Goal: Use online tool/utility: Utilize a website feature to perform a specific function

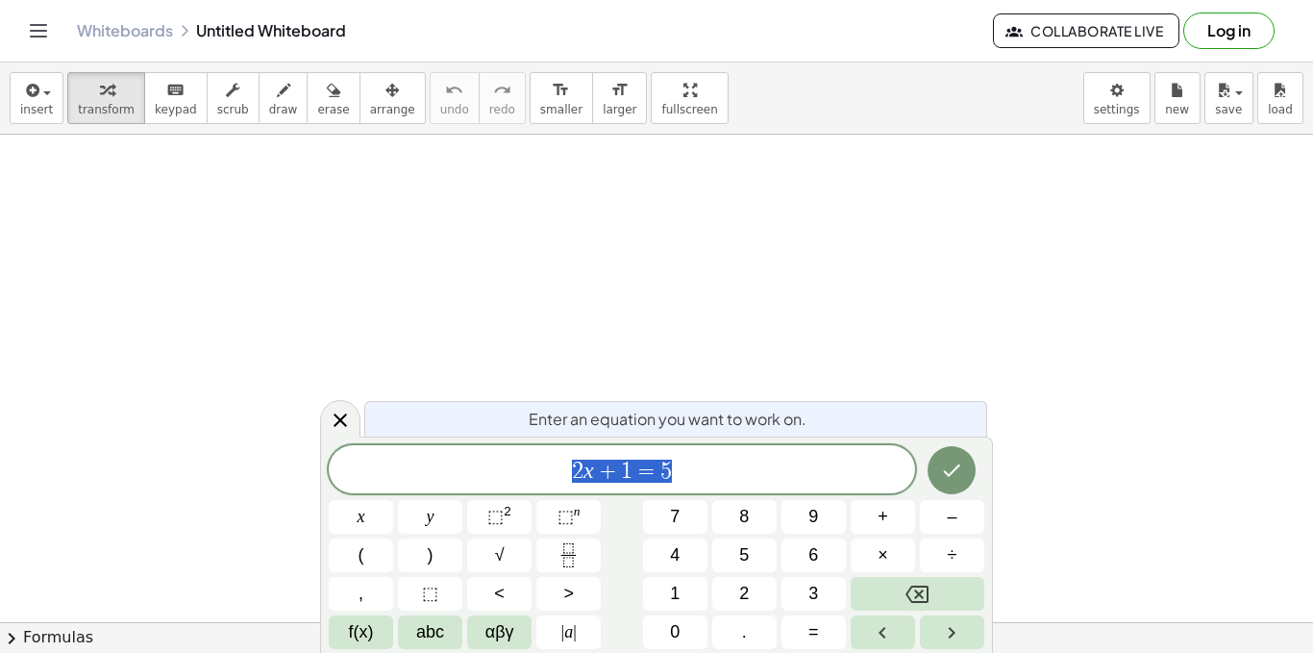
scroll to position [192, 0]
click at [340, 417] on icon at bounding box center [340, 420] width 23 height 23
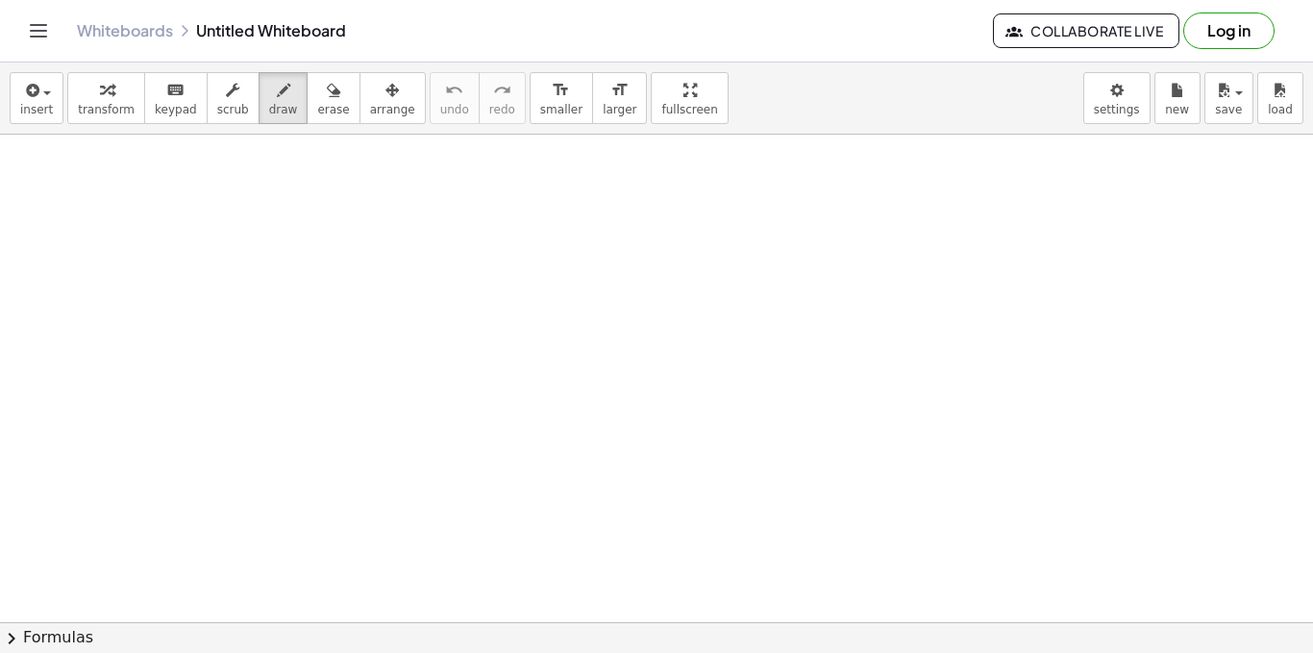
drag, startPoint x: 252, startPoint y: 114, endPoint x: 217, endPoint y: 162, distance: 59.2
click at [269, 113] on span "draw" at bounding box center [283, 109] width 29 height 13
drag, startPoint x: 217, startPoint y: 176, endPoint x: 350, endPoint y: 215, distance: 138.4
click at [349, 216] on div at bounding box center [656, 492] width 1313 height 1100
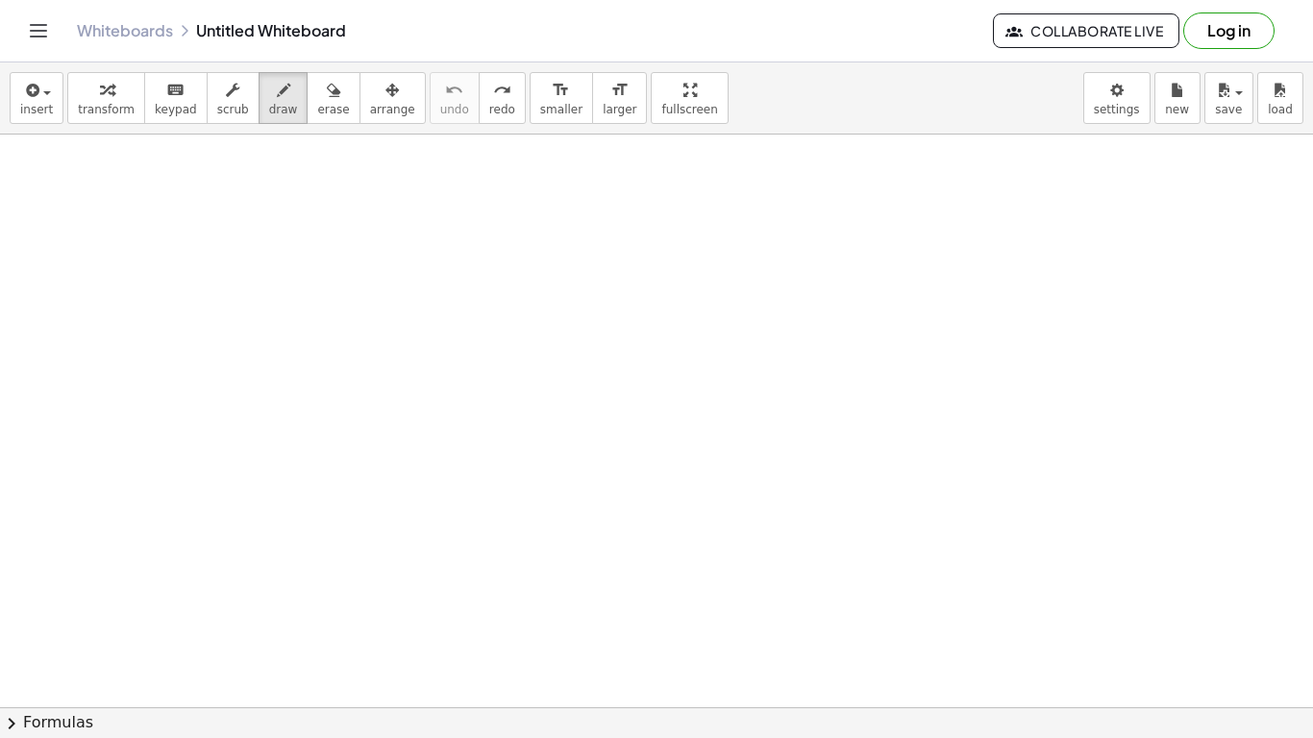
drag, startPoint x: 753, startPoint y: 91, endPoint x: 651, endPoint y: 184, distance: 137.5
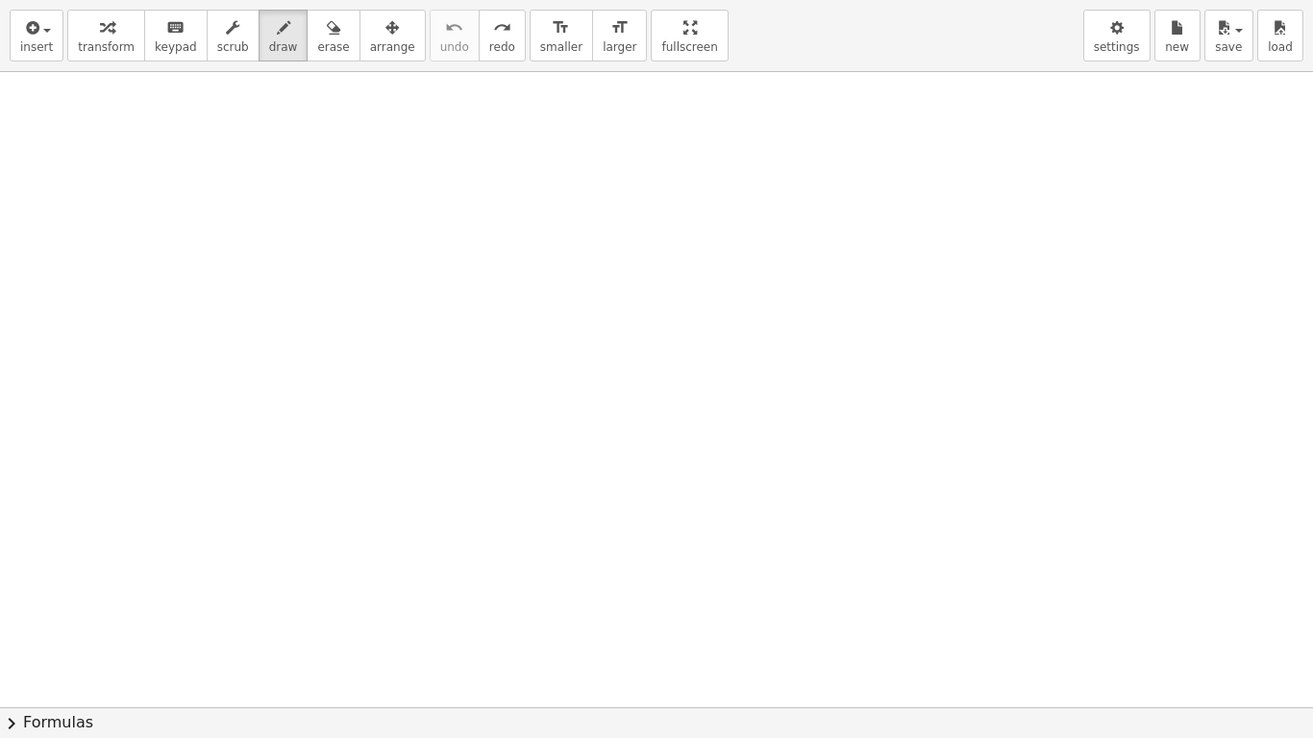
click at [651, 184] on div "insert select one: Math Expression Function Text Youtube Video Graphing Geometr…" at bounding box center [656, 369] width 1313 height 738
drag, startPoint x: 628, startPoint y: 37, endPoint x: 628, endPoint y: -47, distance: 83.6
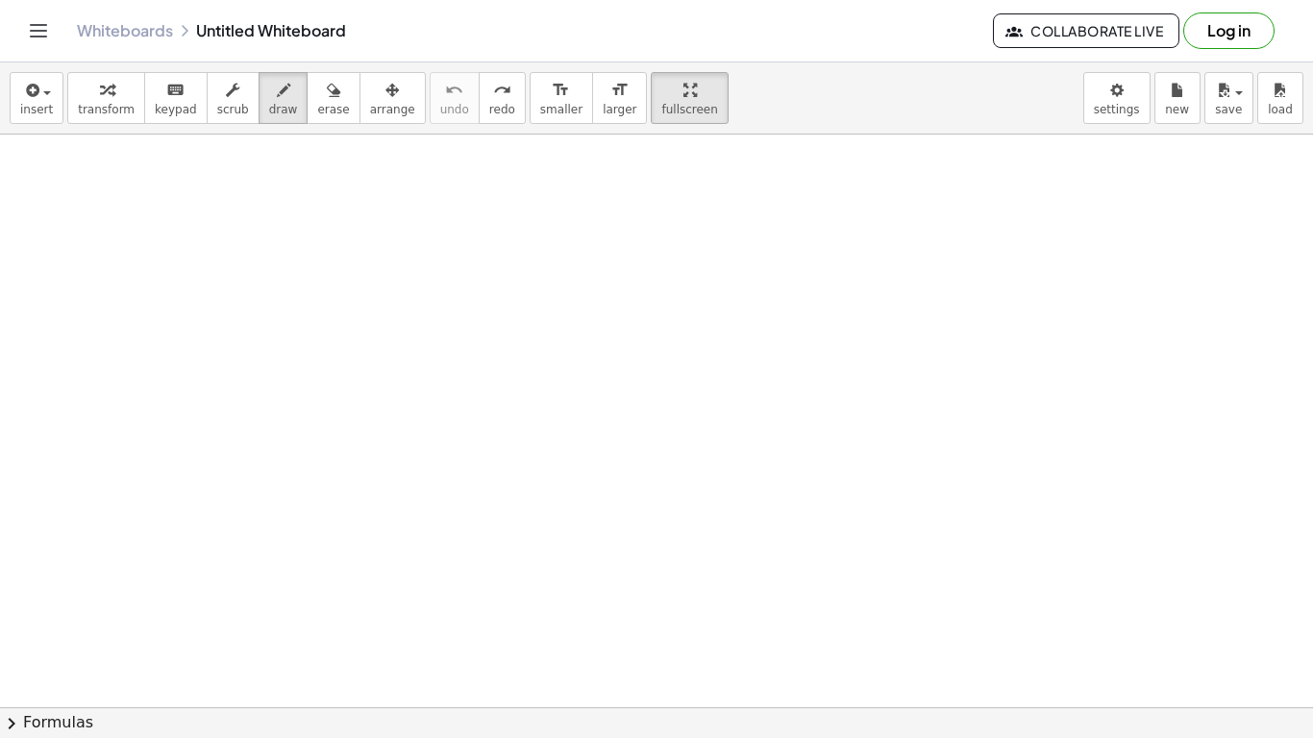
click at [628, 0] on html "Graspable Math Activities Get Started Activity Bank Assigned Work Classes White…" at bounding box center [656, 369] width 1313 height 738
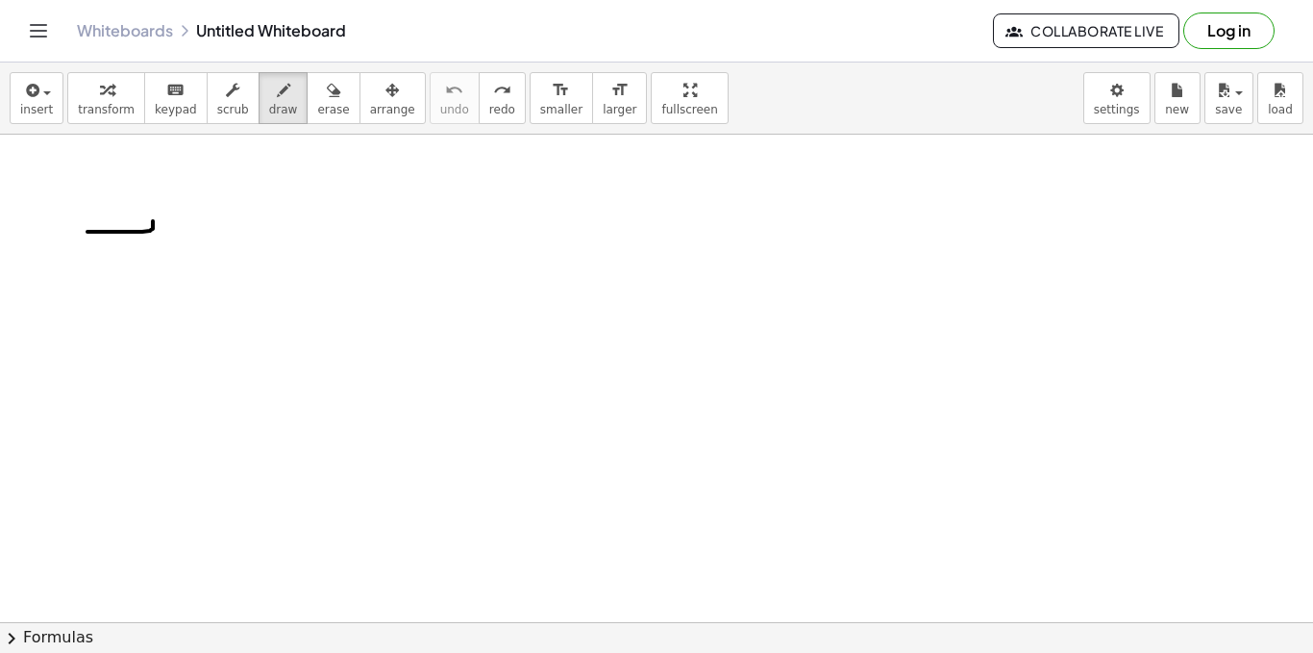
drag, startPoint x: 87, startPoint y: 232, endPoint x: 151, endPoint y: 205, distance: 68.9
click at [153, 219] on div at bounding box center [656, 492] width 1313 height 1100
drag, startPoint x: 145, startPoint y: 177, endPoint x: 151, endPoint y: 223, distance: 46.5
click at [151, 223] on div at bounding box center [656, 492] width 1313 height 1100
click at [166, 89] on icon "keyboard" at bounding box center [175, 90] width 18 height 23
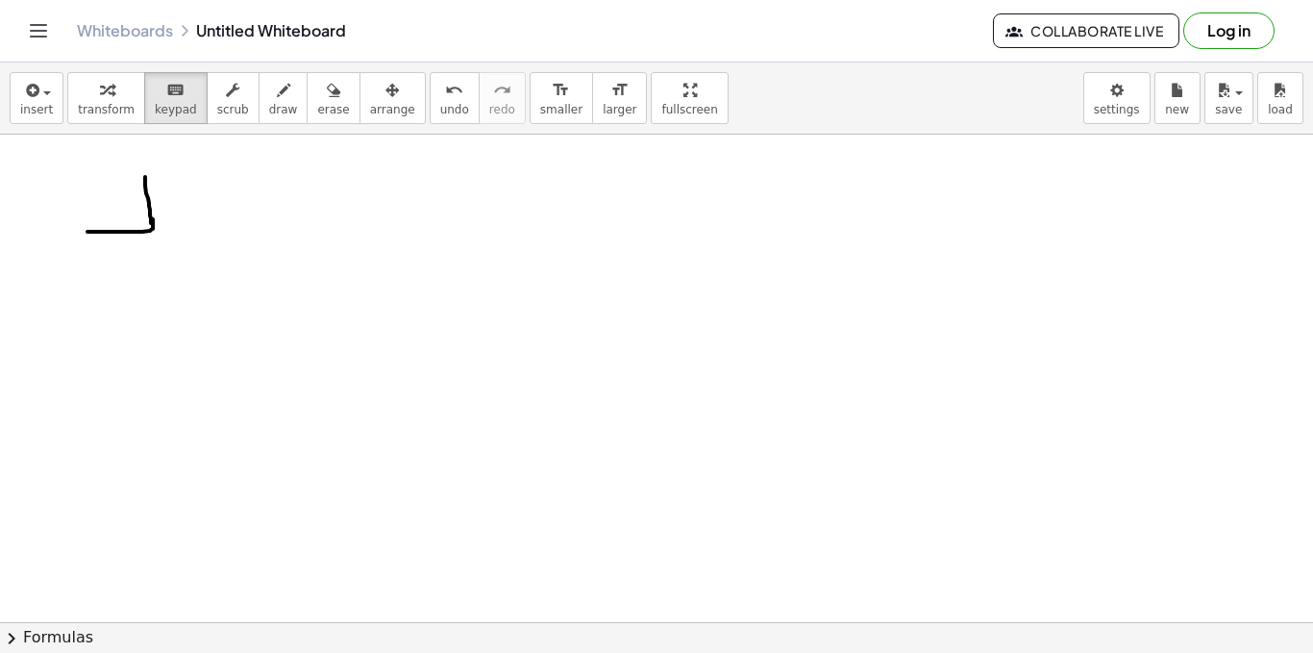
drag, startPoint x: 116, startPoint y: 177, endPoint x: 120, endPoint y: 206, distance: 29.1
click at [120, 206] on div at bounding box center [656, 492] width 1313 height 1100
click at [164, 116] on button "keyboard keypad" at bounding box center [175, 98] width 63 height 52
click at [269, 98] on div "button" at bounding box center [283, 89] width 29 height 23
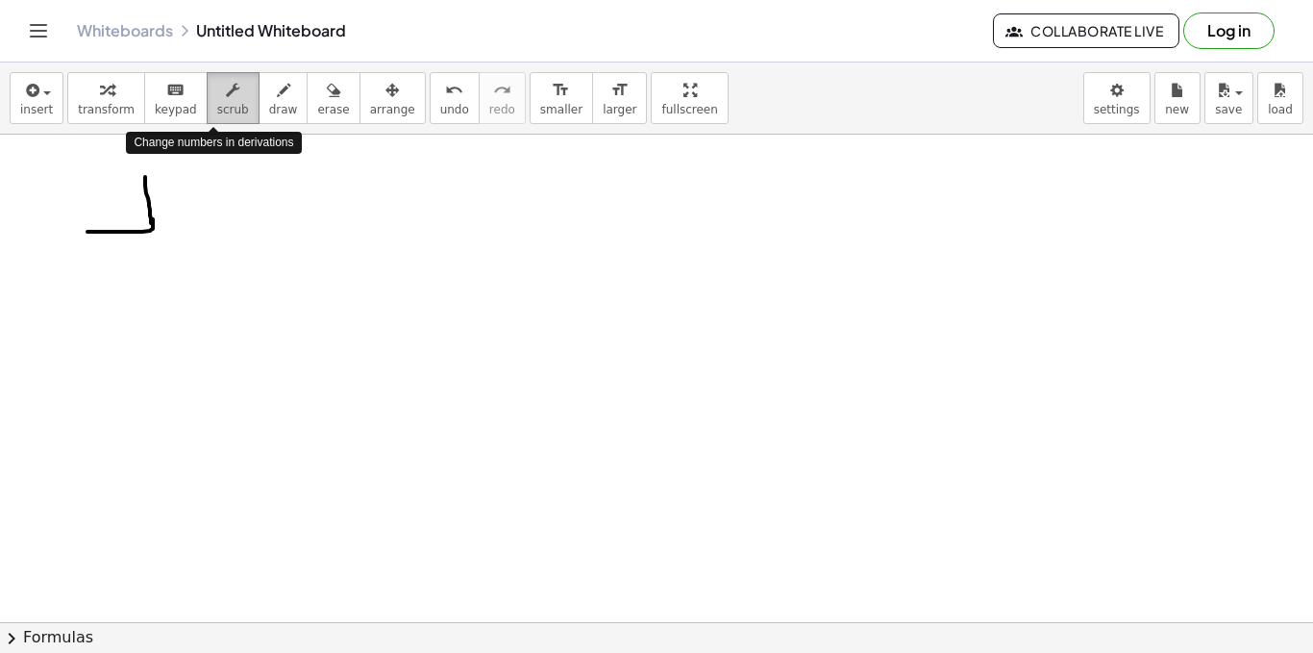
click at [226, 92] on icon "button" at bounding box center [232, 90] width 13 height 23
drag, startPoint x: 107, startPoint y: 189, endPoint x: 145, endPoint y: 212, distance: 44.8
click at [146, 214] on div at bounding box center [656, 492] width 1313 height 1100
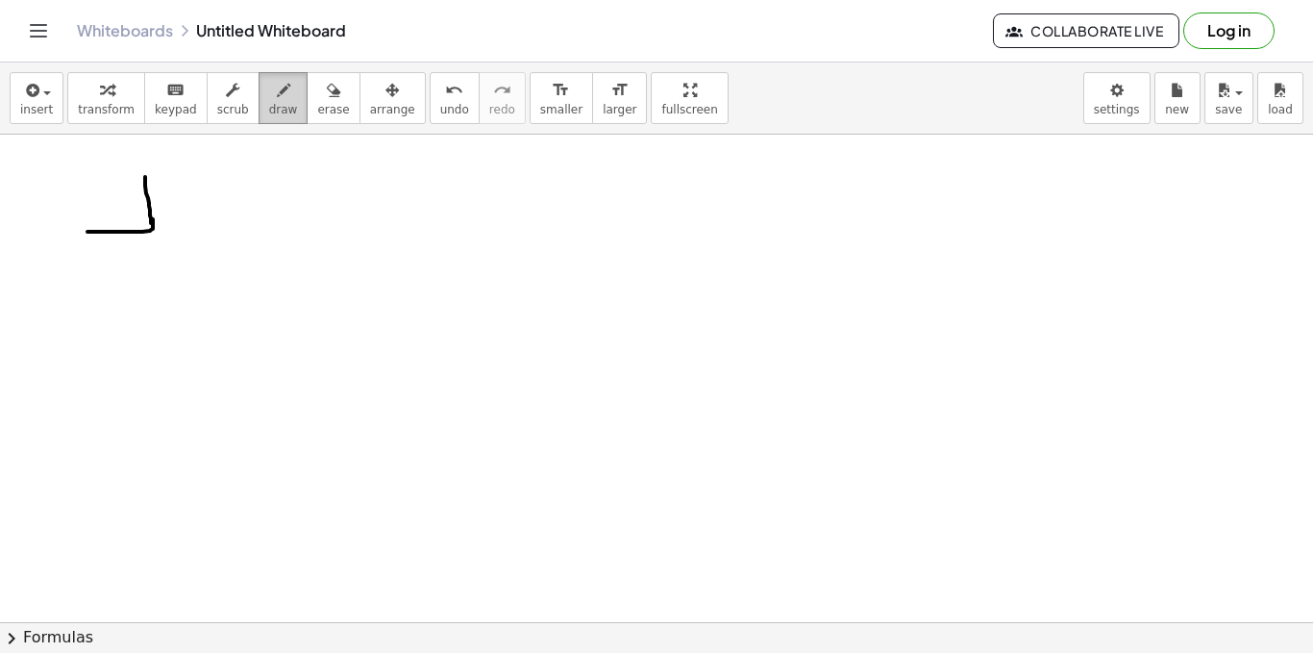
click at [269, 94] on div "button" at bounding box center [283, 89] width 29 height 23
drag, startPoint x: 117, startPoint y: 178, endPoint x: 138, endPoint y: 209, distance: 37.3
click at [138, 209] on div at bounding box center [656, 492] width 1313 height 1100
drag, startPoint x: 139, startPoint y: 190, endPoint x: 118, endPoint y: 205, distance: 25.6
click at [121, 205] on div at bounding box center [656, 492] width 1313 height 1100
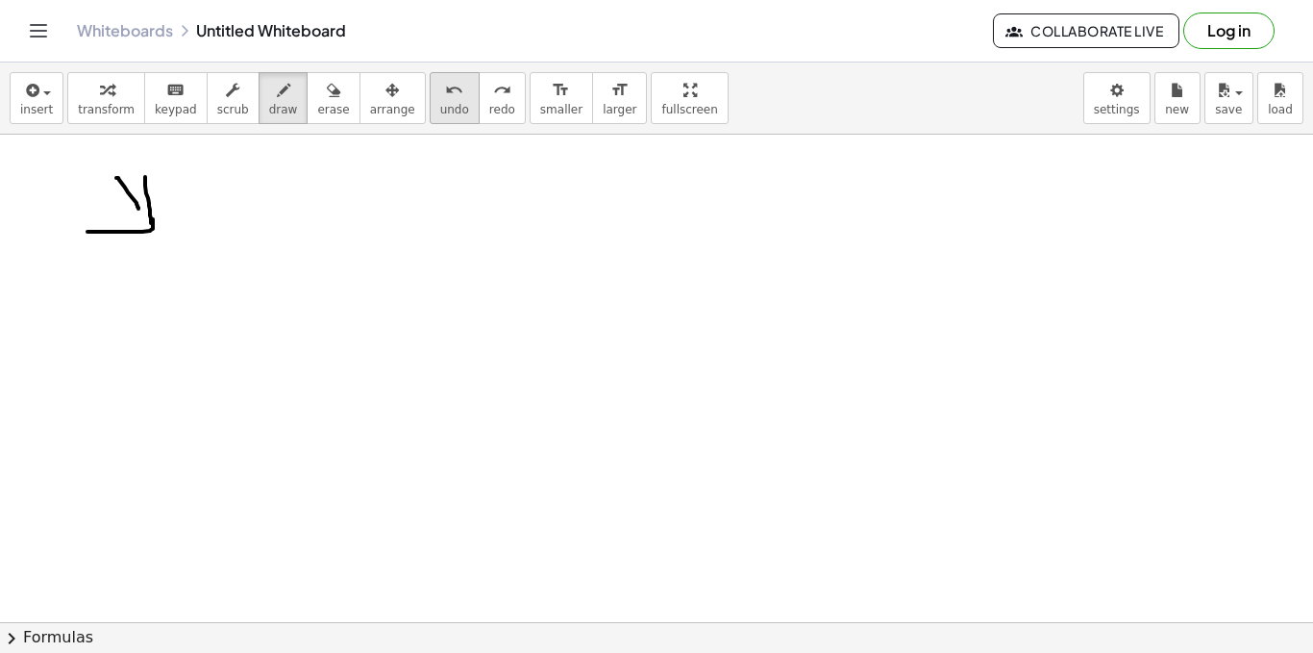
click at [430, 119] on button "undo undo" at bounding box center [455, 98] width 50 height 52
click at [430, 118] on button "undo undo" at bounding box center [455, 98] width 50 height 52
click at [97, 109] on span "transform" at bounding box center [106, 109] width 57 height 13
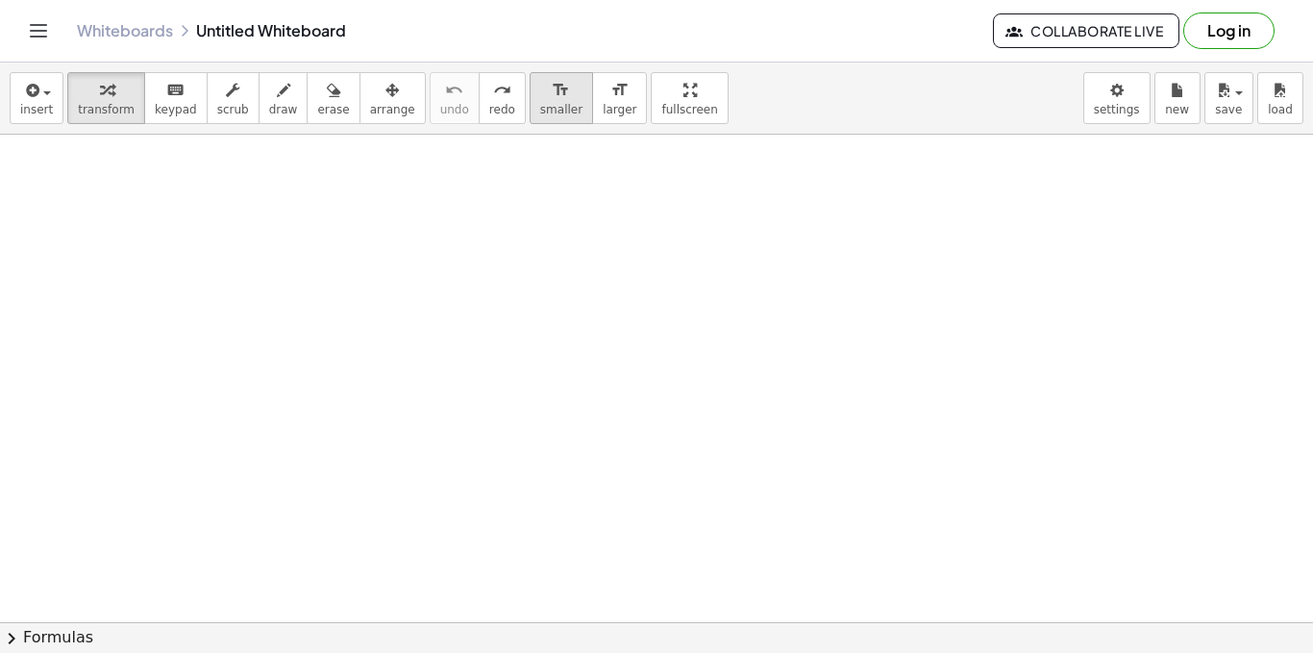
click at [540, 109] on span "smaller" at bounding box center [561, 109] width 42 height 13
click at [269, 107] on span "draw" at bounding box center [283, 109] width 29 height 13
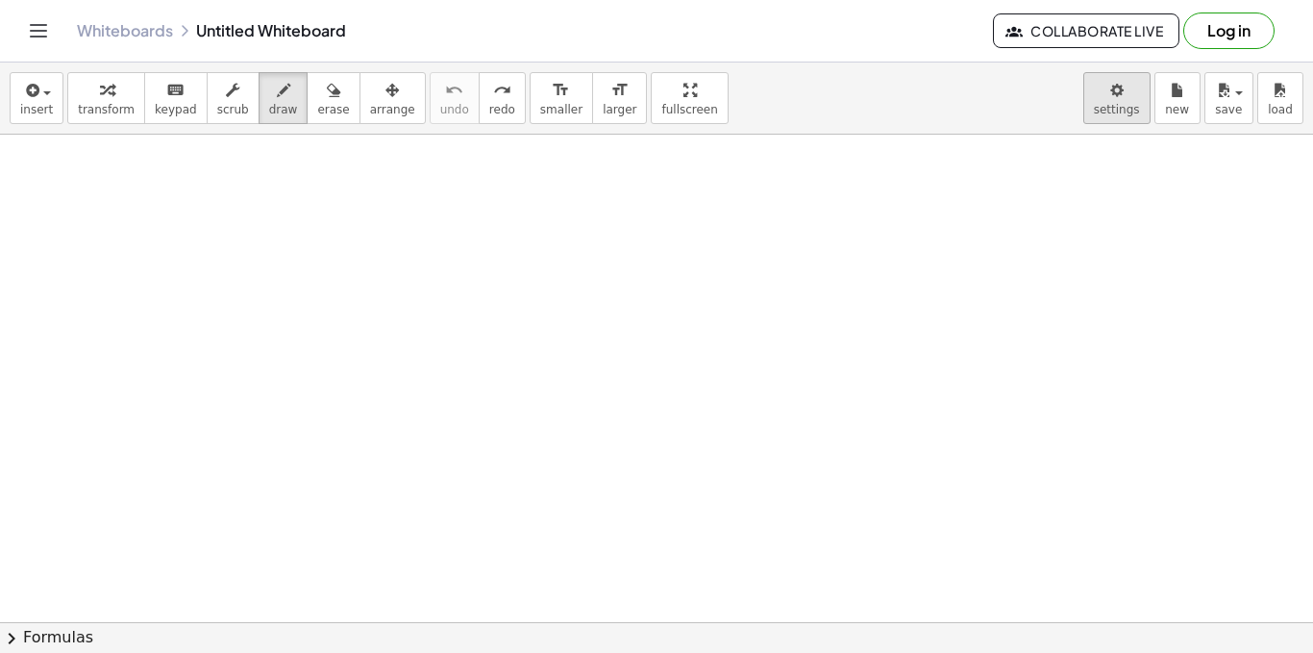
click at [1132, 106] on body "Graspable Math Activities Get Started Activity Bank Assigned Work Classes White…" at bounding box center [656, 326] width 1313 height 653
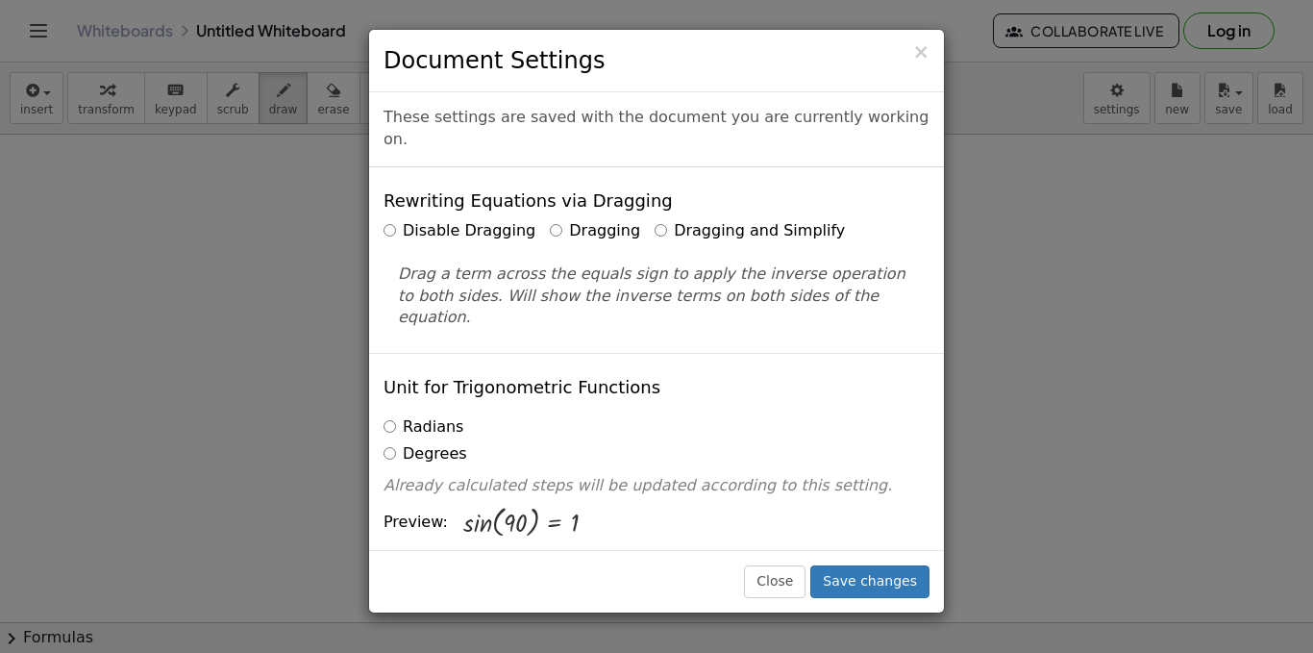
click at [1102, 88] on div "× Document Settings These settings are saved with the document you are currentl…" at bounding box center [656, 326] width 1313 height 653
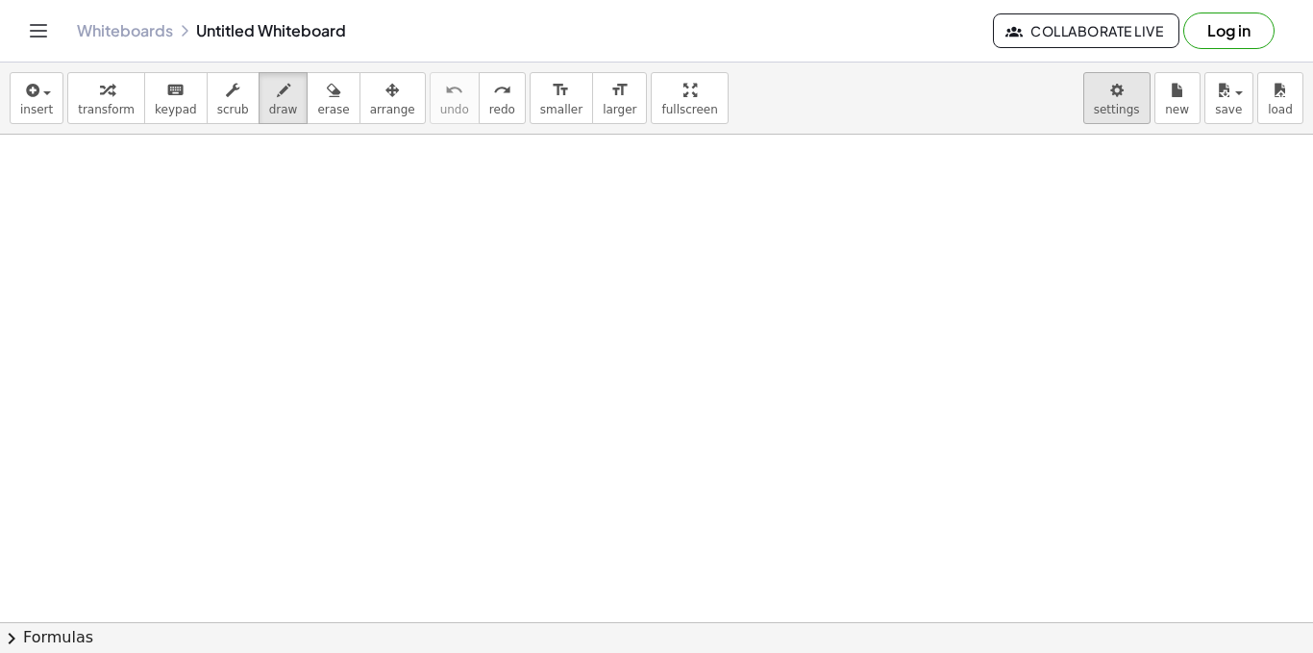
click at [1127, 92] on body "Graspable Math Activities Get Started Activity Bank Assigned Work Classes White…" at bounding box center [656, 326] width 1313 height 653
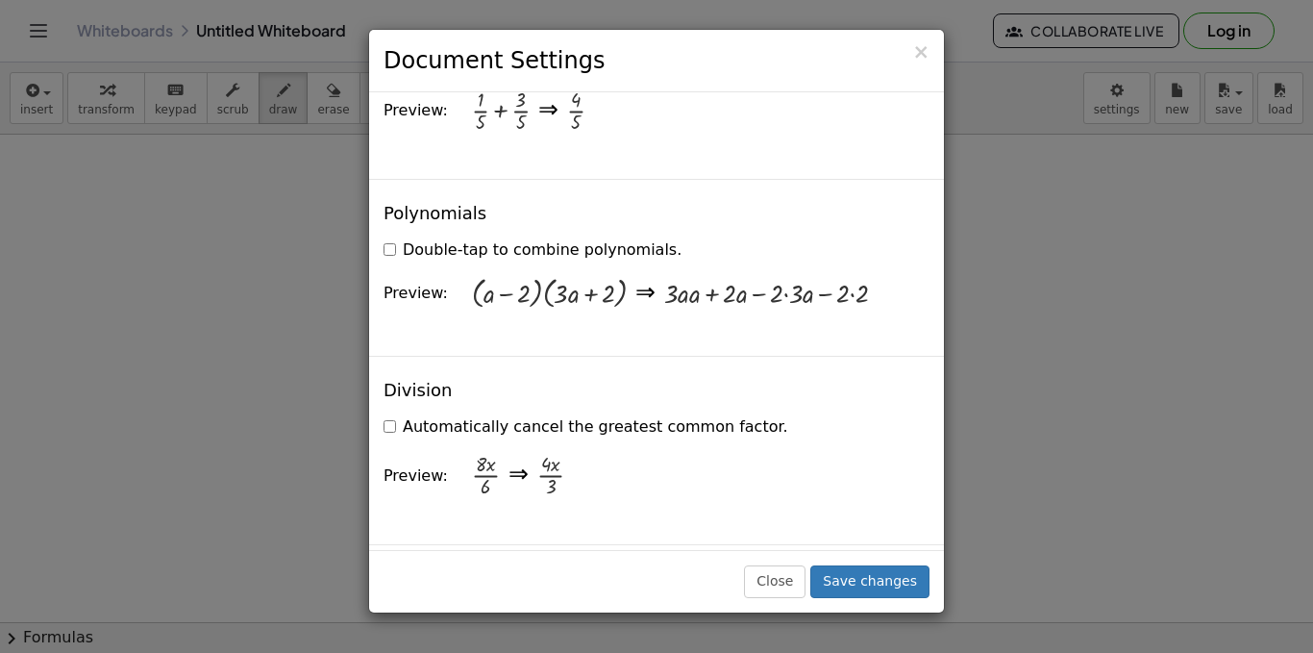
scroll to position [1826, 0]
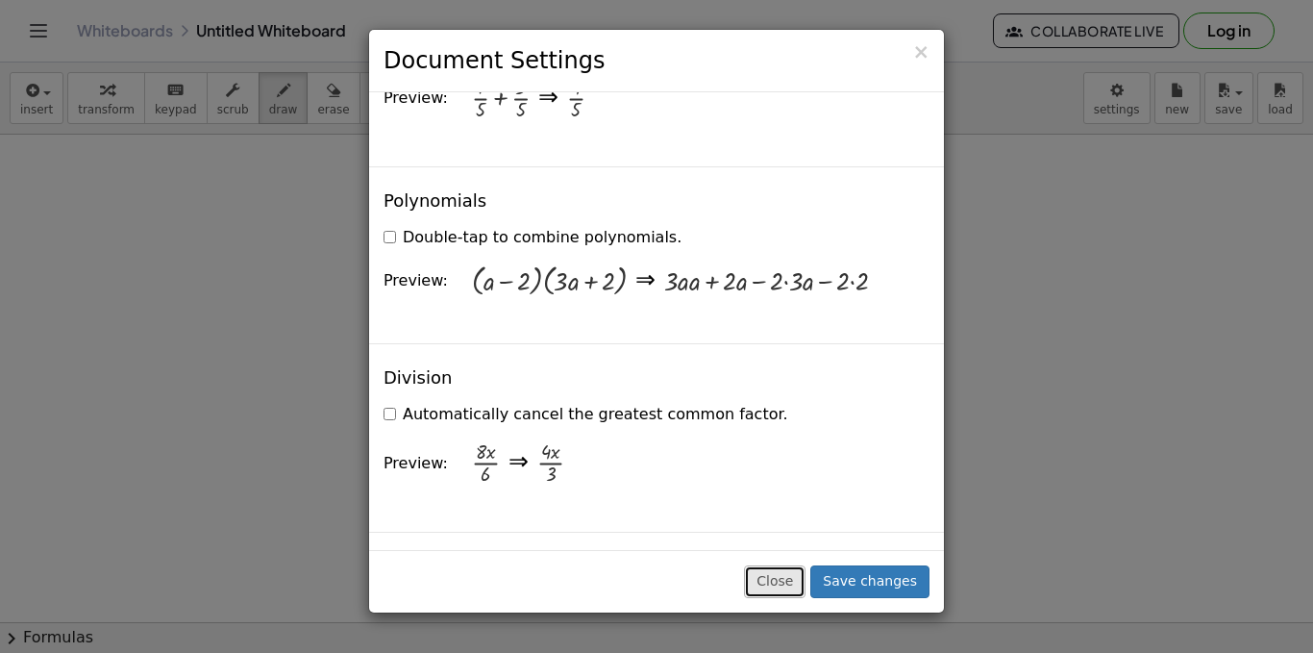
click at [801, 580] on button "Close" at bounding box center [775, 581] width 62 height 33
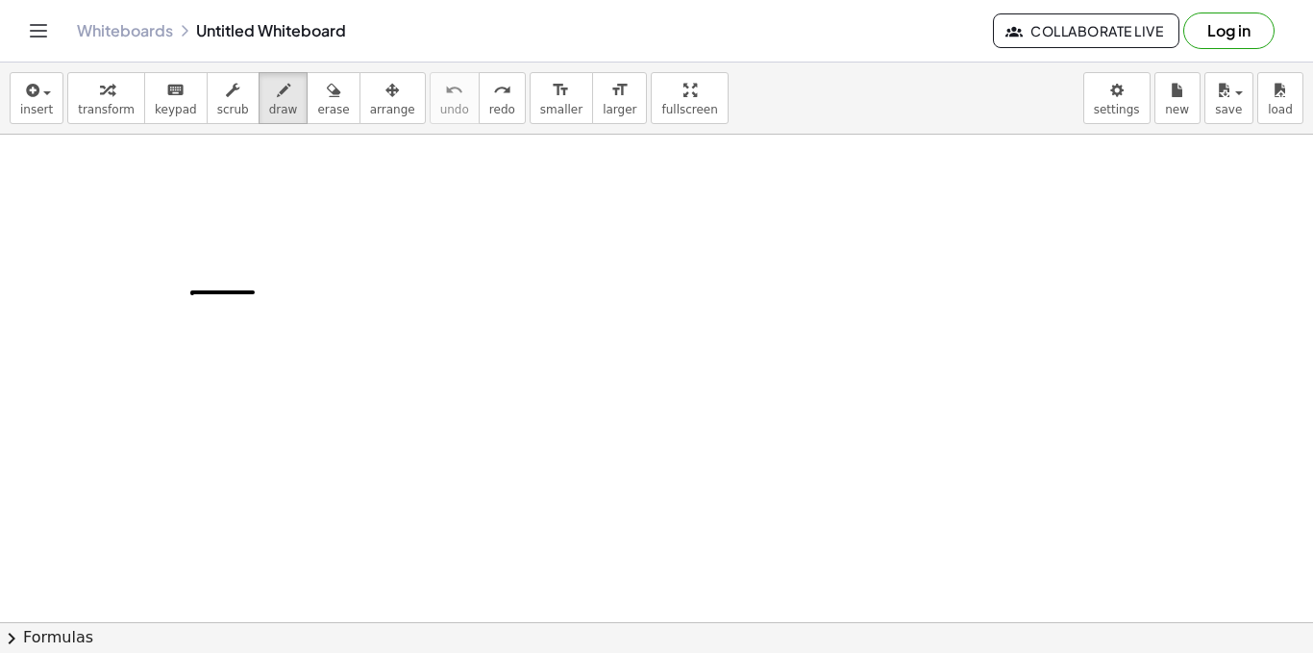
drag, startPoint x: 192, startPoint y: 292, endPoint x: 316, endPoint y: 292, distance: 124.0
click at [316, 292] on div at bounding box center [656, 492] width 1313 height 1100
drag, startPoint x: 226, startPoint y: 215, endPoint x: 235, endPoint y: 204, distance: 14.4
click at [236, 204] on div at bounding box center [656, 492] width 1313 height 1100
click at [434, 87] on button "undo undo" at bounding box center [455, 98] width 50 height 52
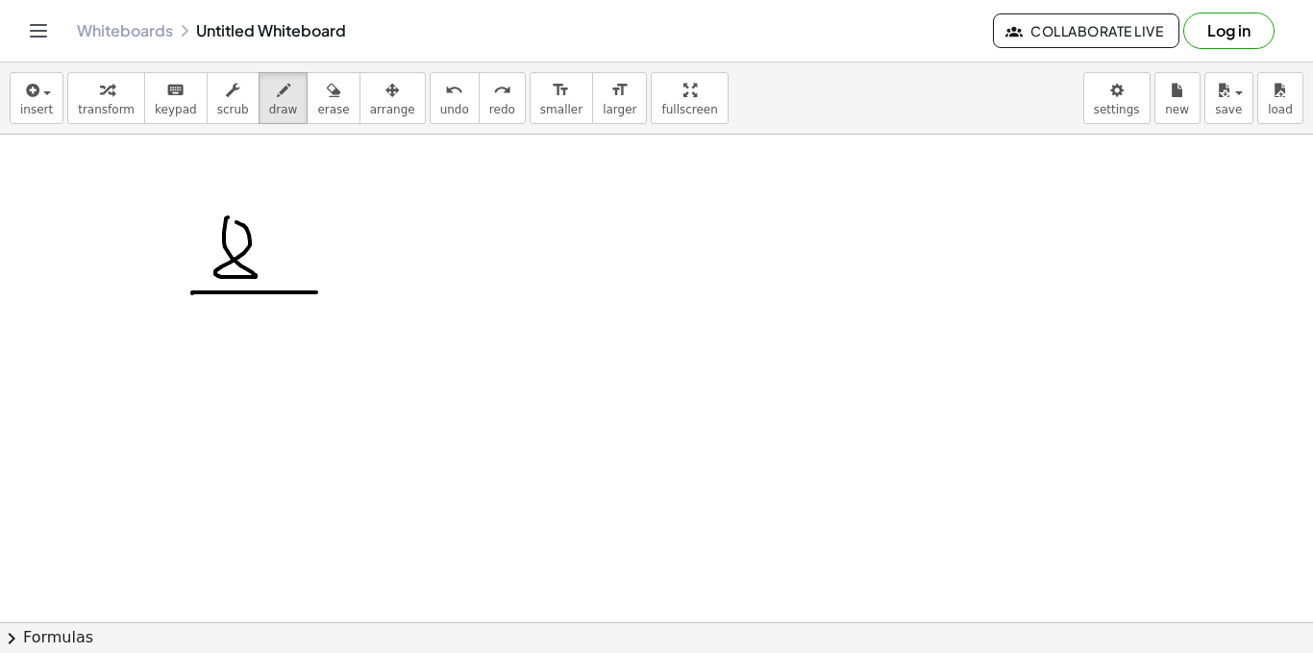
click at [234, 221] on div at bounding box center [656, 492] width 1313 height 1100
drag, startPoint x: 274, startPoint y: 243, endPoint x: 302, endPoint y: 249, distance: 28.5
click at [299, 280] on div at bounding box center [656, 492] width 1313 height 1100
drag, startPoint x: 303, startPoint y: 250, endPoint x: 264, endPoint y: 269, distance: 43.0
click at [270, 267] on div at bounding box center [656, 492] width 1313 height 1100
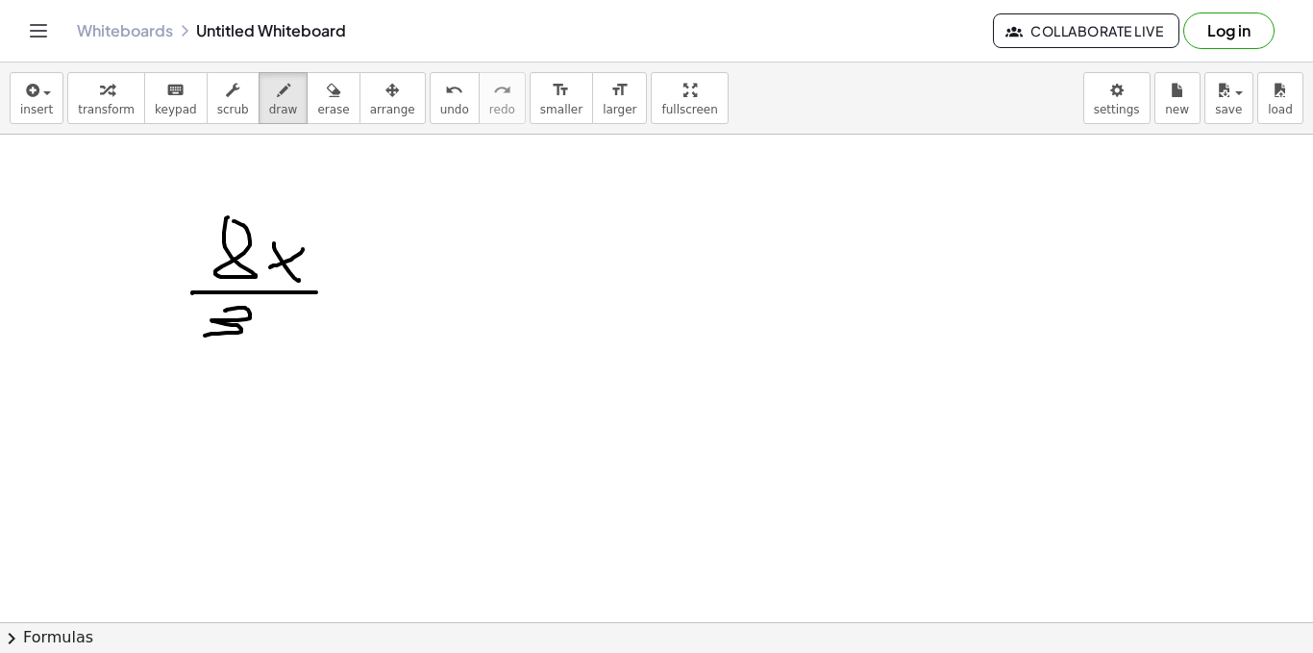
drag, startPoint x: 225, startPoint y: 310, endPoint x: 205, endPoint y: 335, distance: 31.4
click at [203, 335] on div at bounding box center [656, 492] width 1313 height 1100
click at [268, 319] on div at bounding box center [656, 492] width 1313 height 1100
click at [445, 99] on icon "undo" at bounding box center [454, 90] width 18 height 23
click at [440, 106] on span "undo" at bounding box center [454, 109] width 29 height 13
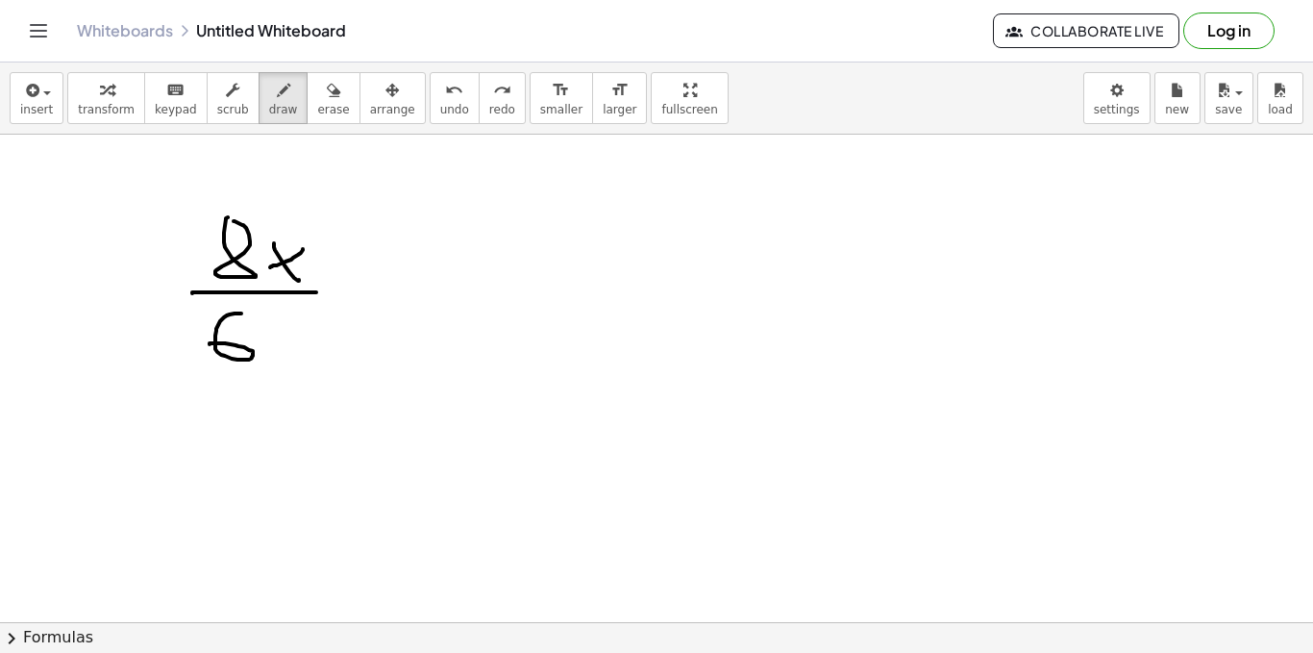
drag, startPoint x: 241, startPoint y: 313, endPoint x: 256, endPoint y: 341, distance: 31.4
click at [210, 346] on div at bounding box center [656, 492] width 1313 height 1100
drag, startPoint x: 282, startPoint y: 328, endPoint x: 305, endPoint y: 360, distance: 39.2
click at [305, 360] on div at bounding box center [656, 492] width 1313 height 1100
drag, startPoint x: 299, startPoint y: 334, endPoint x: 280, endPoint y: 360, distance: 32.3
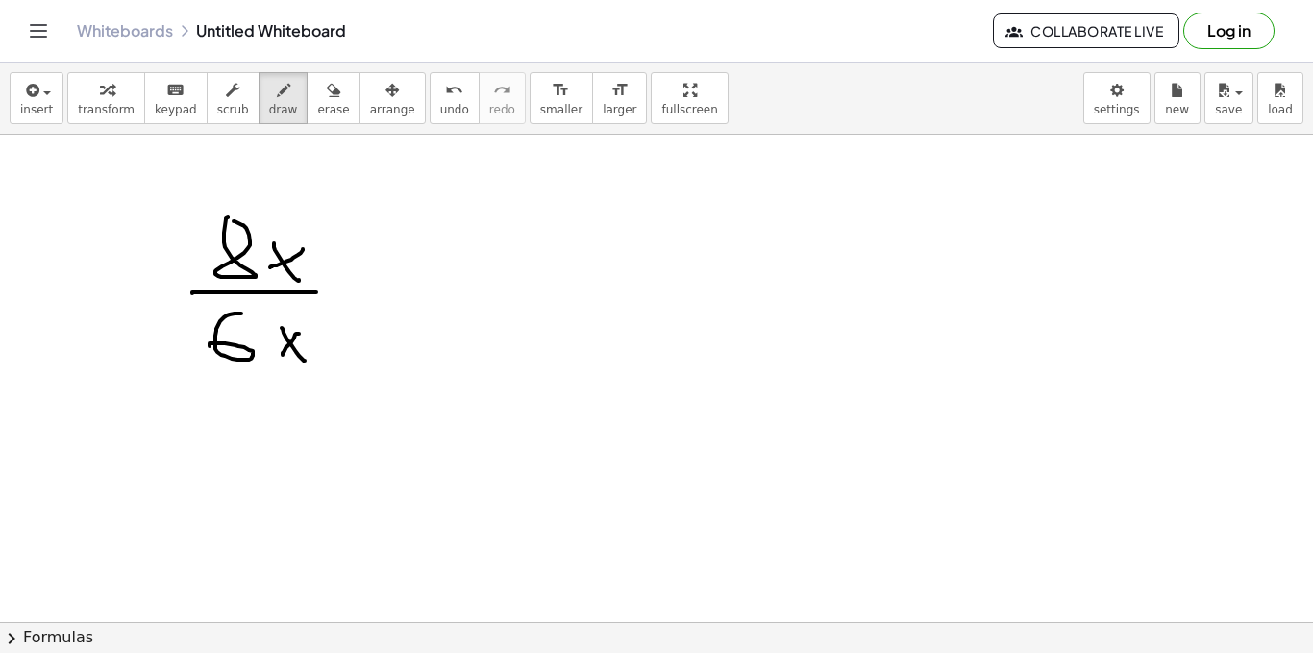
click at [280, 360] on div at bounding box center [656, 492] width 1313 height 1100
drag, startPoint x: 348, startPoint y: 290, endPoint x: 395, endPoint y: 295, distance: 47.3
click at [395, 295] on div at bounding box center [656, 492] width 1313 height 1100
drag, startPoint x: 353, startPoint y: 304, endPoint x: 413, endPoint y: 313, distance: 61.3
click at [413, 313] on div at bounding box center [656, 492] width 1313 height 1100
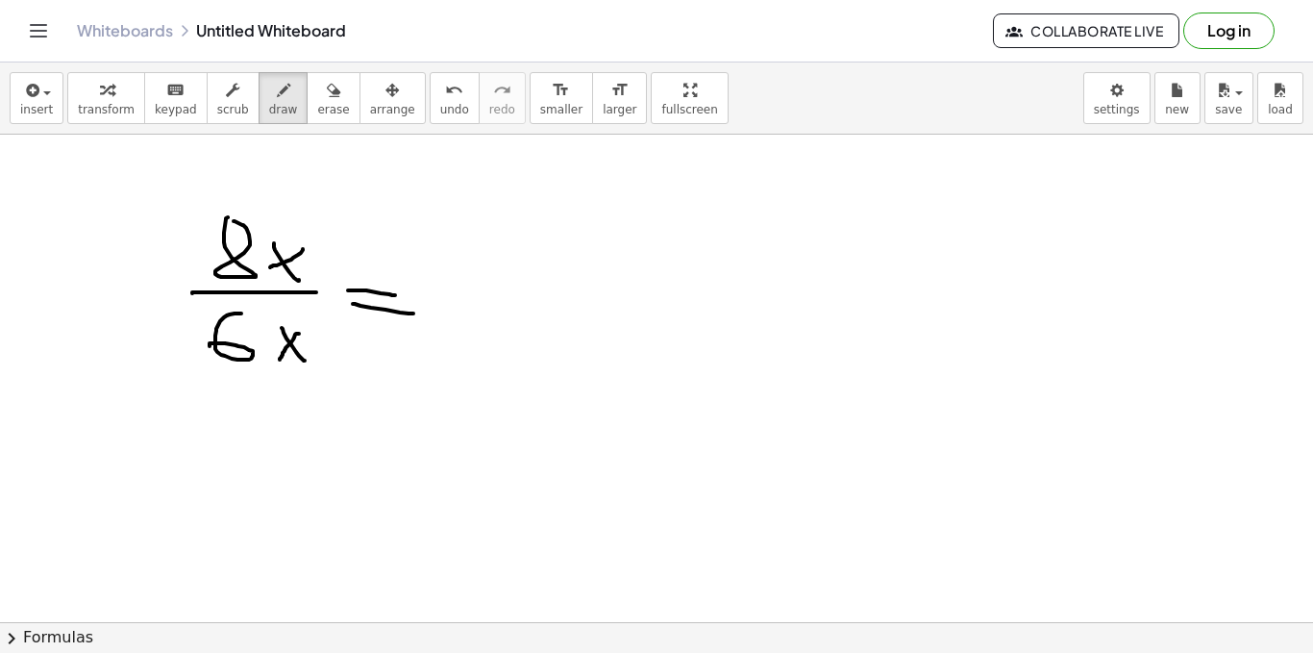
drag, startPoint x: 428, startPoint y: 301, endPoint x: 601, endPoint y: 301, distance: 173.0
click at [601, 301] on div at bounding box center [656, 492] width 1313 height 1100
drag, startPoint x: 246, startPoint y: 276, endPoint x: 155, endPoint y: 310, distance: 97.7
click at [155, 310] on div at bounding box center [656, 492] width 1313 height 1100
click at [440, 112] on span "undo" at bounding box center [454, 109] width 29 height 13
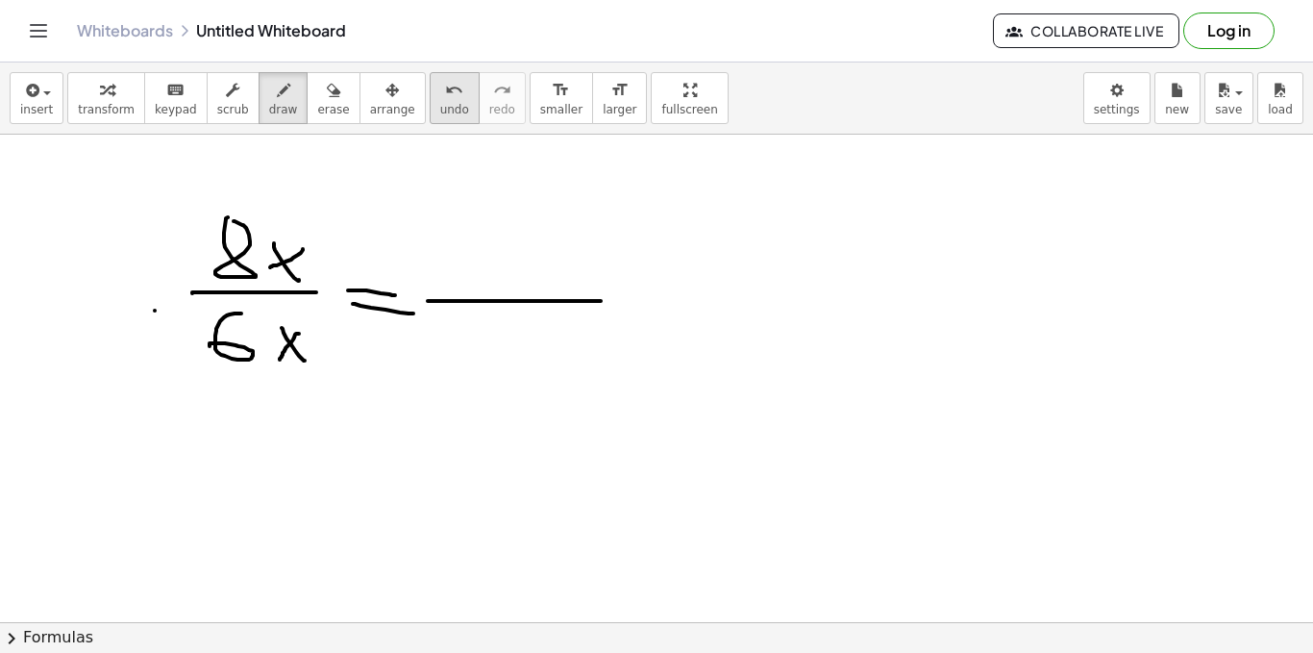
click at [440, 112] on span "undo" at bounding box center [454, 109] width 29 height 13
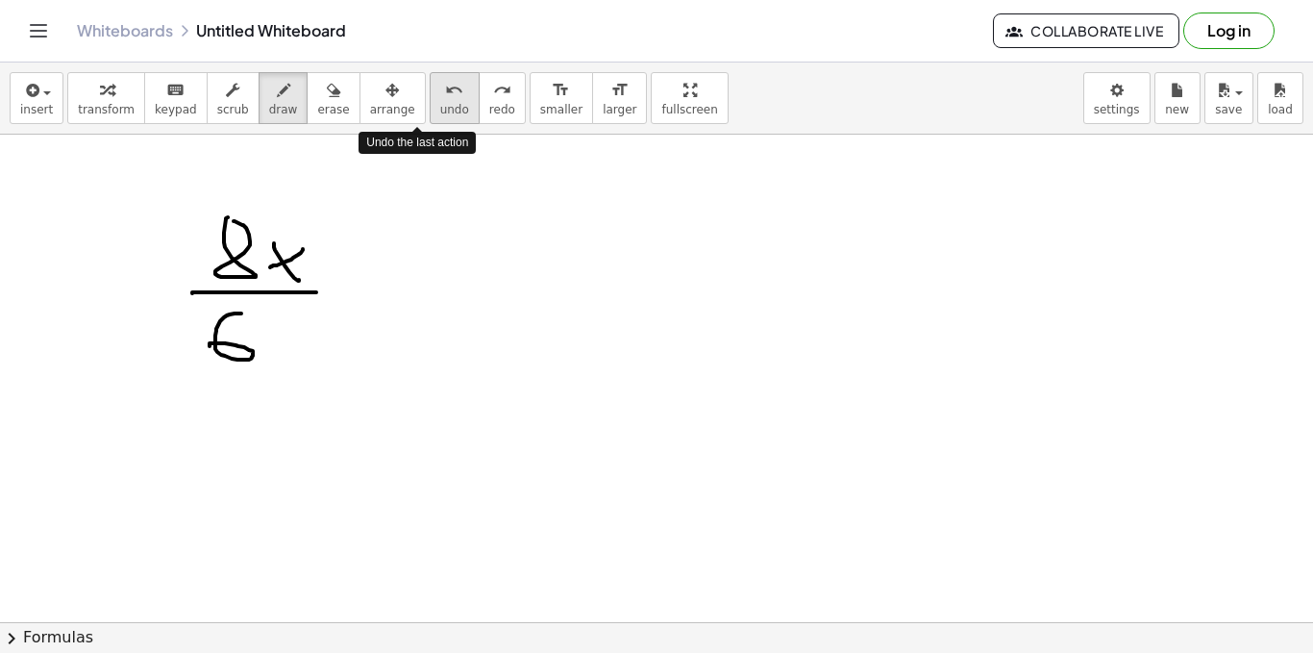
click at [440, 112] on span "undo" at bounding box center [454, 109] width 29 height 13
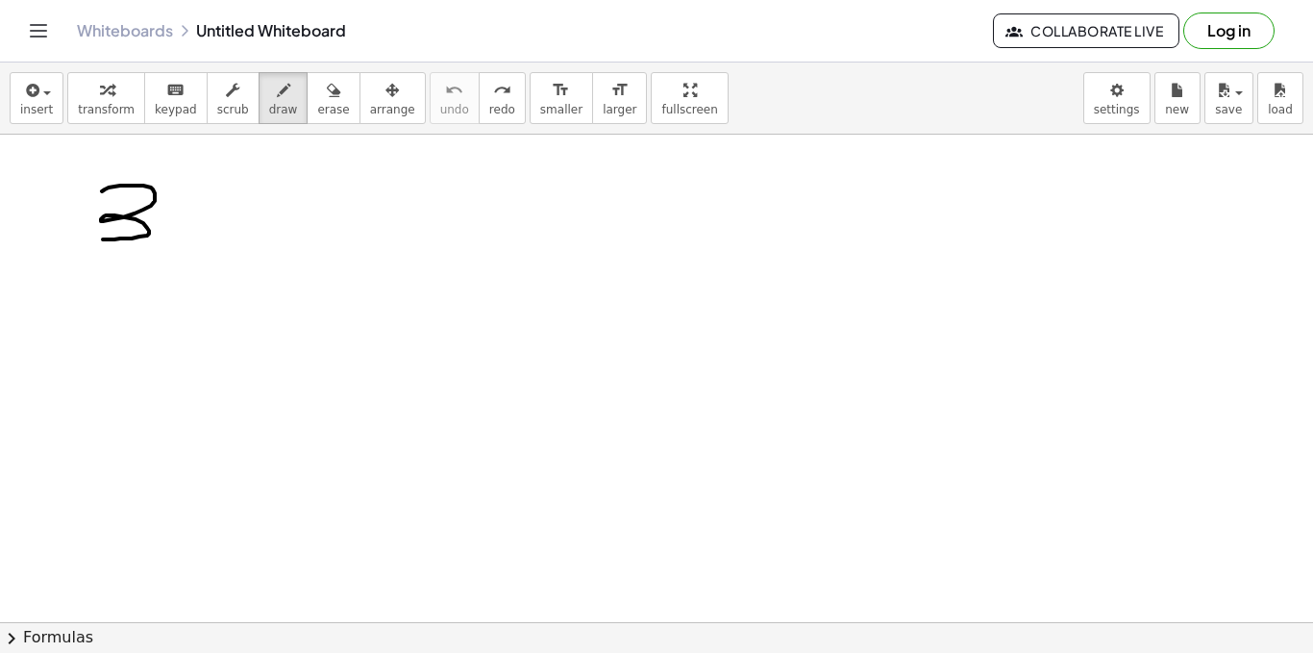
drag, startPoint x: 153, startPoint y: 189, endPoint x: 101, endPoint y: 239, distance: 72.1
click at [101, 239] on div at bounding box center [656, 492] width 1313 height 1100
drag, startPoint x: 163, startPoint y: 211, endPoint x: 193, endPoint y: 214, distance: 29.9
click at [193, 235] on div at bounding box center [656, 492] width 1313 height 1100
drag, startPoint x: 193, startPoint y: 209, endPoint x: 167, endPoint y: 237, distance: 38.8
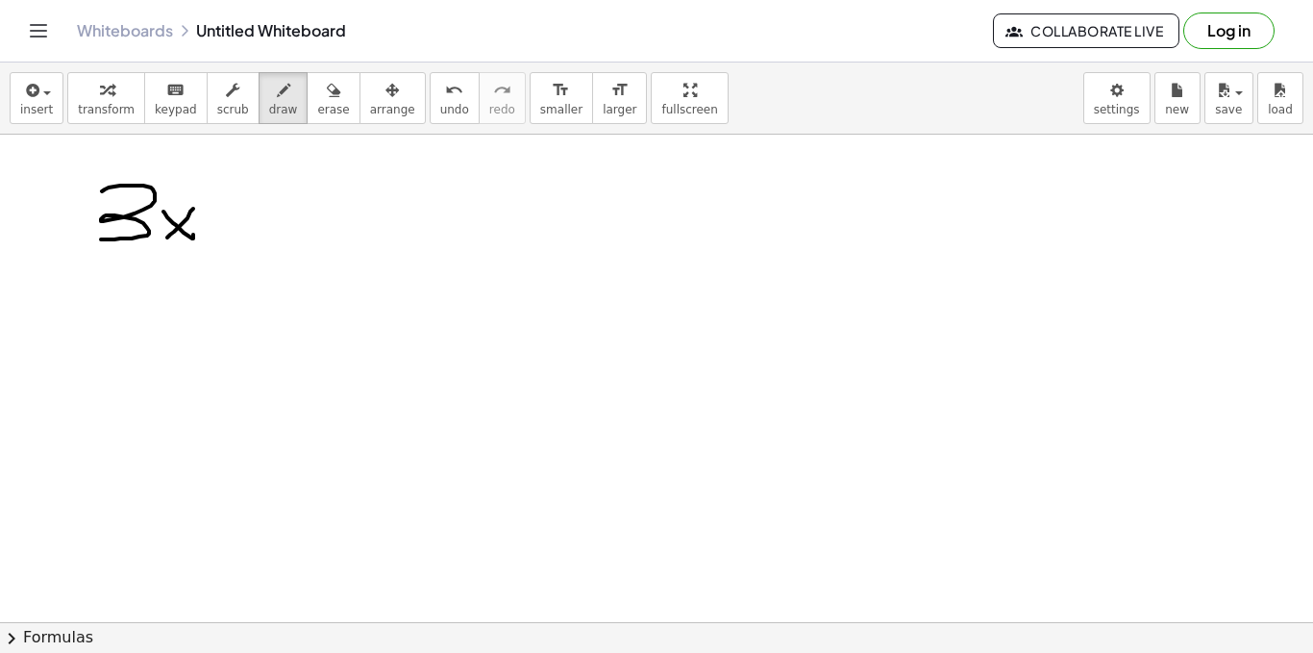
click at [167, 237] on div at bounding box center [656, 492] width 1313 height 1100
click at [440, 109] on span "undo" at bounding box center [454, 109] width 29 height 13
click at [1119, 107] on body "Graspable Math Activities Get Started Activity Bank Assigned Work Classes White…" at bounding box center [656, 326] width 1313 height 653
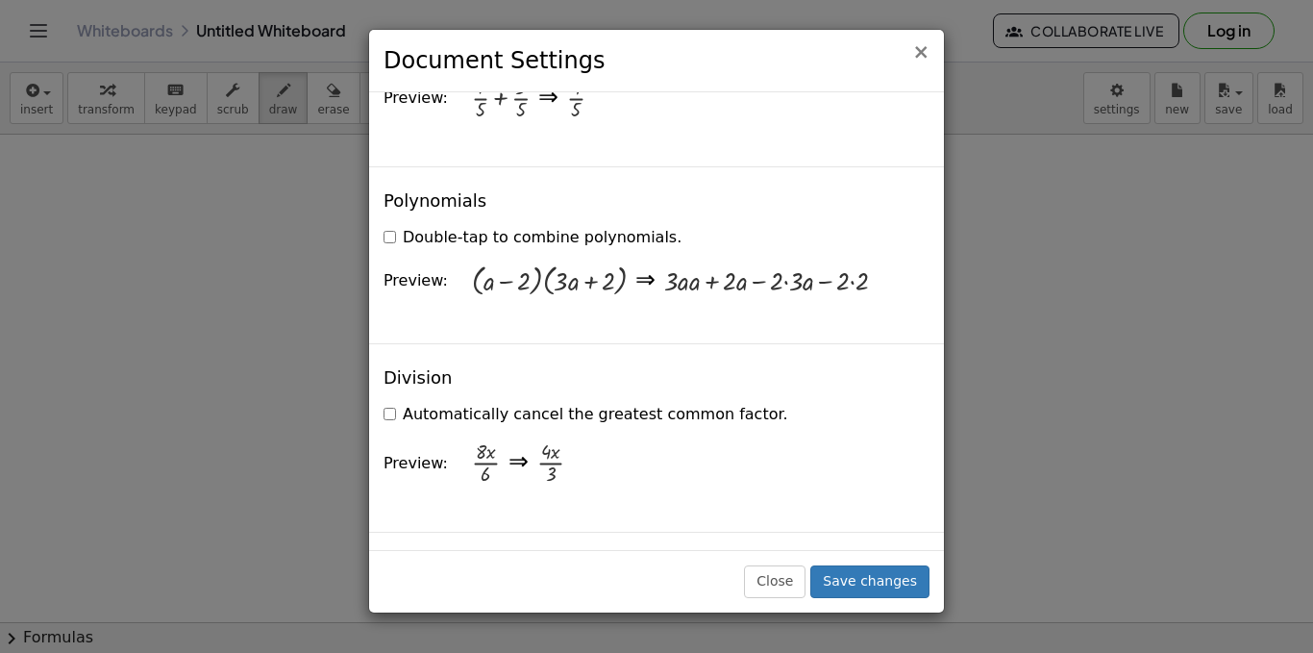
click at [922, 48] on span "×" at bounding box center [920, 51] width 17 height 23
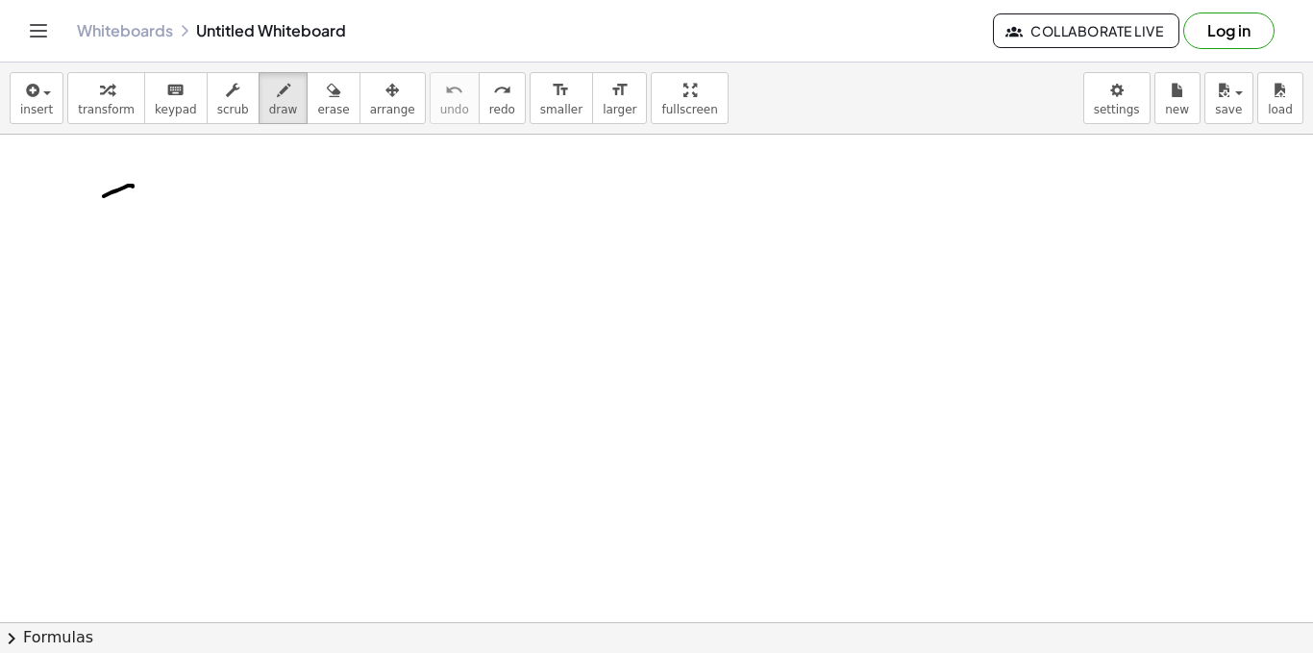
drag, startPoint x: 133, startPoint y: 186, endPoint x: 120, endPoint y: 288, distance: 103.6
click at [118, 288] on div at bounding box center [656, 492] width 1313 height 1100
drag, startPoint x: 142, startPoint y: 226, endPoint x: 165, endPoint y: 276, distance: 55.1
click at [165, 279] on div at bounding box center [656, 492] width 1313 height 1100
drag, startPoint x: 179, startPoint y: 257, endPoint x: 211, endPoint y: 256, distance: 32.7
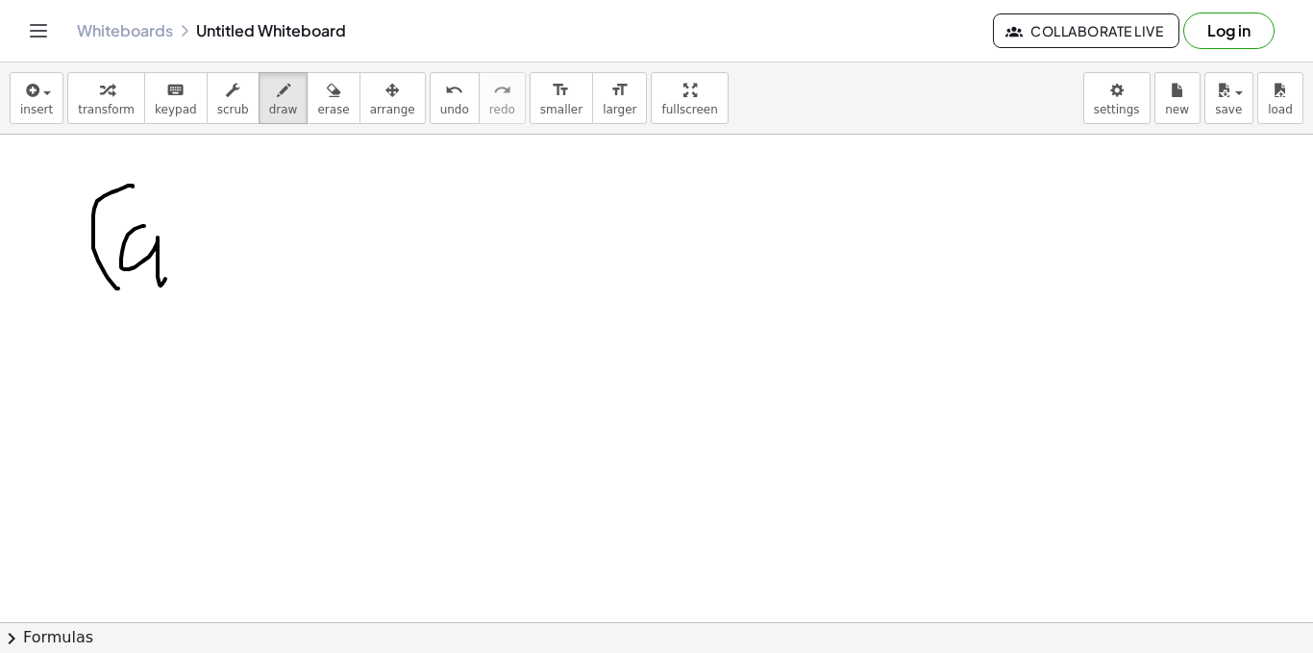
click at [210, 256] on div at bounding box center [656, 492] width 1313 height 1100
drag, startPoint x: 257, startPoint y: 246, endPoint x: 268, endPoint y: 285, distance: 40.1
click at [268, 285] on div at bounding box center [656, 492] width 1313 height 1100
click at [838, 92] on div "insert select one: Math Expression Function Text Youtube Video Graphing Geometr…" at bounding box center [656, 98] width 1313 height 72
click at [445, 92] on icon "undo" at bounding box center [454, 90] width 18 height 23
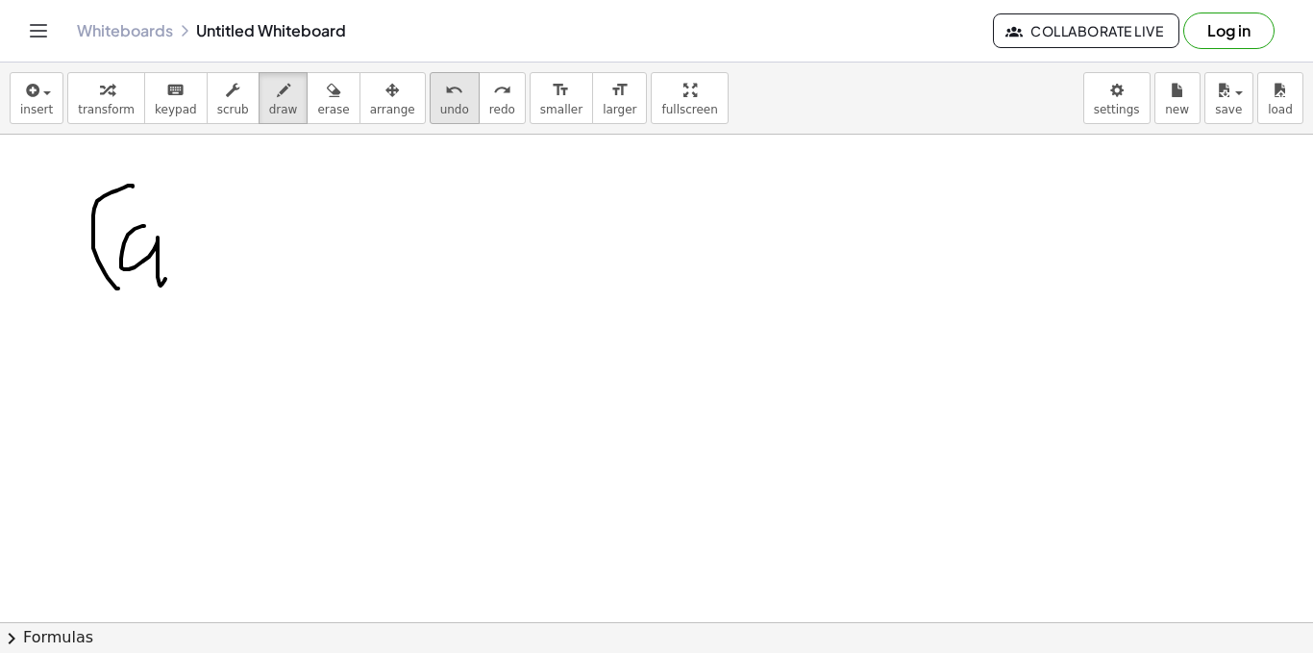
click at [445, 91] on icon "undo" at bounding box center [454, 90] width 18 height 23
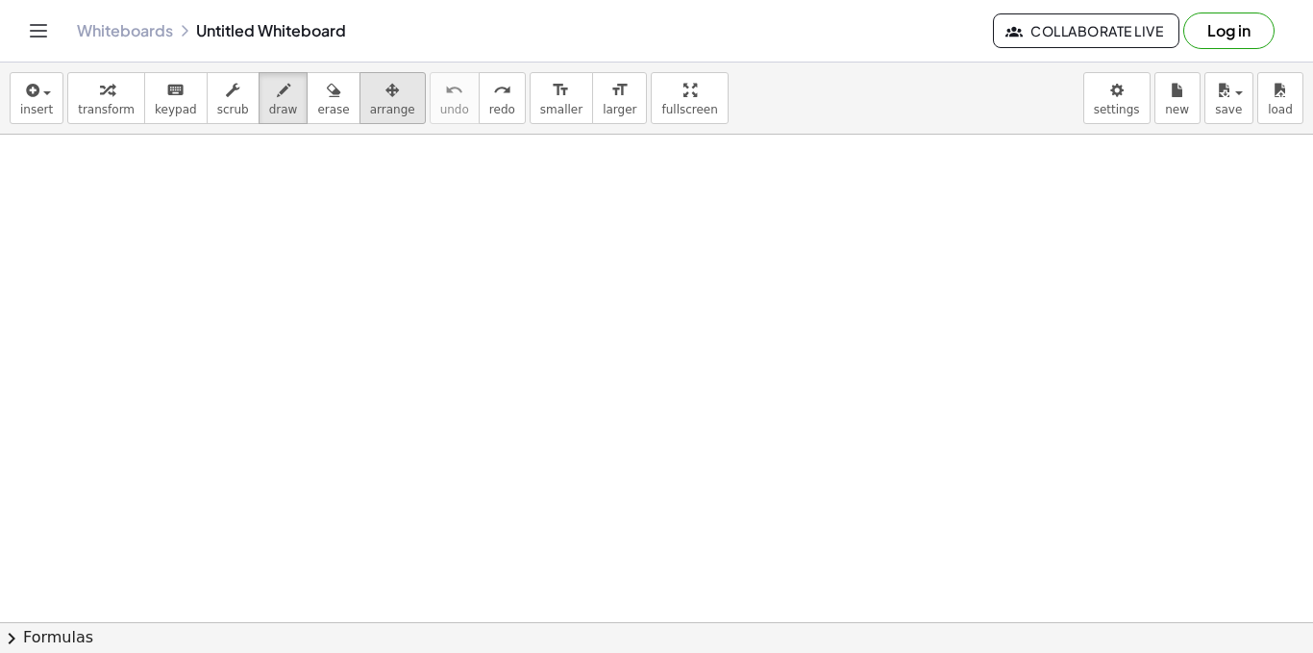
click at [370, 91] on div "button" at bounding box center [392, 89] width 45 height 23
drag, startPoint x: 143, startPoint y: 193, endPoint x: 152, endPoint y: 235, distance: 42.2
click at [152, 235] on div at bounding box center [656, 492] width 1313 height 1100
click at [280, 114] on button "draw" at bounding box center [284, 98] width 50 height 52
click at [155, 94] on div "keyboard" at bounding box center [176, 89] width 42 height 23
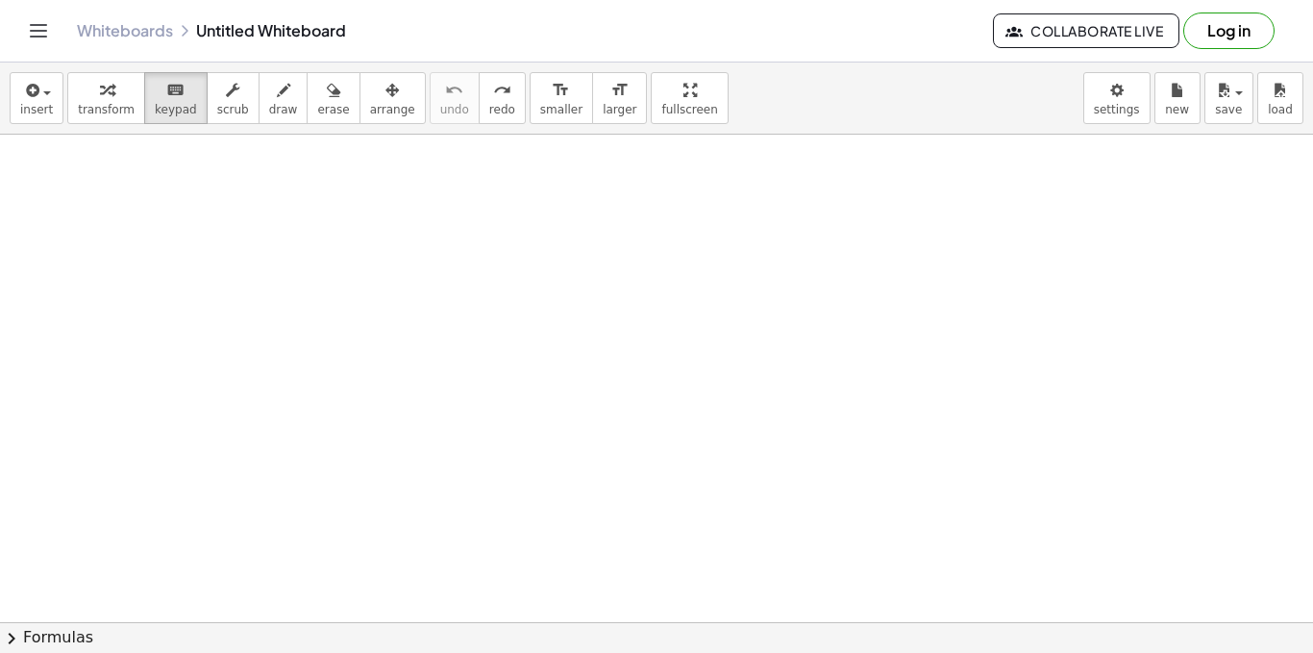
click at [149, 193] on div at bounding box center [656, 492] width 1313 height 1100
click at [540, 110] on span "smaller" at bounding box center [561, 109] width 42 height 13
click at [45, 103] on span "insert" at bounding box center [36, 109] width 33 height 13
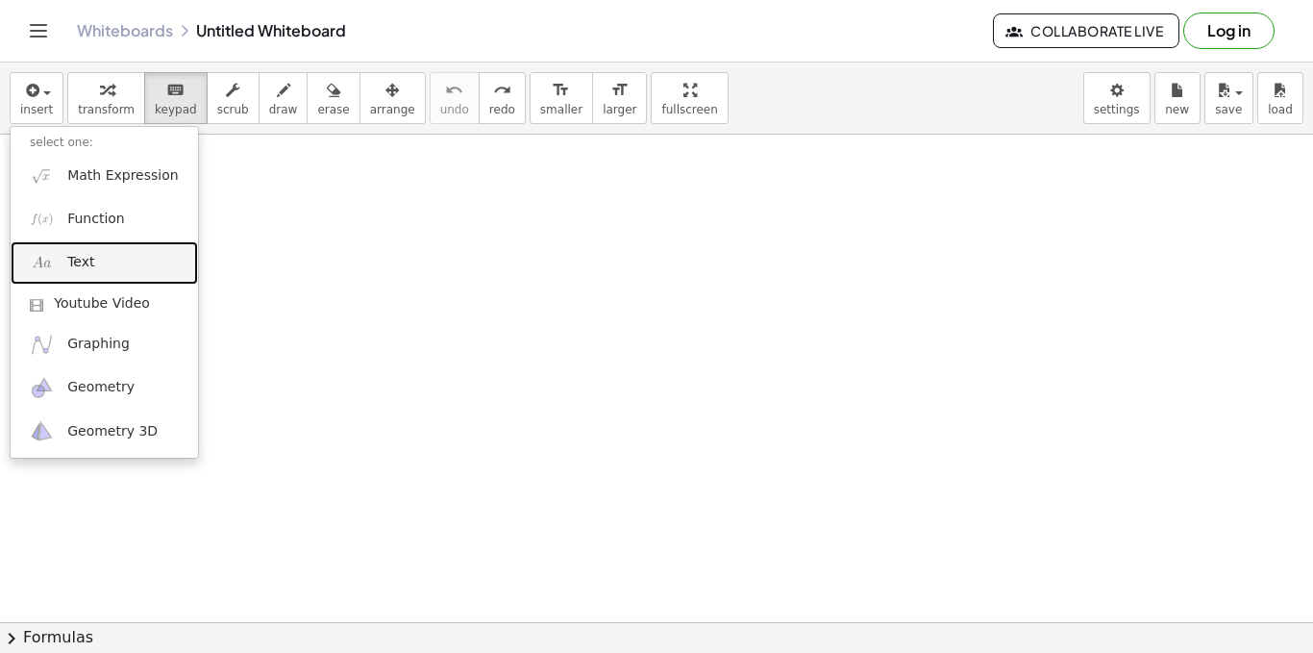
click at [112, 261] on link "Text" at bounding box center [104, 262] width 187 height 43
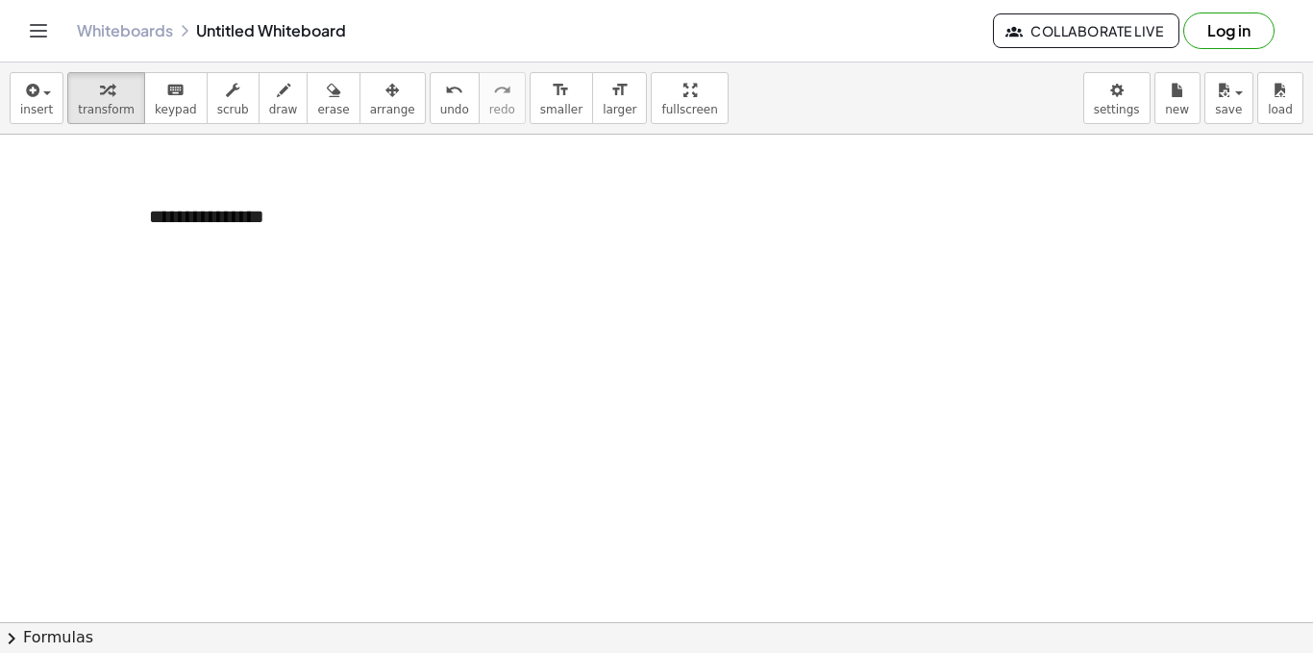
click at [115, 198] on div at bounding box center [656, 492] width 1313 height 1100
click at [213, 220] on div "**********" at bounding box center [274, 217] width 288 height 66
click at [292, 214] on div "**********" at bounding box center [274, 217] width 288 height 66
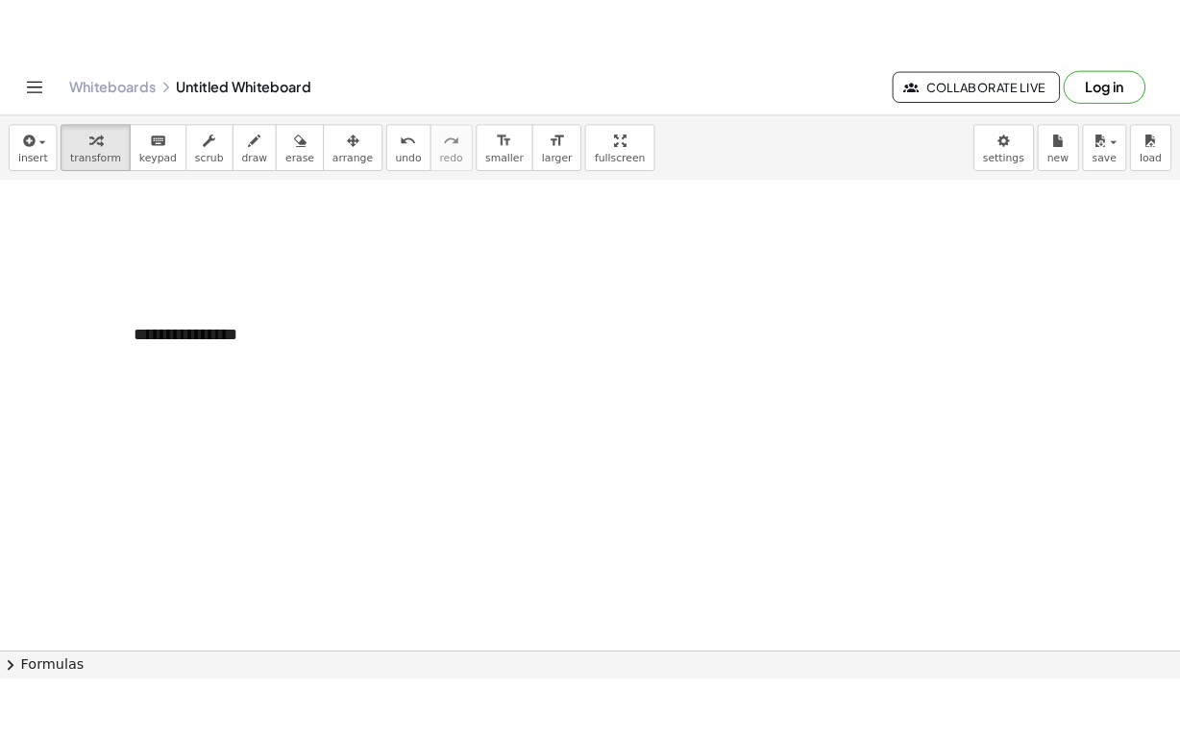
scroll to position [192, 0]
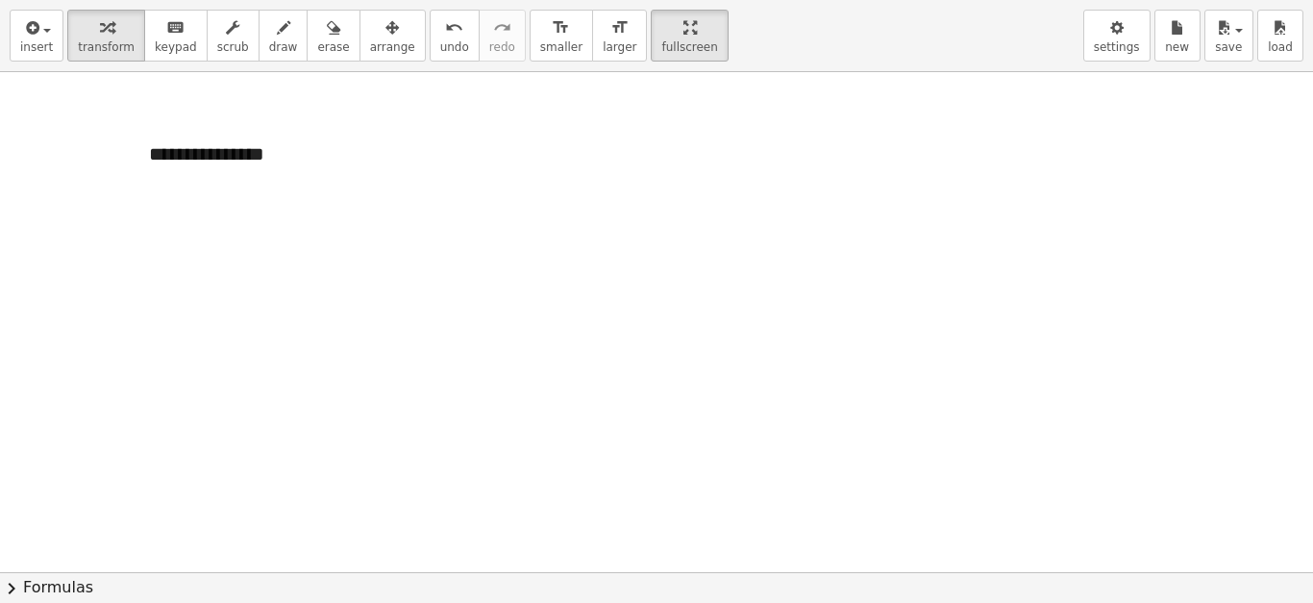
click at [557, 127] on div "**********" at bounding box center [656, 301] width 1313 height 603
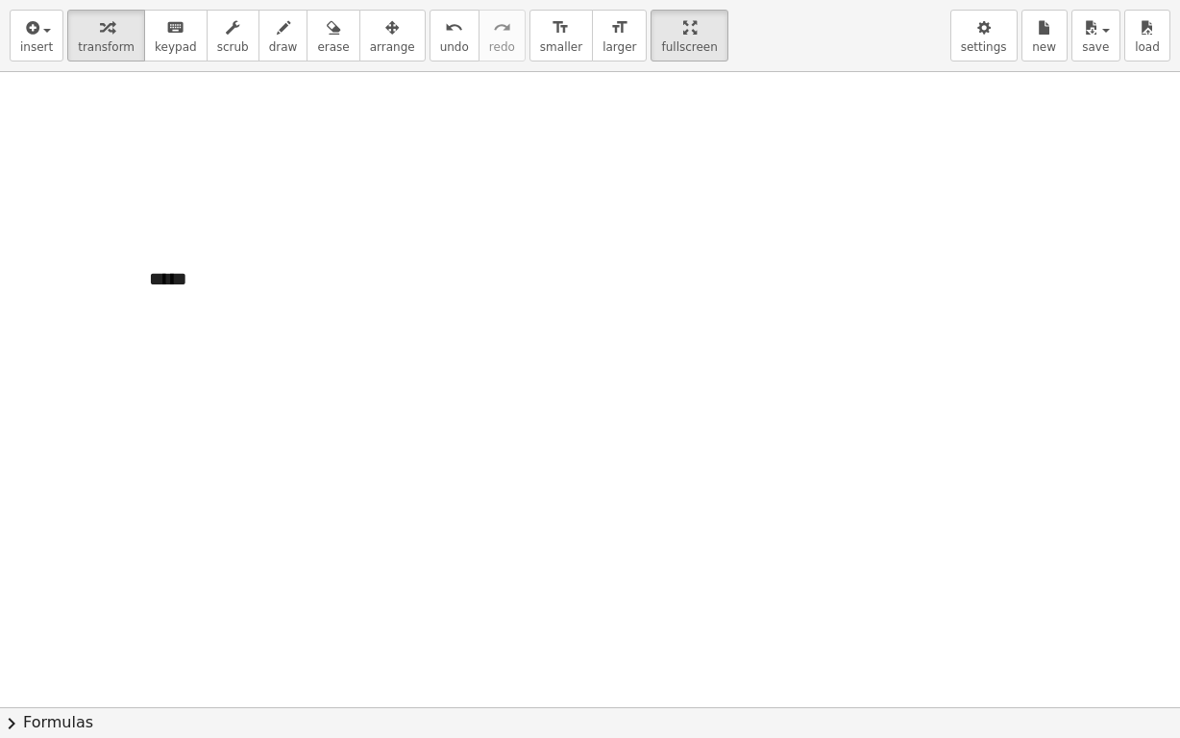
scroll to position [96, 0]
click at [186, 248] on div at bounding box center [274, 250] width 288 height 66
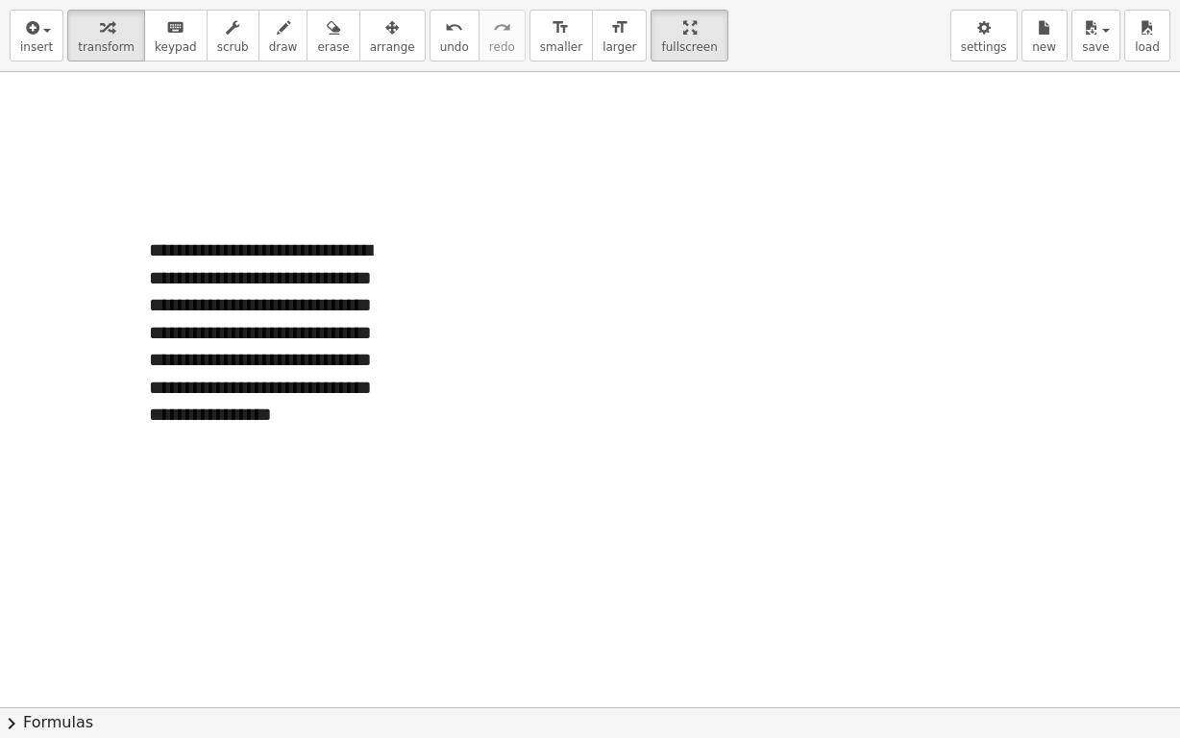
drag, startPoint x: 251, startPoint y: 221, endPoint x: 275, endPoint y: 217, distance: 24.3
click at [307, 194] on div "**********" at bounding box center [590, 611] width 1180 height 1271
drag, startPoint x: 263, startPoint y: 269, endPoint x: 380, endPoint y: 253, distance: 117.5
click at [392, 255] on div "**********" at bounding box center [274, 346] width 288 height 259
drag, startPoint x: 461, startPoint y: 244, endPoint x: 341, endPoint y: 238, distance: 120.3
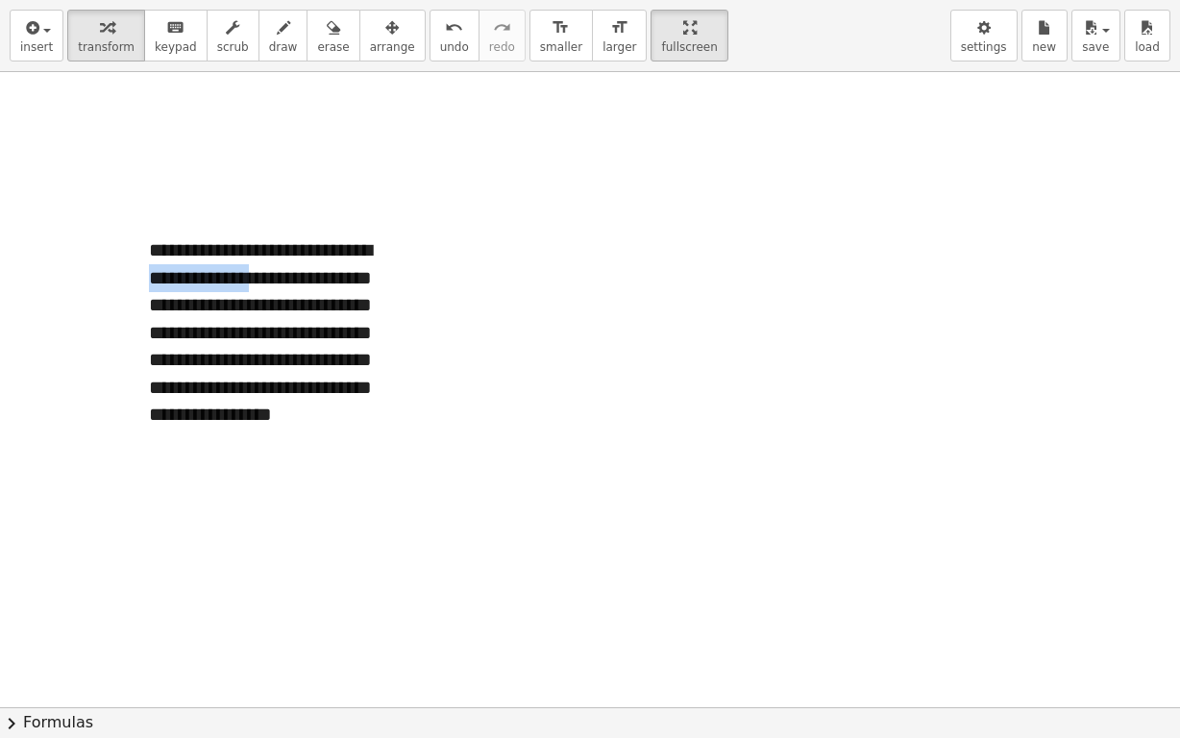
click at [459, 245] on div at bounding box center [590, 611] width 1180 height 1271
click at [180, 260] on div "**********" at bounding box center [274, 346] width 288 height 259
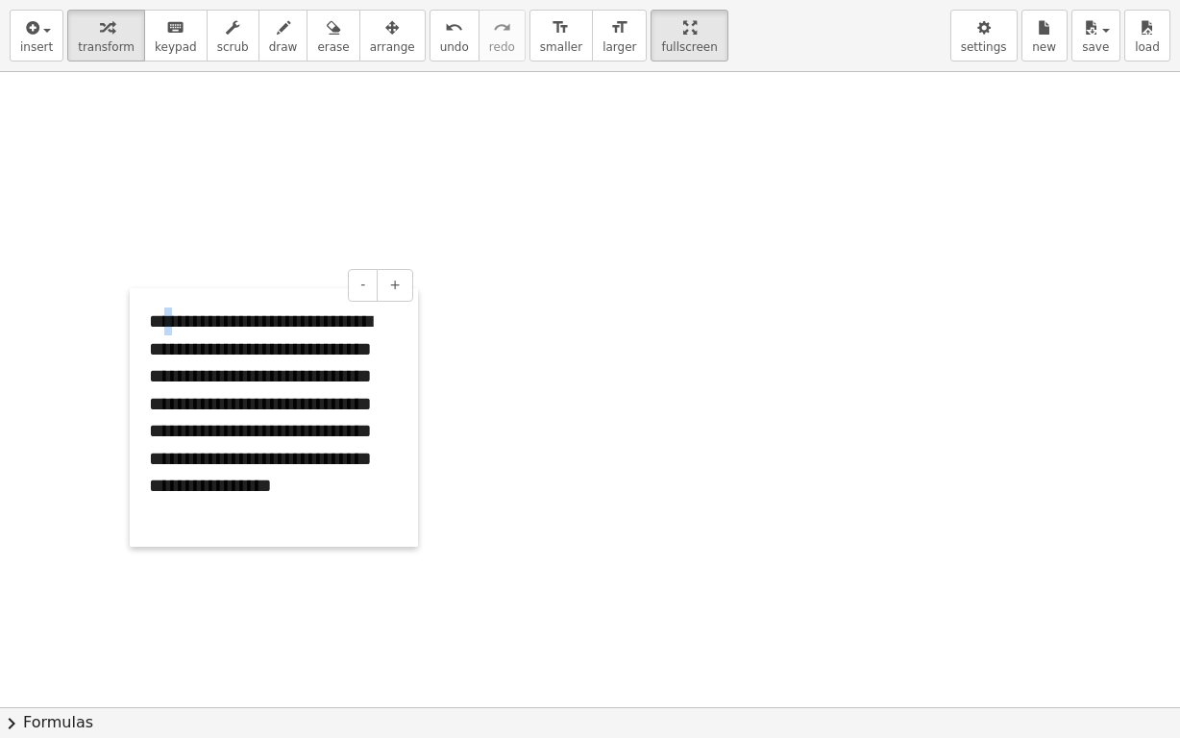
drag, startPoint x: 132, startPoint y: 254, endPoint x: 132, endPoint y: 318, distance: 64.4
click at [132, 318] on div at bounding box center [139, 417] width 19 height 259
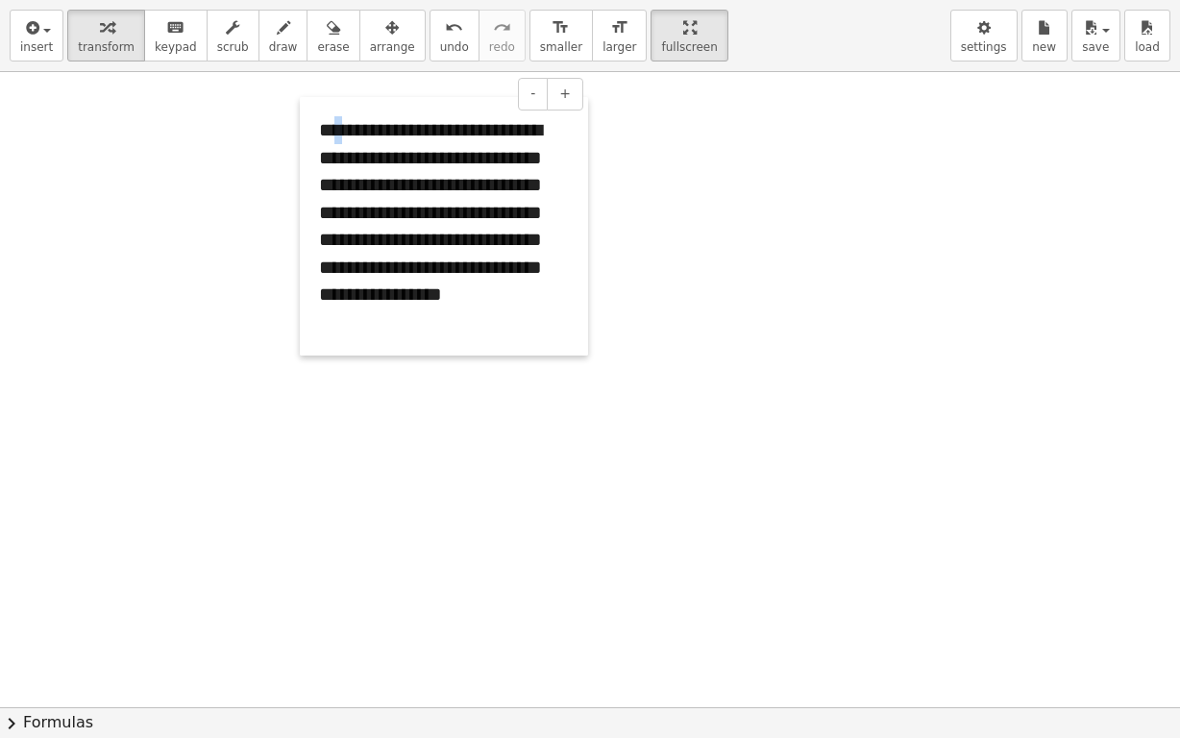
drag, startPoint x: 131, startPoint y: 318, endPoint x: 418, endPoint y: 93, distance: 365.0
click at [304, 127] on div at bounding box center [309, 226] width 19 height 259
click at [603, 40] on span "larger" at bounding box center [620, 46] width 34 height 13
drag, startPoint x: 588, startPoint y: 353, endPoint x: 597, endPoint y: 358, distance: 9.9
click at [609, 370] on div "**********" at bounding box center [590, 611] width 1180 height 1271
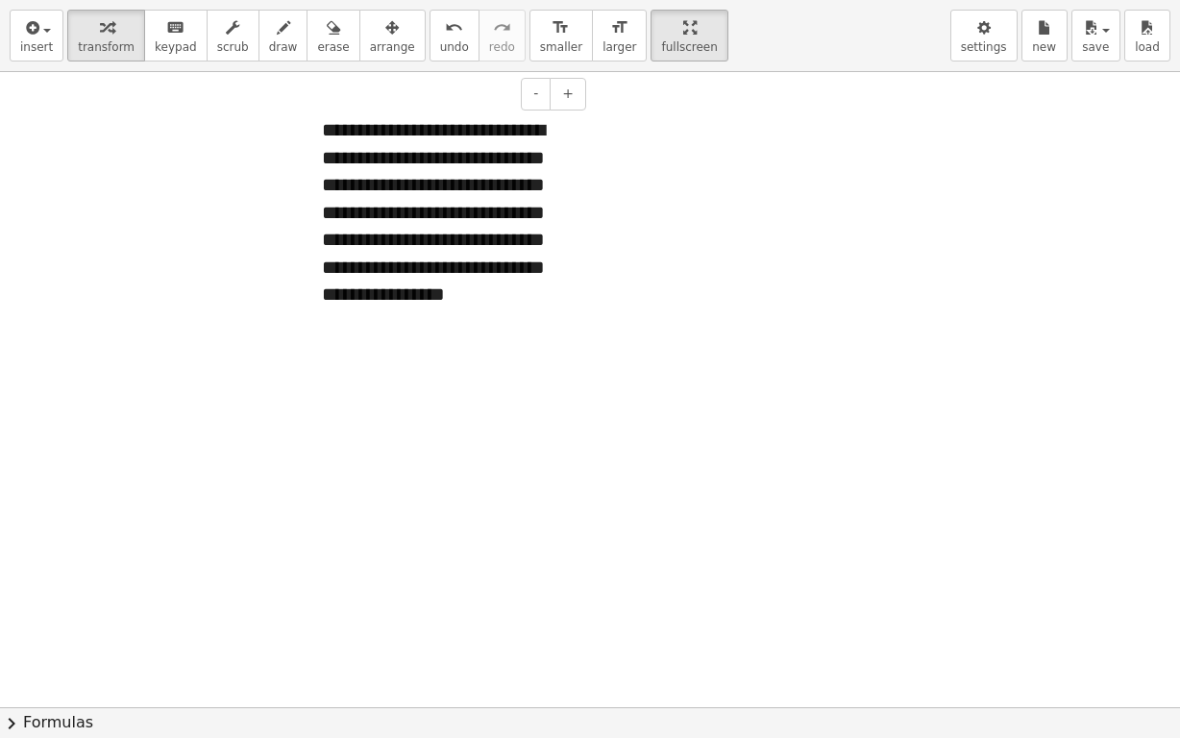
click at [299, 96] on div "- +" at bounding box center [442, 94] width 288 height 33
click at [510, 252] on div "**********" at bounding box center [447, 226] width 288 height 259
click at [200, 144] on div at bounding box center [590, 611] width 1180 height 1271
click at [603, 50] on span "larger" at bounding box center [620, 46] width 34 height 13
click at [516, 286] on div "**********" at bounding box center [447, 226] width 288 height 259
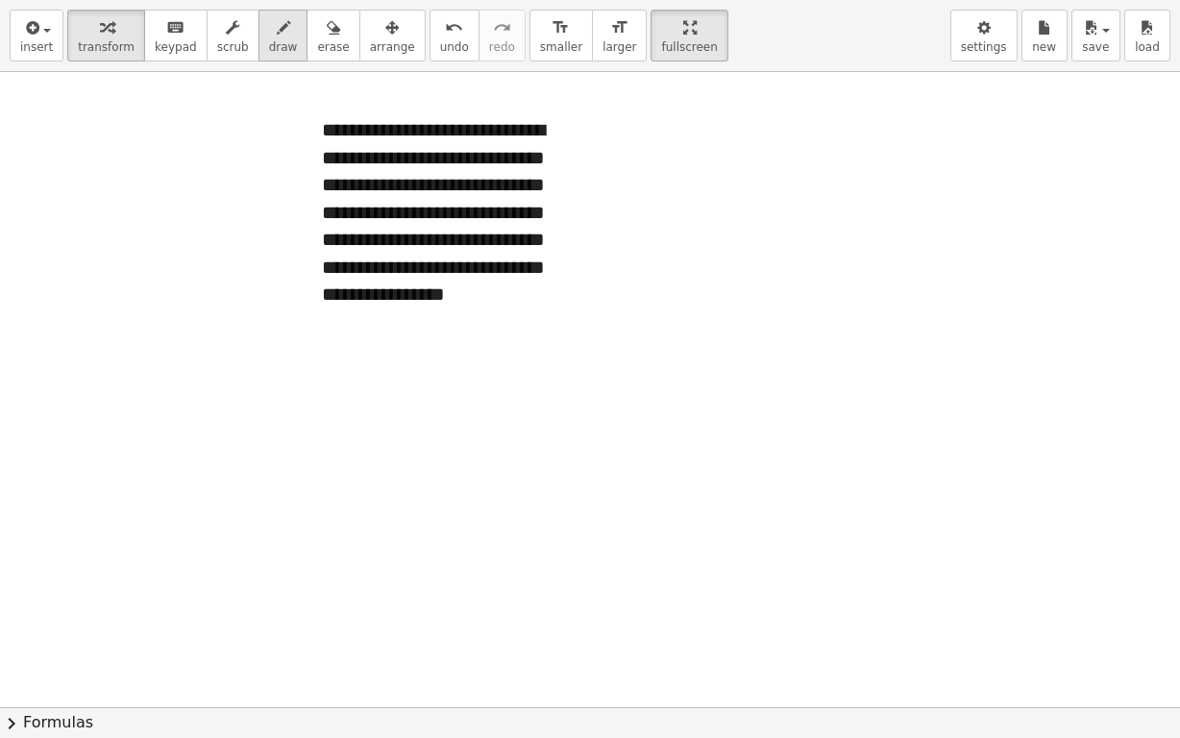
click at [259, 44] on button "draw" at bounding box center [284, 36] width 50 height 52
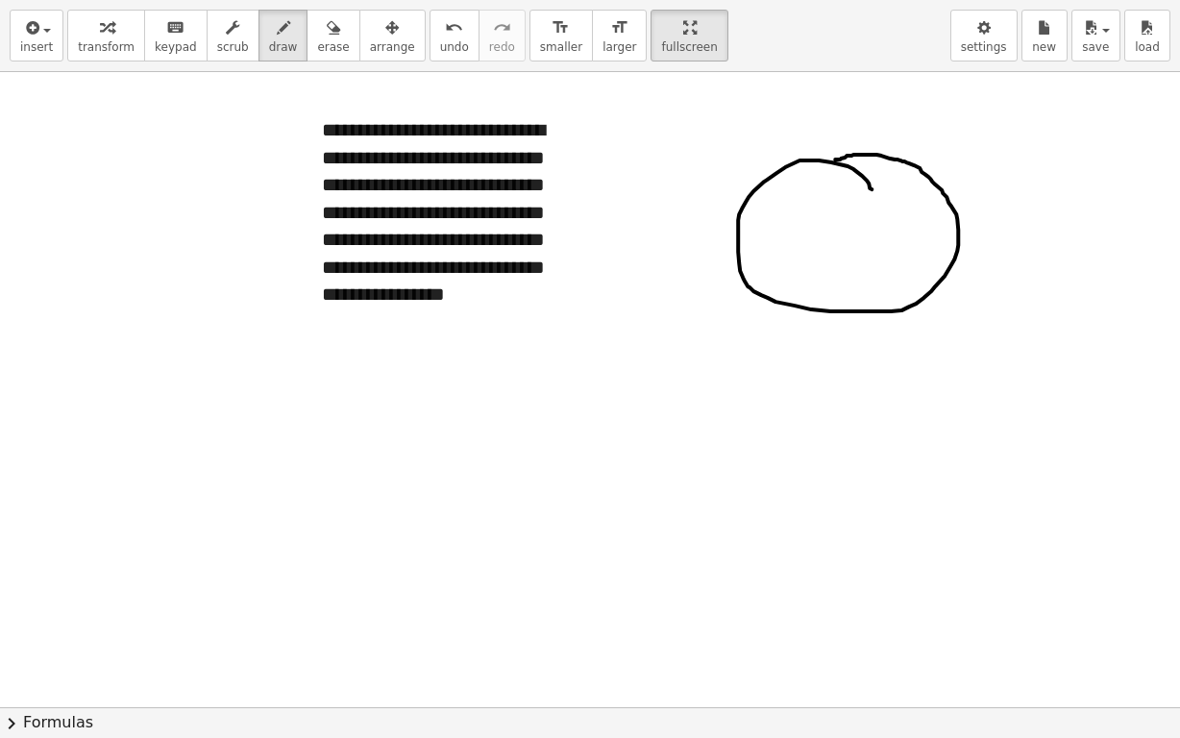
drag, startPoint x: 869, startPoint y: 183, endPoint x: 832, endPoint y: 161, distance: 42.7
click at [832, 161] on div at bounding box center [590, 611] width 1180 height 1271
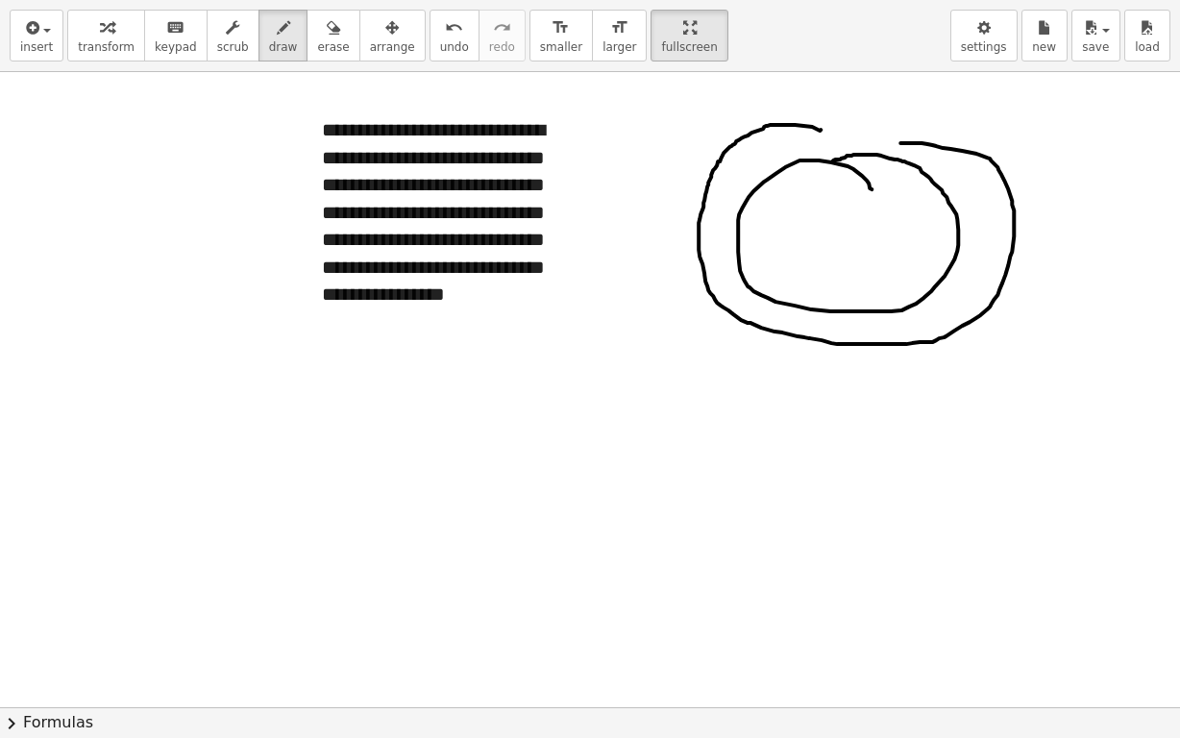
drag, startPoint x: 821, startPoint y: 129, endPoint x: 886, endPoint y: 140, distance: 66.4
click at [886, 140] on div at bounding box center [590, 611] width 1180 height 1271
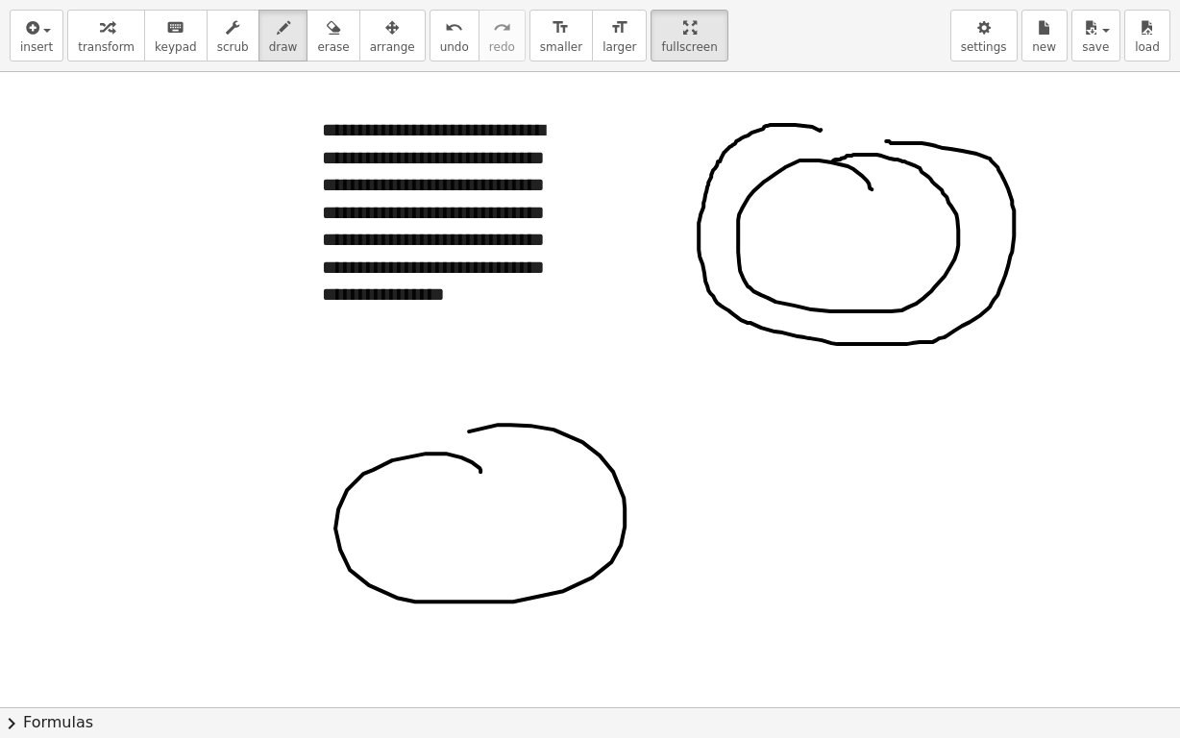
drag, startPoint x: 472, startPoint y: 461, endPoint x: 345, endPoint y: 460, distance: 126.9
click at [389, 445] on div at bounding box center [590, 611] width 1180 height 1271
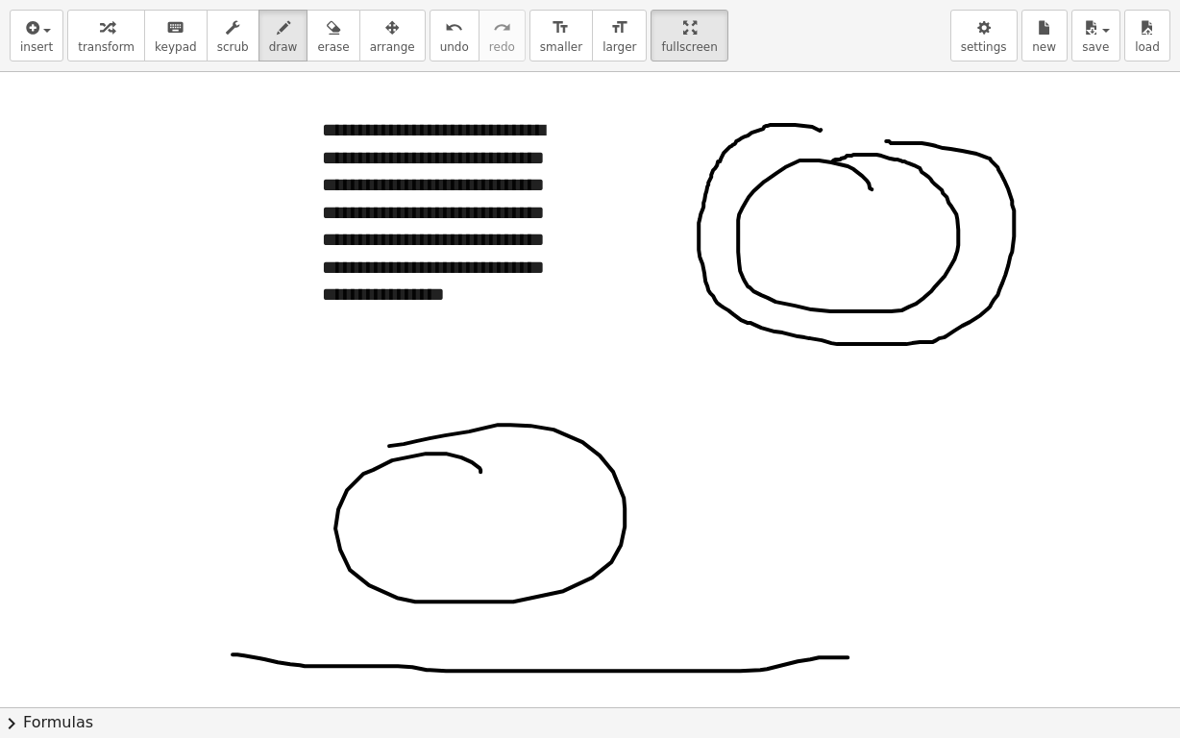
drag, startPoint x: 233, startPoint y: 654, endPoint x: 848, endPoint y: 657, distance: 615.2
click at [848, 652] on div at bounding box center [590, 611] width 1180 height 1271
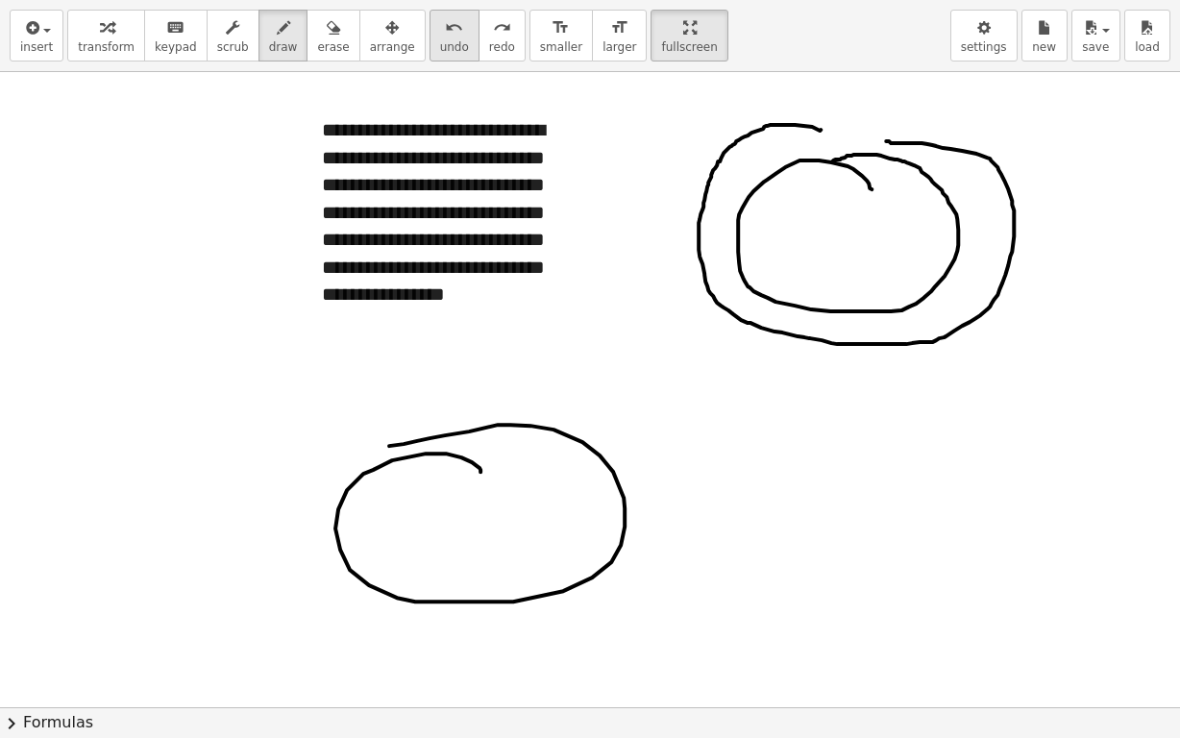
click at [440, 44] on span "undo" at bounding box center [454, 46] width 29 height 13
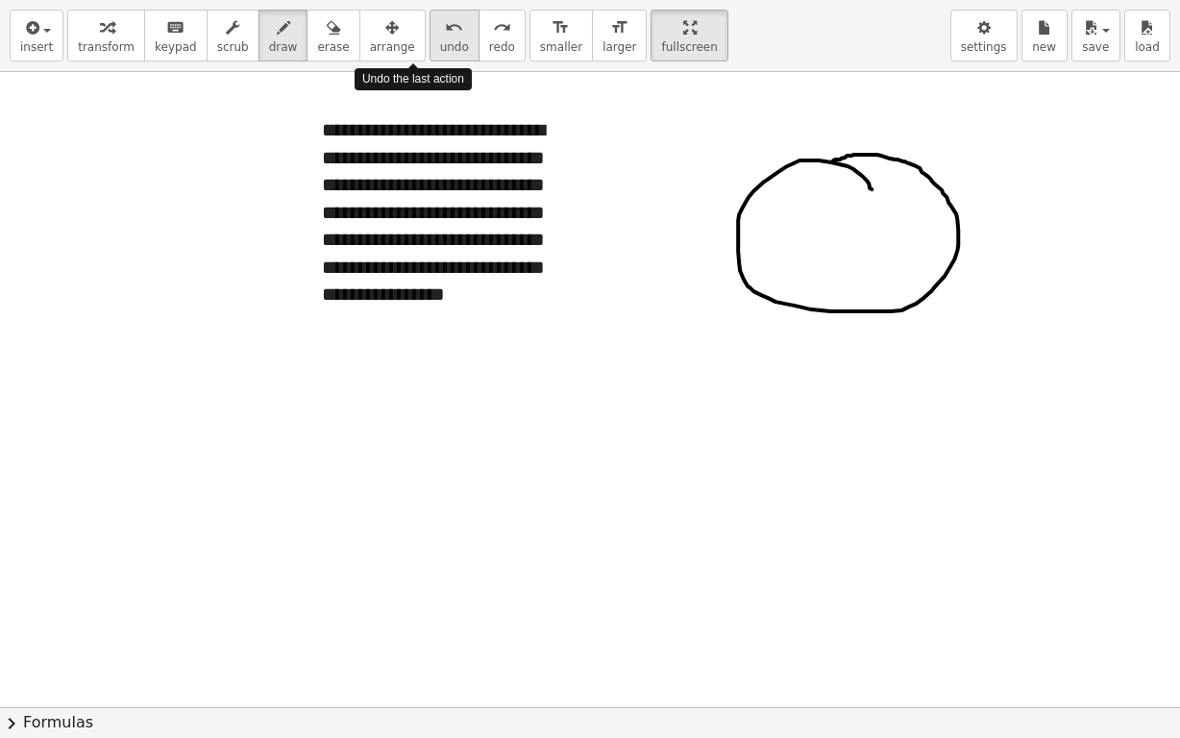
click at [440, 44] on span "undo" at bounding box center [454, 46] width 29 height 13
drag, startPoint x: 755, startPoint y: 86, endPoint x: 760, endPoint y: 102, distance: 17.3
click at [760, 106] on div at bounding box center [590, 611] width 1180 height 1271
drag, startPoint x: 800, startPoint y: 87, endPoint x: 812, endPoint y: 83, distance: 13.4
click at [813, 83] on div at bounding box center [590, 611] width 1180 height 1271
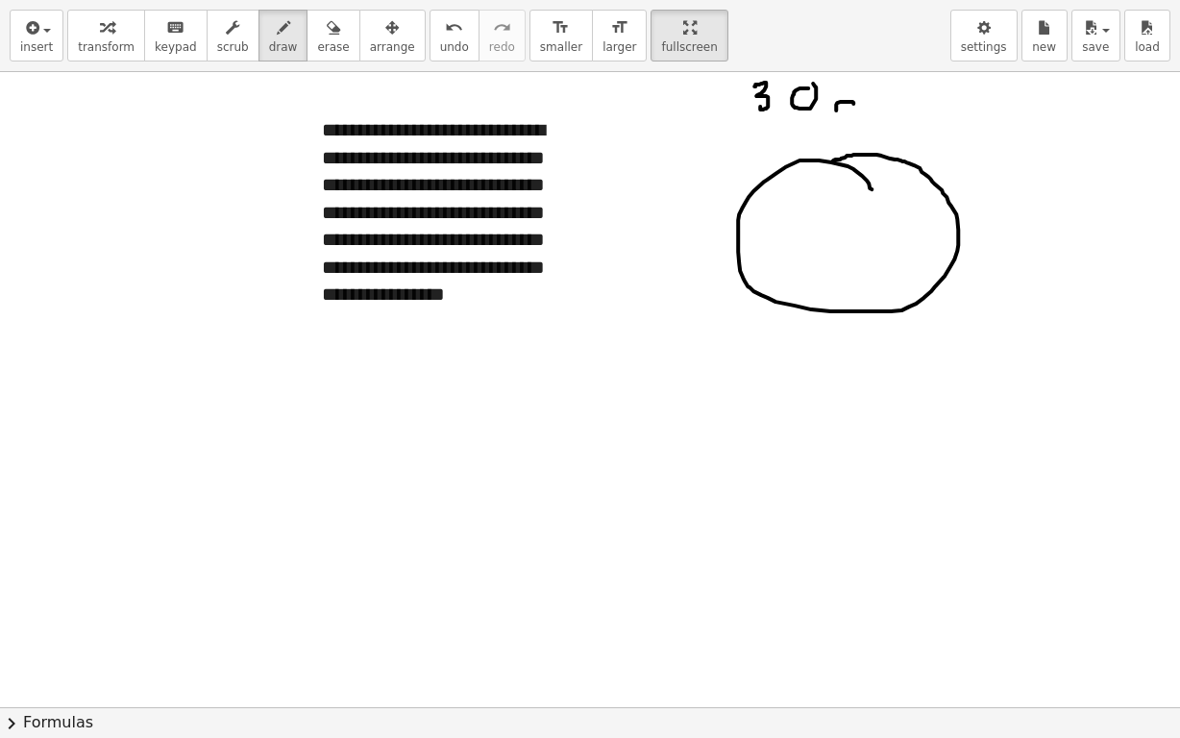
click at [853, 108] on div at bounding box center [590, 611] width 1180 height 1271
drag, startPoint x: 856, startPoint y: 96, endPoint x: 878, endPoint y: 110, distance: 25.9
click at [878, 110] on div at bounding box center [590, 611] width 1180 height 1271
click at [440, 46] on span "undo" at bounding box center [454, 46] width 29 height 13
click at [440, 43] on span "undo" at bounding box center [454, 46] width 29 height 13
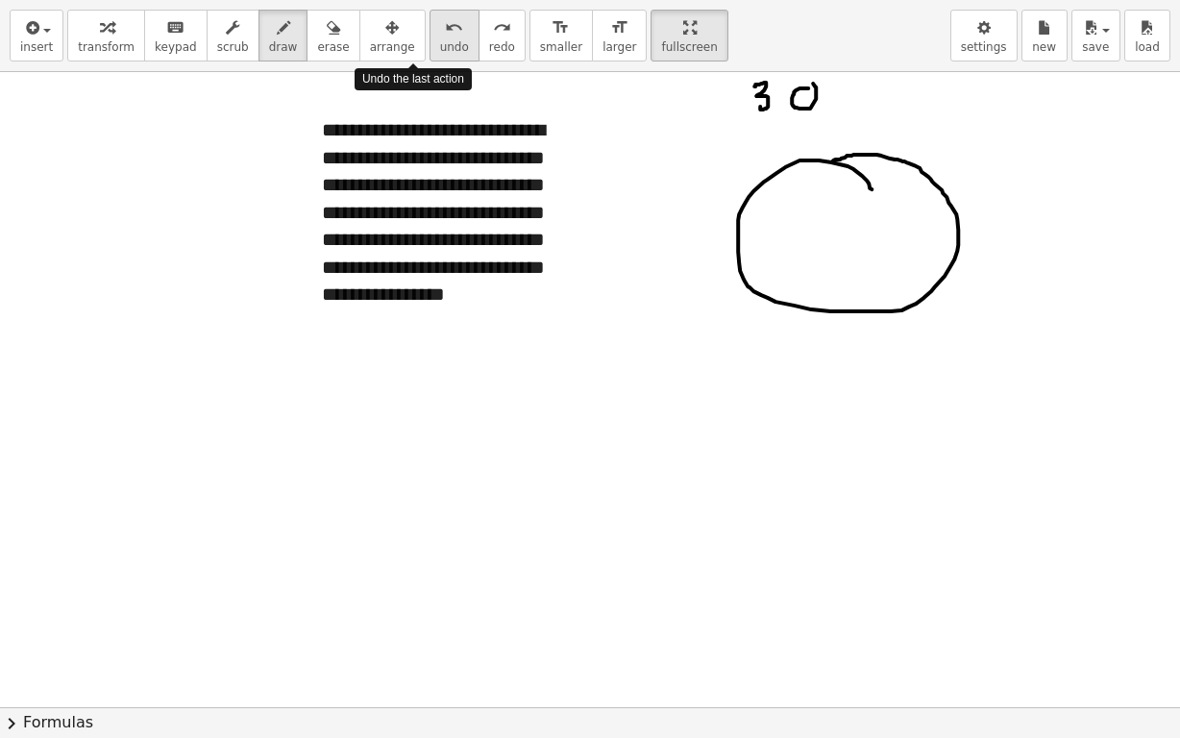
click at [440, 43] on span "undo" at bounding box center [454, 46] width 29 height 13
drag, startPoint x: 700, startPoint y: 88, endPoint x: 663, endPoint y: 106, distance: 40.4
click at [672, 110] on div at bounding box center [590, 611] width 1180 height 1271
click at [430, 25] on button "undo undo" at bounding box center [455, 36] width 50 height 52
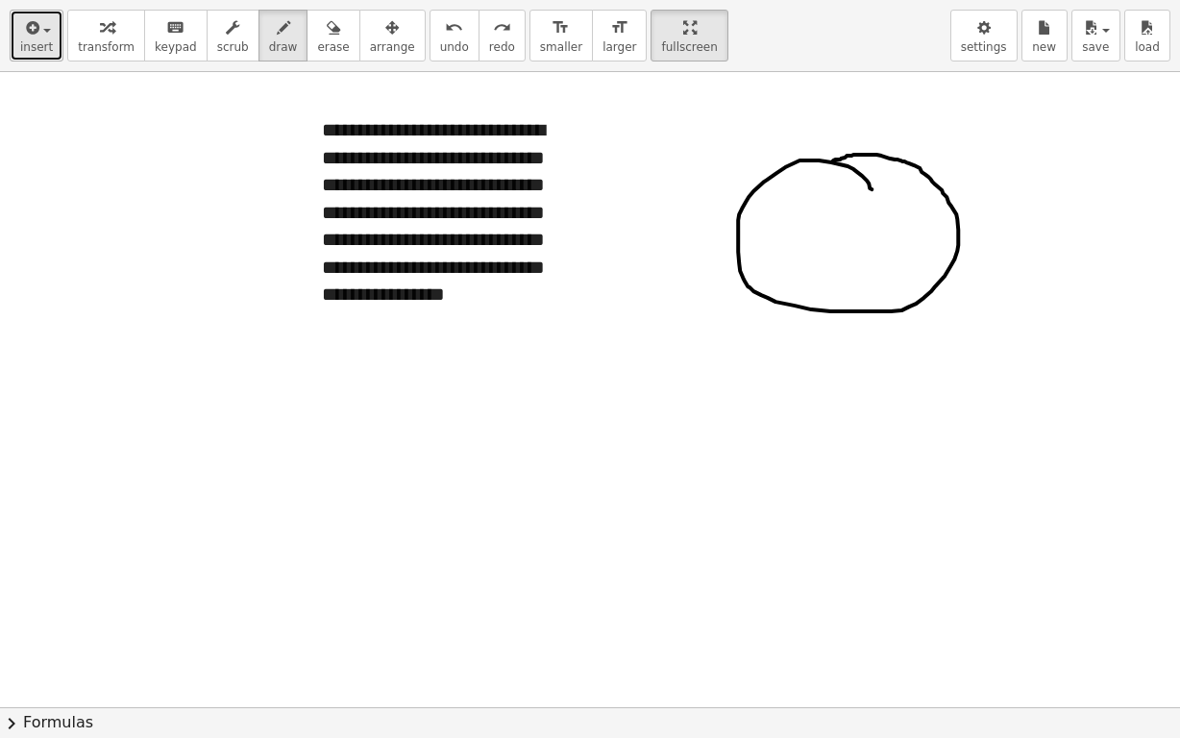
click at [42, 40] on span "insert" at bounding box center [36, 46] width 33 height 13
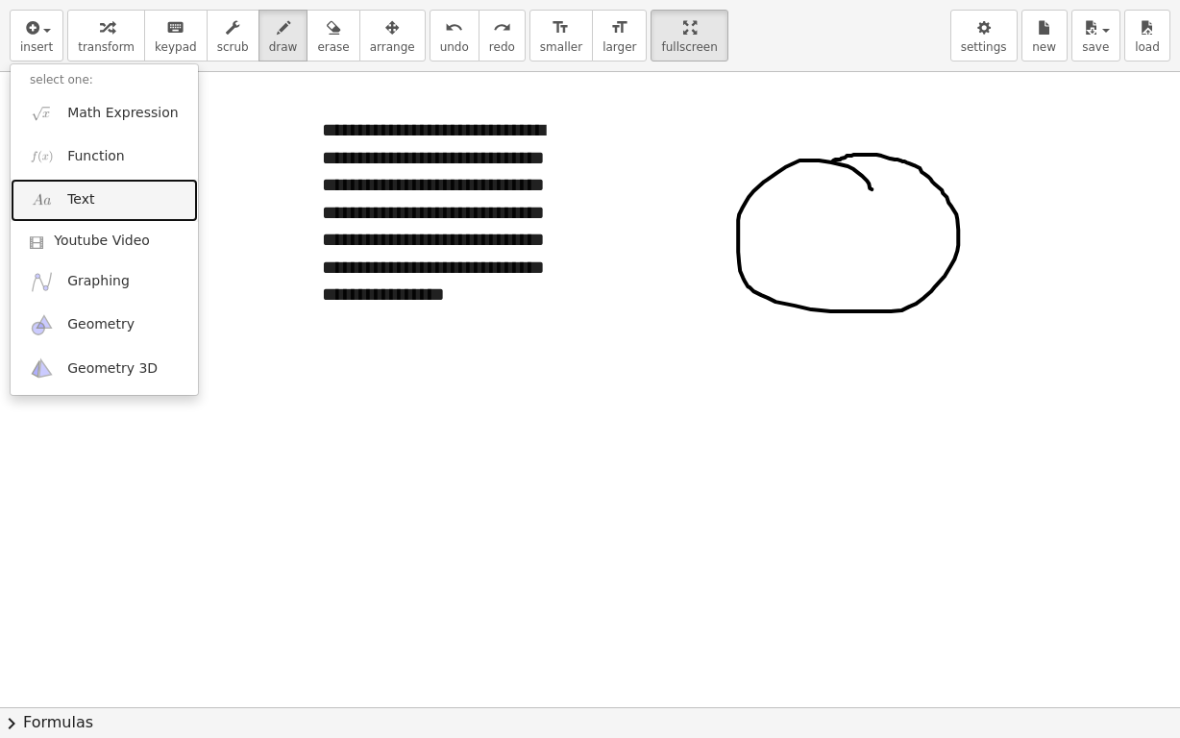
click at [87, 194] on span "Text" at bounding box center [80, 199] width 27 height 19
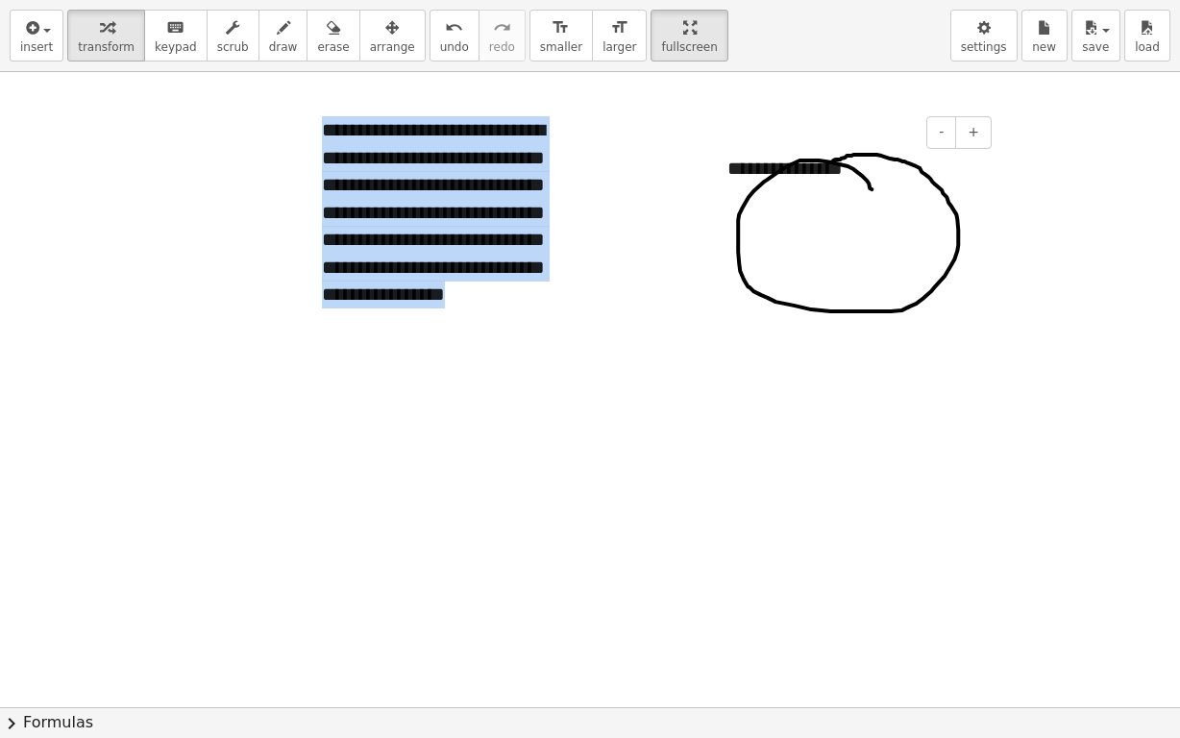
drag, startPoint x: 866, startPoint y: 140, endPoint x: 819, endPoint y: 132, distance: 47.9
click at [870, 95] on div "**********" at bounding box center [590, 611] width 1180 height 1271
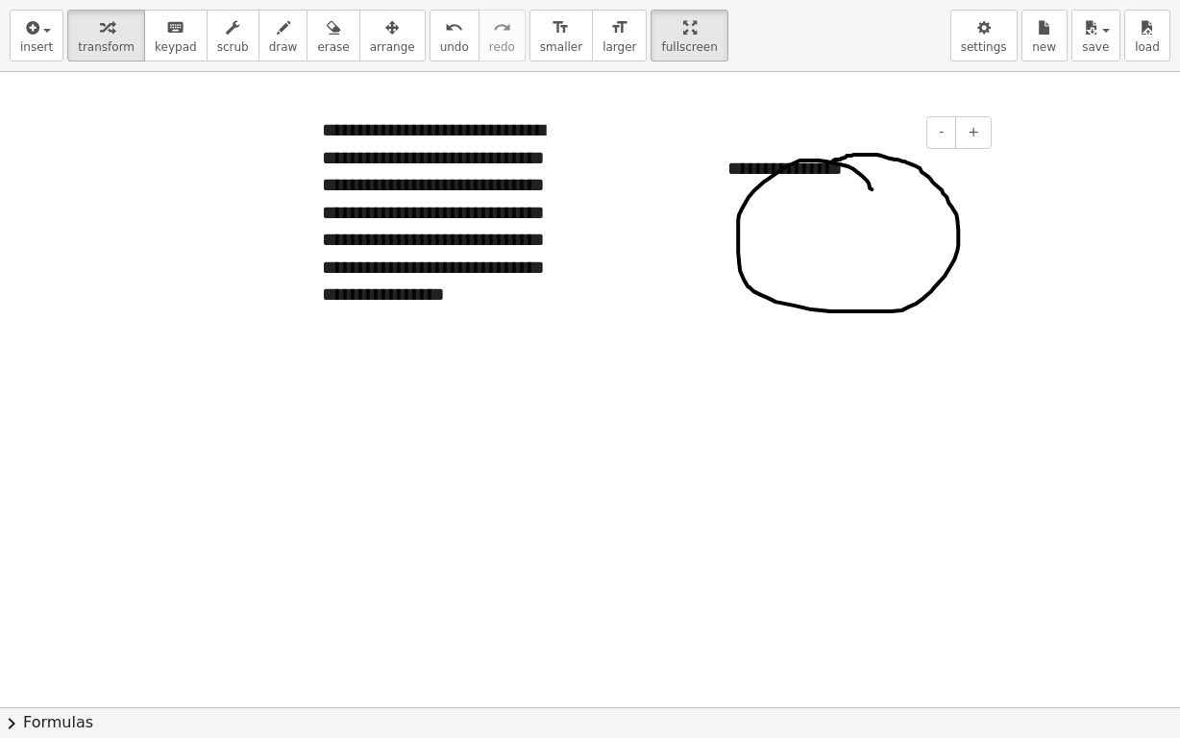
click at [788, 164] on div "**********" at bounding box center [852, 169] width 288 height 66
drag, startPoint x: 995, startPoint y: 135, endPoint x: 1010, endPoint y: 97, distance: 40.5
click at [1010, 97] on div "**********" at bounding box center [590, 611] width 1180 height 1271
drag, startPoint x: 709, startPoint y: 152, endPoint x: 713, endPoint y: 101, distance: 51.1
click at [713, 101] on div at bounding box center [721, 118] width 19 height 66
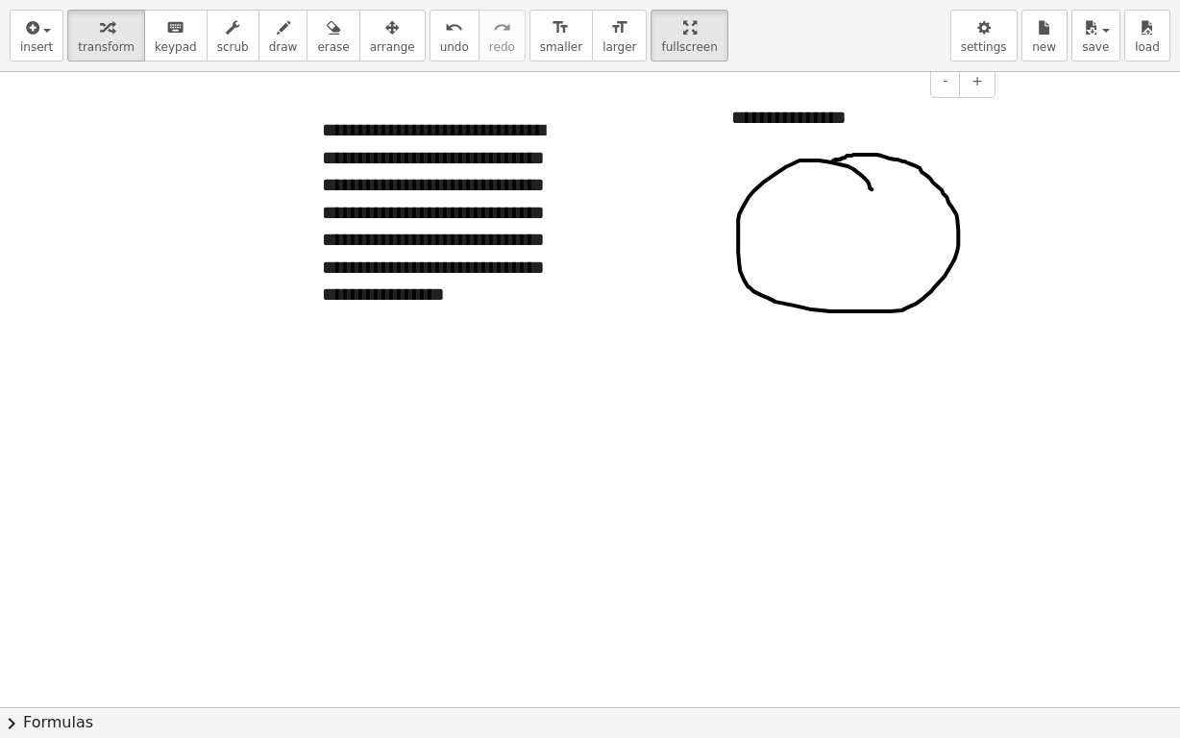
click at [851, 121] on div "**********" at bounding box center [856, 118] width 288 height 66
click at [882, 116] on div "**********" at bounding box center [856, 118] width 288 height 66
click at [1070, 193] on div at bounding box center [590, 611] width 1180 height 1271
drag, startPoint x: 738, startPoint y: 236, endPoint x: 810, endPoint y: 236, distance: 72.1
click at [808, 236] on div at bounding box center [590, 611] width 1180 height 1271
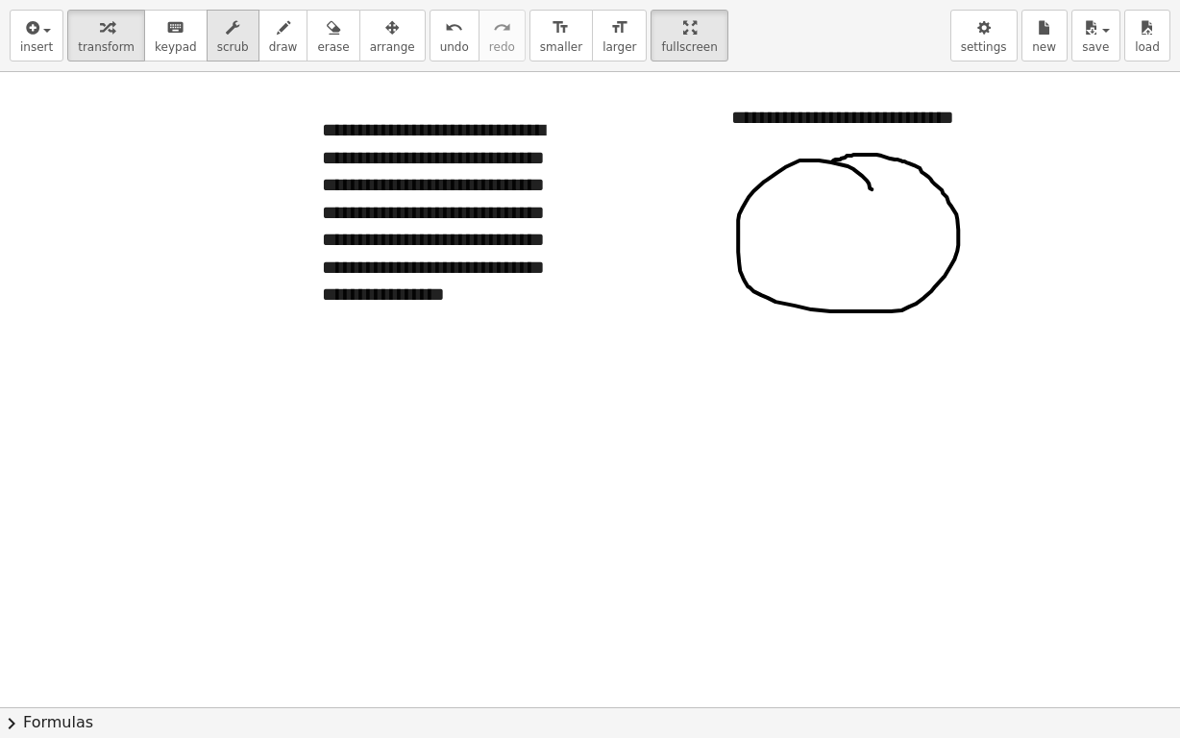
click at [232, 37] on button "scrub" at bounding box center [233, 36] width 53 height 52
click at [277, 37] on icon "button" at bounding box center [283, 27] width 13 height 23
click at [842, 231] on div at bounding box center [590, 611] width 1180 height 1271
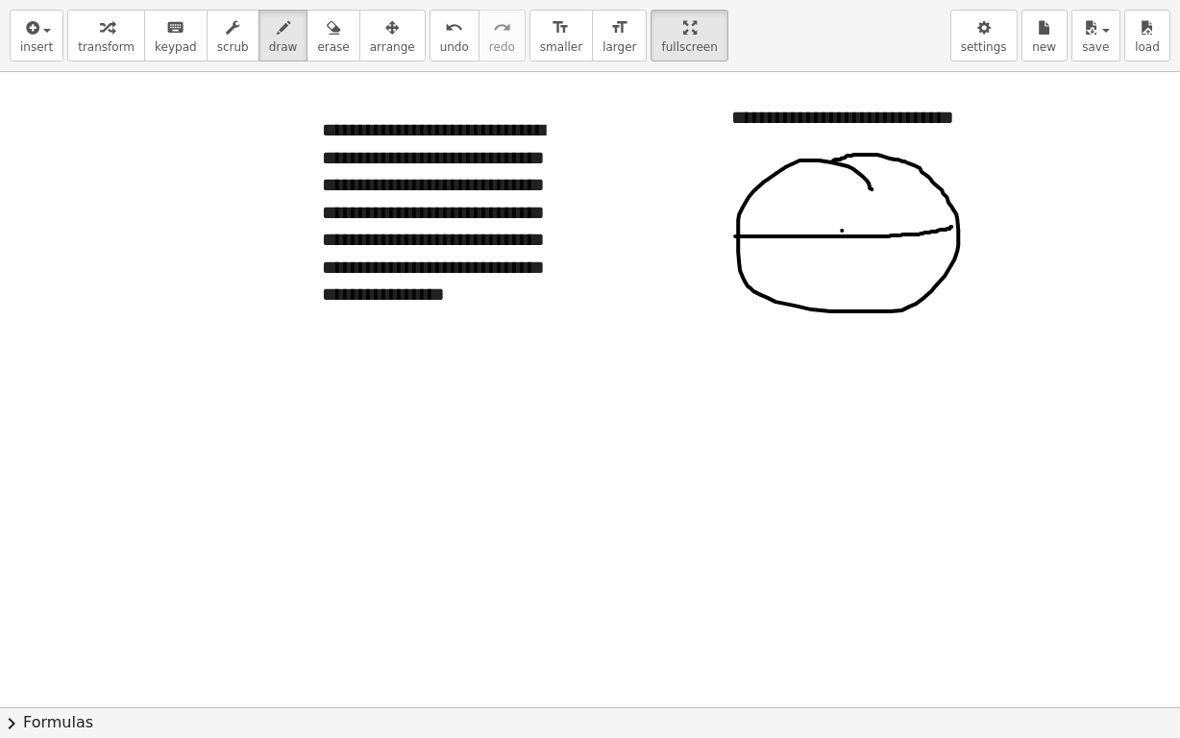
drag, startPoint x: 735, startPoint y: 236, endPoint x: 954, endPoint y: 225, distance: 218.5
click at [954, 225] on div at bounding box center [590, 611] width 1180 height 1271
drag, startPoint x: 320, startPoint y: 168, endPoint x: 335, endPoint y: 166, distance: 15.5
click at [335, 167] on div at bounding box center [590, 611] width 1180 height 1271
drag, startPoint x: 581, startPoint y: 385, endPoint x: 607, endPoint y: 382, distance: 26.2
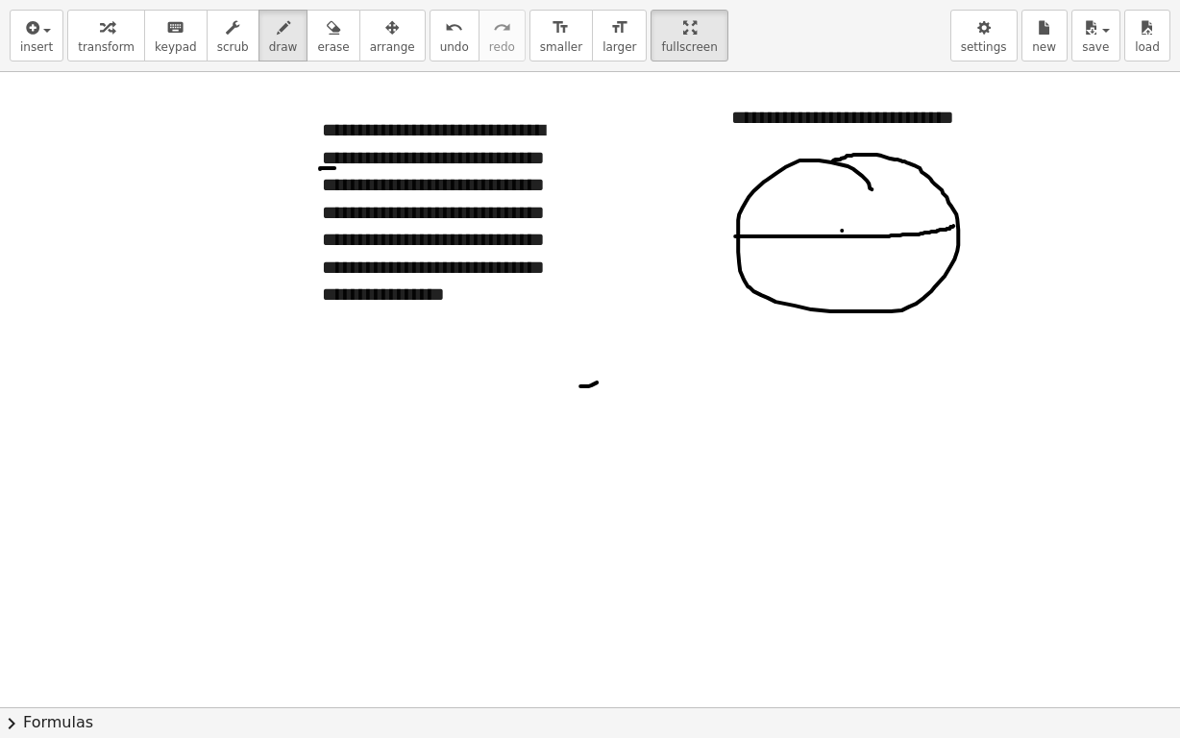
click at [607, 382] on div at bounding box center [590, 611] width 1180 height 1271
drag, startPoint x: 583, startPoint y: 399, endPoint x: 603, endPoint y: 399, distance: 20.2
click at [603, 399] on div at bounding box center [590, 611] width 1180 height 1271
drag, startPoint x: 538, startPoint y: 380, endPoint x: 545, endPoint y: 394, distance: 15.9
click at [545, 399] on div at bounding box center [590, 611] width 1180 height 1271
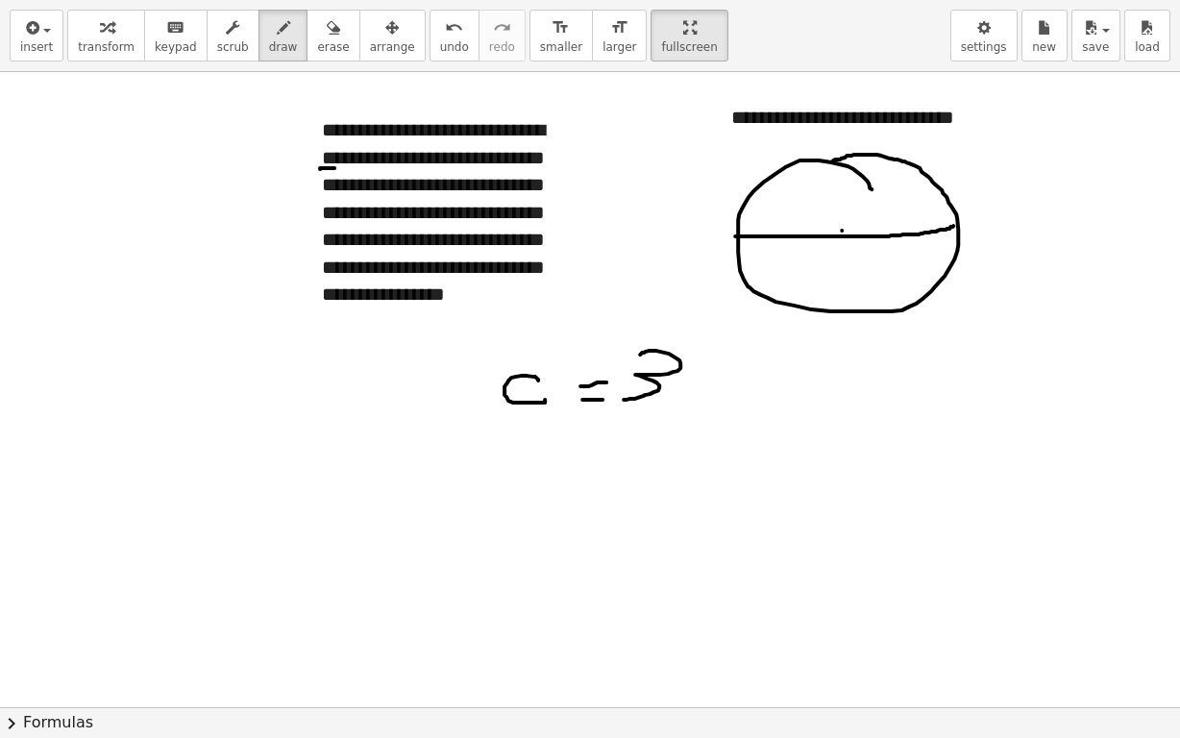
drag, startPoint x: 643, startPoint y: 352, endPoint x: 624, endPoint y: 399, distance: 50.9
click at [624, 399] on div at bounding box center [590, 611] width 1180 height 1271
click at [728, 368] on div at bounding box center [590, 611] width 1180 height 1271
drag, startPoint x: 782, startPoint y: 126, endPoint x: 834, endPoint y: 130, distance: 52.1
click at [834, 130] on div at bounding box center [590, 611] width 1180 height 1271
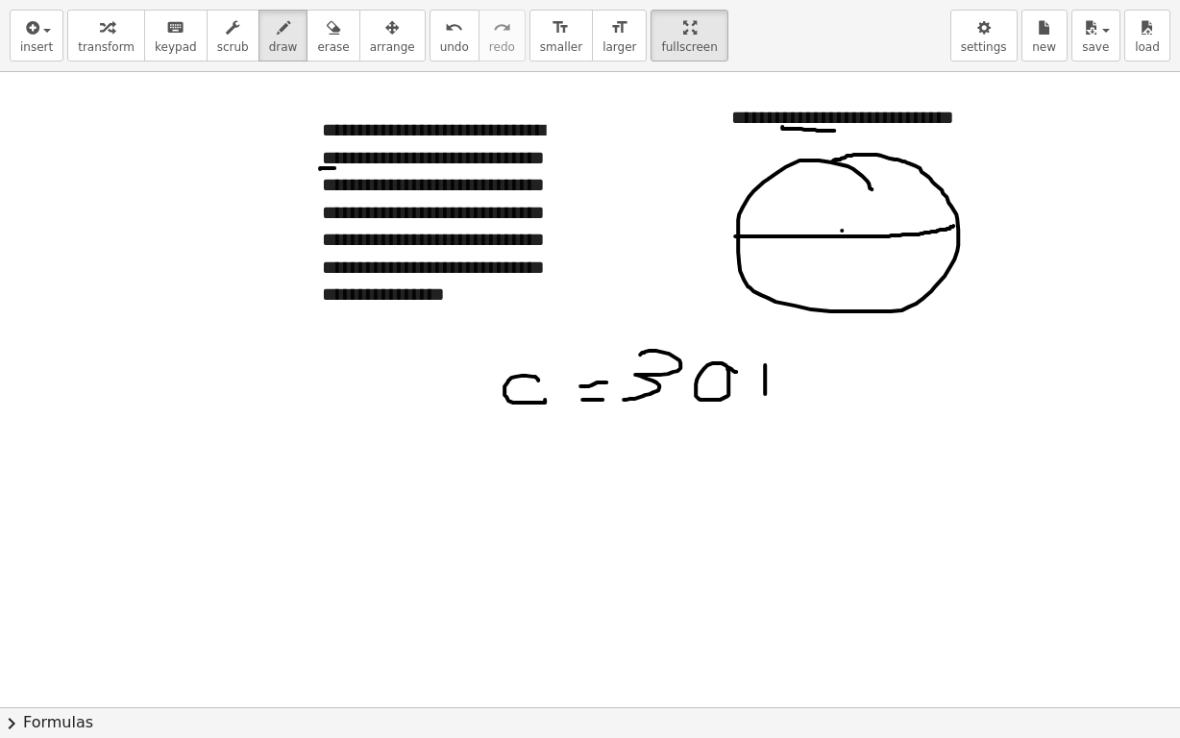
drag, startPoint x: 765, startPoint y: 364, endPoint x: 765, endPoint y: 394, distance: 29.8
click at [765, 394] on div at bounding box center [590, 611] width 1180 height 1271
drag, startPoint x: 767, startPoint y: 375, endPoint x: 794, endPoint y: 374, distance: 26.9
click at [794, 375] on div at bounding box center [590, 611] width 1180 height 1271
drag, startPoint x: 853, startPoint y: 388, endPoint x: 856, endPoint y: 403, distance: 14.7
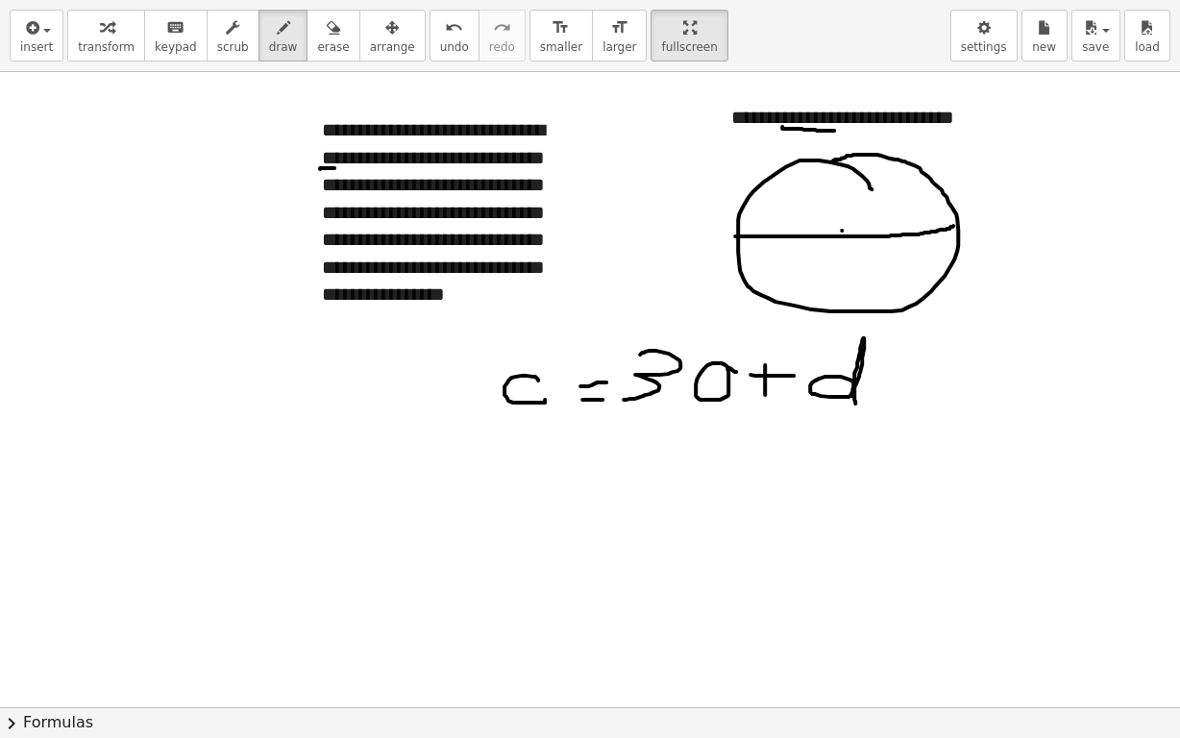
click at [856, 403] on div at bounding box center [590, 611] width 1180 height 1271
drag, startPoint x: 381, startPoint y: 345, endPoint x: 385, endPoint y: 399, distance: 54.0
click at [385, 399] on div at bounding box center [590, 611] width 1180 height 1271
click at [375, 308] on div at bounding box center [590, 611] width 1180 height 1271
click at [440, 49] on span "undo" at bounding box center [454, 46] width 29 height 13
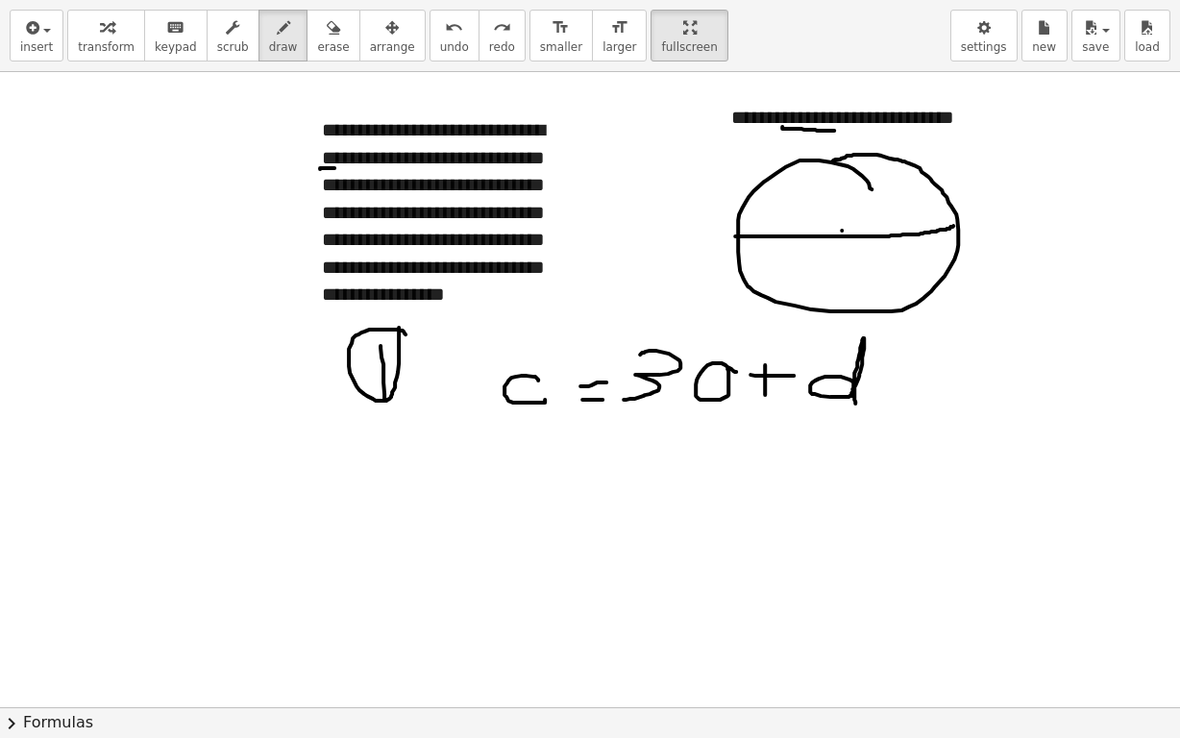
drag, startPoint x: 404, startPoint y: 331, endPoint x: 399, endPoint y: 322, distance: 9.9
click at [399, 322] on div at bounding box center [590, 611] width 1180 height 1271
drag, startPoint x: 408, startPoint y: 195, endPoint x: 560, endPoint y: 198, distance: 152.9
click at [560, 199] on div at bounding box center [590, 611] width 1180 height 1271
drag, startPoint x: 512, startPoint y: 442, endPoint x: 546, endPoint y: 451, distance: 34.7
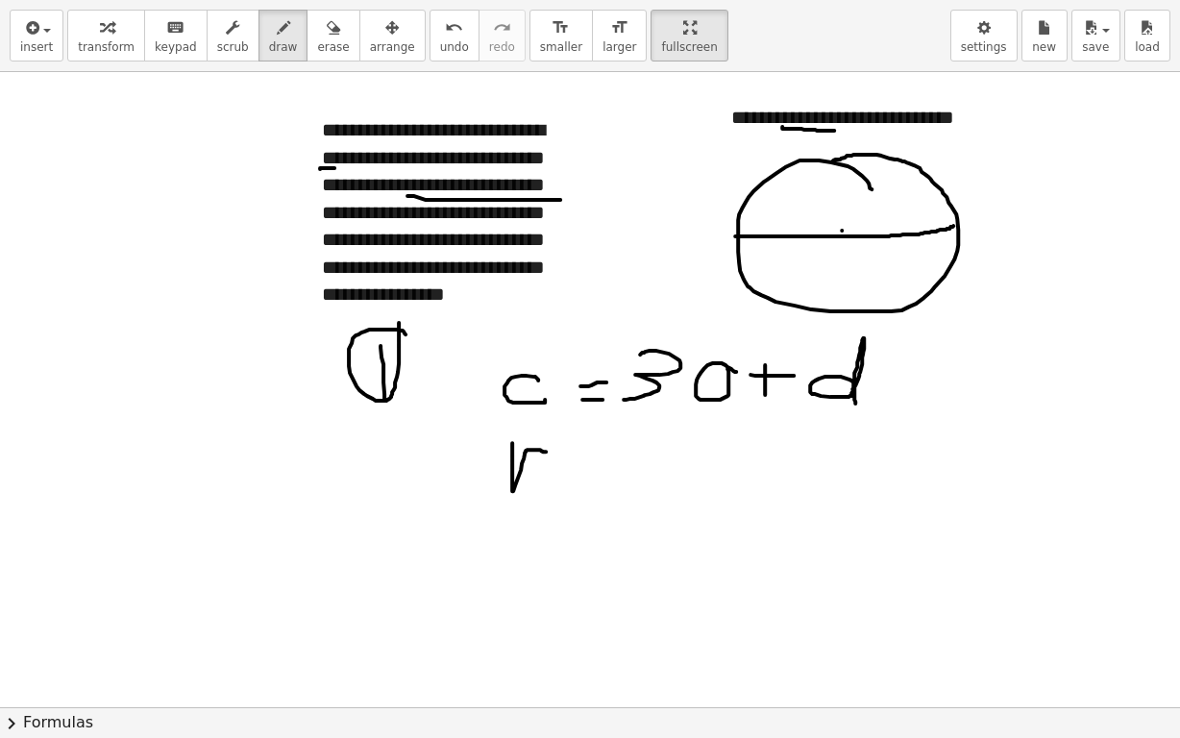
click at [546, 451] on div at bounding box center [590, 611] width 1180 height 1271
drag, startPoint x: 569, startPoint y: 457, endPoint x: 588, endPoint y: 455, distance: 19.3
click at [588, 456] on div at bounding box center [590, 611] width 1180 height 1271
drag, startPoint x: 571, startPoint y: 471, endPoint x: 595, endPoint y: 402, distance: 73.3
click at [587, 465] on div at bounding box center [590, 611] width 1180 height 1271
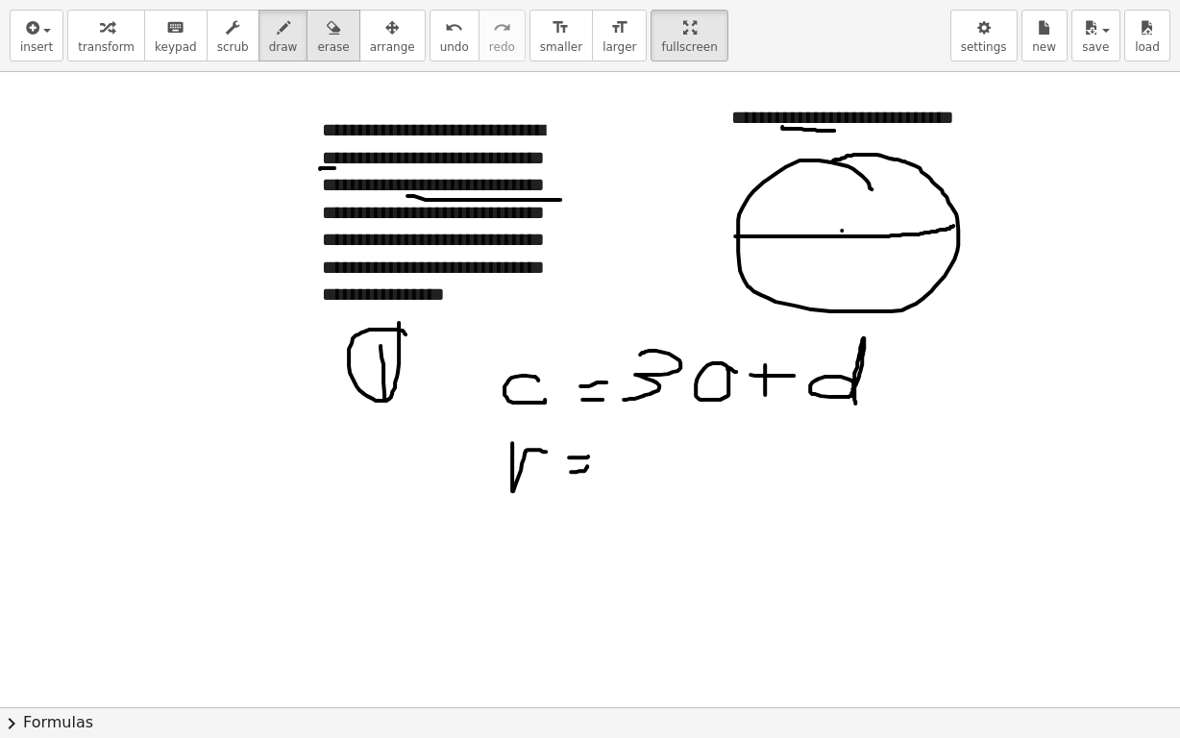
click at [317, 41] on span "erase" at bounding box center [333, 46] width 32 height 13
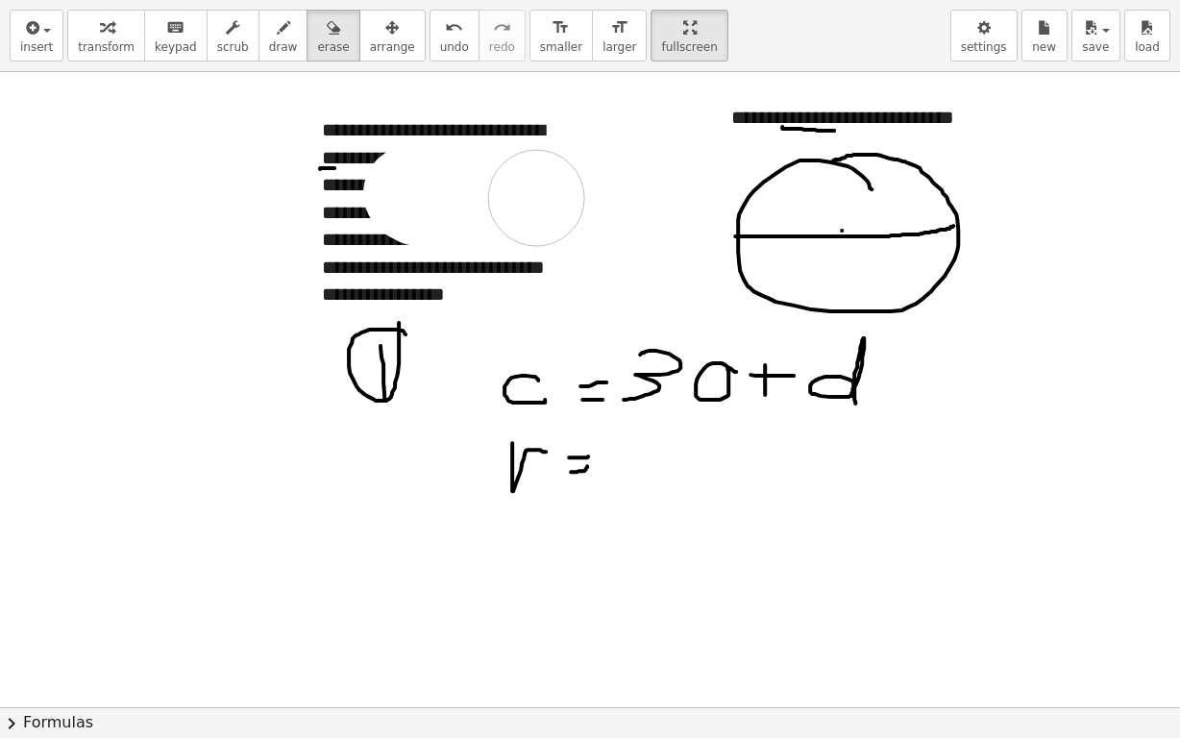
drag, startPoint x: 411, startPoint y: 192, endPoint x: 536, endPoint y: 197, distance: 125.1
click at [536, 197] on div at bounding box center [590, 611] width 1180 height 1271
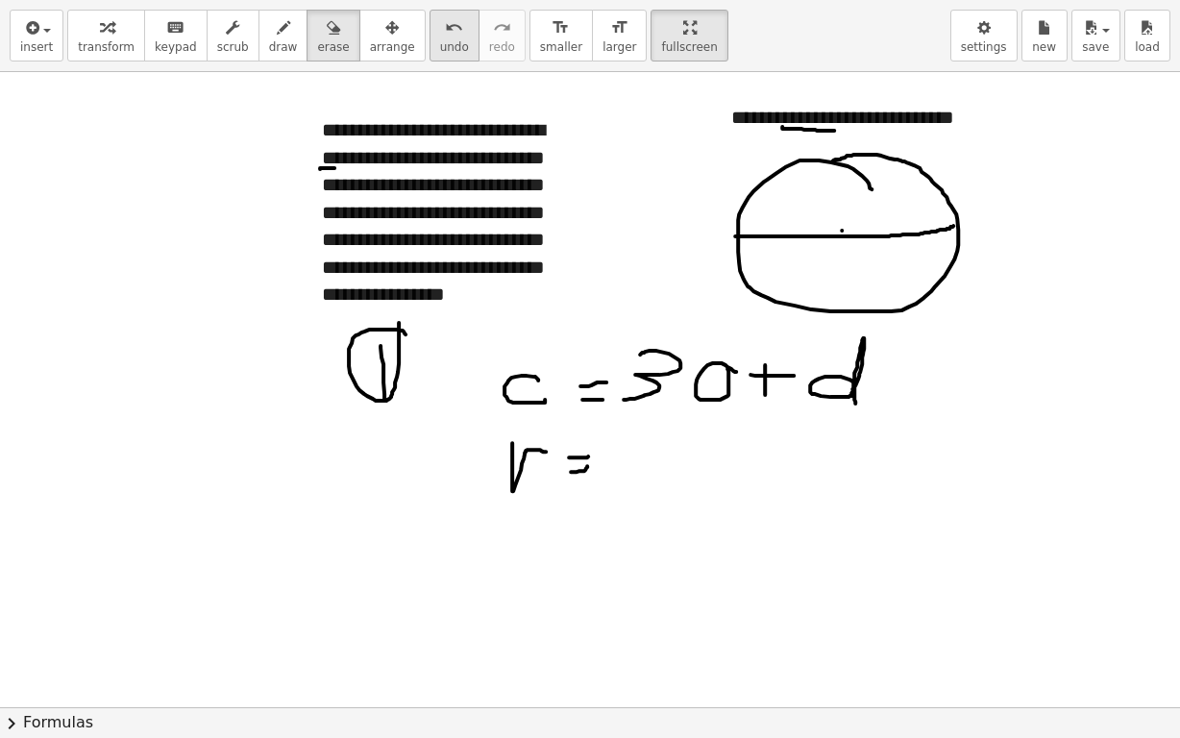
click at [440, 41] on span "undo" at bounding box center [454, 46] width 29 height 13
click at [327, 38] on icon "button" at bounding box center [333, 27] width 13 height 23
click at [259, 46] on button "draw" at bounding box center [284, 36] width 50 height 52
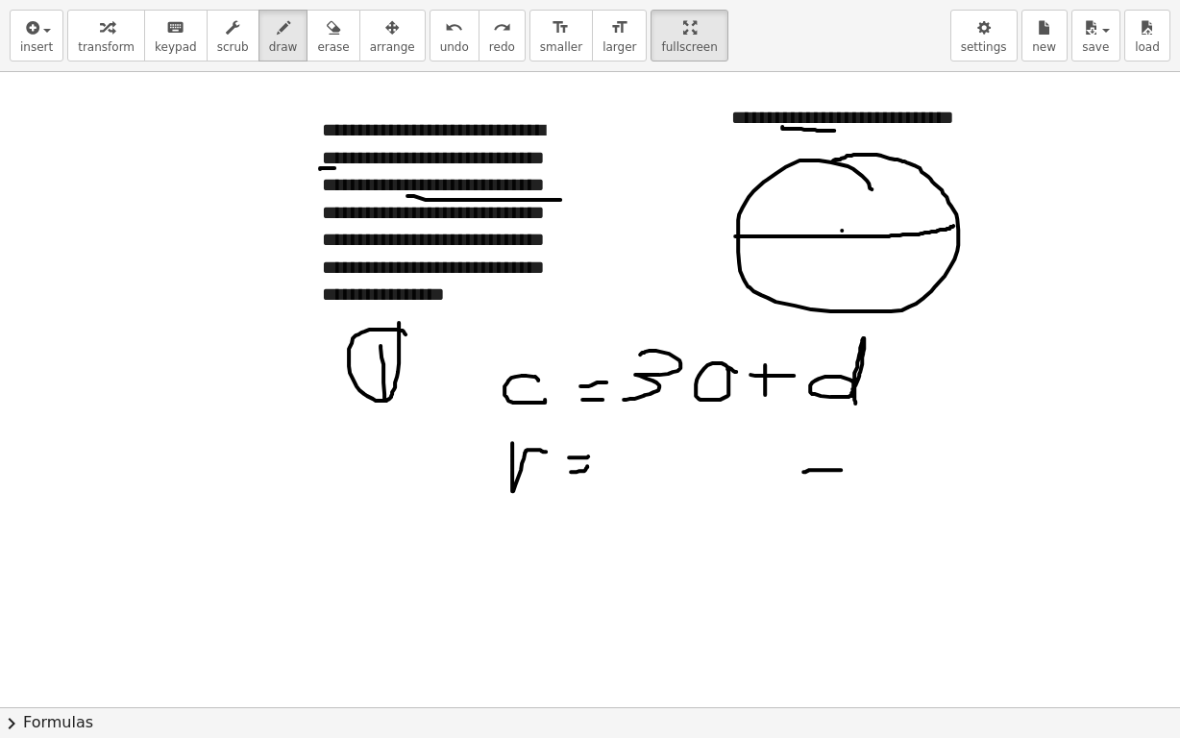
drag, startPoint x: 804, startPoint y: 471, endPoint x: 842, endPoint y: 466, distance: 38.8
click at [842, 467] on div at bounding box center [590, 611] width 1180 height 1271
drag, startPoint x: 873, startPoint y: 429, endPoint x: 880, endPoint y: 495, distance: 66.7
click at [880, 495] on div at bounding box center [590, 611] width 1180 height 1271
drag, startPoint x: 895, startPoint y: 423, endPoint x: 906, endPoint y: 462, distance: 40.8
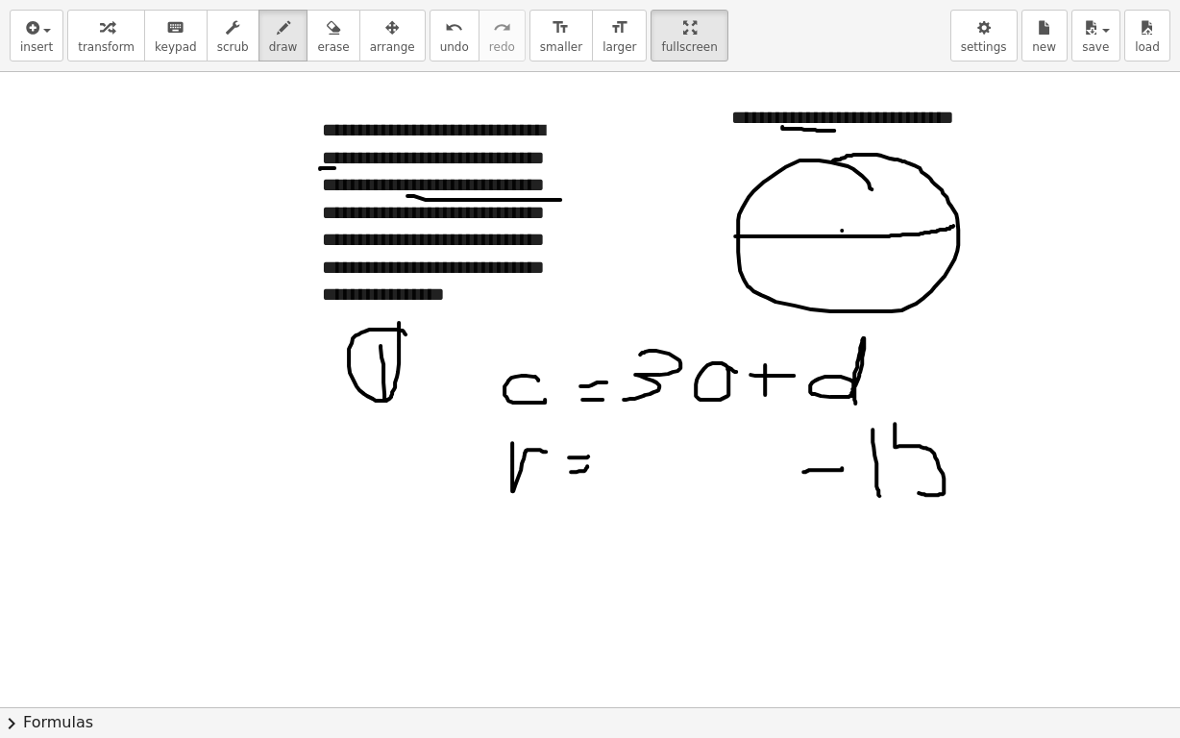
click at [906, 489] on div at bounding box center [590, 611] width 1180 height 1271
drag, startPoint x: 898, startPoint y: 425, endPoint x: 949, endPoint y: 420, distance: 51.2
click at [947, 422] on div at bounding box center [590, 611] width 1180 height 1271
drag, startPoint x: 689, startPoint y: 420, endPoint x: 726, endPoint y: 433, distance: 38.6
click at [726, 433] on div at bounding box center [590, 611] width 1180 height 1271
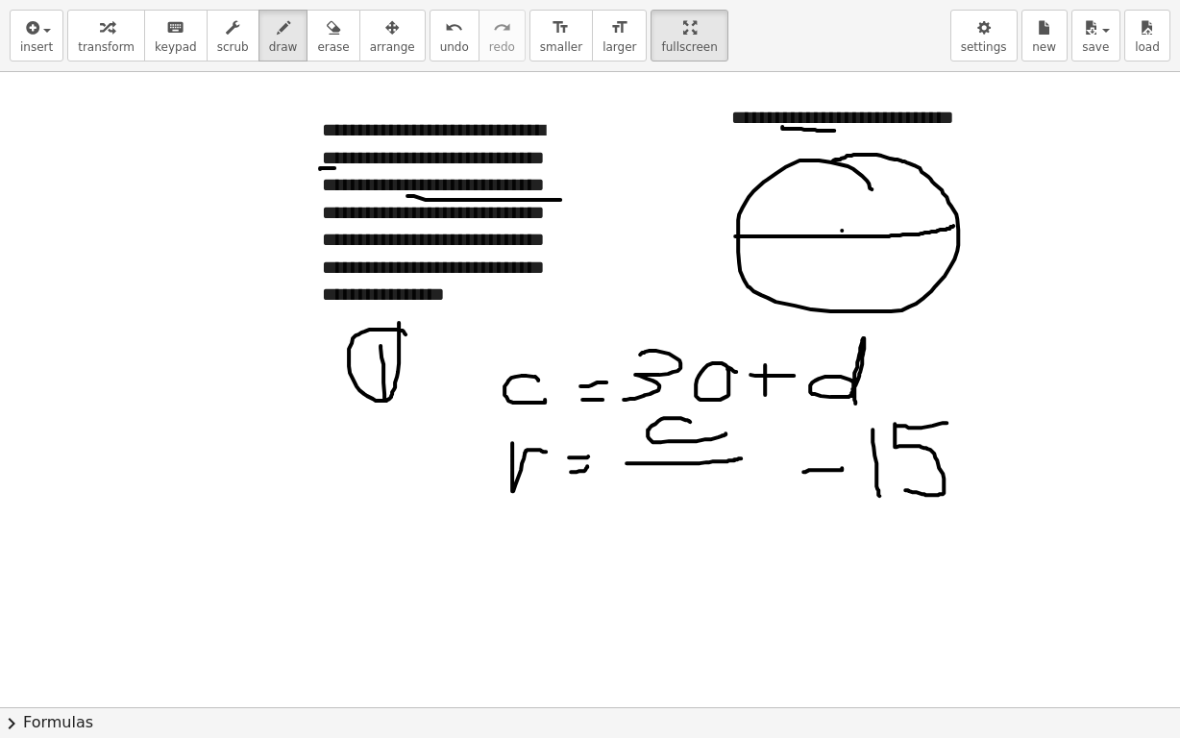
drag, startPoint x: 641, startPoint y: 462, endPoint x: 719, endPoint y: 462, distance: 77.9
click at [742, 458] on div at bounding box center [590, 611] width 1180 height 1271
drag, startPoint x: 663, startPoint y: 477, endPoint x: 701, endPoint y: 508, distance: 48.5
click at [701, 508] on div at bounding box center [590, 611] width 1180 height 1271
click at [372, 53] on span "arrange" at bounding box center [392, 46] width 45 height 13
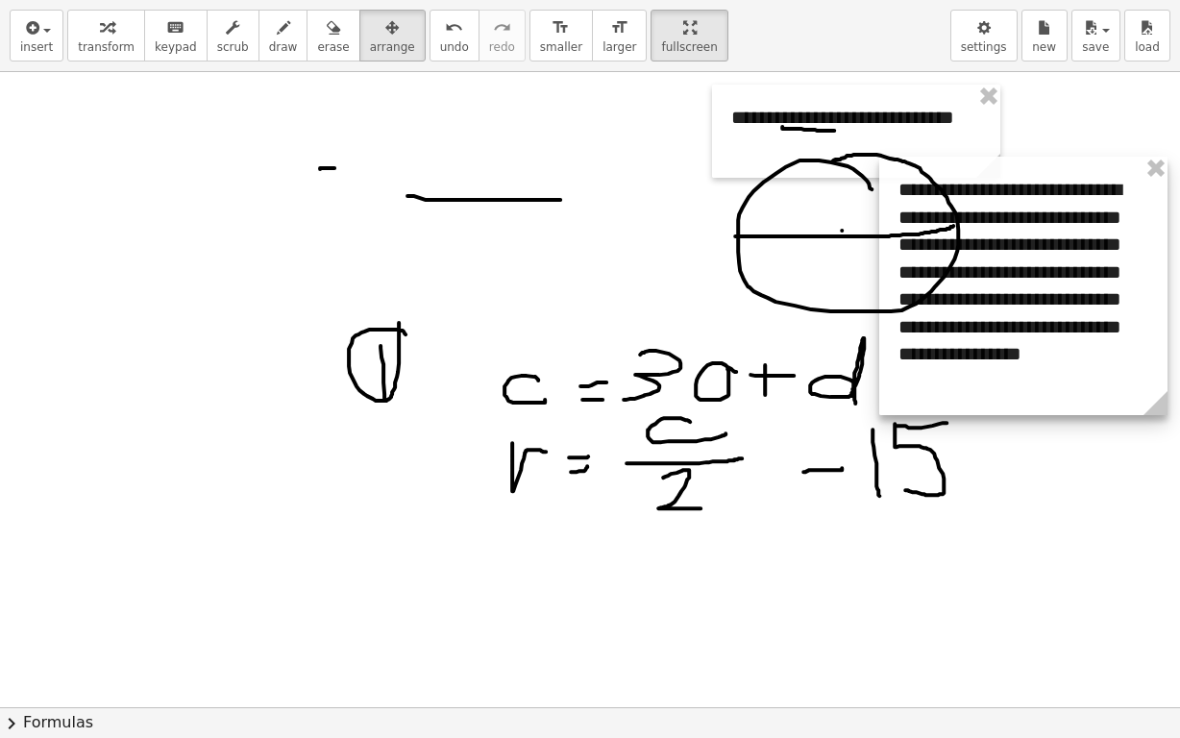
drag, startPoint x: 303, startPoint y: 106, endPoint x: 915, endPoint y: 172, distance: 615.9
click at [916, 175] on div at bounding box center [1024, 286] width 288 height 259
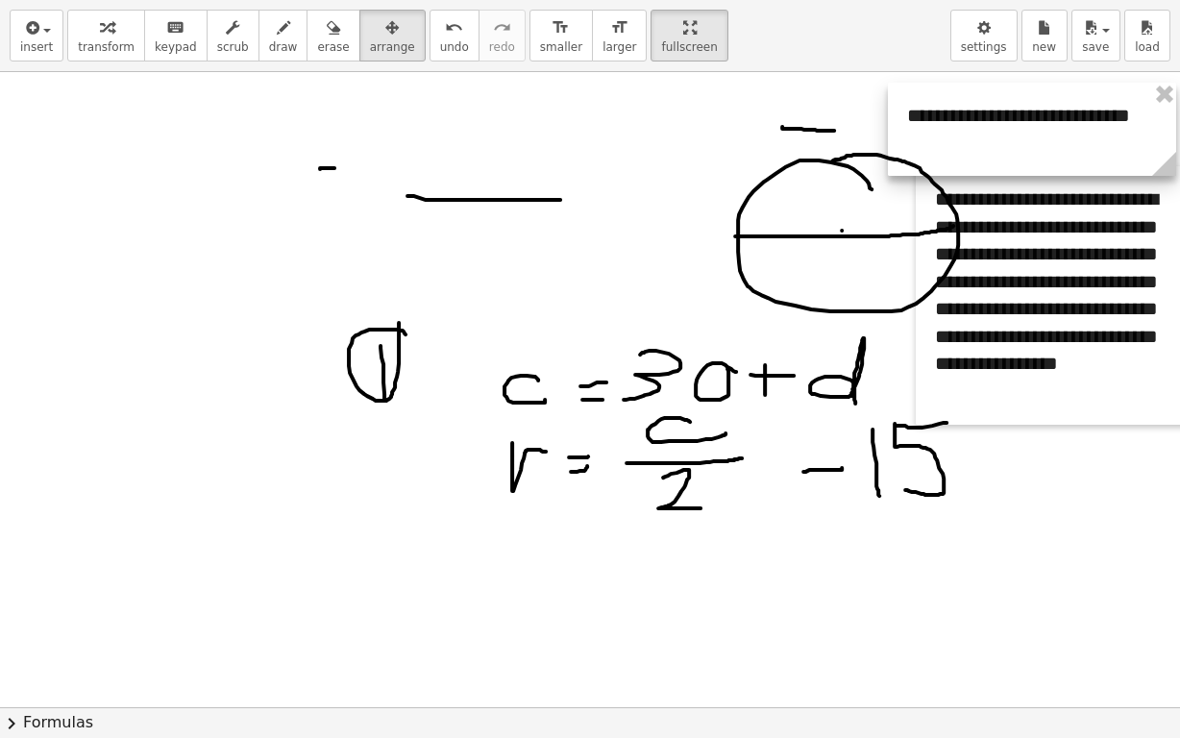
drag, startPoint x: 717, startPoint y: 91, endPoint x: 893, endPoint y: 89, distance: 175.9
click at [893, 89] on div at bounding box center [1032, 129] width 288 height 93
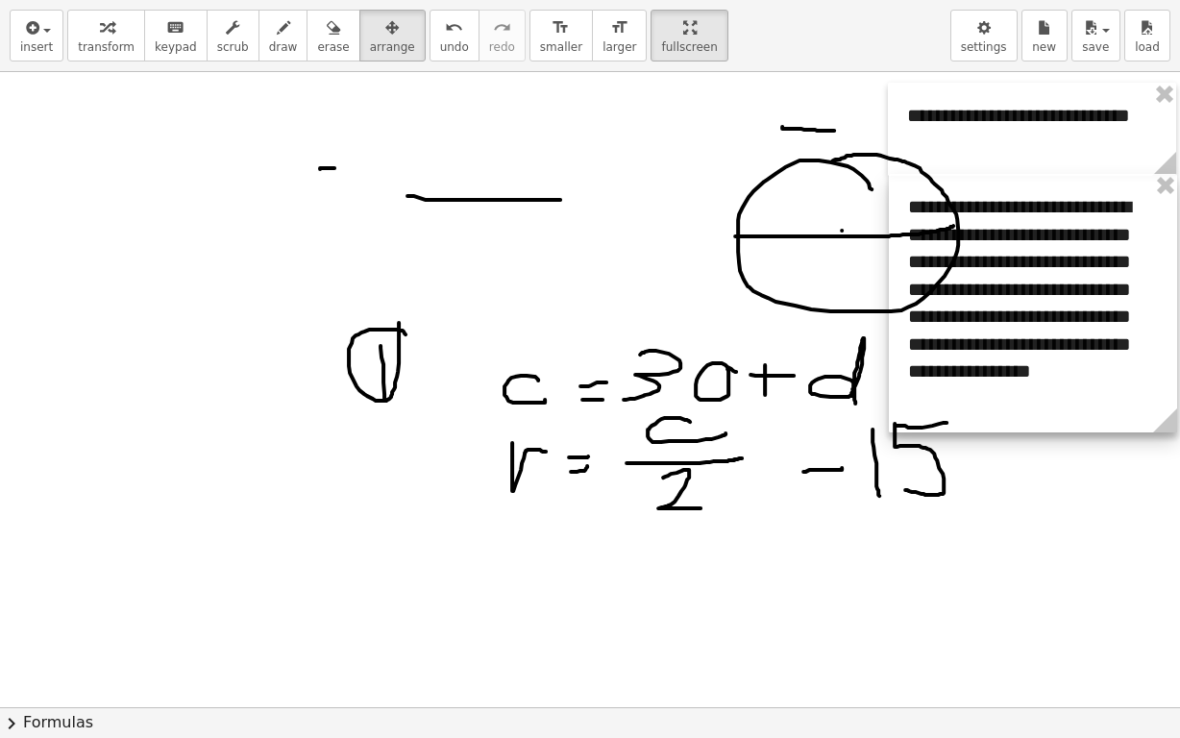
drag, startPoint x: 932, startPoint y: 189, endPoint x: 906, endPoint y: 197, distance: 28.0
click at [906, 197] on div at bounding box center [1033, 303] width 288 height 259
click at [327, 34] on icon "button" at bounding box center [333, 27] width 13 height 23
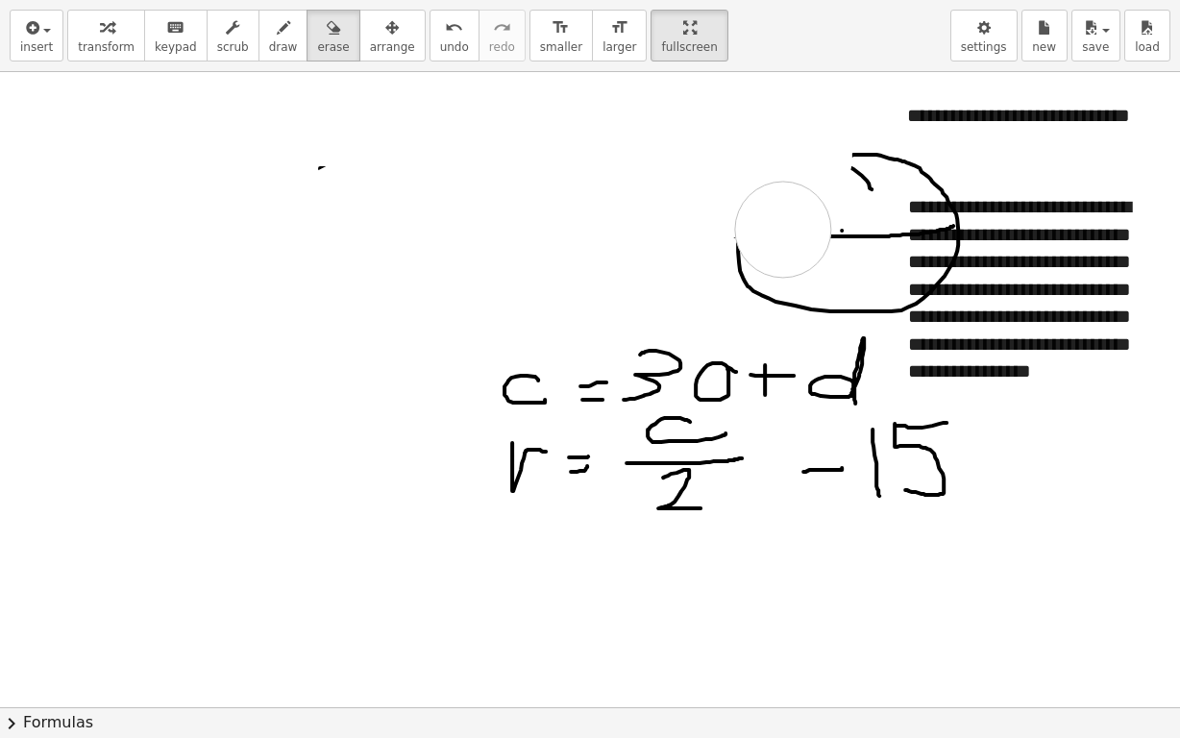
drag, startPoint x: 456, startPoint y: 189, endPoint x: 783, endPoint y: 229, distance: 330.2
click at [783, 229] on div at bounding box center [604, 611] width 1209 height 1271
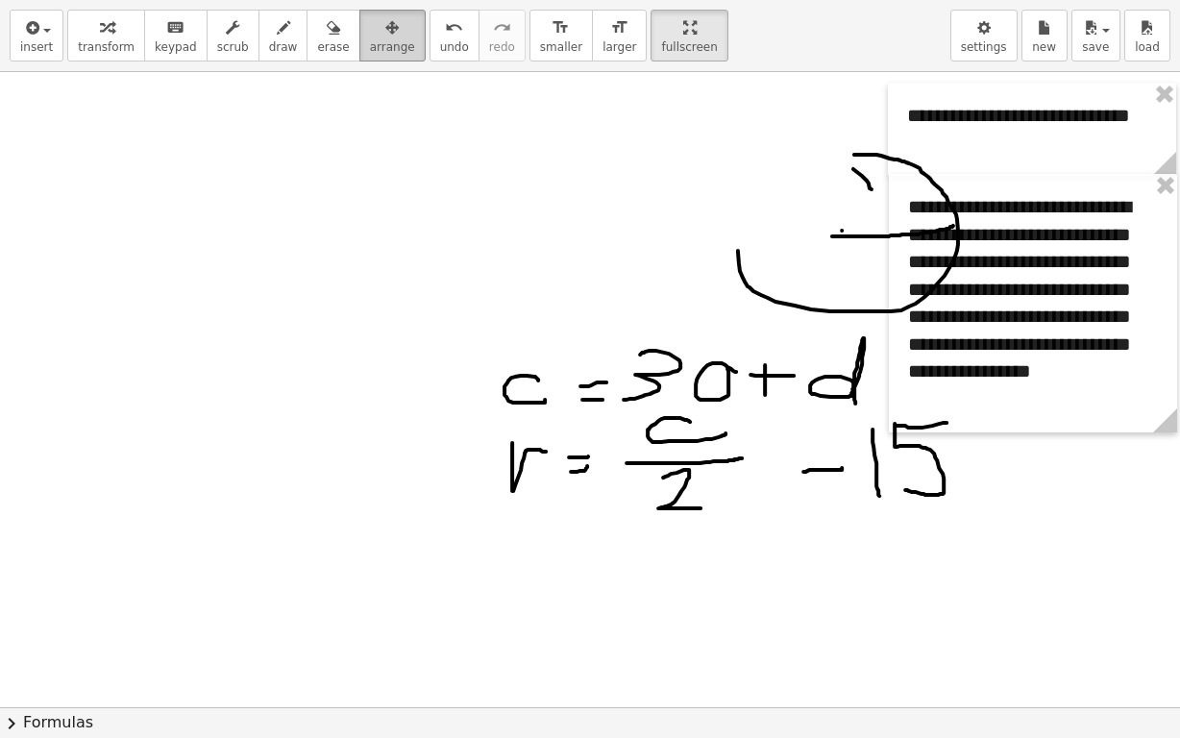
click at [370, 45] on span "arrange" at bounding box center [392, 46] width 45 height 13
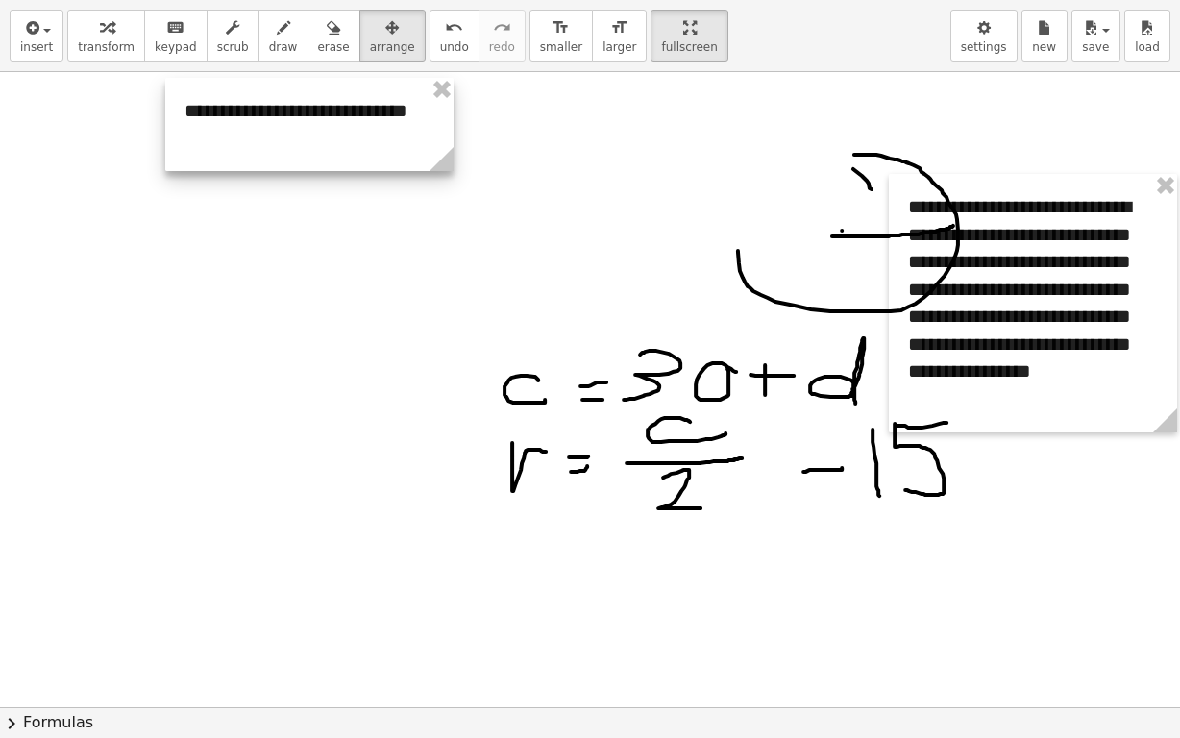
drag, startPoint x: 905, startPoint y: 116, endPoint x: 182, endPoint y: 112, distance: 722.9
click at [182, 112] on div at bounding box center [309, 124] width 288 height 93
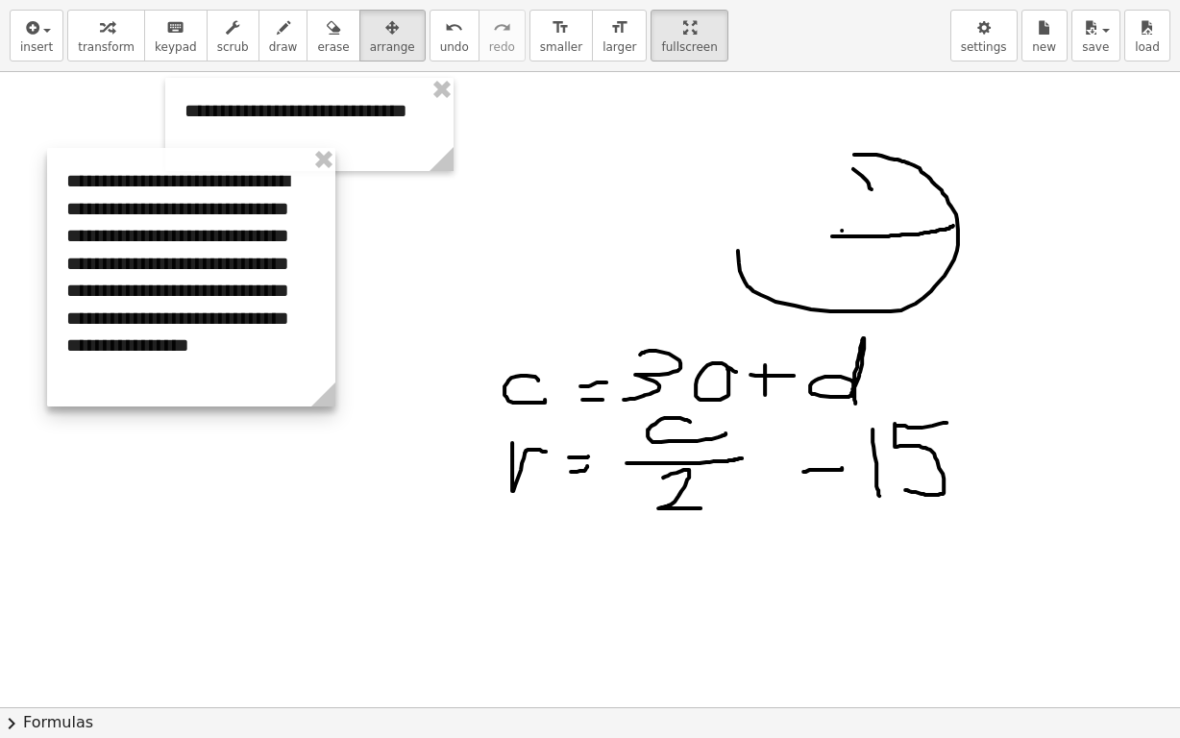
drag, startPoint x: 915, startPoint y: 197, endPoint x: 112, endPoint y: 178, distance: 802.9
click at [112, 178] on div at bounding box center [191, 277] width 288 height 259
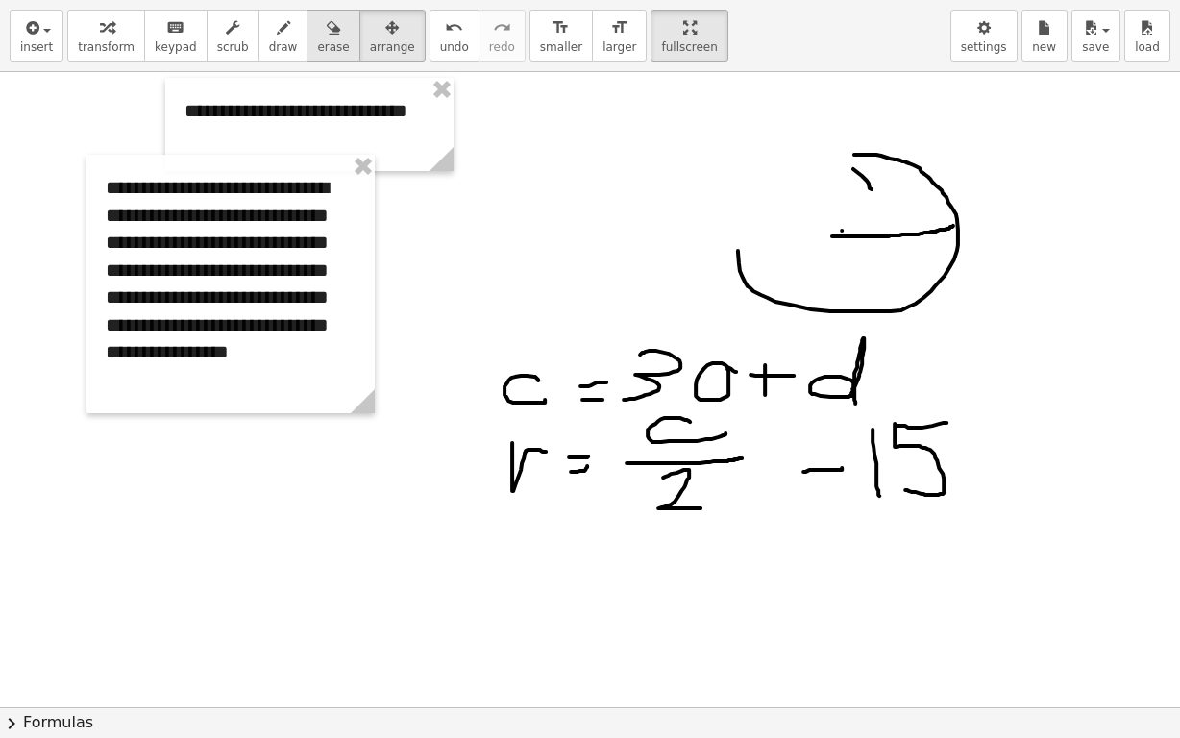
click at [317, 40] on span "erase" at bounding box center [333, 46] width 32 height 13
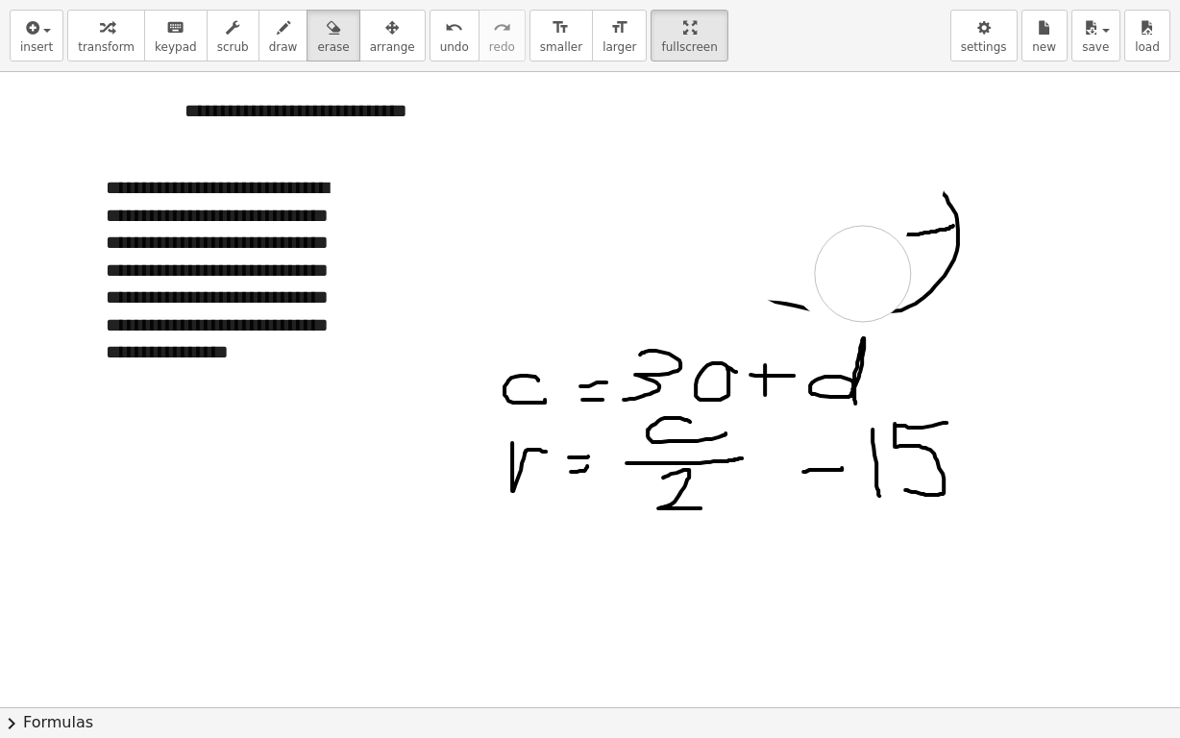
drag, startPoint x: 897, startPoint y: 180, endPoint x: 812, endPoint y: 270, distance: 123.8
click at [845, 272] on div at bounding box center [604, 611] width 1209 height 1271
drag, startPoint x: 806, startPoint y: 290, endPoint x: 936, endPoint y: 189, distance: 165.2
click at [948, 186] on div at bounding box center [604, 611] width 1209 height 1271
click at [269, 32] on div "button" at bounding box center [283, 26] width 29 height 23
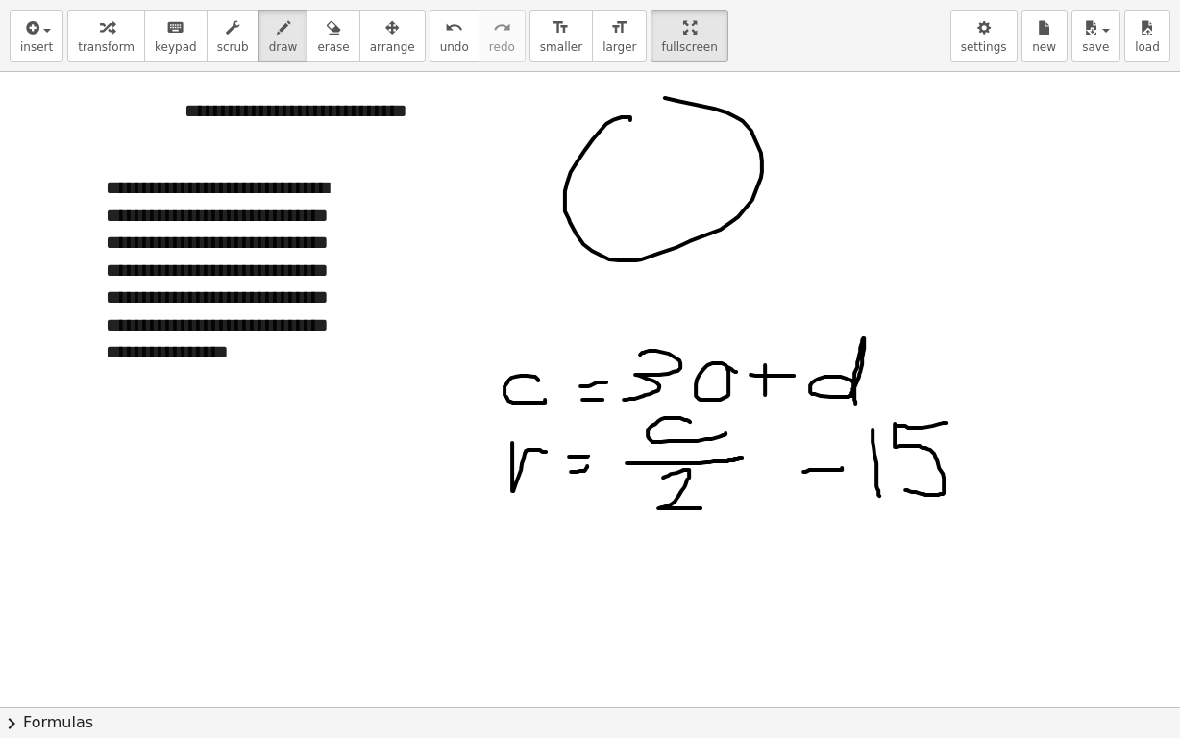
drag, startPoint x: 622, startPoint y: 116, endPoint x: 557, endPoint y: 117, distance: 65.4
click at [554, 104] on div at bounding box center [604, 611] width 1209 height 1271
drag, startPoint x: 636, startPoint y: 142, endPoint x: 635, endPoint y: 181, distance: 38.5
click at [635, 181] on div at bounding box center [604, 611] width 1209 height 1271
drag, startPoint x: 647, startPoint y: 146, endPoint x: 653, endPoint y: 157, distance: 12.0
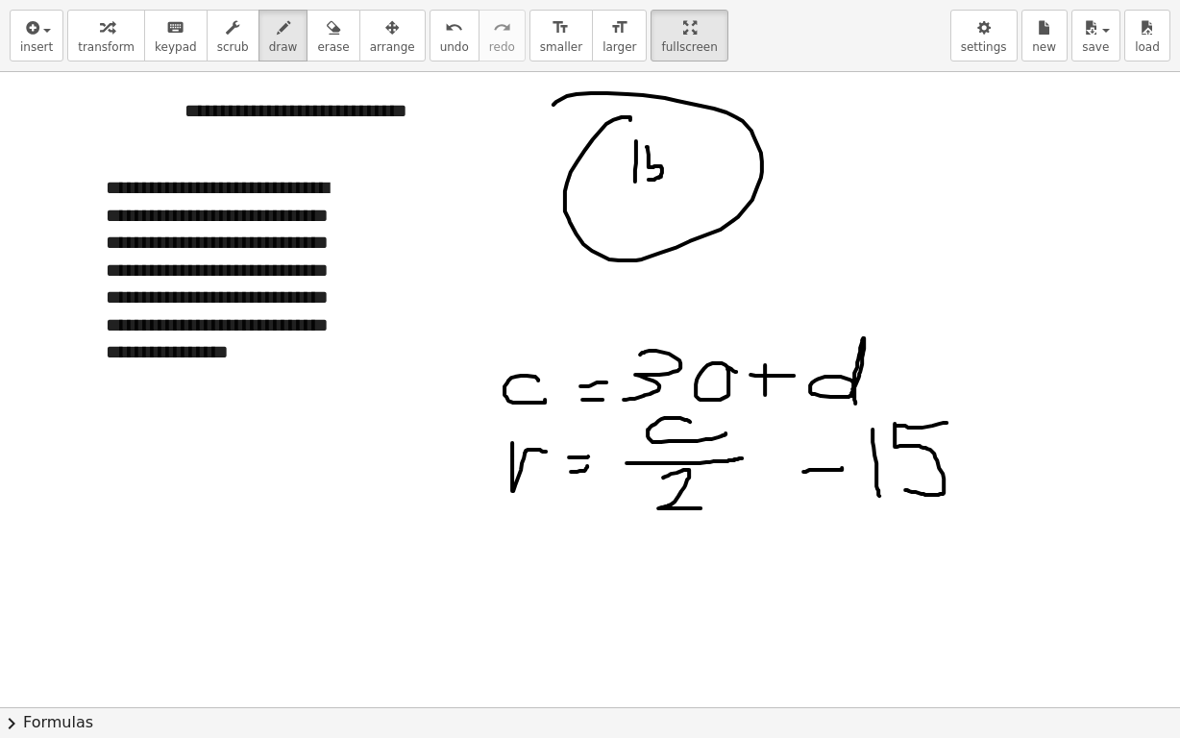
click at [645, 179] on div at bounding box center [604, 611] width 1209 height 1271
drag, startPoint x: 650, startPoint y: 143, endPoint x: 666, endPoint y: 146, distance: 16.6
click at [665, 146] on div at bounding box center [604, 611] width 1209 height 1271
drag, startPoint x: 692, startPoint y: 146, endPoint x: 685, endPoint y: 163, distance: 18.6
click at [685, 163] on div at bounding box center [604, 611] width 1209 height 1271
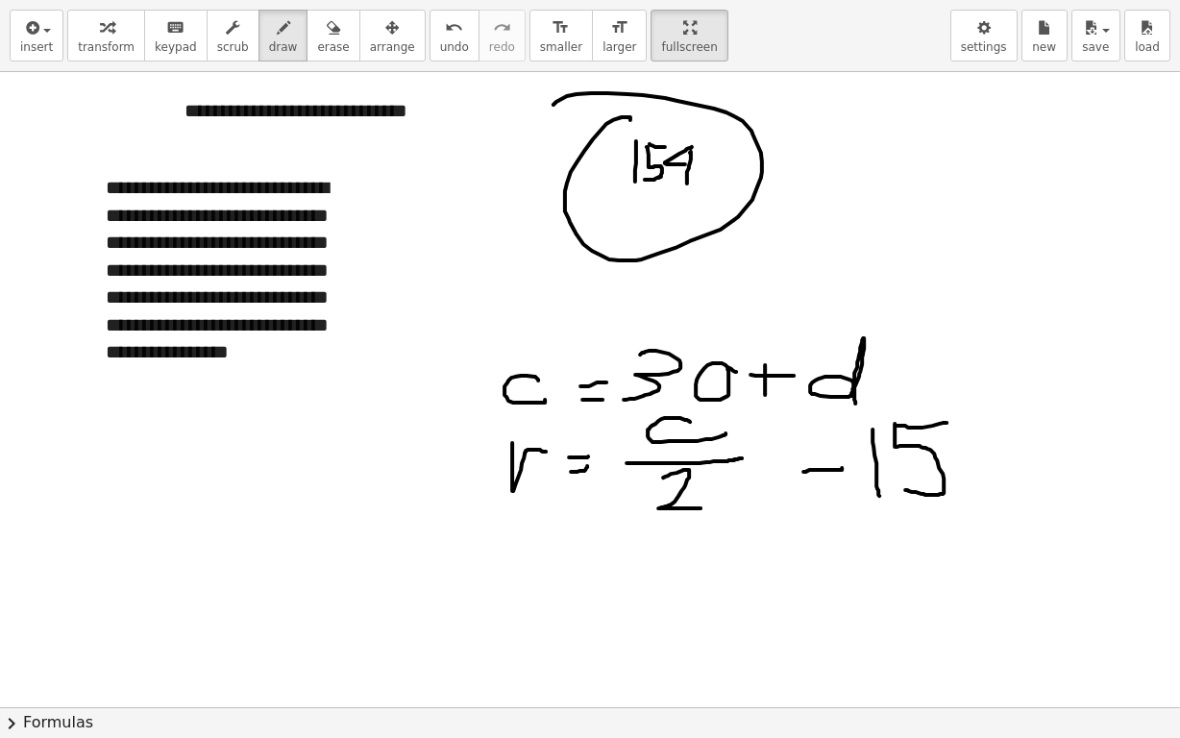
drag, startPoint x: 690, startPoint y: 152, endPoint x: 686, endPoint y: 184, distance: 32.0
click at [686, 184] on div at bounding box center [604, 611] width 1209 height 1271
click at [316, 34] on button "erase" at bounding box center [333, 36] width 53 height 52
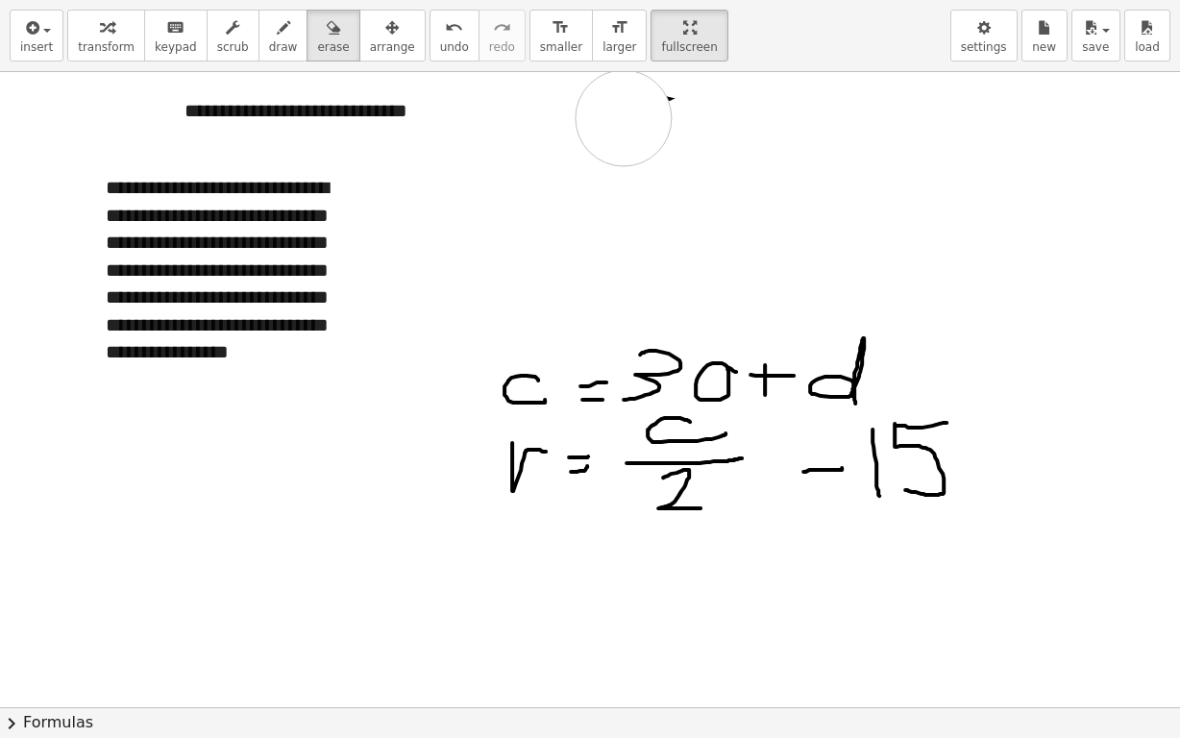
drag, startPoint x: 766, startPoint y: 115, endPoint x: 635, endPoint y: 117, distance: 130.7
click at [635, 117] on div at bounding box center [604, 611] width 1209 height 1271
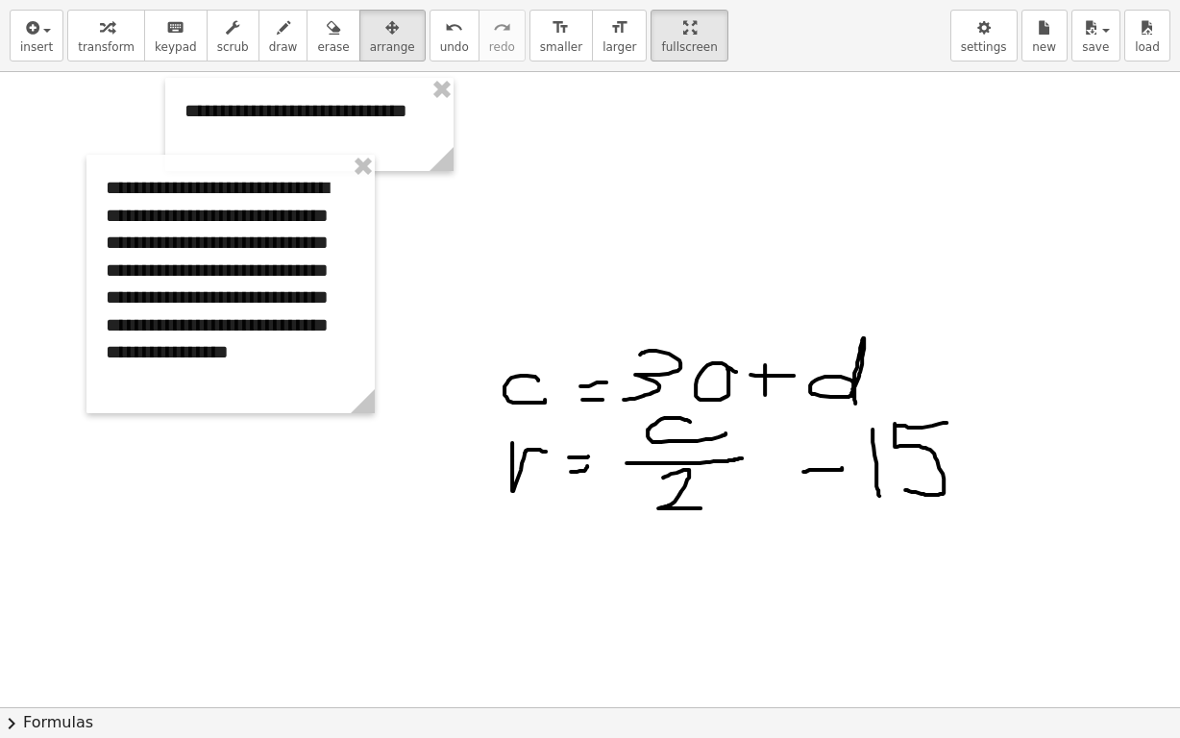
drag, startPoint x: 355, startPoint y: 24, endPoint x: 235, endPoint y: 116, distance: 151.5
click at [385, 26] on icon "button" at bounding box center [391, 27] width 13 height 23
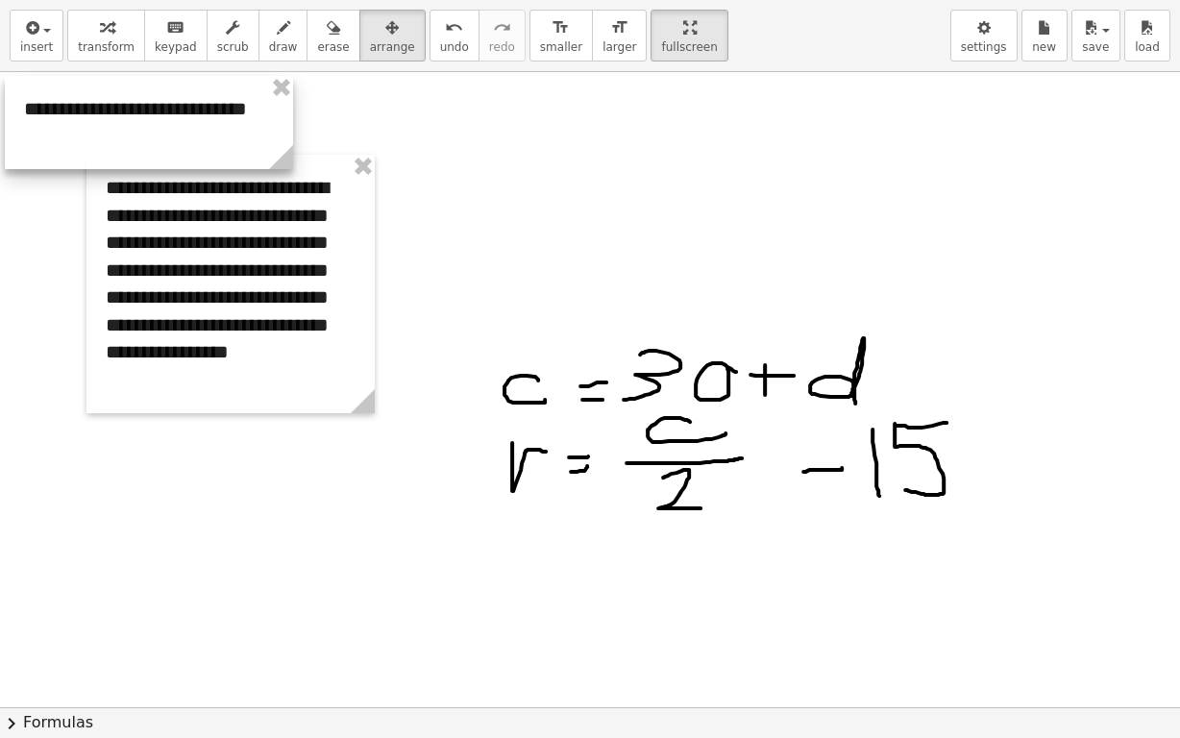
drag, startPoint x: 219, startPoint y: 119, endPoint x: 59, endPoint y: 117, distance: 160.5
click at [59, 117] on div at bounding box center [149, 122] width 288 height 93
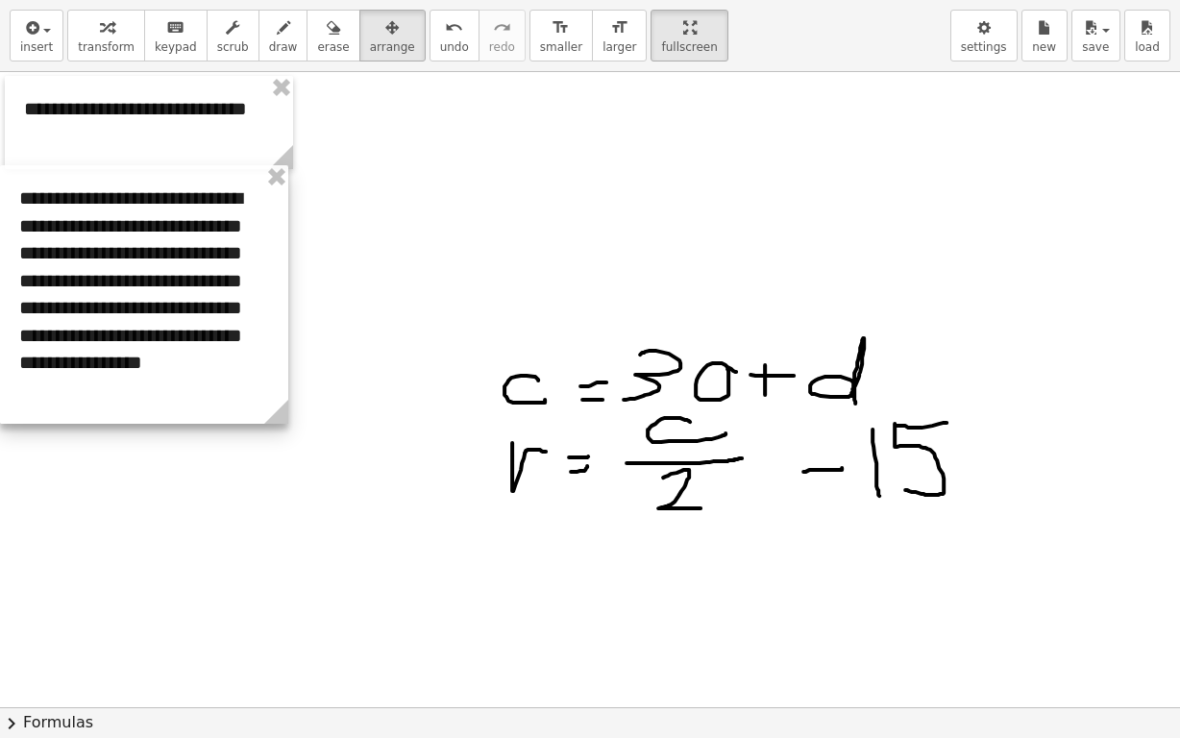
drag, startPoint x: 145, startPoint y: 188, endPoint x: 58, endPoint y: 199, distance: 88.1
click at [58, 199] on div at bounding box center [144, 294] width 288 height 259
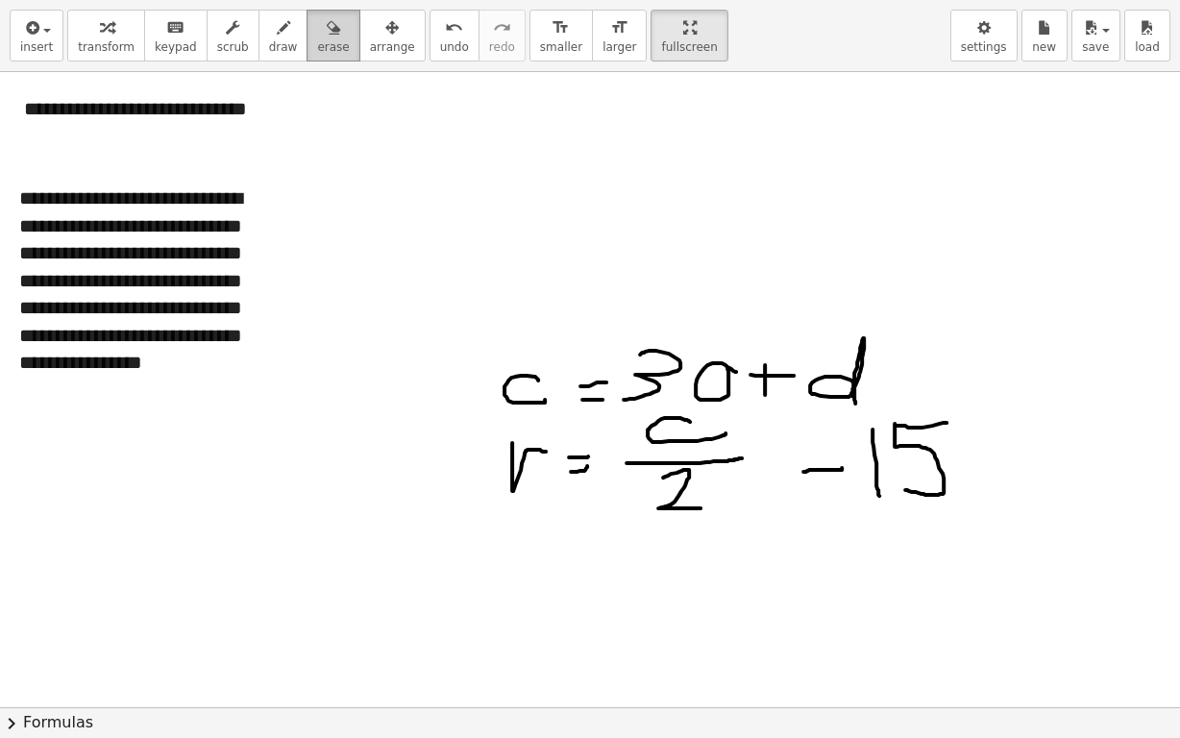
click at [317, 51] on span "erase" at bounding box center [333, 46] width 32 height 13
click at [269, 40] on span "draw" at bounding box center [283, 46] width 29 height 13
drag, startPoint x: 507, startPoint y: 324, endPoint x: 534, endPoint y: 313, distance: 29.8
click at [534, 313] on div at bounding box center [604, 611] width 1209 height 1271
drag, startPoint x: 509, startPoint y: 302, endPoint x: 539, endPoint y: 296, distance: 30.4
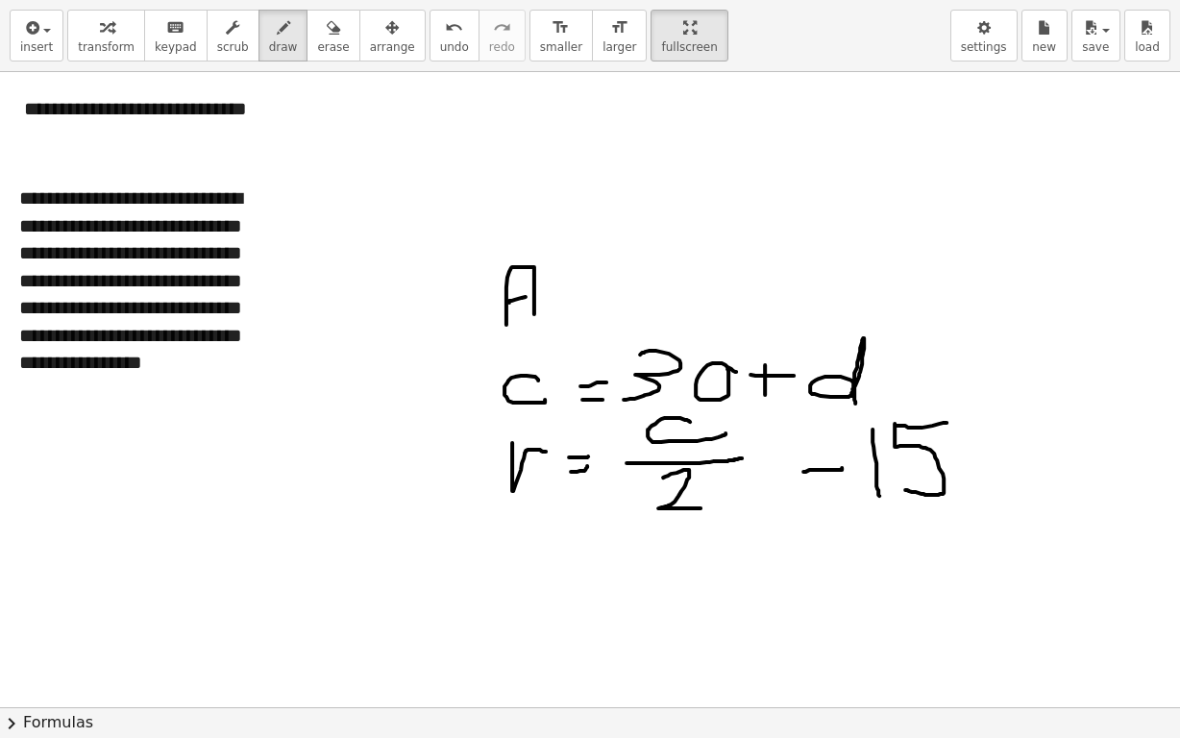
click at [537, 296] on div at bounding box center [604, 611] width 1209 height 1271
drag, startPoint x: 565, startPoint y: 296, endPoint x: 592, endPoint y: 291, distance: 27.3
click at [592, 291] on div at bounding box center [604, 611] width 1209 height 1271
drag, startPoint x: 571, startPoint y: 305, endPoint x: 599, endPoint y: 299, distance: 28.5
click at [599, 299] on div at bounding box center [604, 611] width 1209 height 1271
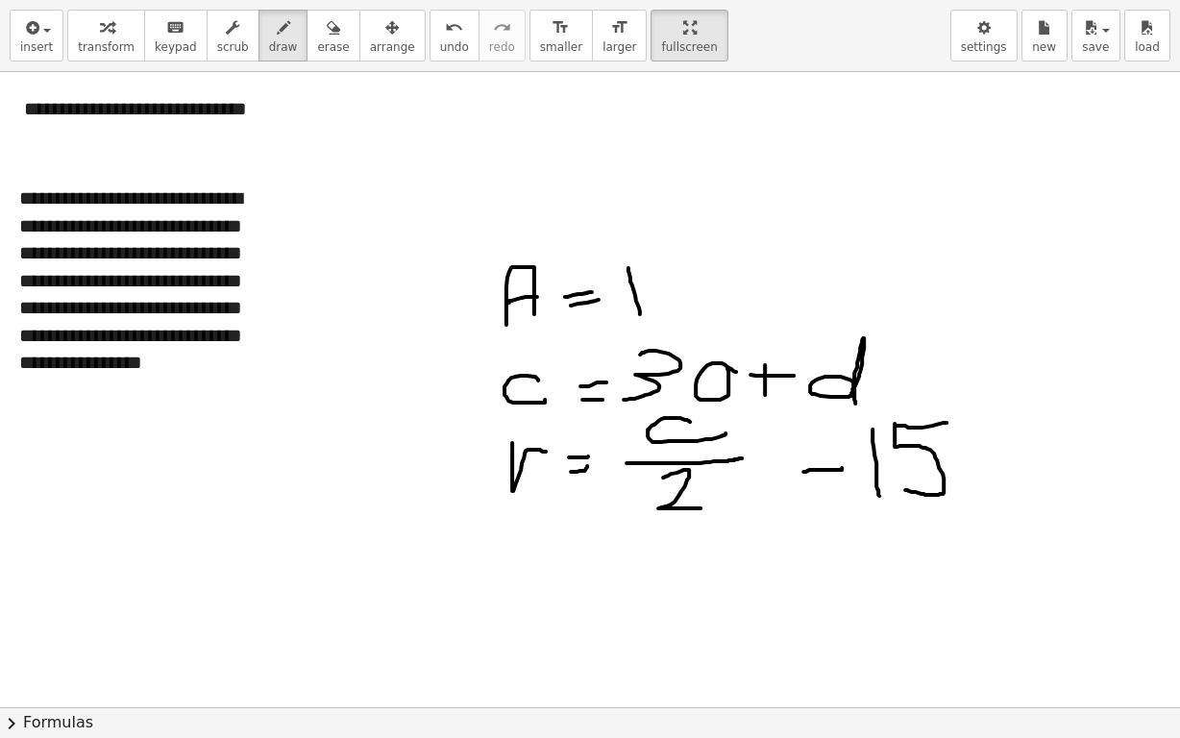
drag, startPoint x: 629, startPoint y: 267, endPoint x: 647, endPoint y: 310, distance: 46.1
click at [641, 316] on div at bounding box center [604, 611] width 1209 height 1271
drag, startPoint x: 653, startPoint y: 268, endPoint x: 676, endPoint y: 293, distance: 34.0
click at [678, 294] on div at bounding box center [604, 611] width 1209 height 1271
drag, startPoint x: 655, startPoint y: 267, endPoint x: 701, endPoint y: 264, distance: 46.2
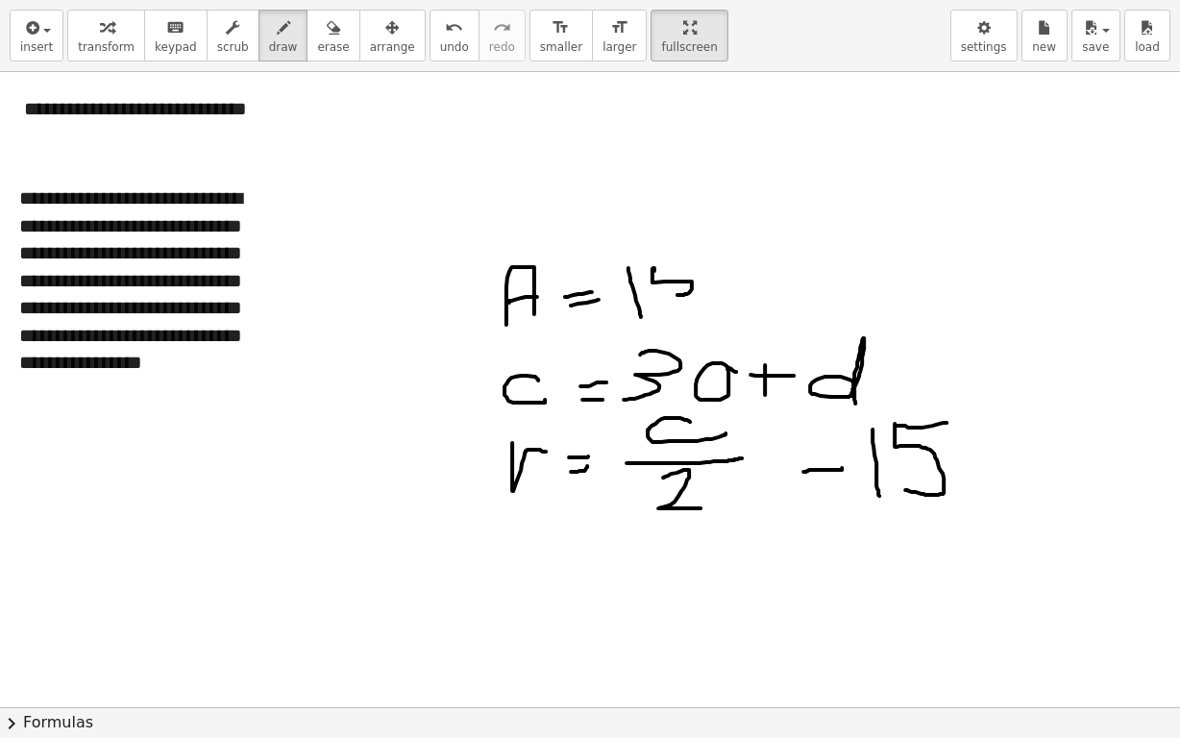
click at [680, 263] on div at bounding box center [604, 611] width 1209 height 1271
drag, startPoint x: 722, startPoint y: 270, endPoint x: 746, endPoint y: 293, distance: 33.3
click at [746, 293] on div at bounding box center [604, 611] width 1209 height 1271
drag, startPoint x: 749, startPoint y: 278, endPoint x: 740, endPoint y: 308, distance: 31.0
click at [740, 308] on div at bounding box center [604, 611] width 1209 height 1271
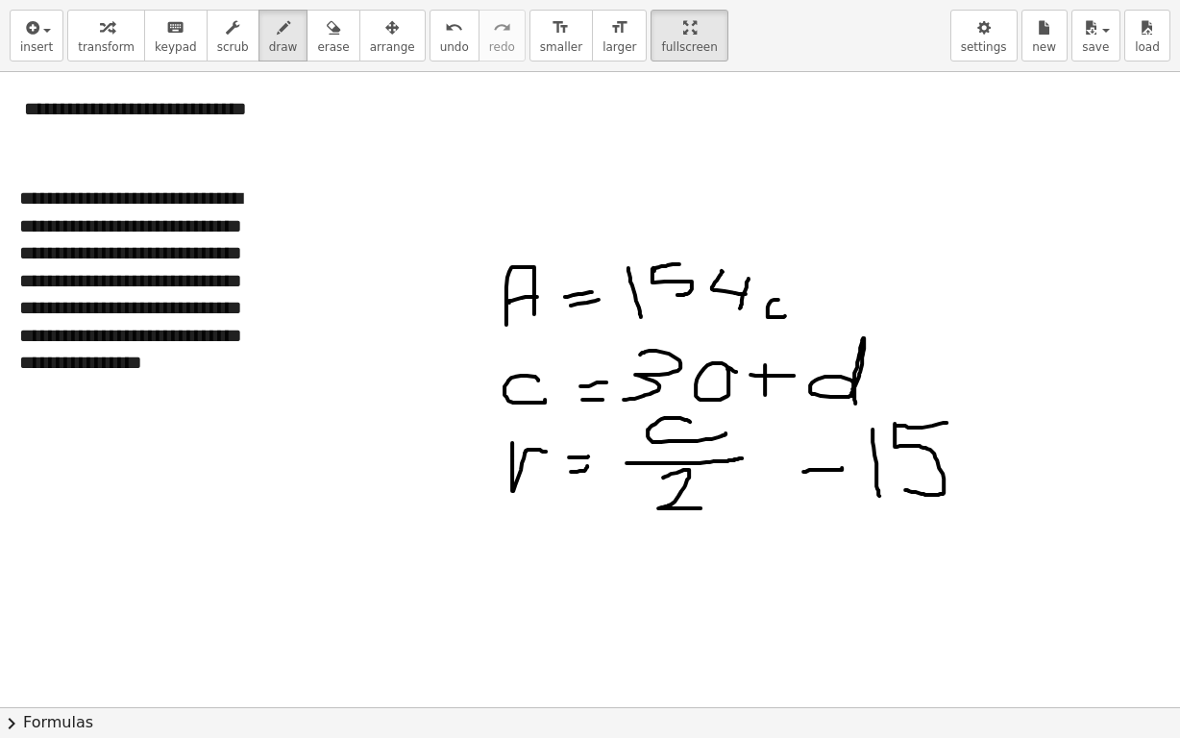
drag, startPoint x: 779, startPoint y: 299, endPoint x: 799, endPoint y: 290, distance: 22.0
click at [793, 307] on div at bounding box center [604, 611] width 1209 height 1271
drag, startPoint x: 799, startPoint y: 289, endPoint x: 831, endPoint y: 308, distance: 36.6
click at [831, 309] on div at bounding box center [604, 611] width 1209 height 1271
drag, startPoint x: 850, startPoint y: 262, endPoint x: 867, endPoint y: 281, distance: 25.2
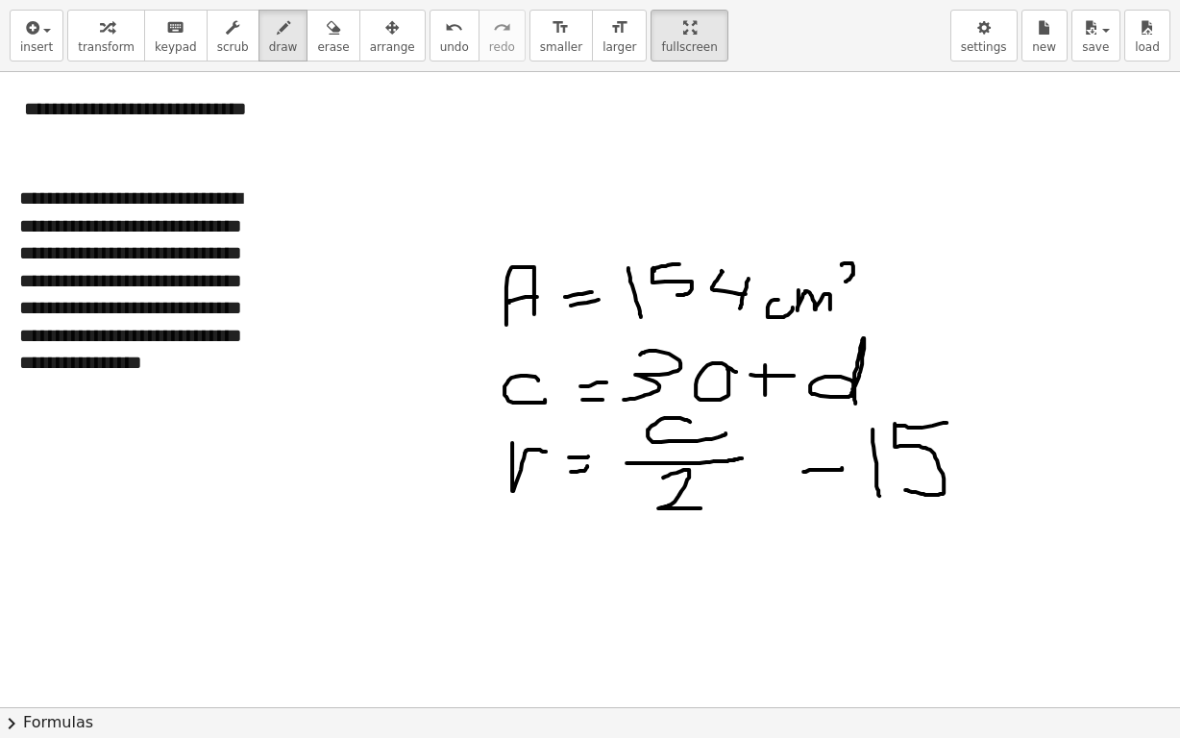
click at [865, 281] on div at bounding box center [604, 611] width 1209 height 1271
drag, startPoint x: 190, startPoint y: 345, endPoint x: 248, endPoint y: 348, distance: 57.7
click at [248, 348] on div at bounding box center [604, 611] width 1209 height 1271
drag, startPoint x: 60, startPoint y: 379, endPoint x: 177, endPoint y: 378, distance: 117.3
click at [177, 378] on div at bounding box center [604, 611] width 1209 height 1271
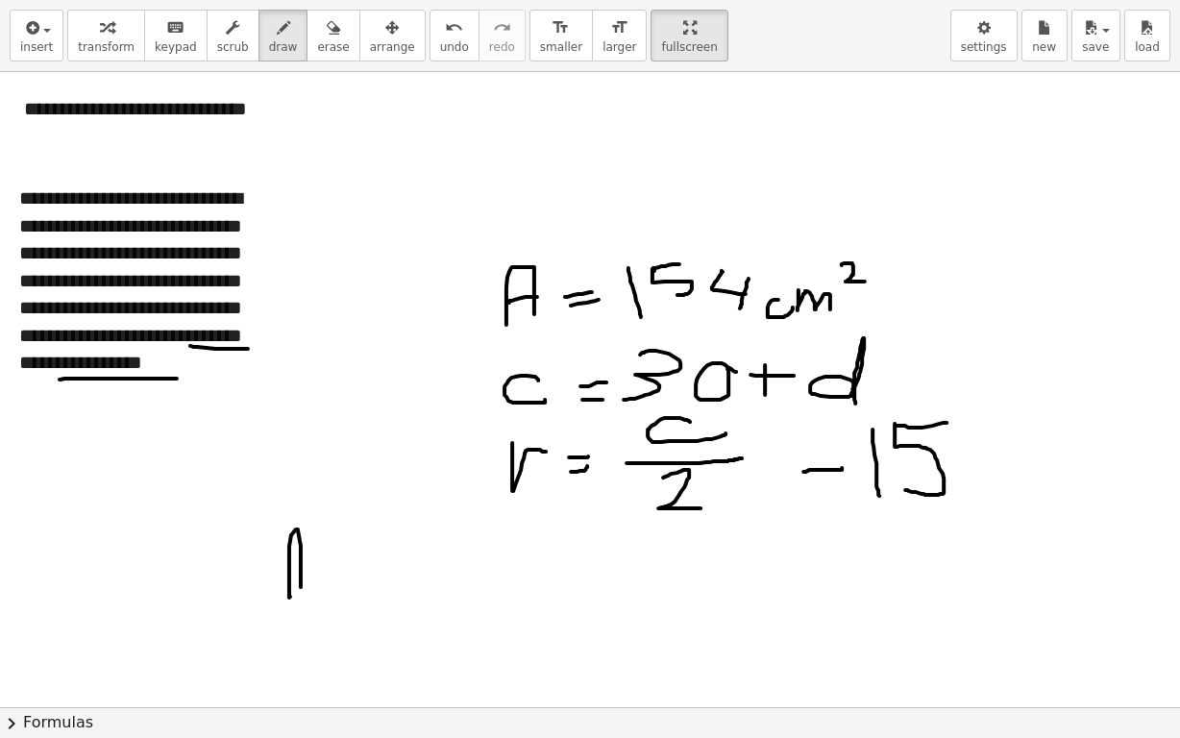
drag, startPoint x: 290, startPoint y: 596, endPoint x: 301, endPoint y: 586, distance: 14.3
click at [301, 586] on div at bounding box center [604, 611] width 1209 height 1271
drag, startPoint x: 285, startPoint y: 574, endPoint x: 316, endPoint y: 570, distance: 32.0
click at [316, 570] on div at bounding box center [604, 611] width 1209 height 1271
drag, startPoint x: 341, startPoint y: 570, endPoint x: 358, endPoint y: 579, distance: 18.5
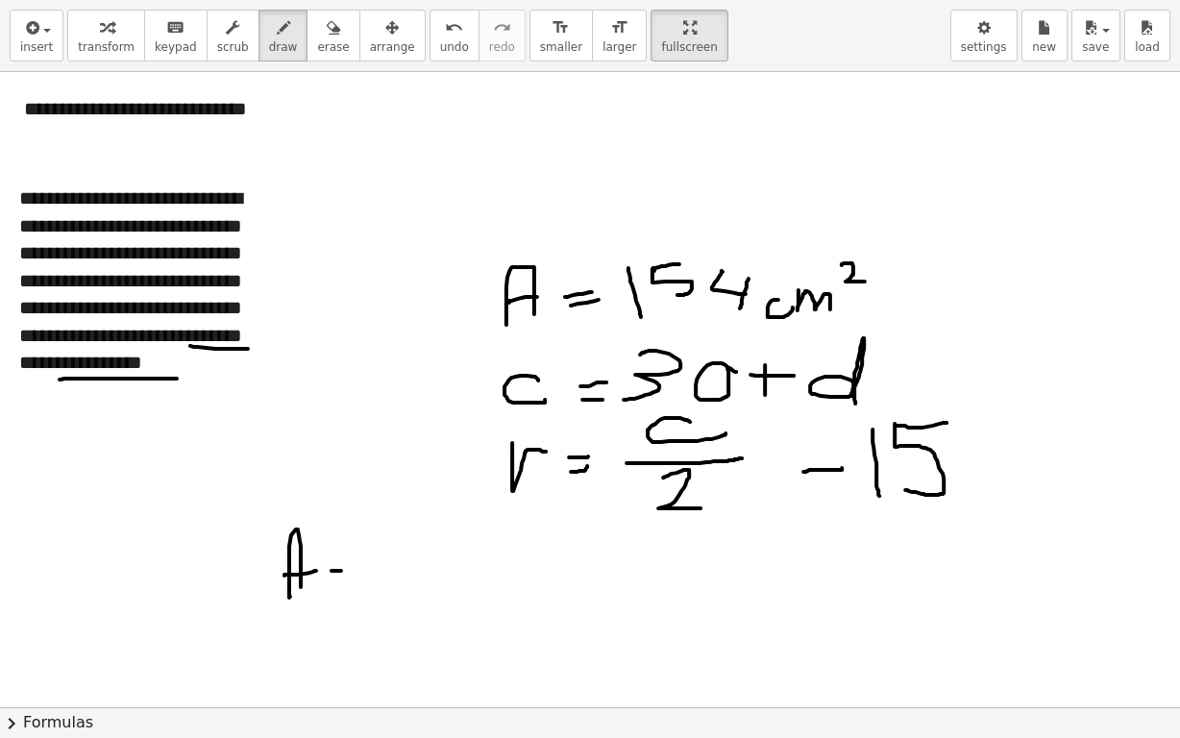
click at [363, 569] on div at bounding box center [604, 611] width 1209 height 1271
drag, startPoint x: 334, startPoint y: 593, endPoint x: 368, endPoint y: 593, distance: 34.6
click at [368, 593] on div at bounding box center [604, 611] width 1209 height 1271
drag, startPoint x: 402, startPoint y: 538, endPoint x: 467, endPoint y: 534, distance: 65.5
click at [467, 534] on div at bounding box center [604, 611] width 1209 height 1271
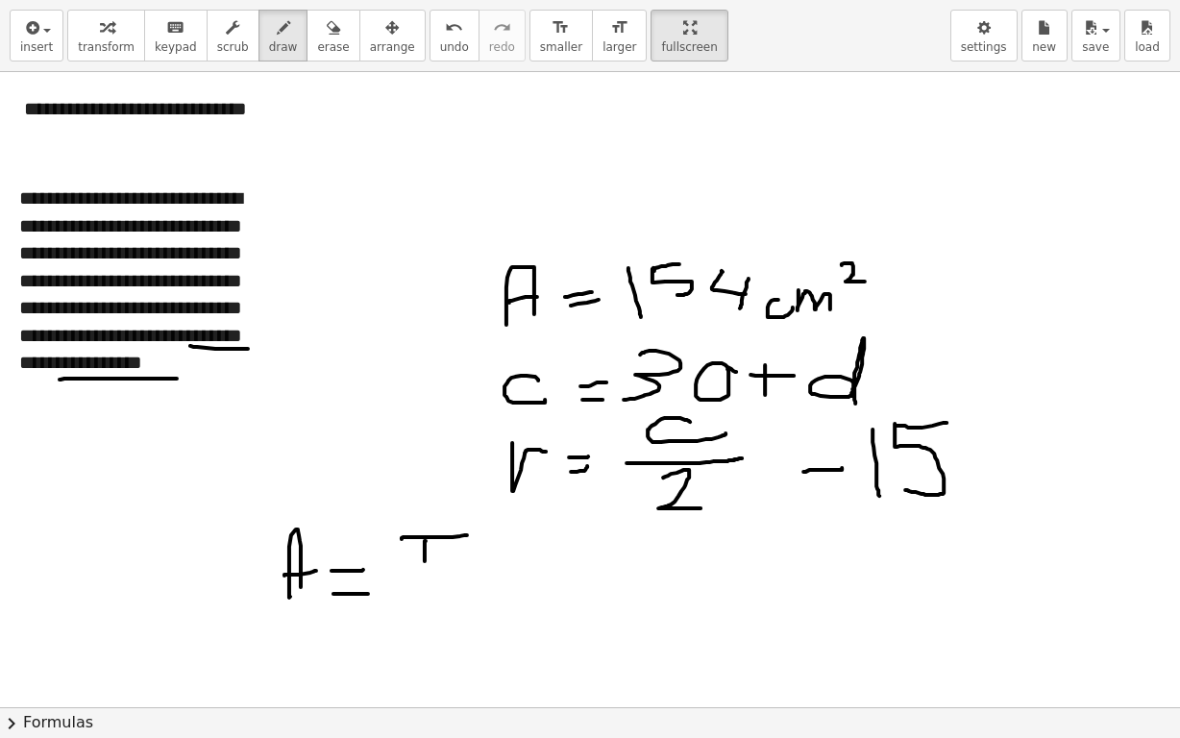
drag, startPoint x: 426, startPoint y: 540, endPoint x: 425, endPoint y: 609, distance: 69.2
click at [425, 609] on div at bounding box center [604, 611] width 1209 height 1271
drag, startPoint x: 452, startPoint y: 540, endPoint x: 452, endPoint y: 599, distance: 58.6
click at [452, 599] on div at bounding box center [604, 611] width 1209 height 1271
drag, startPoint x: 21, startPoint y: 432, endPoint x: 62, endPoint y: 429, distance: 40.5
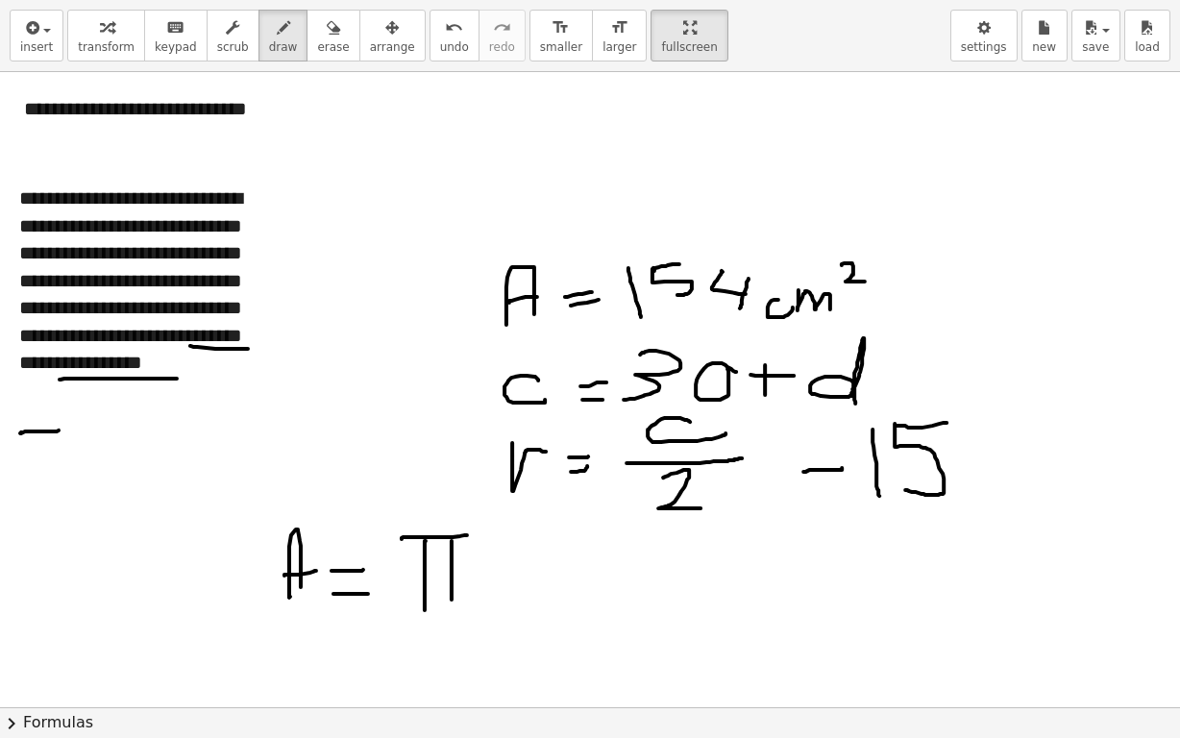
click at [62, 429] on div at bounding box center [604, 611] width 1209 height 1271
drag, startPoint x: 28, startPoint y: 437, endPoint x: 32, endPoint y: 488, distance: 51.1
click at [32, 488] on div at bounding box center [604, 611] width 1209 height 1271
drag, startPoint x: 49, startPoint y: 435, endPoint x: 49, endPoint y: 477, distance: 42.3
click at [49, 476] on div at bounding box center [604, 611] width 1209 height 1271
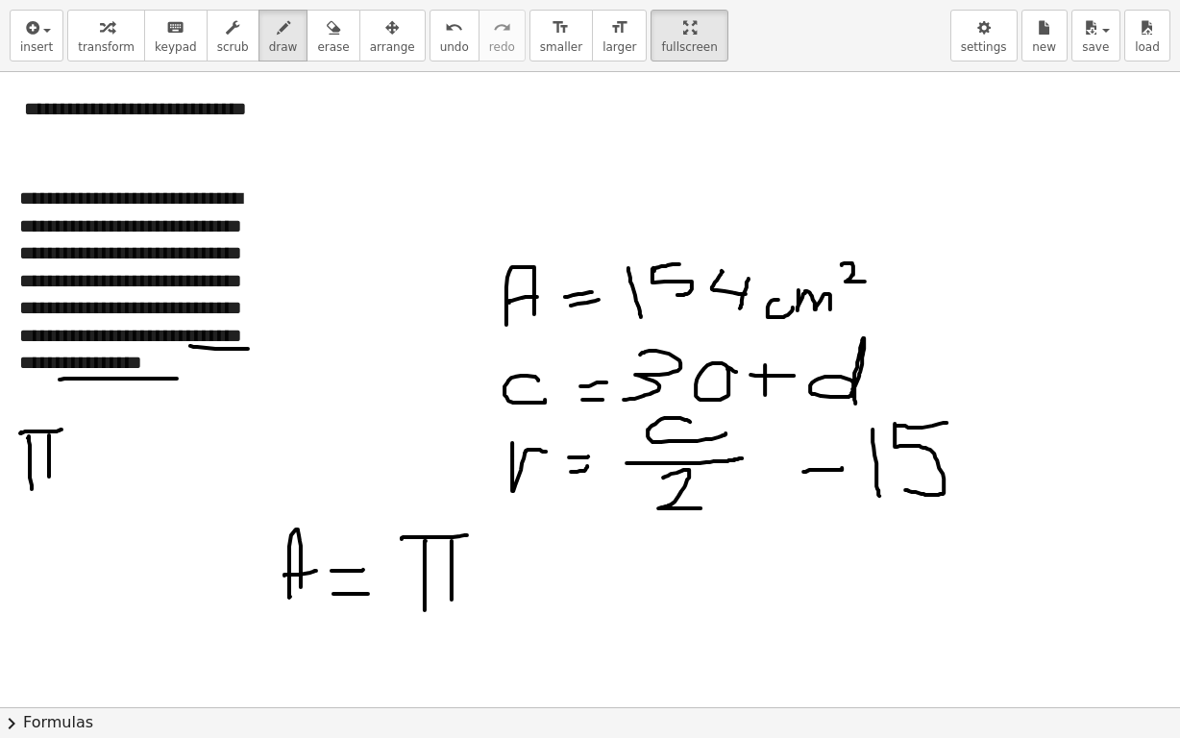
drag, startPoint x: 83, startPoint y: 440, endPoint x: 134, endPoint y: 450, distance: 51.8
click at [134, 450] on div at bounding box center [604, 611] width 1209 height 1271
drag, startPoint x: 94, startPoint y: 462, endPoint x: 130, endPoint y: 468, distance: 36.0
click at [130, 469] on div at bounding box center [604, 611] width 1209 height 1271
drag, startPoint x: 161, startPoint y: 403, endPoint x: 177, endPoint y: 428, distance: 29.9
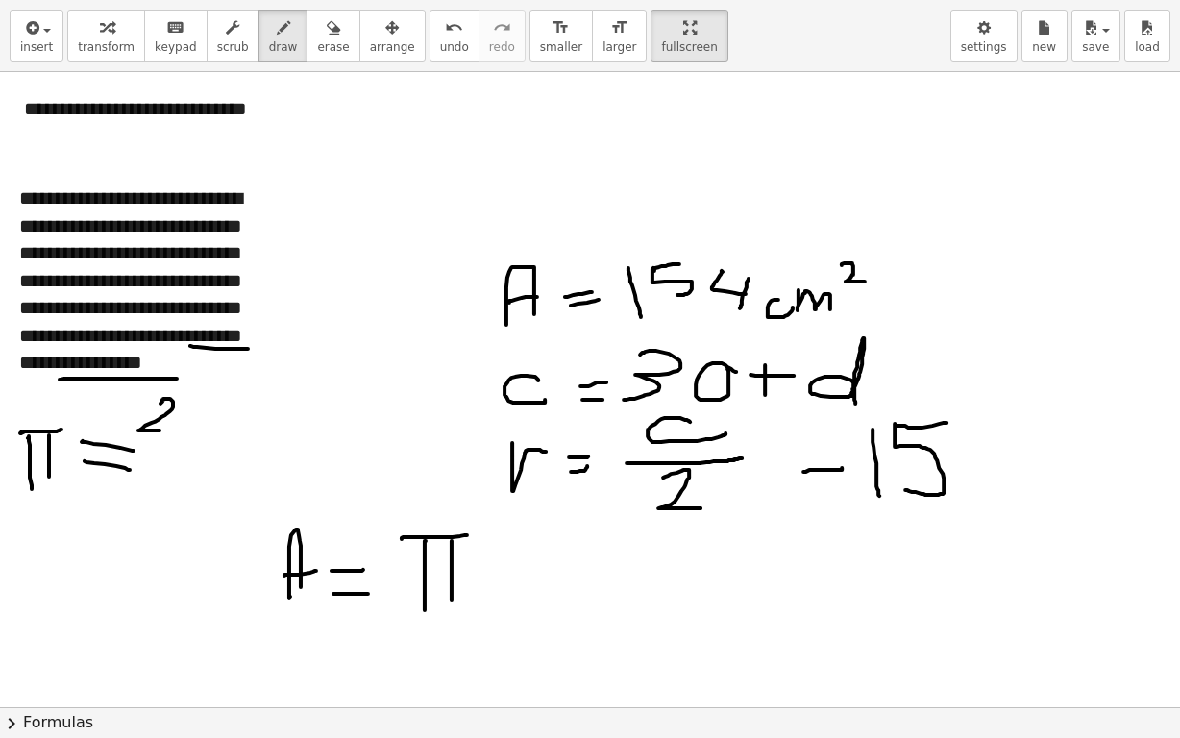
click at [175, 430] on div at bounding box center [604, 611] width 1209 height 1271
drag, startPoint x: 186, startPoint y: 394, endPoint x: 226, endPoint y: 438, distance: 59.2
click at [226, 438] on div at bounding box center [604, 611] width 1209 height 1271
drag, startPoint x: 144, startPoint y: 440, endPoint x: 234, endPoint y: 448, distance: 89.7
click at [234, 448] on div at bounding box center [604, 611] width 1209 height 1271
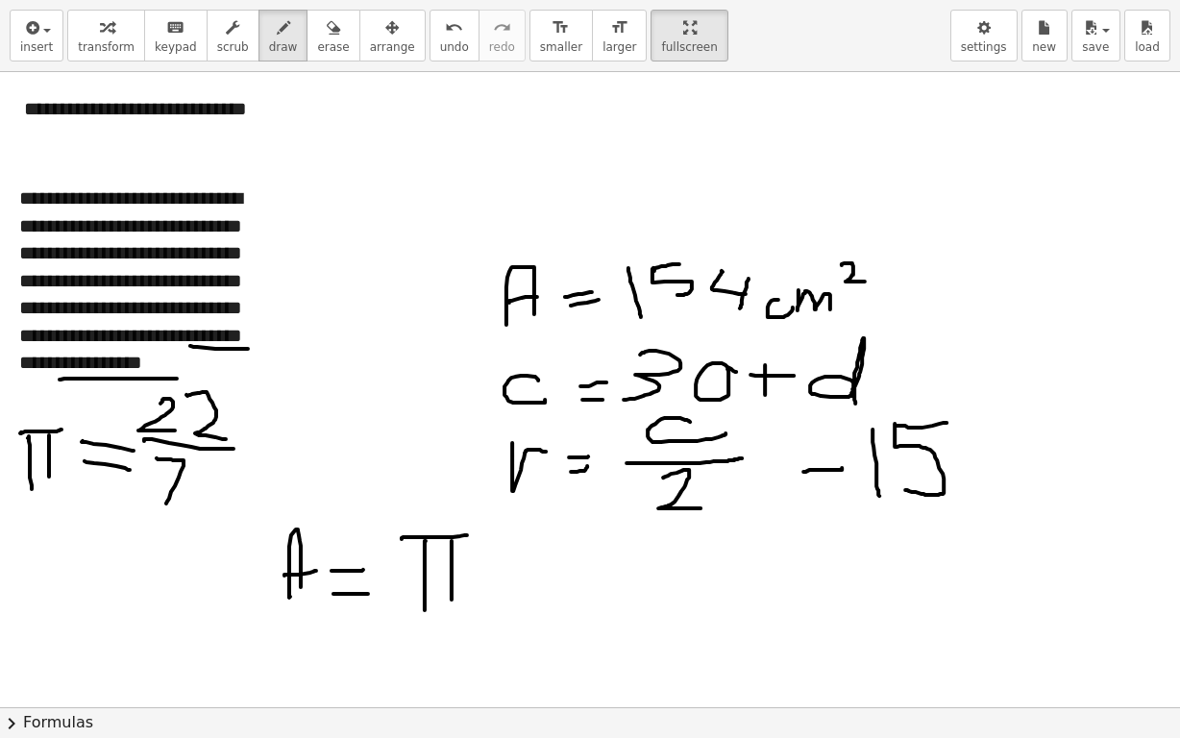
drag, startPoint x: 157, startPoint y: 458, endPoint x: 166, endPoint y: 503, distance: 46.2
click at [166, 503] on div at bounding box center [604, 611] width 1209 height 1271
drag, startPoint x: 157, startPoint y: 481, endPoint x: 203, endPoint y: 468, distance: 47.8
click at [192, 480] on div at bounding box center [604, 611] width 1209 height 1271
drag, startPoint x: 478, startPoint y: 142, endPoint x: 552, endPoint y: 139, distance: 74.1
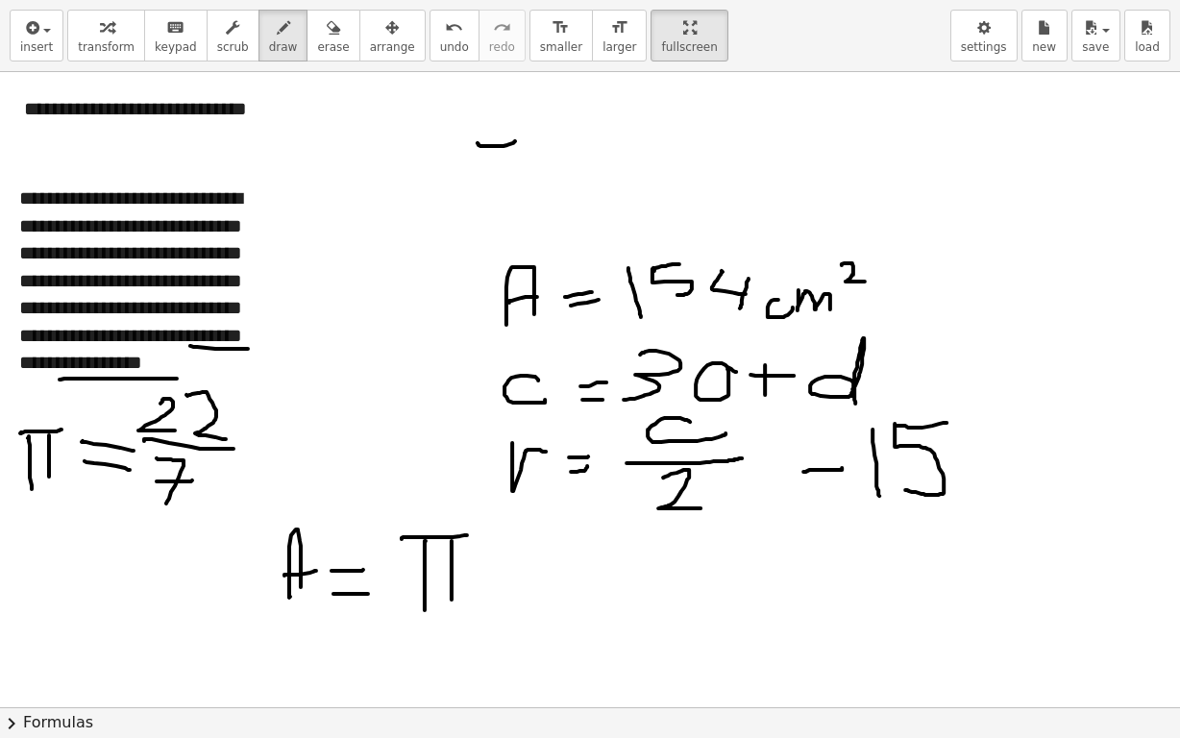
click at [552, 139] on div at bounding box center [604, 611] width 1209 height 1271
drag, startPoint x: 504, startPoint y: 137, endPoint x: 509, endPoint y: 183, distance: 45.4
click at [509, 183] on div at bounding box center [604, 611] width 1209 height 1271
drag, startPoint x: 528, startPoint y: 143, endPoint x: 530, endPoint y: 186, distance: 43.3
click at [530, 186] on div at bounding box center [604, 611] width 1209 height 1271
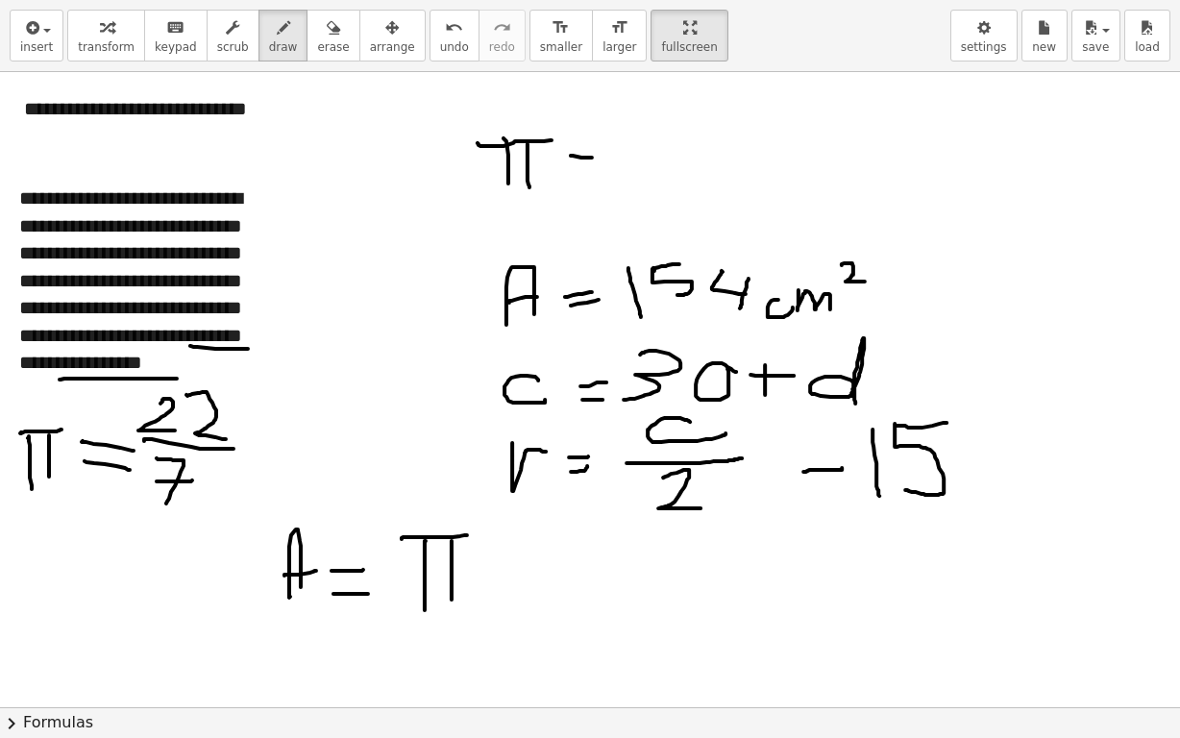
drag, startPoint x: 592, startPoint y: 157, endPoint x: 617, endPoint y: 160, distance: 25.2
click at [619, 157] on div at bounding box center [604, 611] width 1209 height 1271
drag, startPoint x: 598, startPoint y: 173, endPoint x: 615, endPoint y: 172, distance: 17.3
click at [614, 173] on div at bounding box center [604, 611] width 1209 height 1271
drag, startPoint x: 651, startPoint y: 126, endPoint x: 665, endPoint y: 149, distance: 27.2
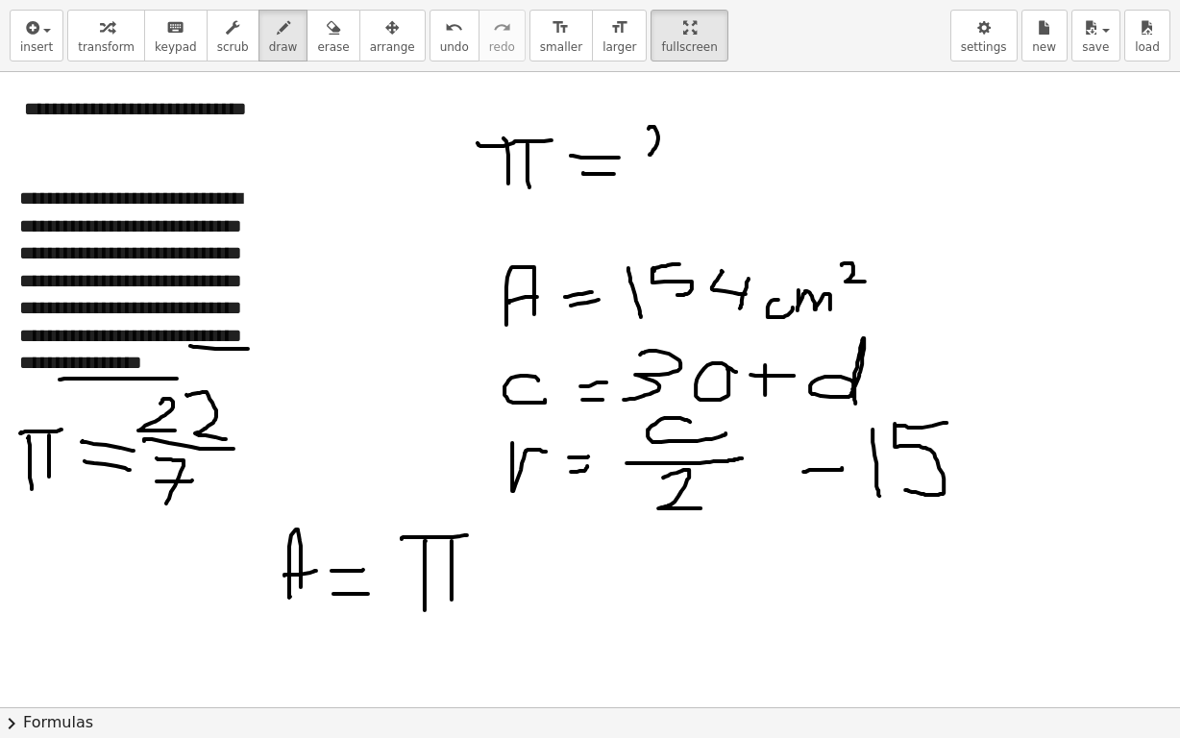
click at [662, 153] on div at bounding box center [604, 611] width 1209 height 1271
drag, startPoint x: 675, startPoint y: 131, endPoint x: 705, endPoint y: 158, distance: 40.2
click at [701, 161] on div at bounding box center [604, 611] width 1209 height 1271
drag, startPoint x: 691, startPoint y: 171, endPoint x: 705, endPoint y: 171, distance: 13.5
click at [705, 171] on div at bounding box center [604, 611] width 1209 height 1271
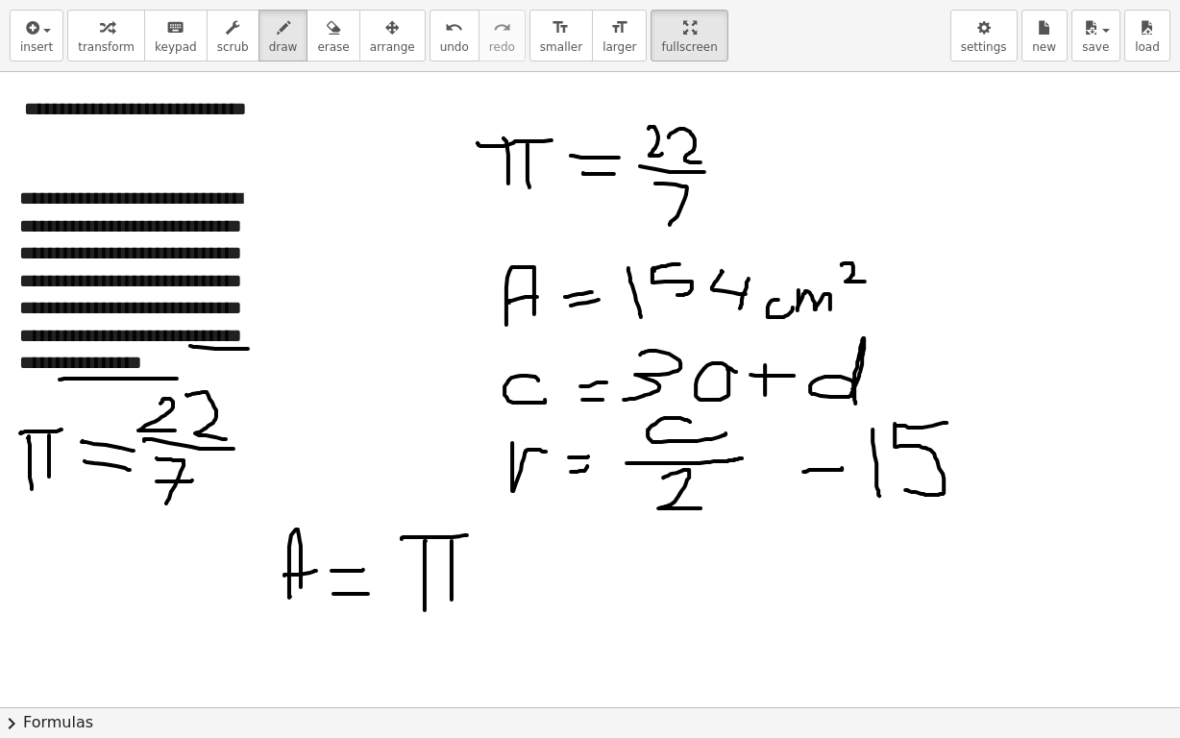
drag, startPoint x: 656, startPoint y: 183, endPoint x: 668, endPoint y: 224, distance: 43.2
click at [669, 225] on div at bounding box center [604, 611] width 1209 height 1271
drag, startPoint x: 671, startPoint y: 200, endPoint x: 690, endPoint y: 198, distance: 19.3
click at [690, 199] on div at bounding box center [604, 611] width 1209 height 1271
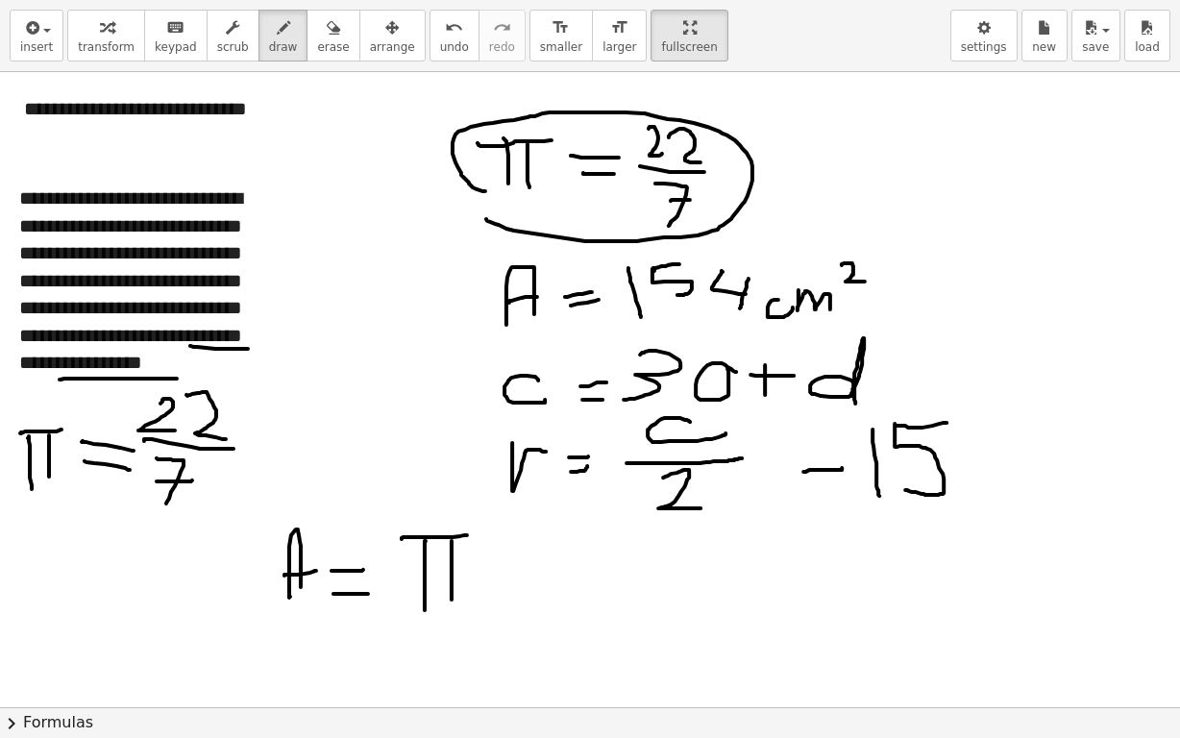
drag, startPoint x: 487, startPoint y: 220, endPoint x: 503, endPoint y: 195, distance: 29.3
click at [501, 196] on div at bounding box center [604, 611] width 1209 height 1271
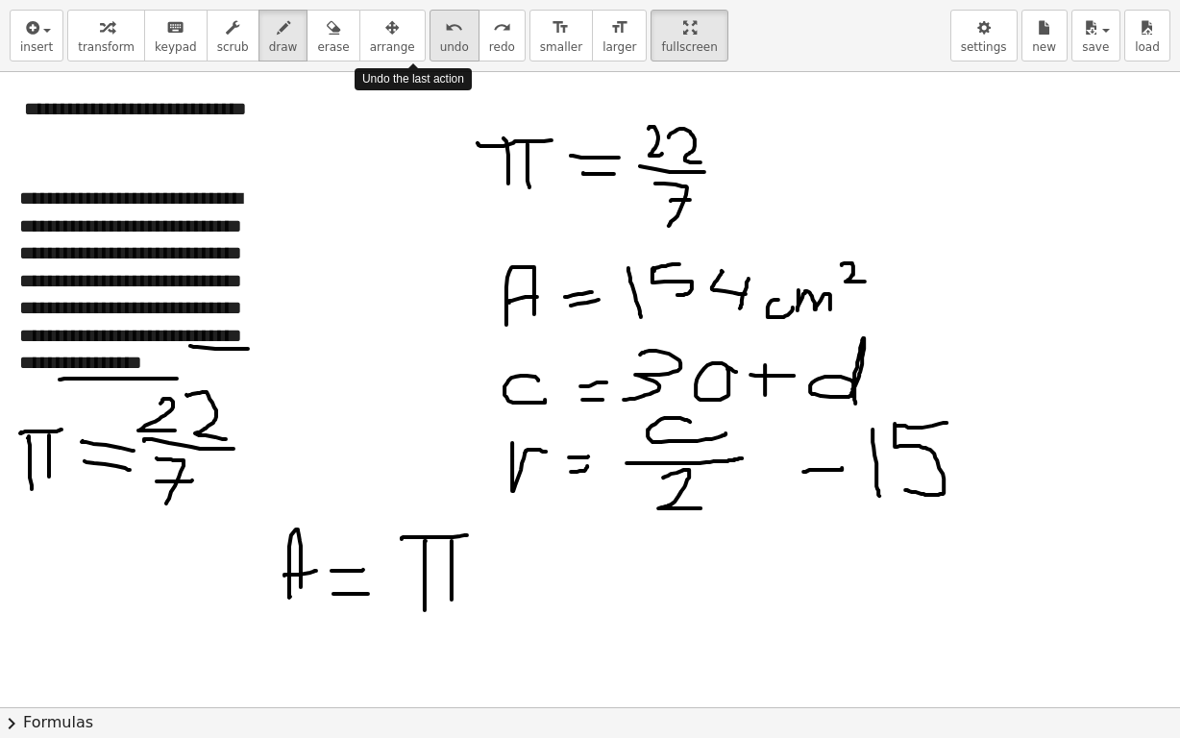
click at [440, 49] on span "undo" at bounding box center [454, 46] width 29 height 13
drag, startPoint x: 497, startPoint y: 563, endPoint x: 553, endPoint y: 584, distance: 59.6
click at [553, 585] on div at bounding box center [604, 611] width 1209 height 1271
drag, startPoint x: 518, startPoint y: 565, endPoint x: 507, endPoint y: 584, distance: 21.6
click at [507, 584] on div at bounding box center [604, 611] width 1209 height 1271
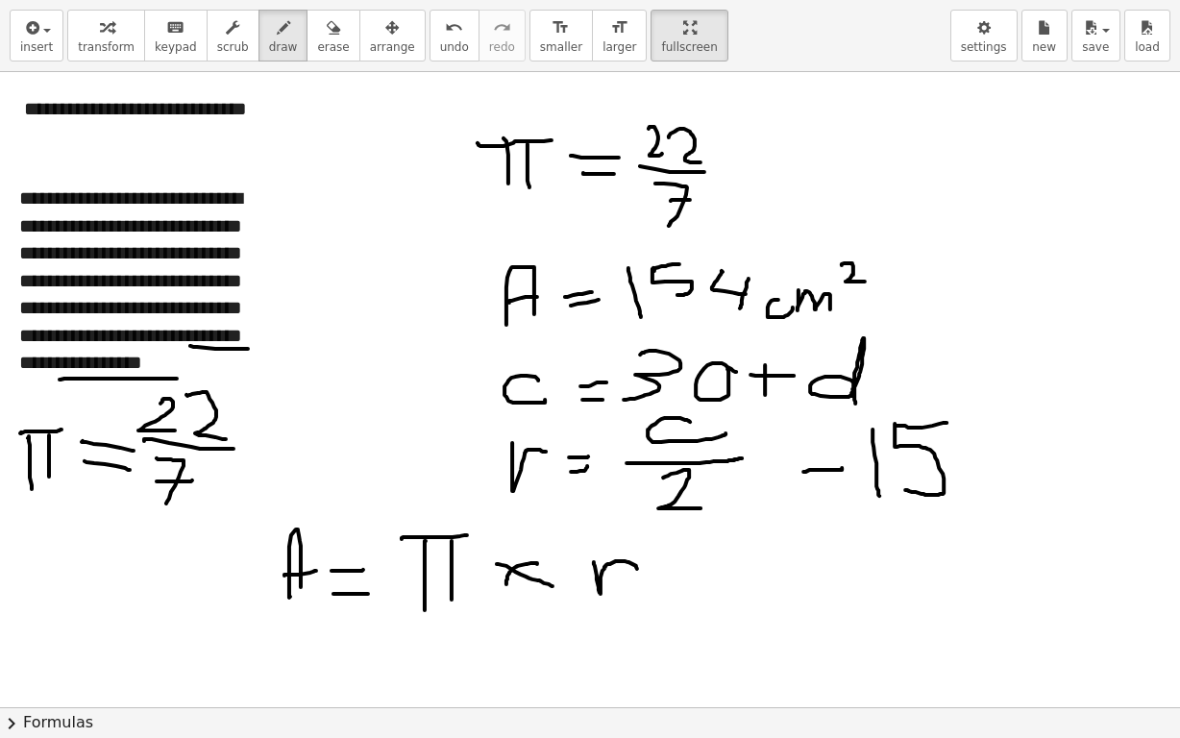
drag, startPoint x: 594, startPoint y: 561, endPoint x: 637, endPoint y: 568, distance: 43.8
click at [637, 568] on div at bounding box center [604, 611] width 1209 height 1271
drag, startPoint x: 671, startPoint y: 529, endPoint x: 695, endPoint y: 555, distance: 35.4
click at [695, 555] on div at bounding box center [604, 611] width 1209 height 1271
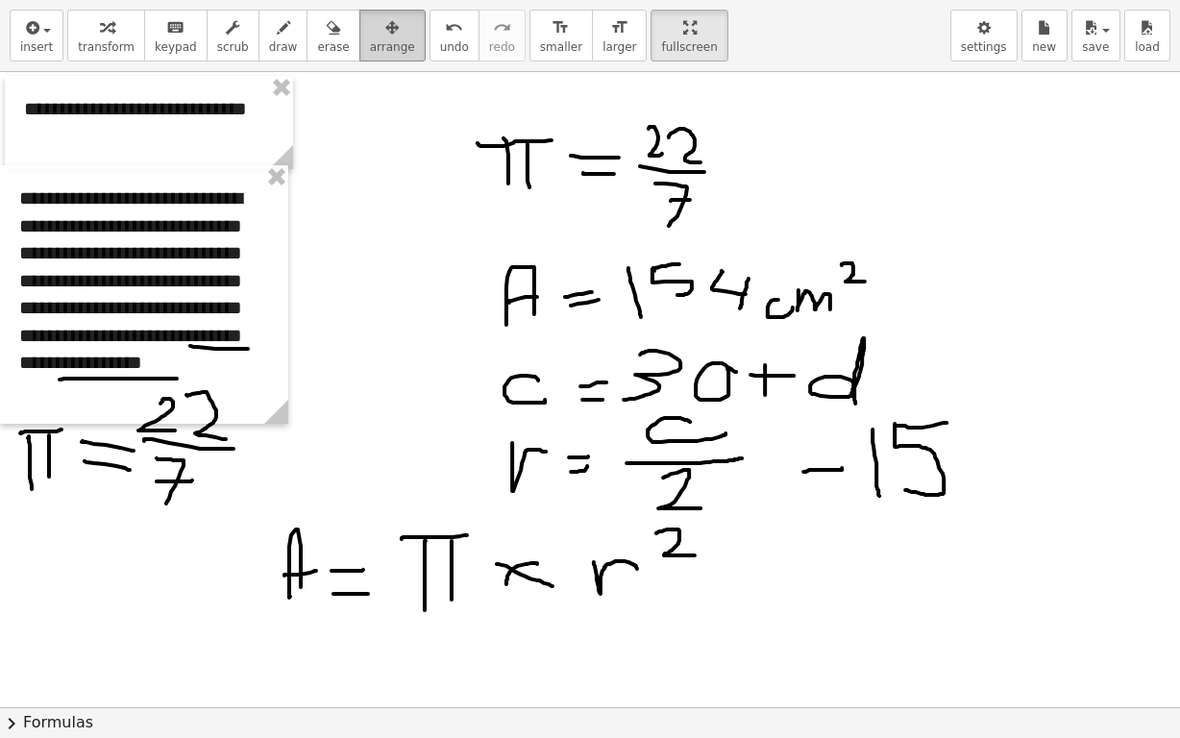
click at [370, 40] on span "arrange" at bounding box center [392, 46] width 45 height 13
drag, startPoint x: 707, startPoint y: 119, endPoint x: 442, endPoint y: 135, distance: 264.8
click at [442, 135] on div at bounding box center [604, 611] width 1209 height 1271
click at [217, 51] on span "scrub" at bounding box center [233, 46] width 32 height 13
drag, startPoint x: 738, startPoint y: 137, endPoint x: 490, endPoint y: 100, distance: 250.7
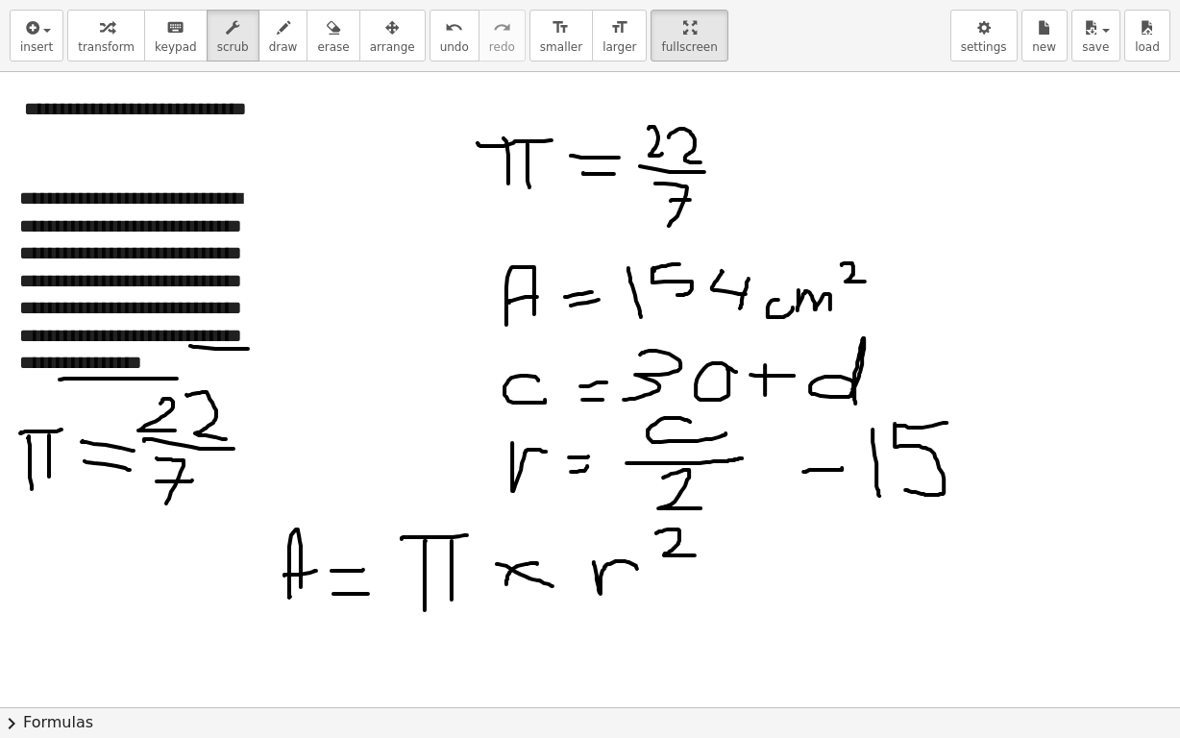
click at [534, 118] on div at bounding box center [604, 611] width 1209 height 1271
click at [530, 157] on div at bounding box center [604, 611] width 1209 height 1271
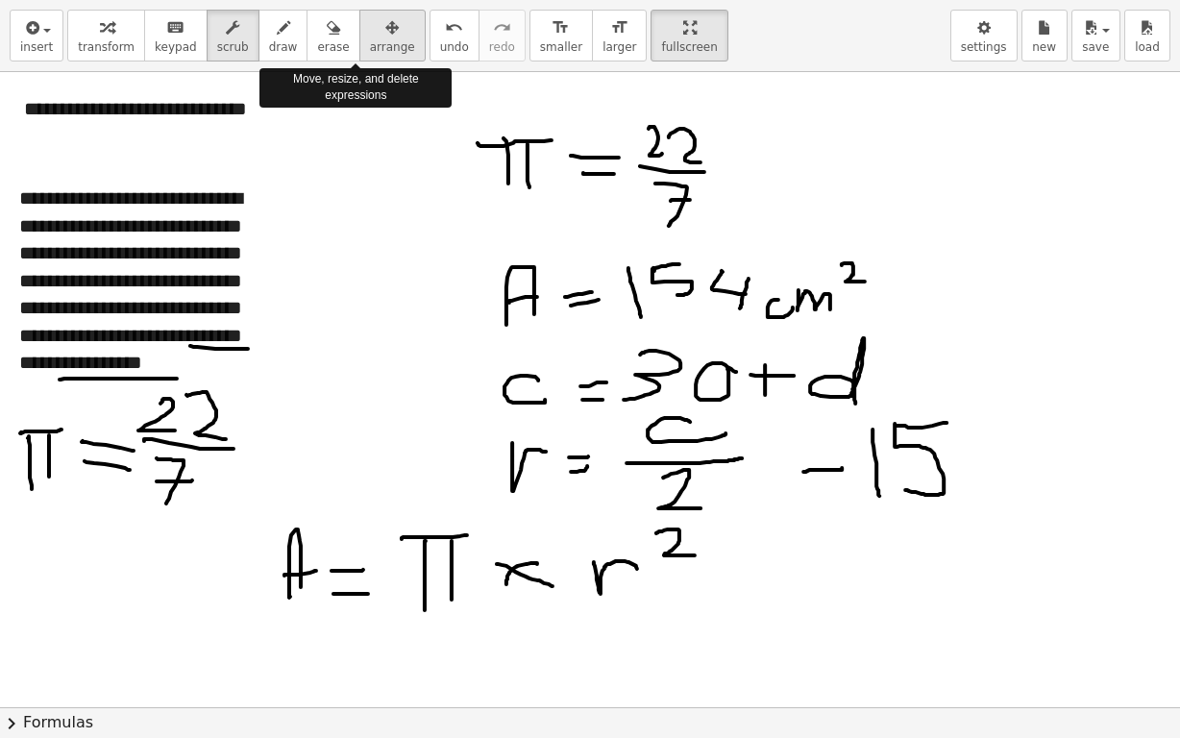
click at [370, 41] on span "arrange" at bounding box center [392, 46] width 45 height 13
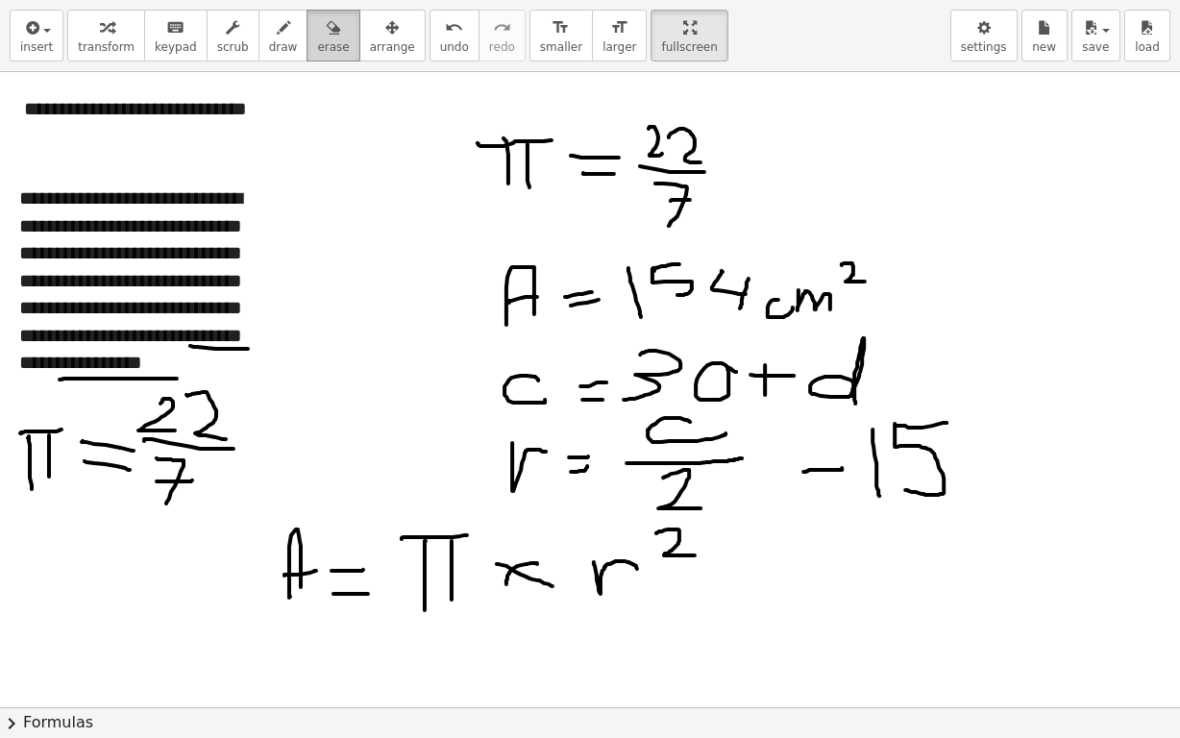
click at [327, 30] on icon "button" at bounding box center [333, 27] width 13 height 23
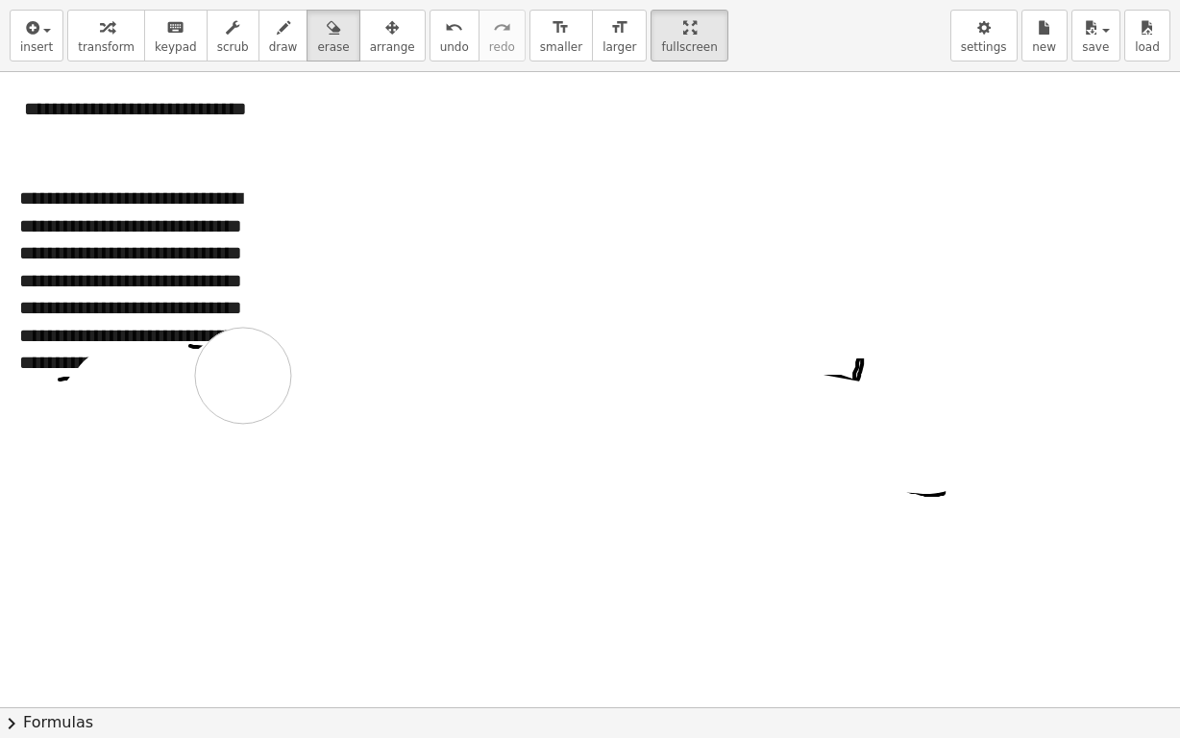
drag, startPoint x: 459, startPoint y: 143, endPoint x: 243, endPoint y: 375, distance: 316.9
click at [243, 375] on div at bounding box center [604, 611] width 1209 height 1271
click at [445, 31] on icon "undo" at bounding box center [454, 27] width 18 height 23
drag, startPoint x: 71, startPoint y: 475, endPoint x: 483, endPoint y: 96, distance: 559.2
click at [564, 152] on div at bounding box center [604, 611] width 1209 height 1271
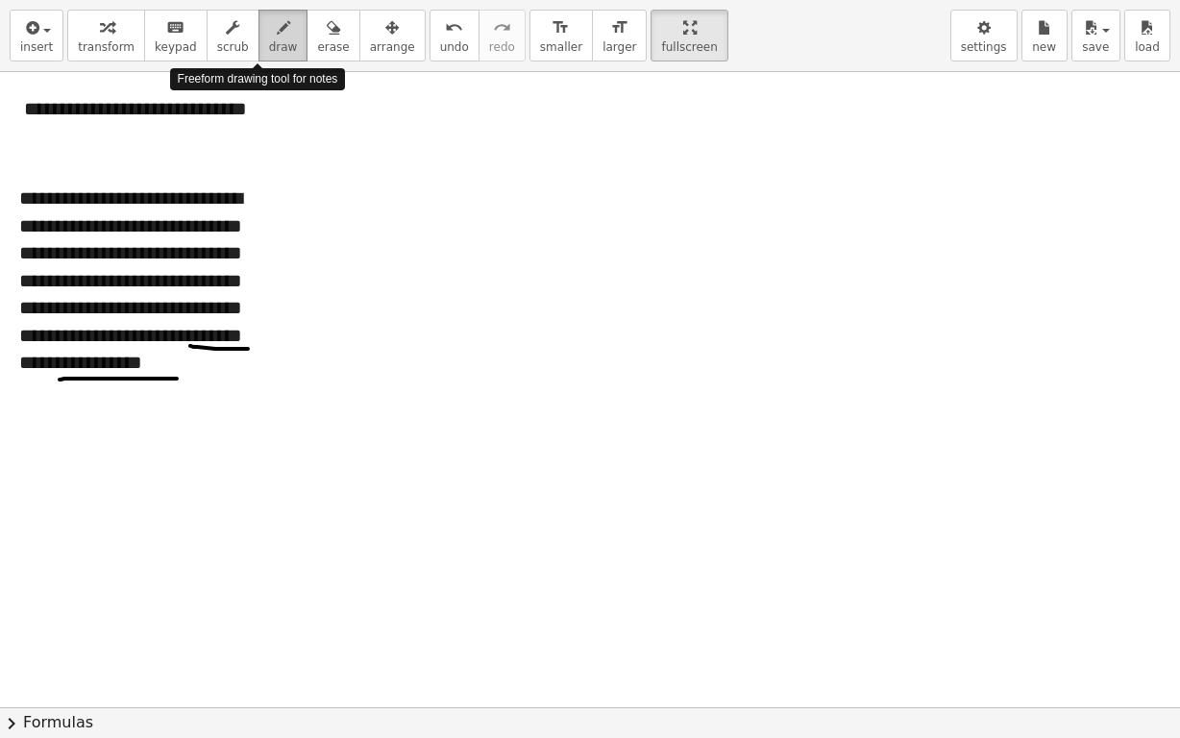
click at [269, 37] on div "button" at bounding box center [283, 26] width 29 height 23
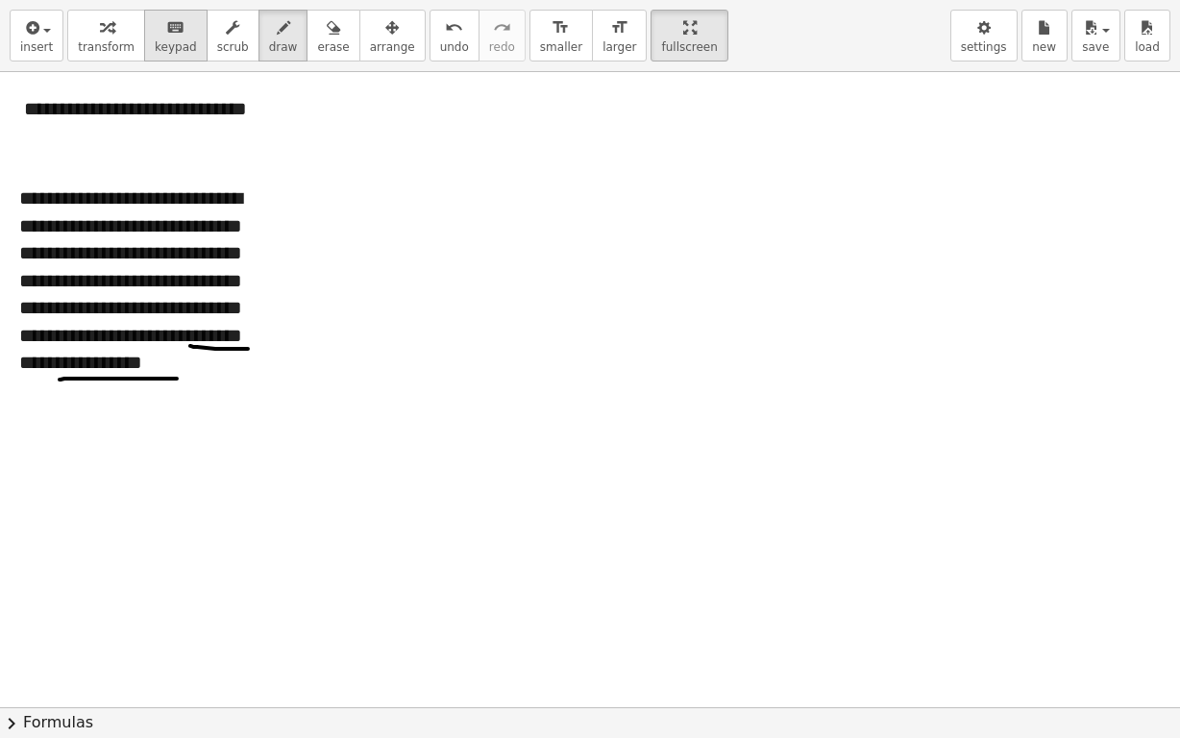
click at [170, 45] on span "keypad" at bounding box center [176, 46] width 42 height 13
click at [355, 110] on div at bounding box center [604, 611] width 1209 height 1271
click at [78, 43] on span "transform" at bounding box center [106, 46] width 57 height 13
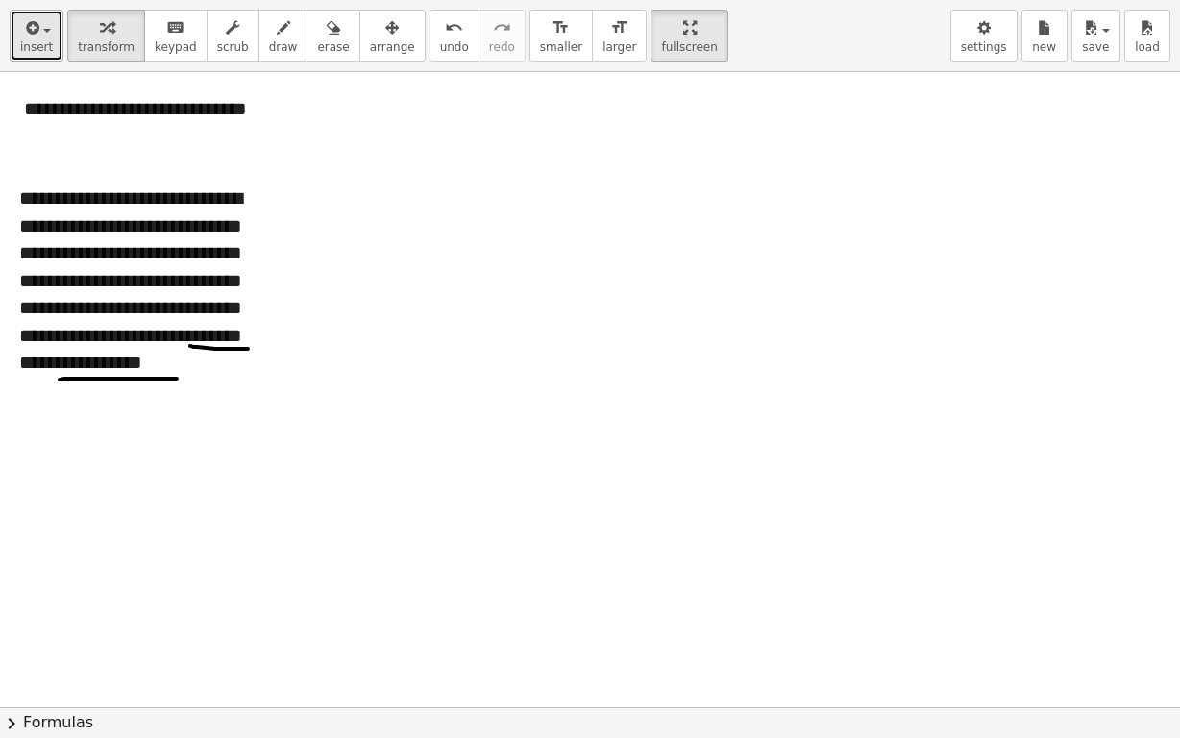
click at [27, 33] on icon "button" at bounding box center [30, 27] width 17 height 23
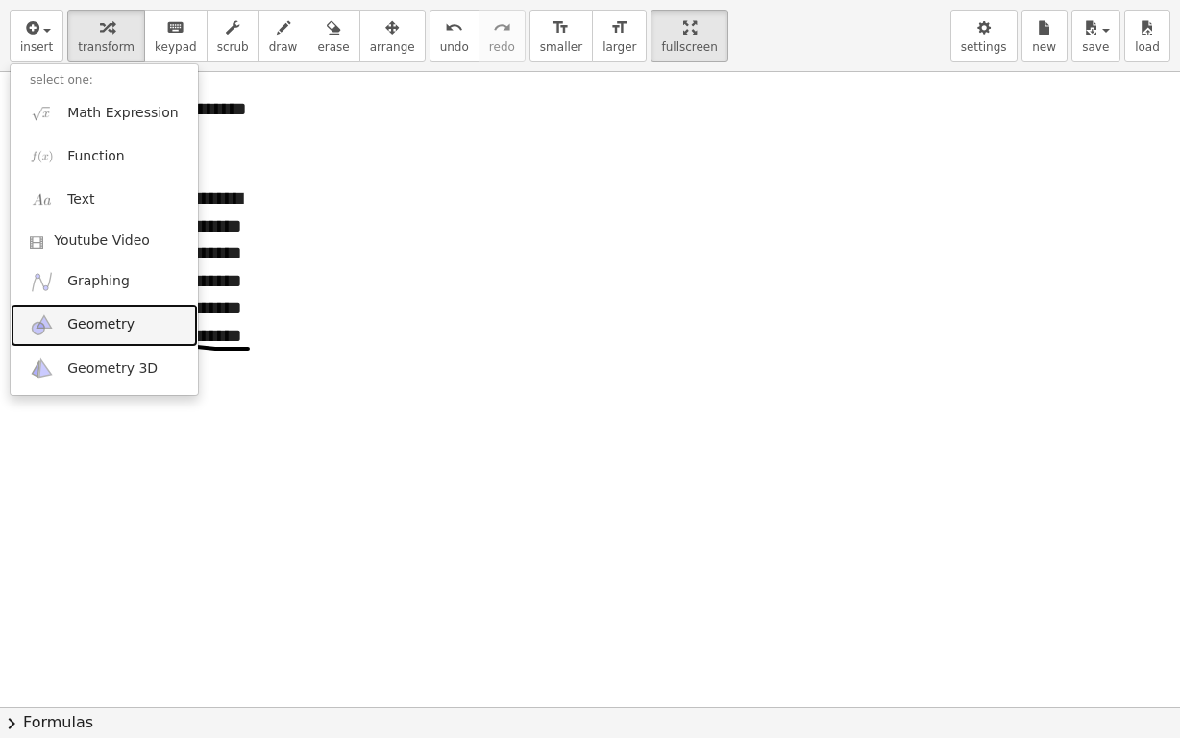
click at [122, 330] on span "Geometry" at bounding box center [100, 324] width 67 height 19
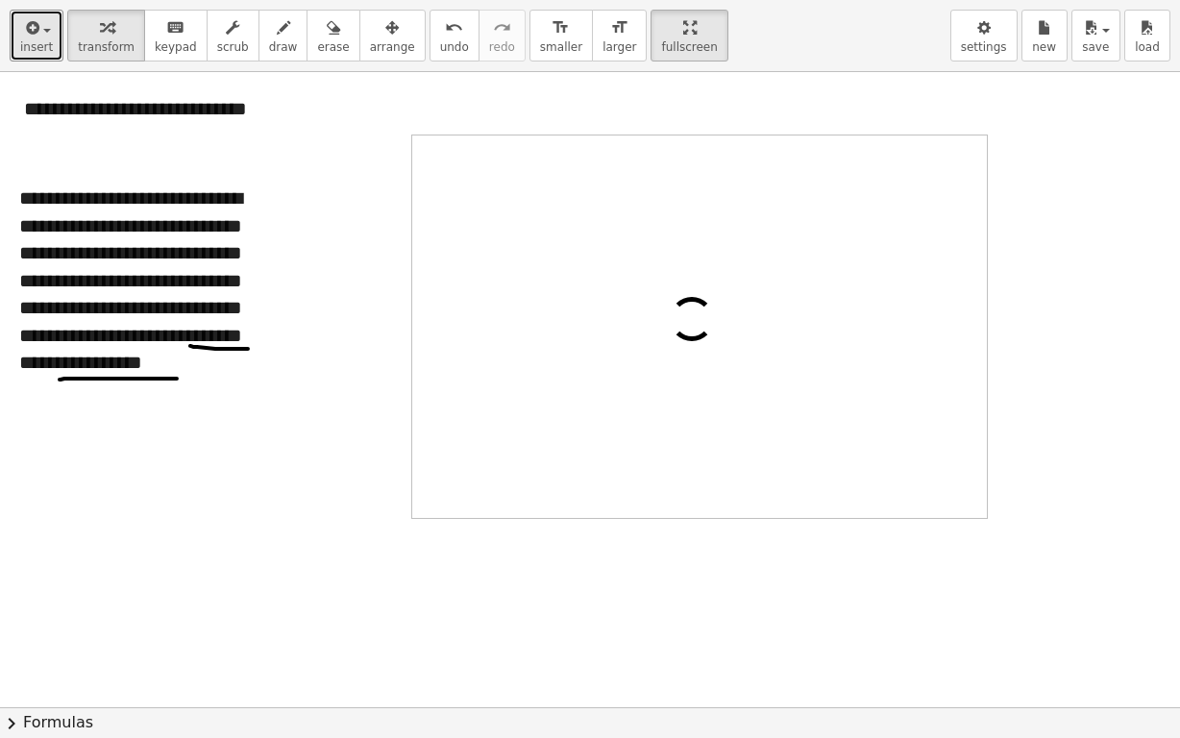
click at [29, 40] on span "insert" at bounding box center [36, 46] width 33 height 13
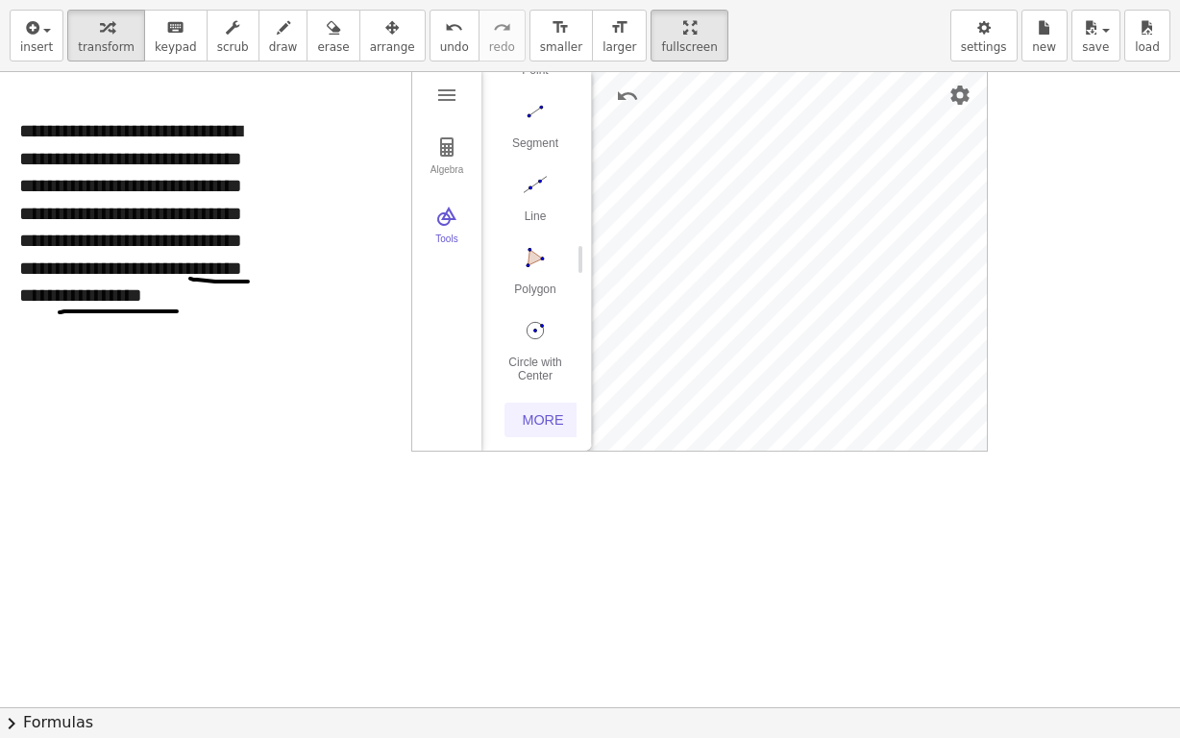
scroll to position [192, 0]
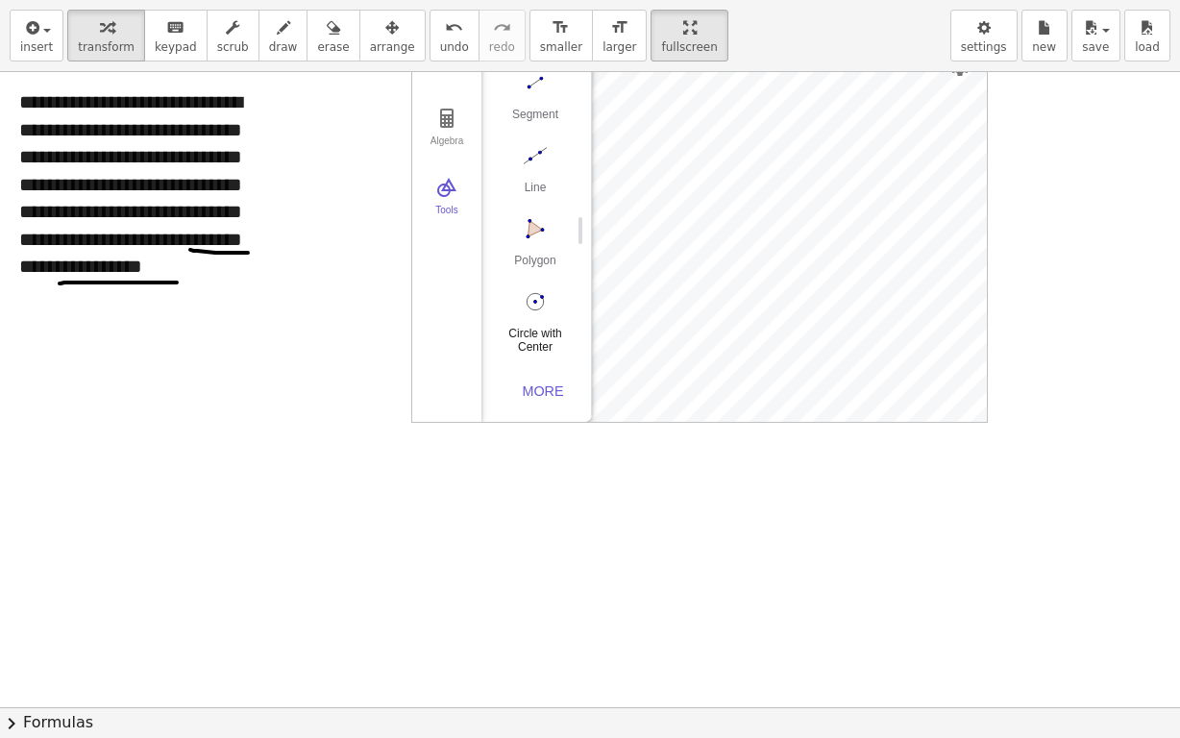
click at [522, 327] on div "Circle with Center through Point" at bounding box center [535, 340] width 77 height 27
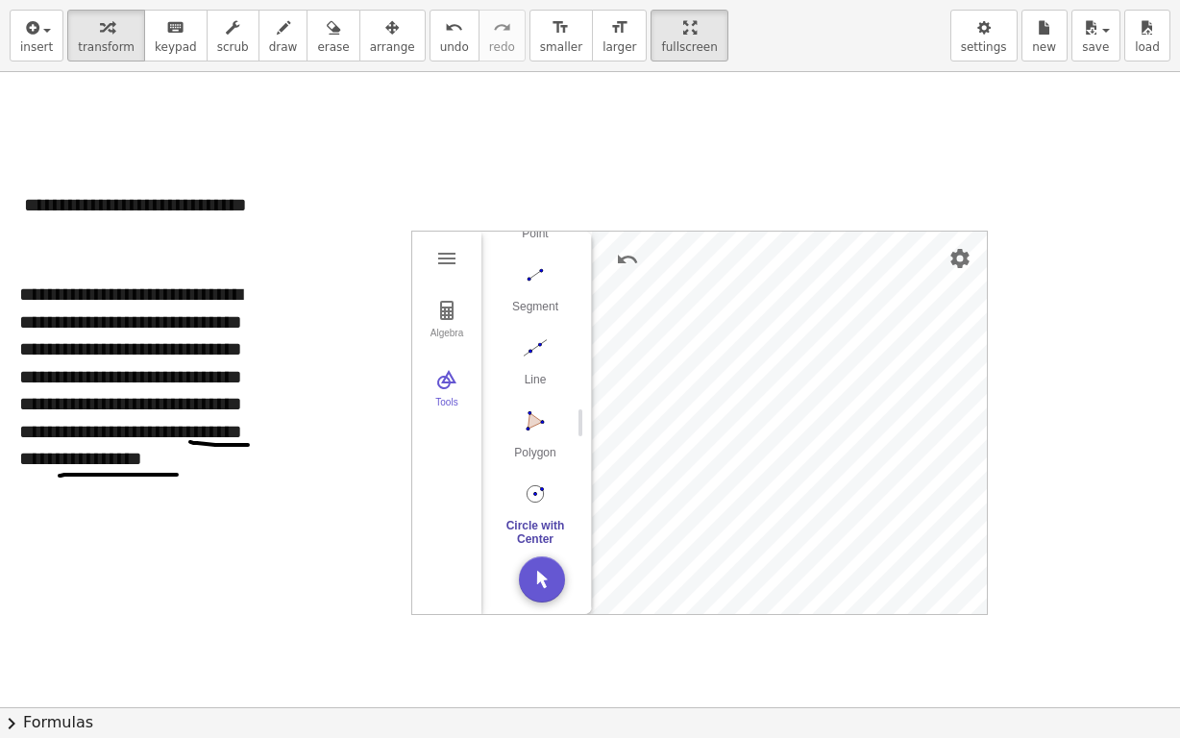
click at [732, 169] on div at bounding box center [604, 707] width 1209 height 1271
click at [549, 570] on img "Move. Drag or select object" at bounding box center [542, 580] width 46 height 46
click at [539, 497] on img "Circle with Center through Point. Select center point, then point on circle" at bounding box center [535, 494] width 77 height 31
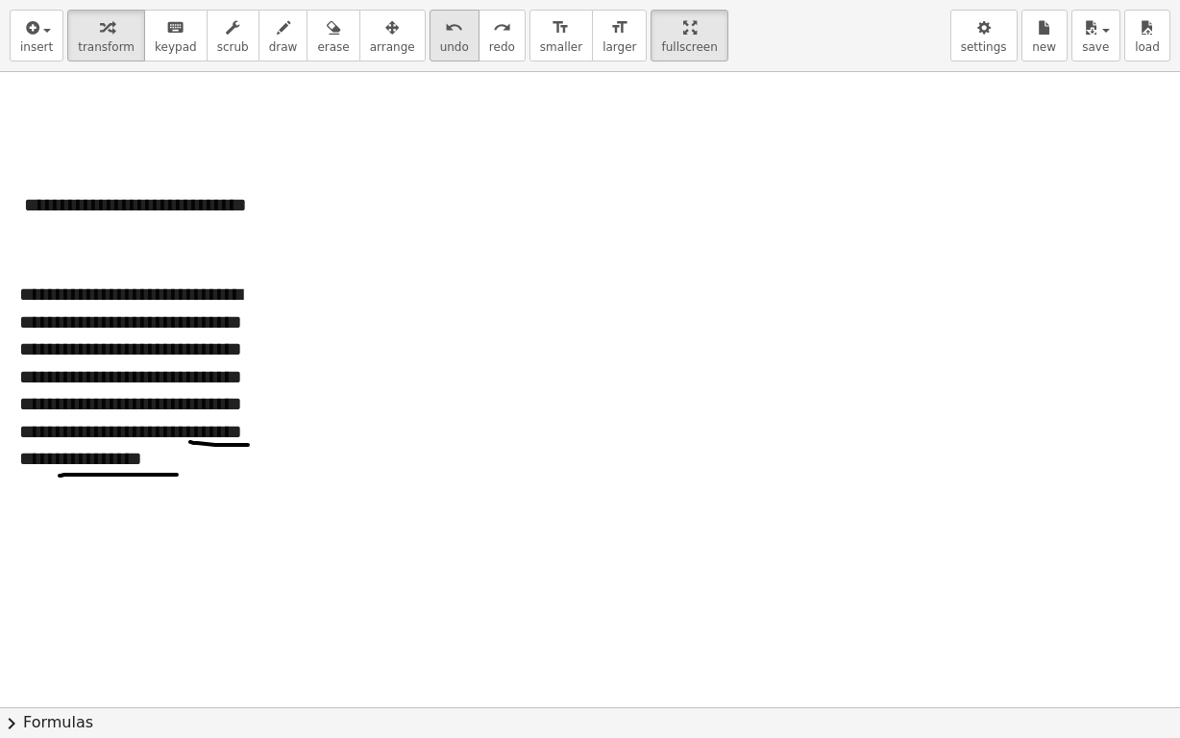
click at [440, 37] on div "undo" at bounding box center [454, 26] width 29 height 23
click at [52, 43] on button "insert" at bounding box center [37, 36] width 54 height 52
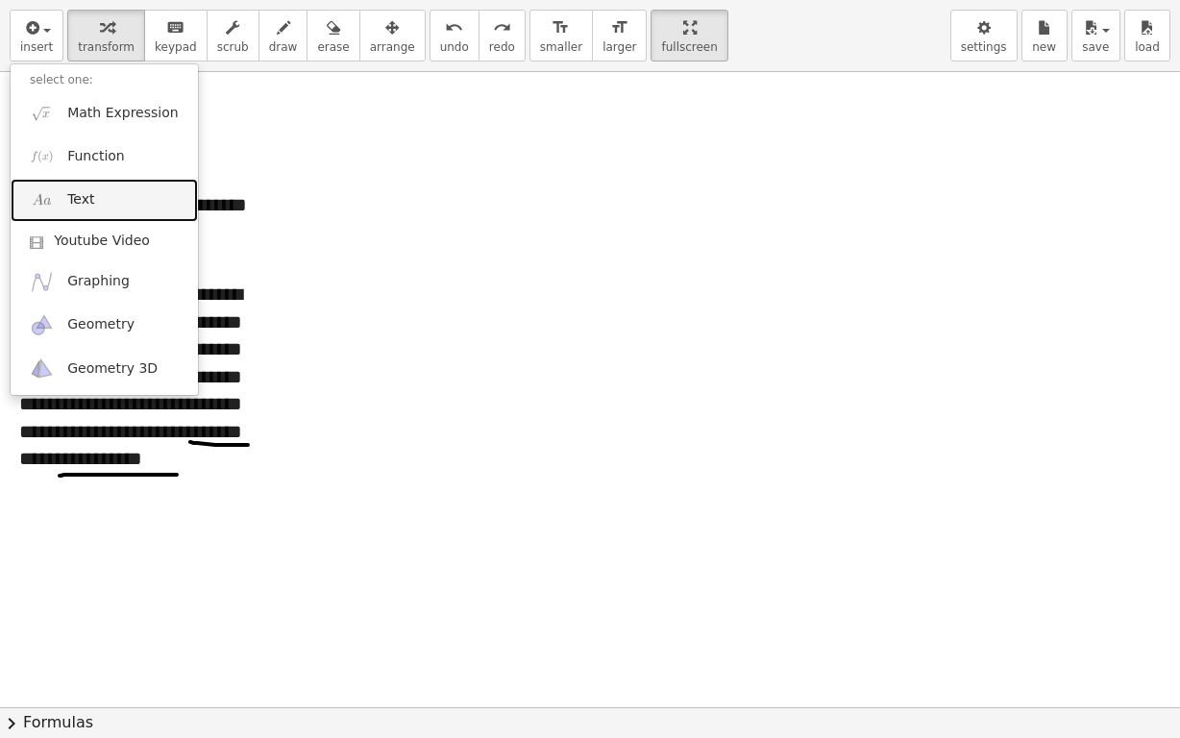
click at [78, 194] on span "Text" at bounding box center [80, 199] width 27 height 19
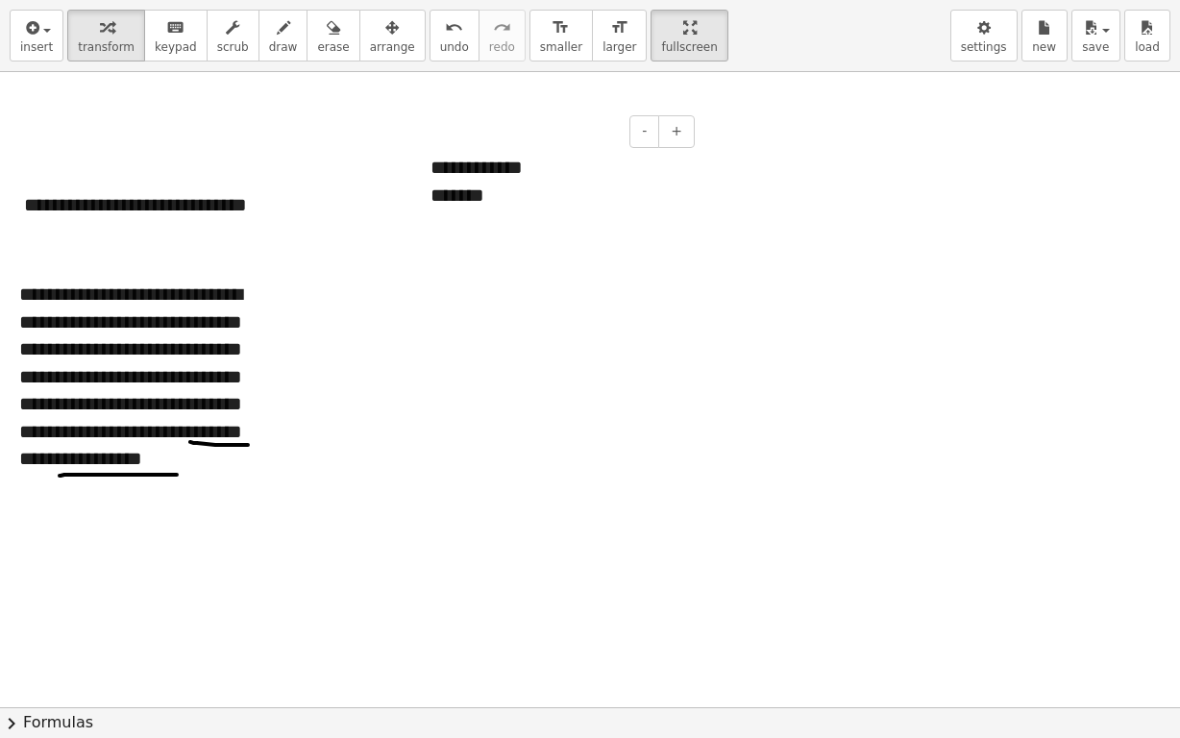
click at [484, 176] on div "**********" at bounding box center [555, 181] width 288 height 93
click at [536, 186] on div "*******" at bounding box center [556, 196] width 250 height 28
click at [521, 196] on div "**********" at bounding box center [556, 196] width 250 height 28
click at [269, 40] on span "draw" at bounding box center [283, 46] width 29 height 13
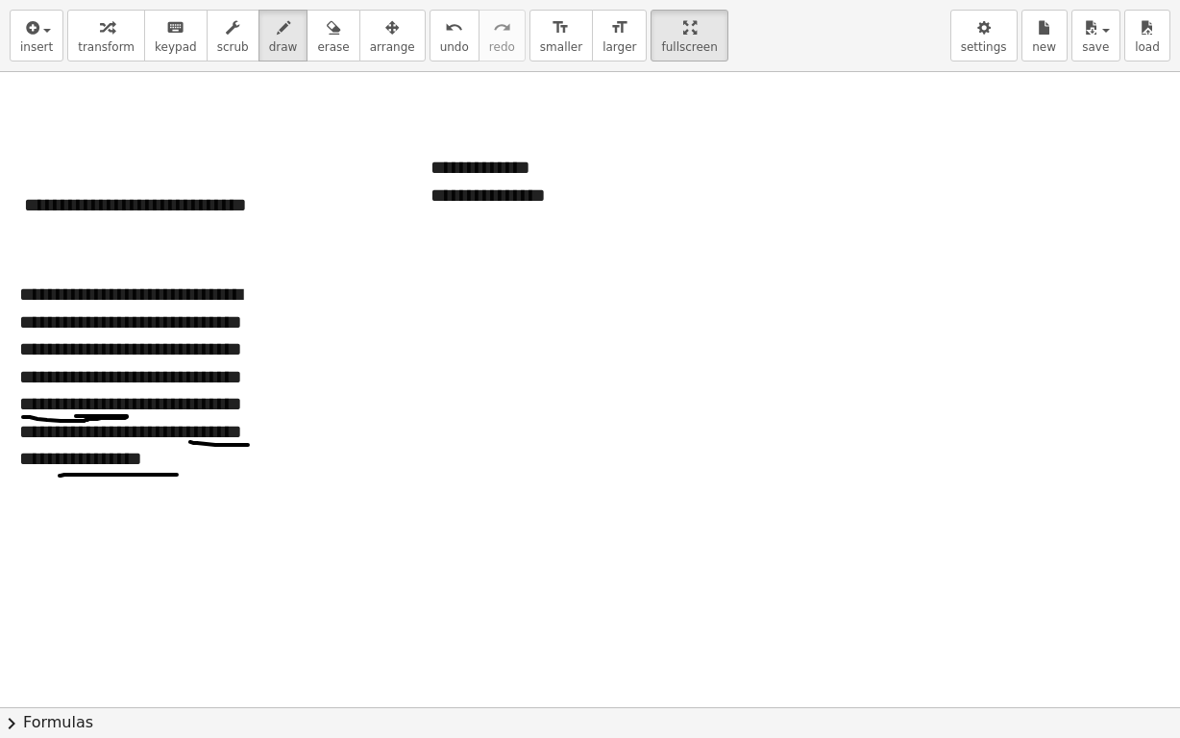
drag, startPoint x: 23, startPoint y: 416, endPoint x: 72, endPoint y: 411, distance: 49.3
click at [73, 414] on div at bounding box center [604, 707] width 1209 height 1271
click at [89, 46] on span "transform" at bounding box center [106, 46] width 57 height 13
click at [495, 182] on div "**********" at bounding box center [556, 196] width 250 height 28
click at [582, 194] on div "**********" at bounding box center [556, 196] width 250 height 28
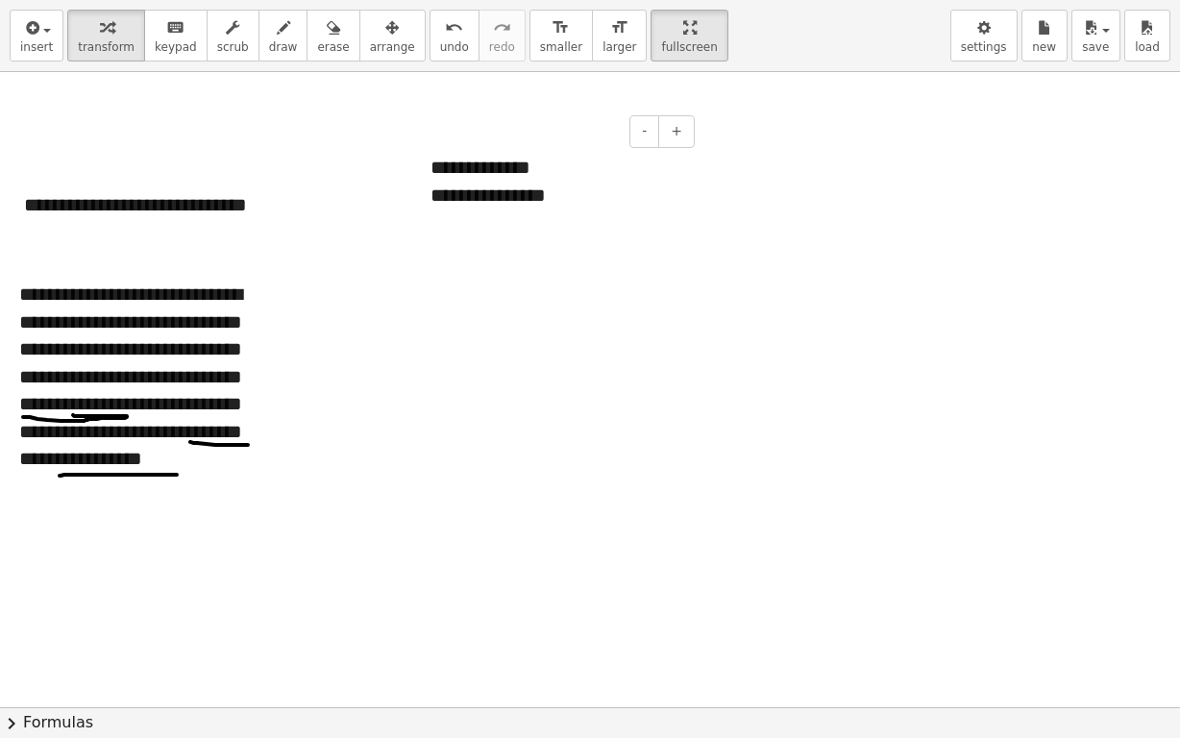
click at [595, 194] on div "**********" at bounding box center [556, 196] width 250 height 28
click at [499, 240] on div at bounding box center [556, 250] width 250 height 28
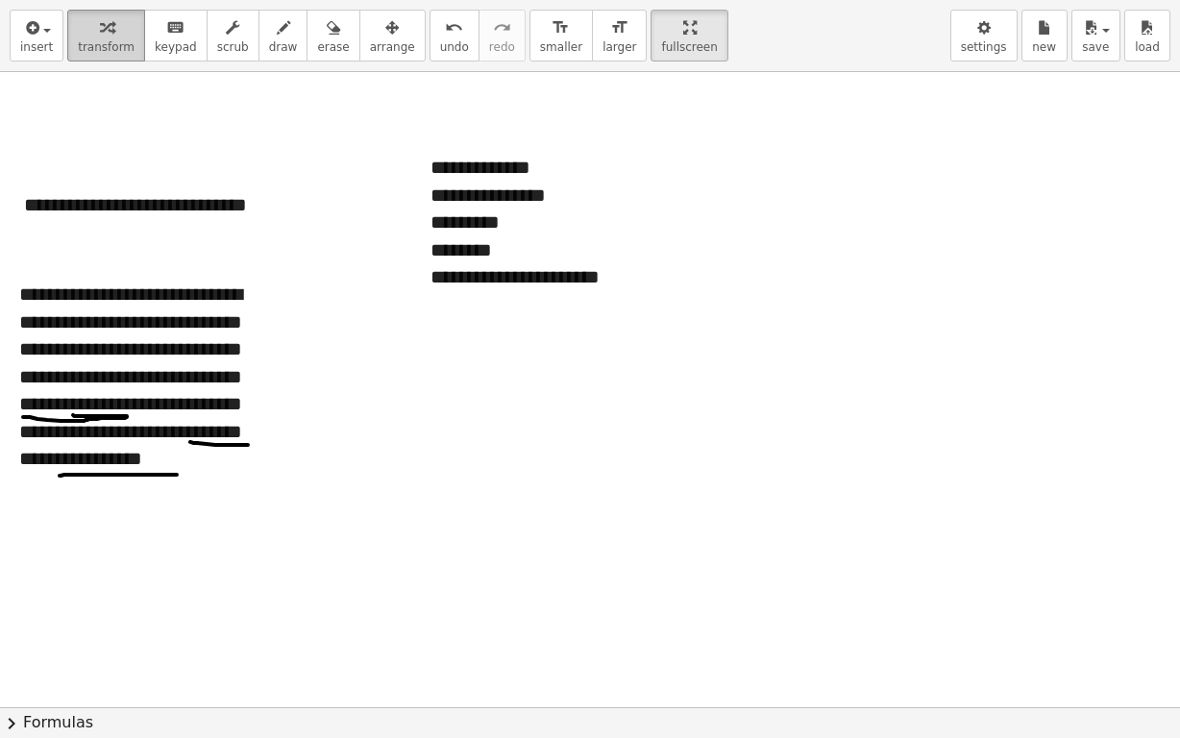
click at [89, 45] on span "transform" at bounding box center [106, 46] width 57 height 13
click at [370, 36] on div "button" at bounding box center [392, 26] width 45 height 23
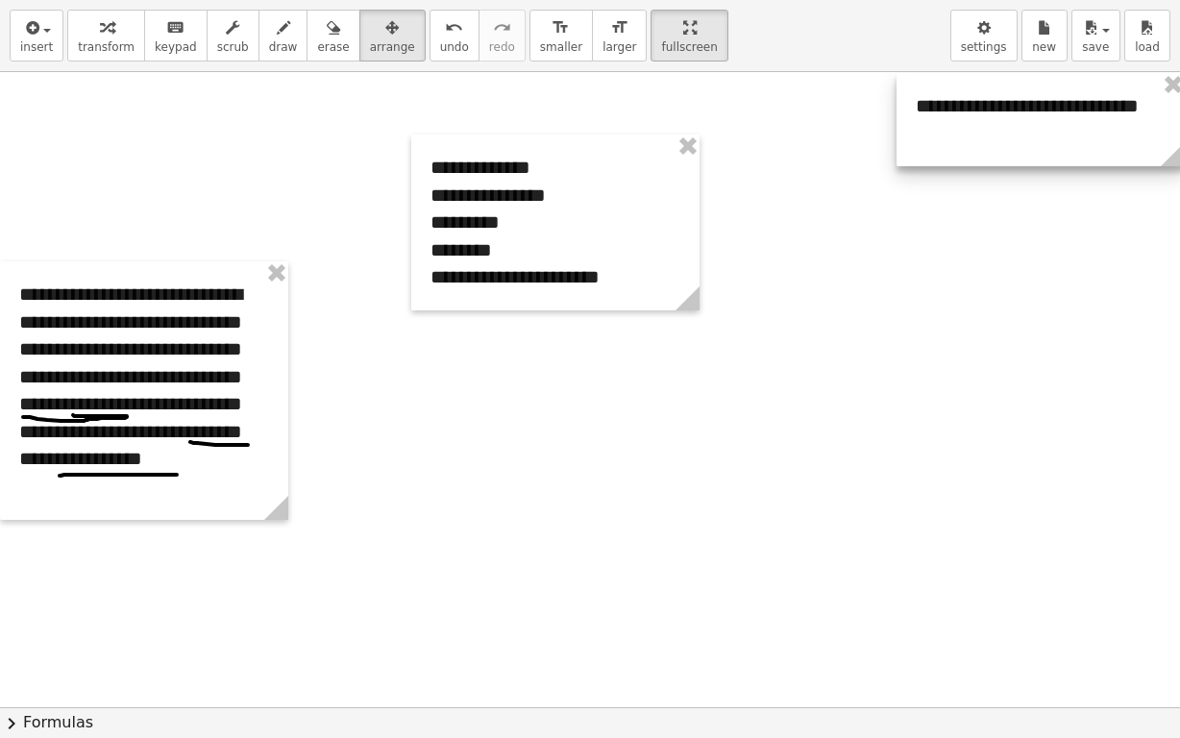
drag, startPoint x: 45, startPoint y: 204, endPoint x: 920, endPoint y: 105, distance: 880.4
click at [933, 104] on div at bounding box center [1041, 119] width 288 height 93
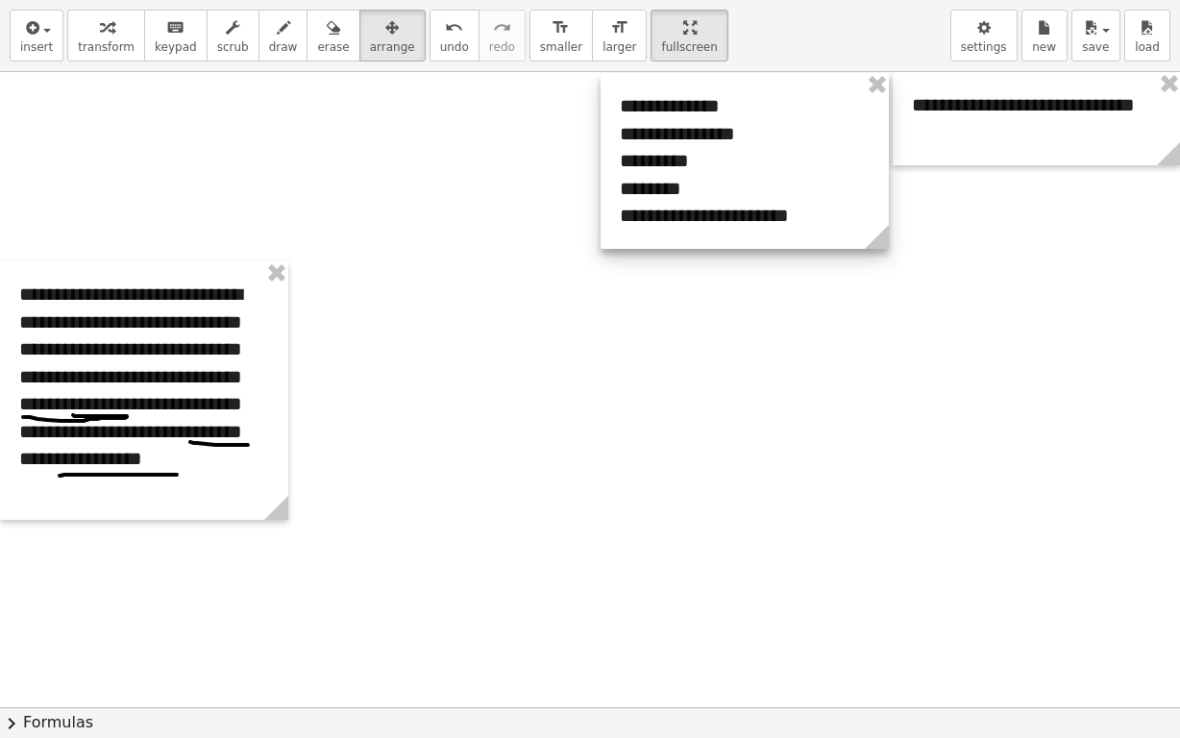
drag, startPoint x: 525, startPoint y: 152, endPoint x: 704, endPoint y: 90, distance: 189.1
click at [712, 90] on div at bounding box center [745, 161] width 288 height 176
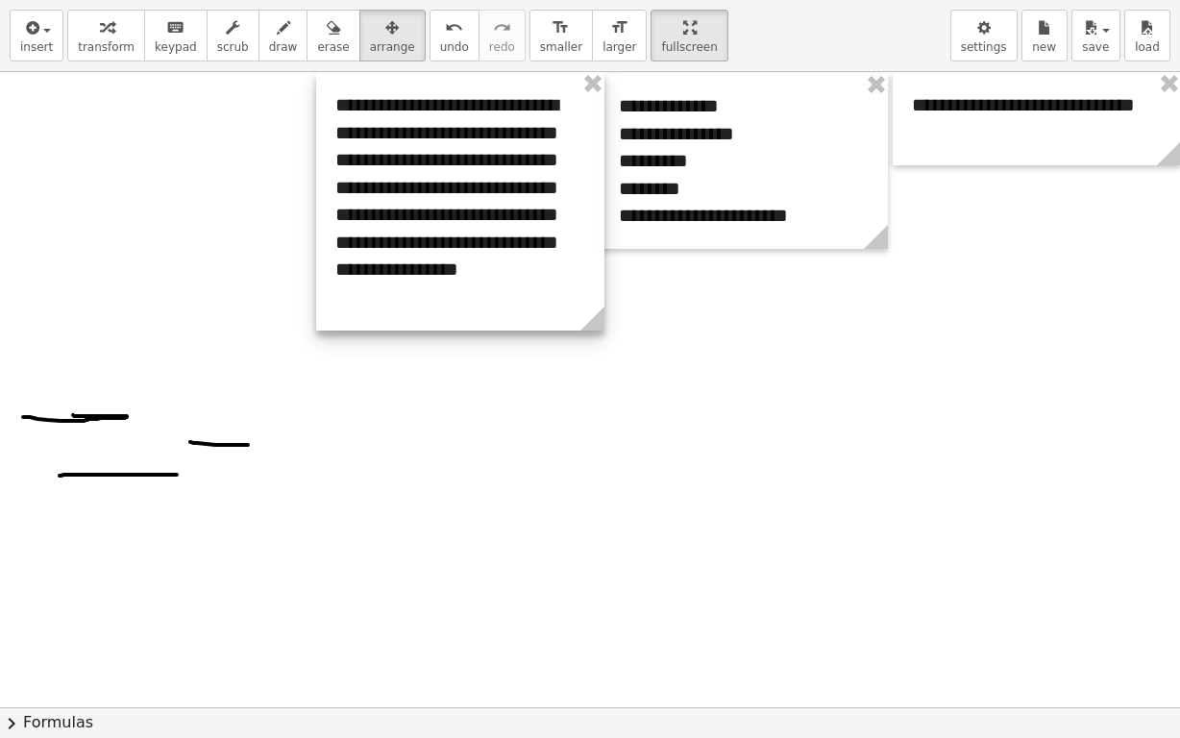
drag, startPoint x: 201, startPoint y: 286, endPoint x: 517, endPoint y: 94, distance: 369.6
click at [517, 94] on div at bounding box center [460, 201] width 288 height 259
click at [324, 39] on button "erase" at bounding box center [333, 36] width 53 height 52
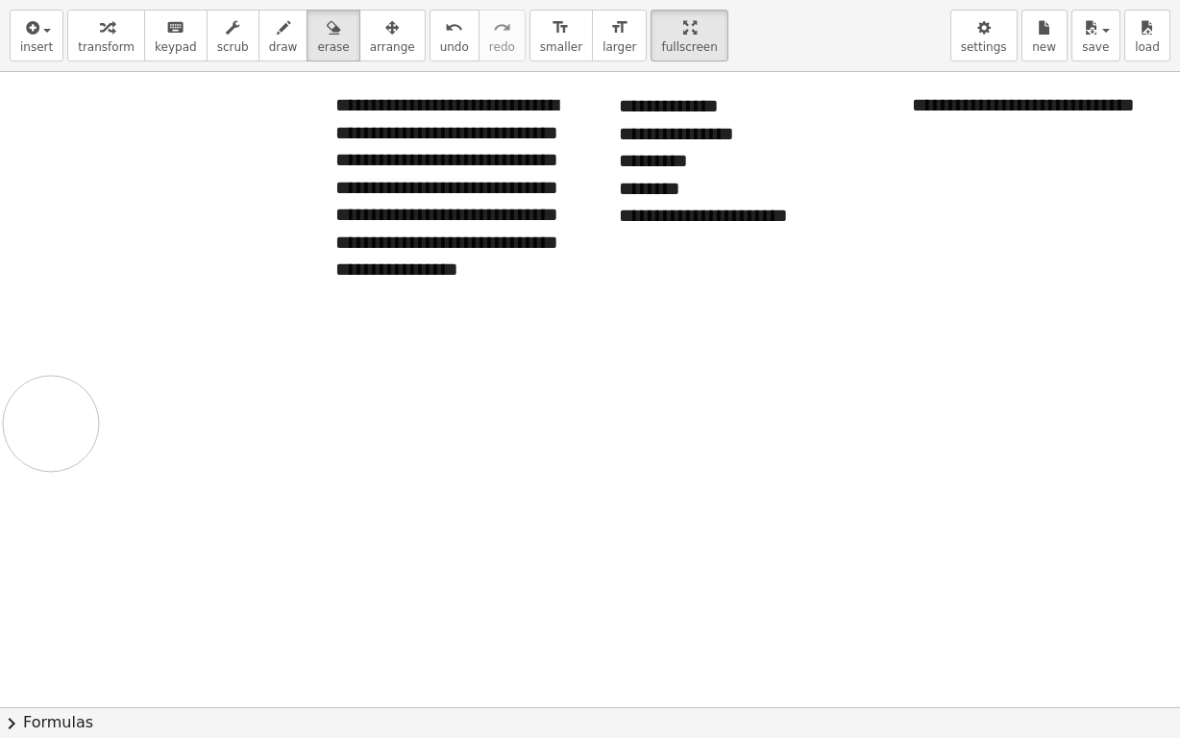
drag, startPoint x: 248, startPoint y: 472, endPoint x: 51, endPoint y: 423, distance: 203.1
click at [51, 423] on div at bounding box center [604, 707] width 1209 height 1271
click at [277, 38] on icon "button" at bounding box center [283, 27] width 13 height 23
drag, startPoint x: 76, startPoint y: 360, endPoint x: 77, endPoint y: 393, distance: 33.7
click at [77, 393] on div at bounding box center [604, 707] width 1209 height 1271
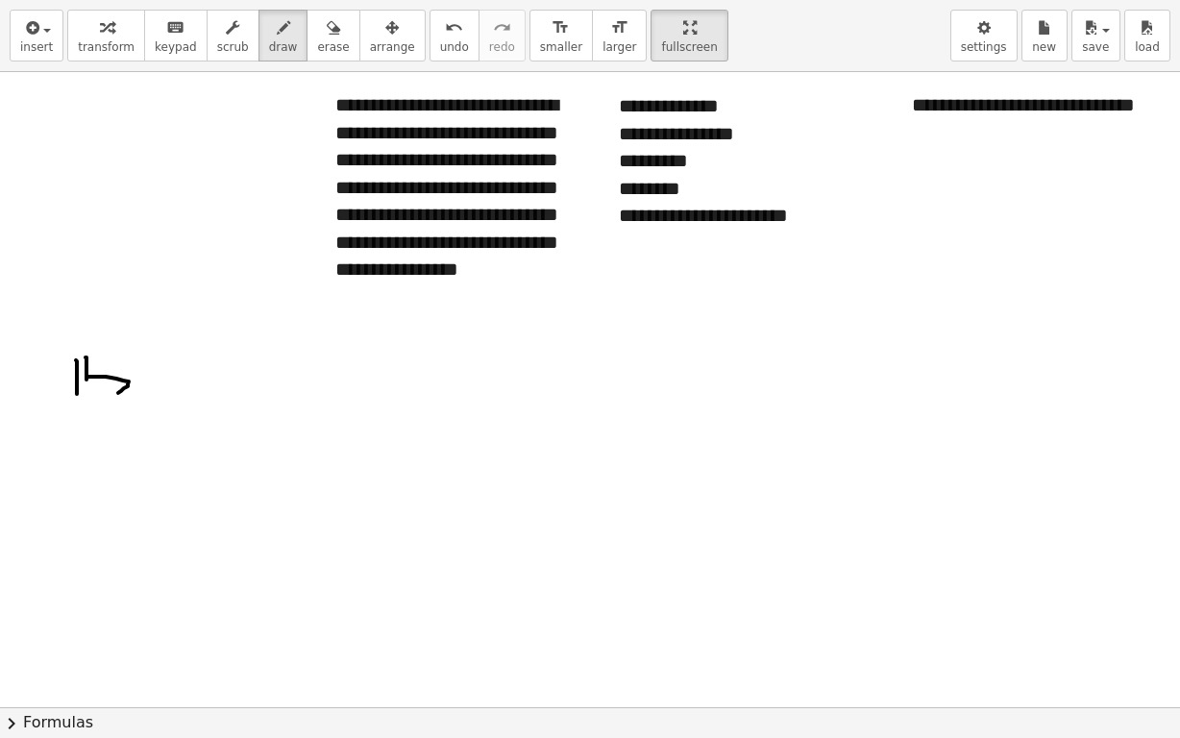
drag, startPoint x: 86, startPoint y: 357, endPoint x: 72, endPoint y: 387, distance: 33.6
click at [74, 388] on div at bounding box center [604, 707] width 1209 height 1271
drag, startPoint x: 159, startPoint y: 357, endPoint x: 173, endPoint y: 370, distance: 19.7
click at [173, 370] on div at bounding box center [604, 707] width 1209 height 1271
drag, startPoint x: 174, startPoint y: 362, endPoint x: 178, endPoint y: 393, distance: 31.0
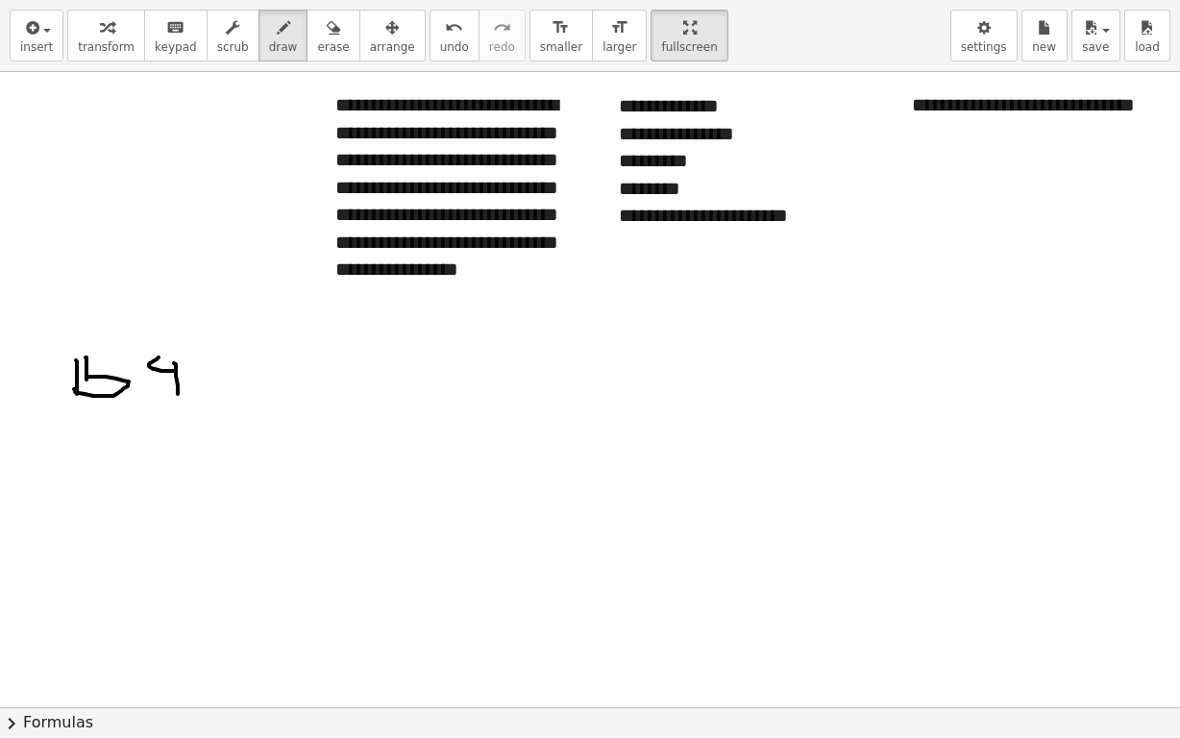
click at [178, 393] on div at bounding box center [604, 707] width 1209 height 1271
drag, startPoint x: 296, startPoint y: 350, endPoint x: 296, endPoint y: 387, distance: 37.5
click at [296, 387] on div at bounding box center [604, 707] width 1209 height 1271
drag, startPoint x: 295, startPoint y: 344, endPoint x: 303, endPoint y: 367, distance: 24.3
click at [303, 367] on div at bounding box center [604, 707] width 1209 height 1271
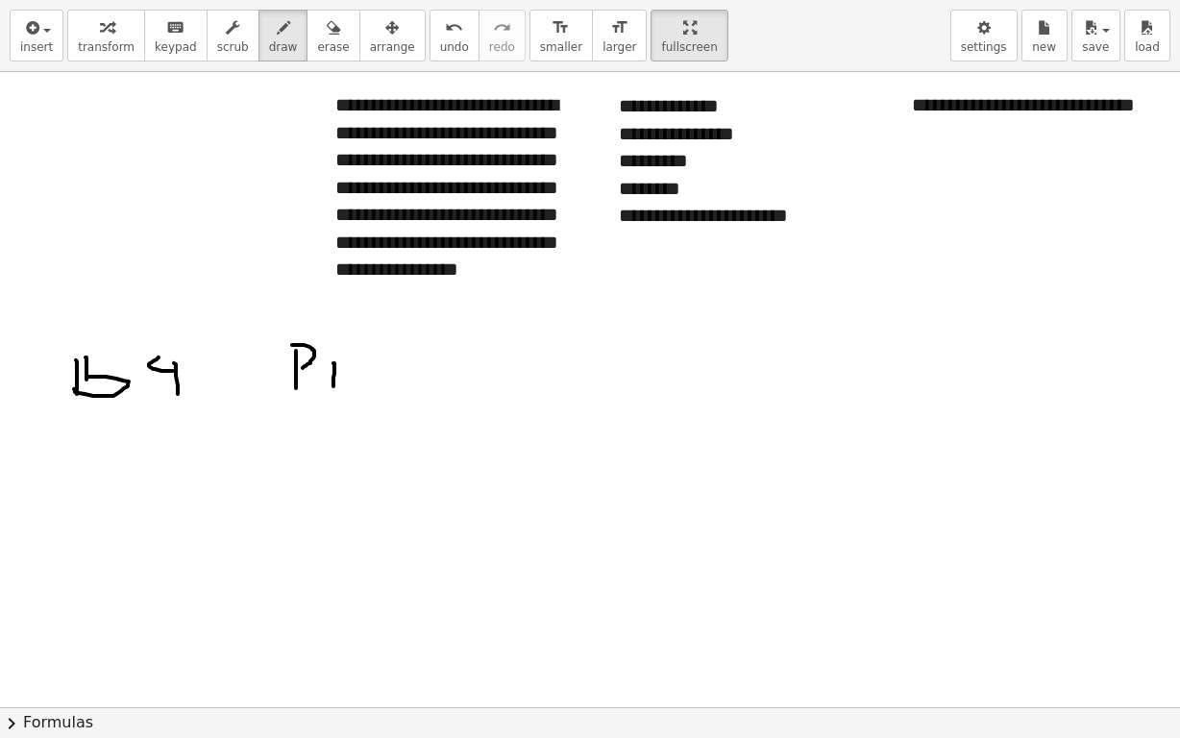
drag, startPoint x: 334, startPoint y: 362, endPoint x: 334, endPoint y: 388, distance: 26.0
click at [334, 388] on div at bounding box center [604, 707] width 1209 height 1271
drag, startPoint x: 371, startPoint y: 360, endPoint x: 392, endPoint y: 377, distance: 27.3
click at [392, 378] on div at bounding box center [604, 707] width 1209 height 1271
drag, startPoint x: 377, startPoint y: 370, endPoint x: 361, endPoint y: 380, distance: 18.1
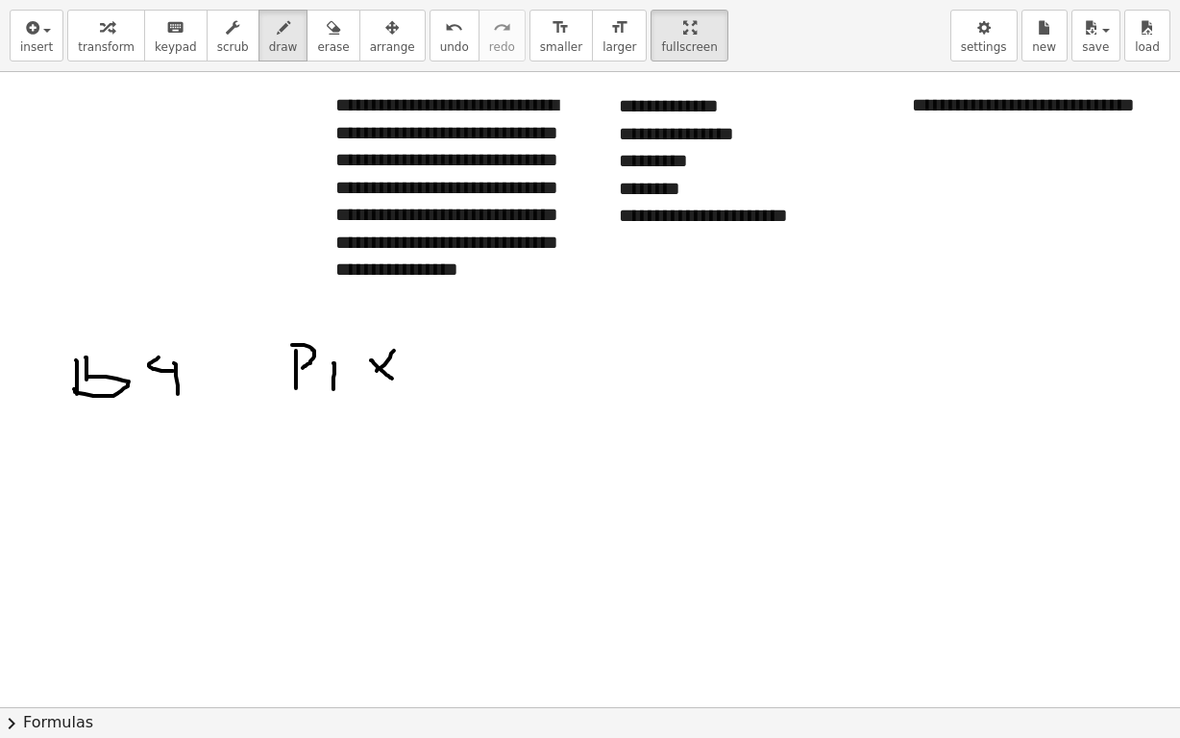
click at [361, 380] on div at bounding box center [604, 707] width 1209 height 1271
click at [462, 367] on div at bounding box center [604, 707] width 1209 height 1271
drag, startPoint x: 462, startPoint y: 331, endPoint x: 462, endPoint y: 370, distance: 39.4
click at [462, 370] on div at bounding box center [604, 707] width 1209 height 1271
drag, startPoint x: 459, startPoint y: 319, endPoint x: 484, endPoint y: 373, distance: 59.4
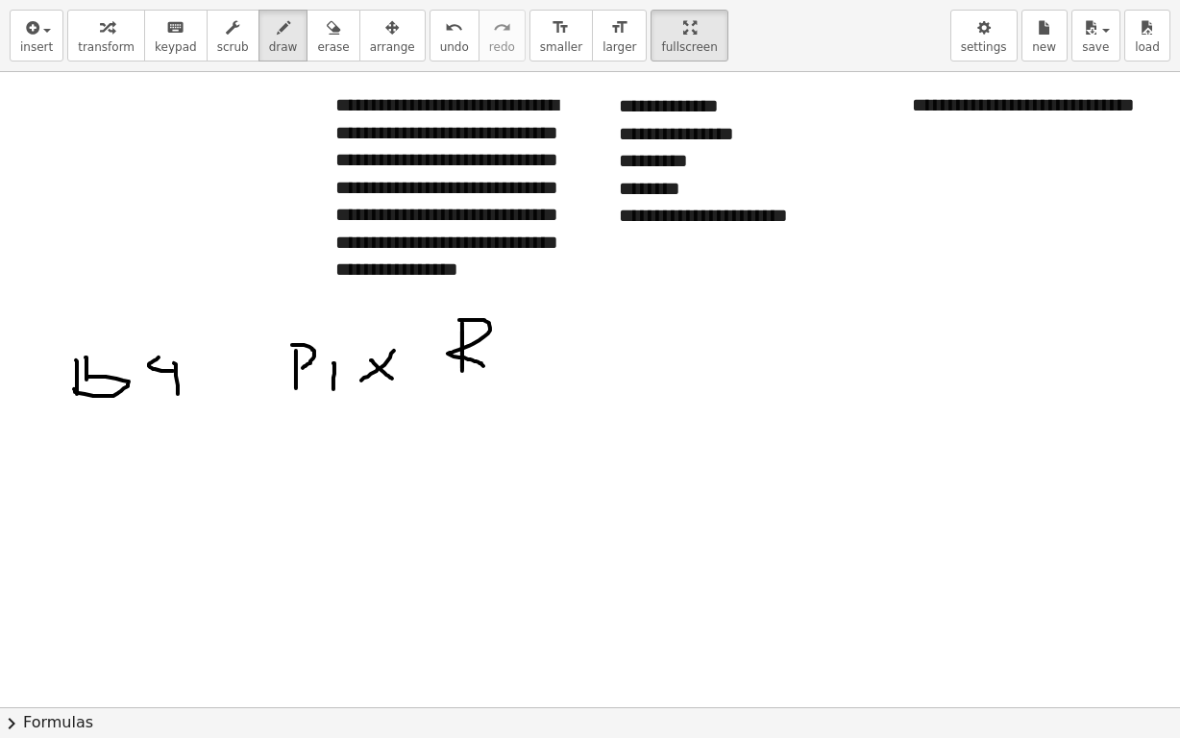
click at [484, 373] on div at bounding box center [604, 707] width 1209 height 1271
click at [518, 344] on div at bounding box center [604, 707] width 1209 height 1271
drag, startPoint x: 500, startPoint y: 308, endPoint x: 522, endPoint y: 322, distance: 26.4
click at [522, 322] on div at bounding box center [604, 707] width 1209 height 1271
drag, startPoint x: 218, startPoint y: 368, endPoint x: 260, endPoint y: 367, distance: 41.3
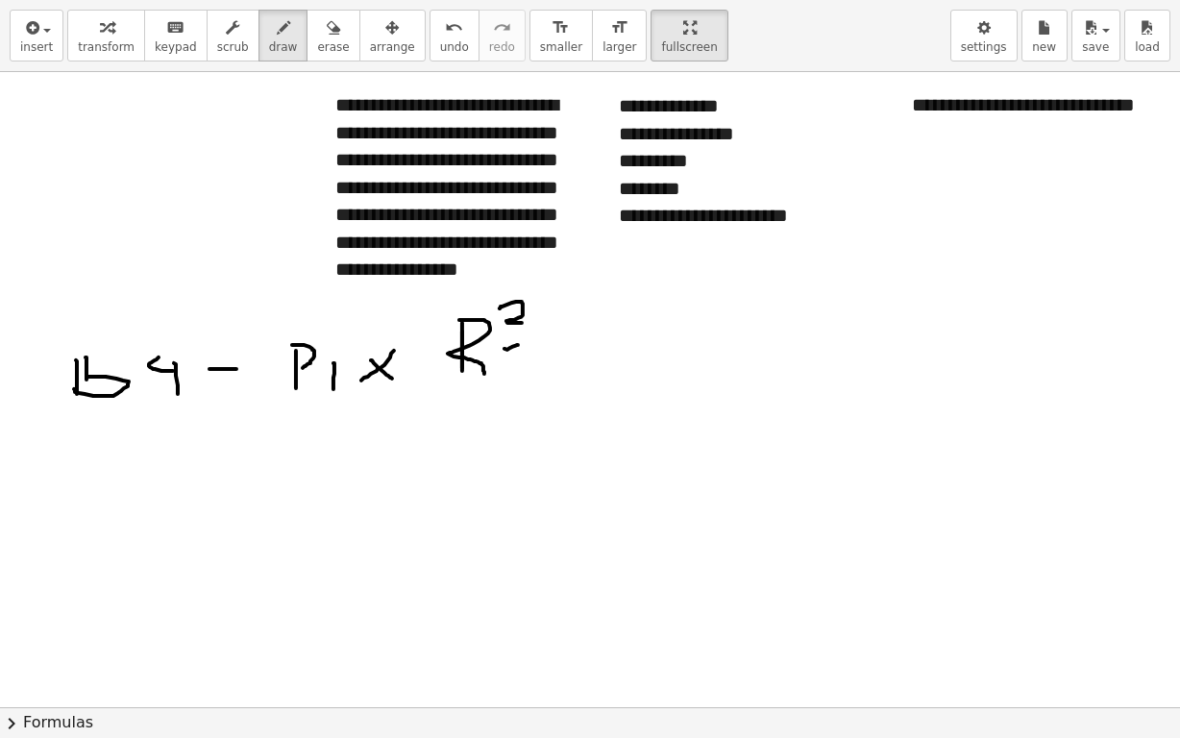
click at [260, 367] on div at bounding box center [604, 707] width 1209 height 1271
drag, startPoint x: 213, startPoint y: 380, endPoint x: 258, endPoint y: 382, distance: 44.3
click at [258, 382] on div at bounding box center [604, 707] width 1209 height 1271
click at [317, 49] on span "erase" at bounding box center [333, 46] width 32 height 13
click at [277, 37] on icon "button" at bounding box center [283, 27] width 13 height 23
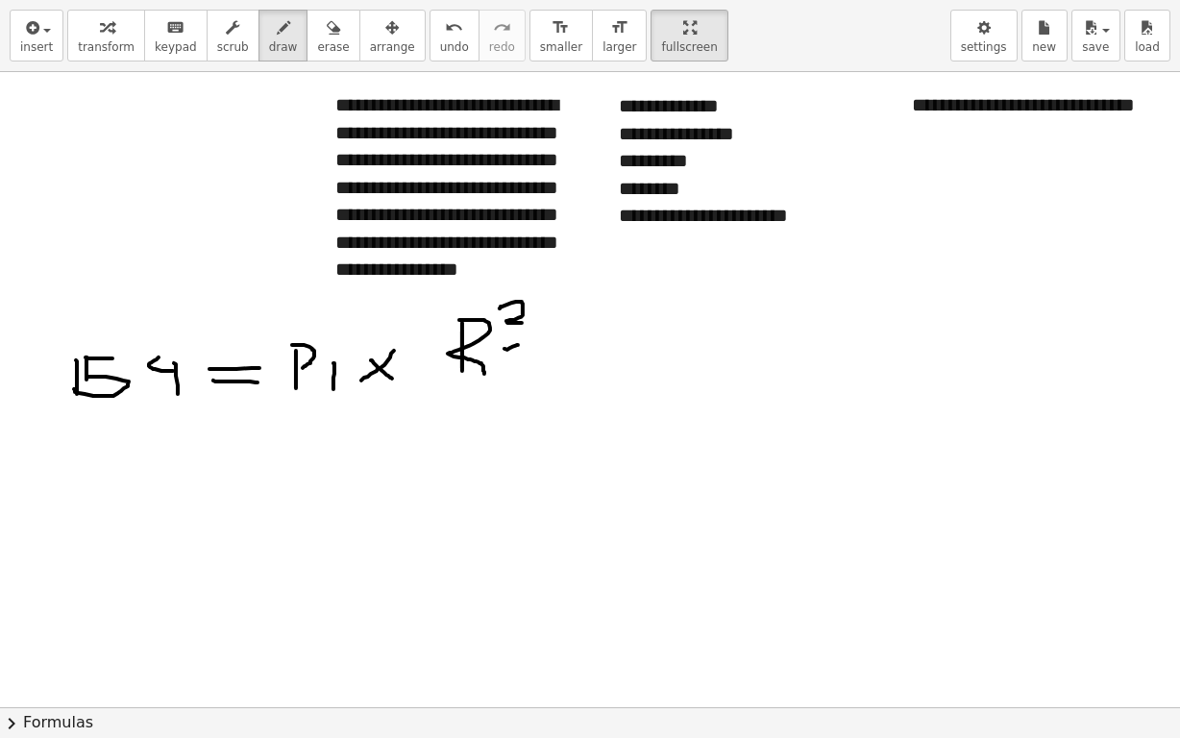
drag, startPoint x: 87, startPoint y: 357, endPoint x: 121, endPoint y: 358, distance: 34.6
click at [121, 358] on div at bounding box center [604, 707] width 1209 height 1271
drag, startPoint x: 271, startPoint y: 437, endPoint x: 293, endPoint y: 471, distance: 40.3
click at [293, 473] on div at bounding box center [604, 707] width 1209 height 1271
drag, startPoint x: 296, startPoint y: 440, endPoint x: 333, endPoint y: 474, distance: 49.7
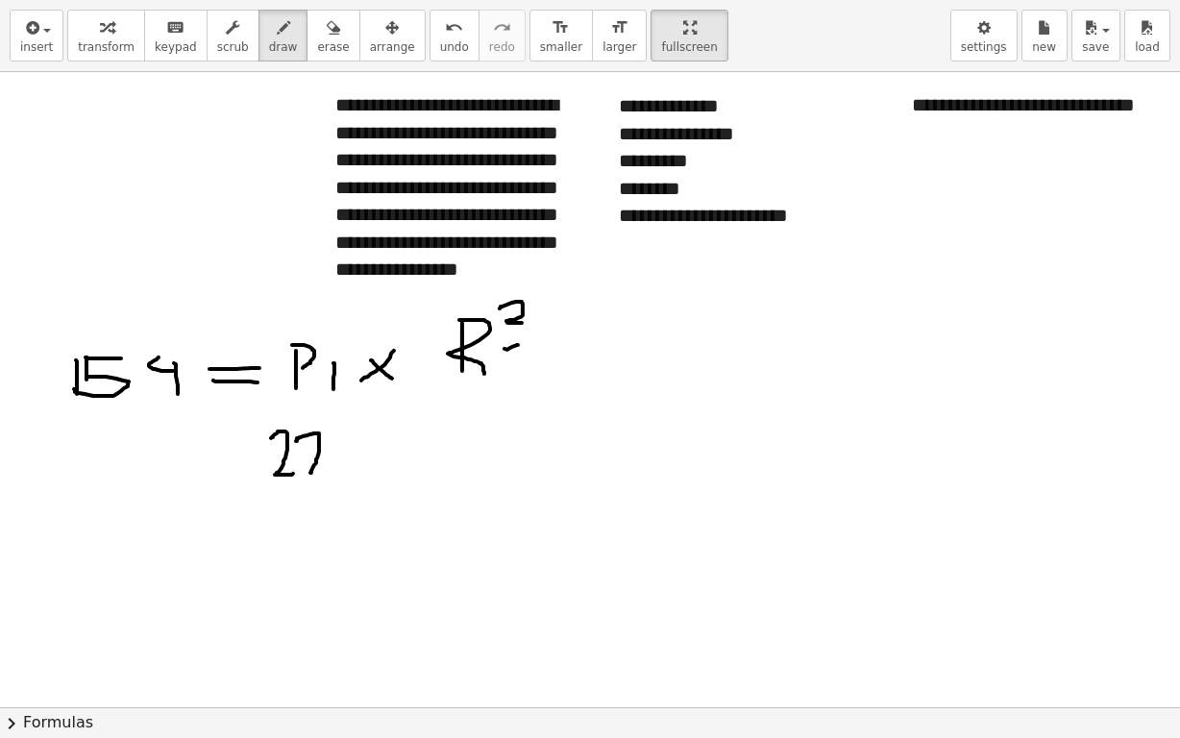
click at [333, 474] on div at bounding box center [604, 707] width 1209 height 1271
drag, startPoint x: 260, startPoint y: 486, endPoint x: 325, endPoint y: 503, distance: 67.4
click at [337, 498] on div at bounding box center [604, 707] width 1209 height 1271
drag, startPoint x: 283, startPoint y: 506, endPoint x: 290, endPoint y: 545, distance: 40.2
click at [290, 545] on div at bounding box center [604, 707] width 1209 height 1271
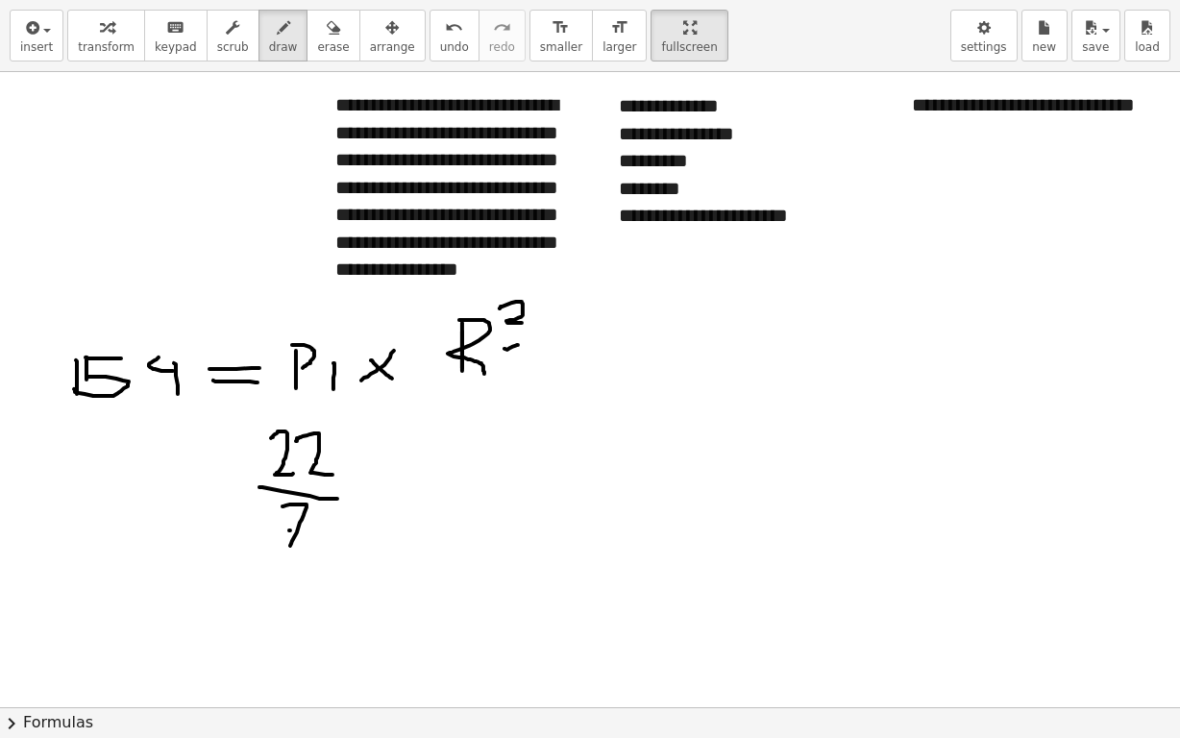
drag, startPoint x: 289, startPoint y: 530, endPoint x: 308, endPoint y: 526, distance: 18.7
click at [307, 528] on div at bounding box center [604, 707] width 1209 height 1271
drag, startPoint x: 360, startPoint y: 432, endPoint x: 348, endPoint y: 537, distance: 106.5
click at [348, 537] on div at bounding box center [604, 707] width 1209 height 1271
drag, startPoint x: 254, startPoint y: 420, endPoint x: 408, endPoint y: 393, distance: 156.1
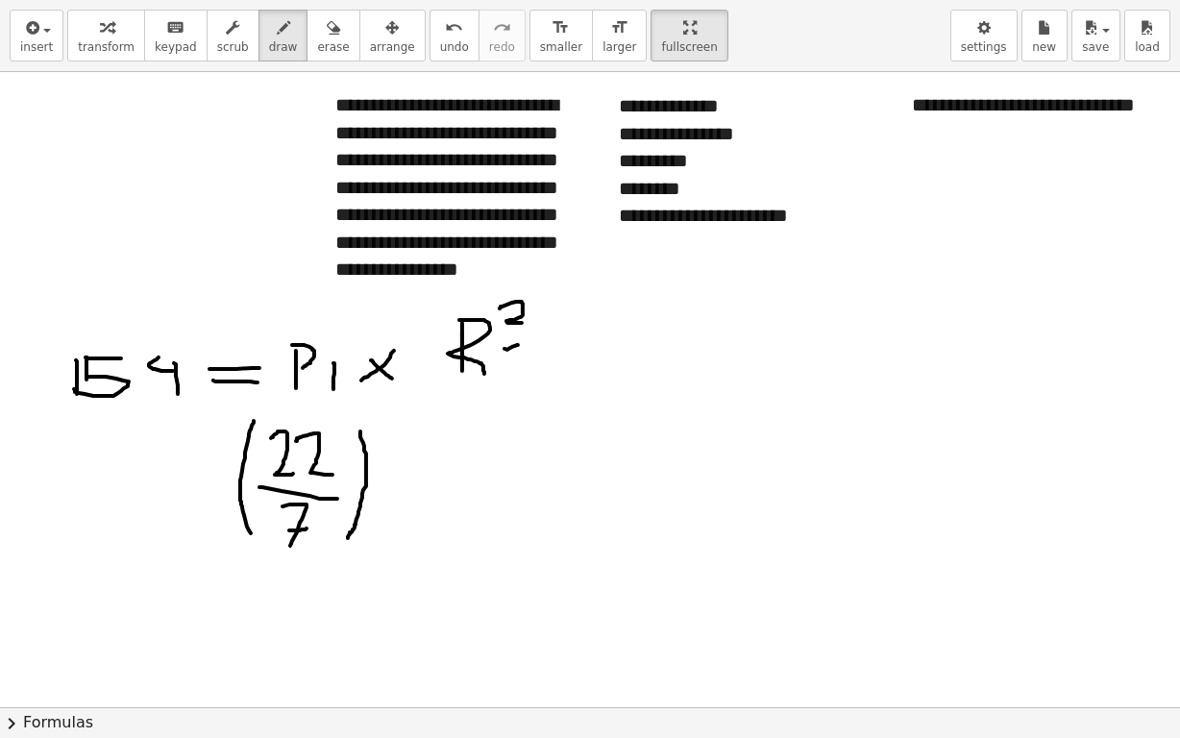
click at [254, 534] on div at bounding box center [604, 707] width 1209 height 1271
drag, startPoint x: 402, startPoint y: 434, endPoint x: 403, endPoint y: 533, distance: 99.0
click at [402, 537] on div at bounding box center [604, 707] width 1209 height 1271
drag, startPoint x: 466, startPoint y: 448, endPoint x: 471, endPoint y: 469, distance: 21.7
click at [471, 469] on div at bounding box center [604, 707] width 1209 height 1271
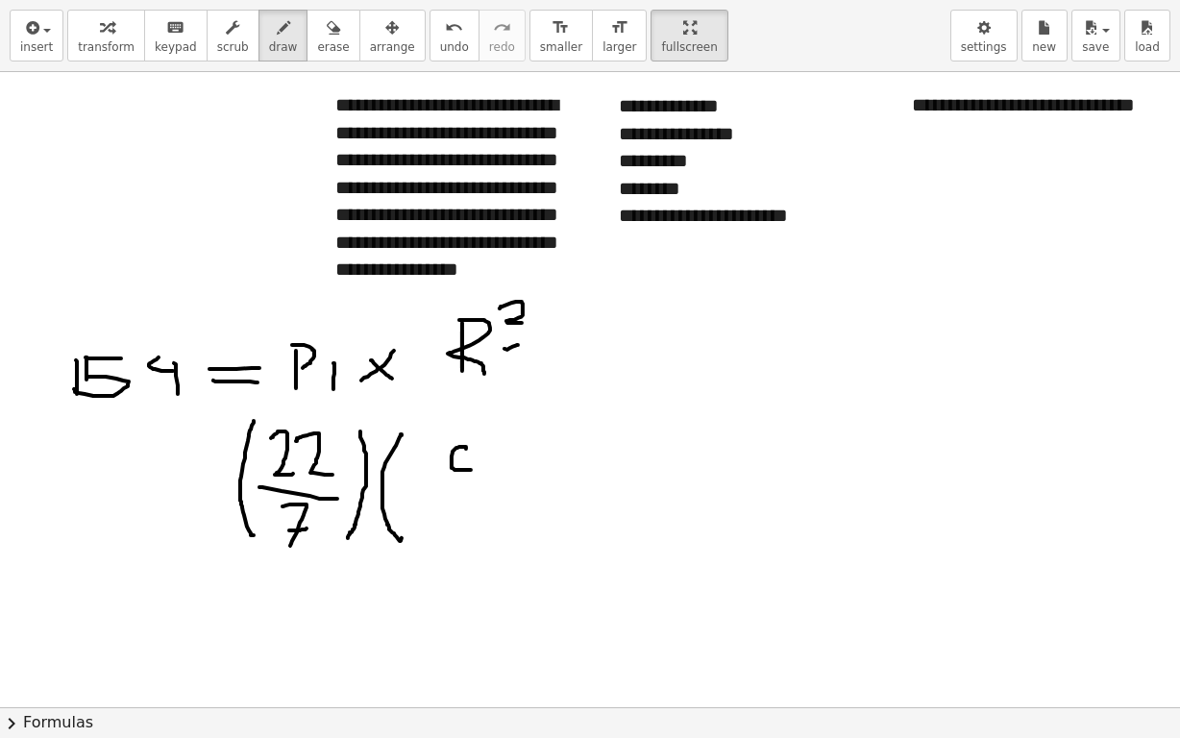
click at [704, 145] on div at bounding box center [604, 707] width 1209 height 1271
click at [628, 176] on div at bounding box center [604, 707] width 1209 height 1271
click at [440, 50] on span "undo" at bounding box center [454, 46] width 29 height 13
click at [440, 34] on div "undo" at bounding box center [454, 26] width 29 height 23
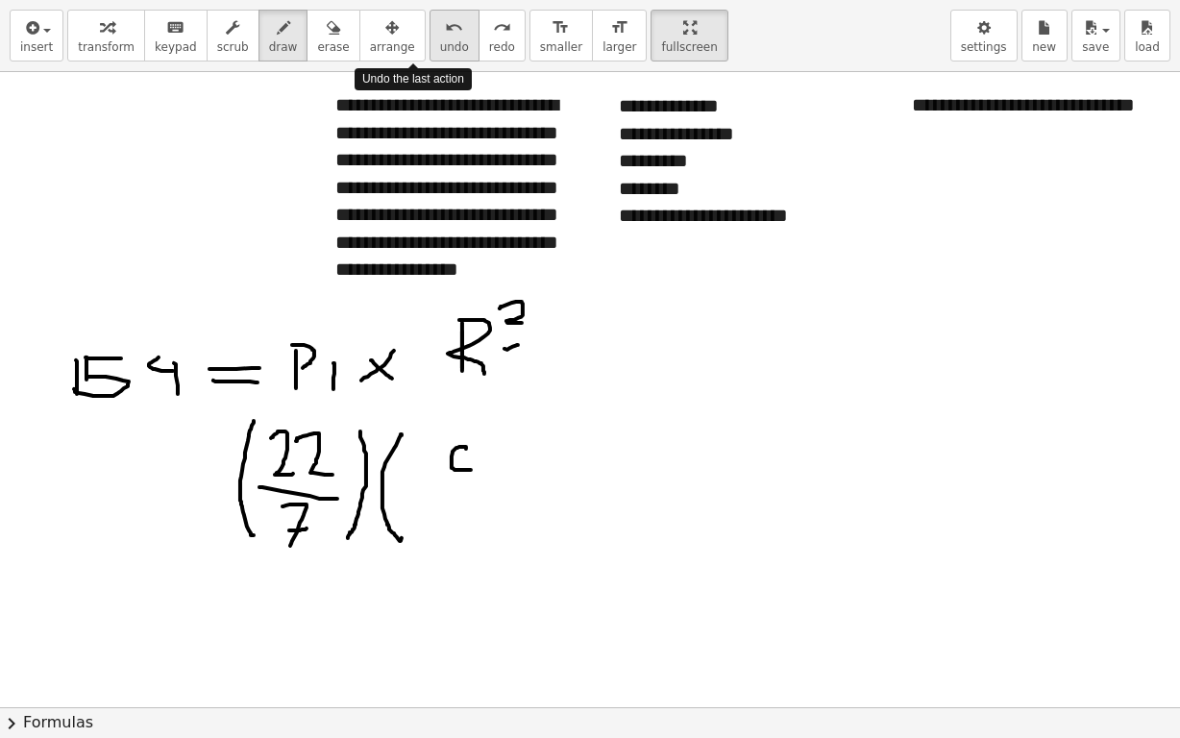
click at [440, 34] on div "undo" at bounding box center [454, 26] width 29 height 23
drag, startPoint x: 440, startPoint y: 437, endPoint x: 443, endPoint y: 454, distance: 16.6
click at [440, 458] on div at bounding box center [604, 707] width 1209 height 1271
drag, startPoint x: 486, startPoint y: 437, endPoint x: 497, endPoint y: 434, distance: 11.3
click at [488, 434] on div at bounding box center [604, 707] width 1209 height 1271
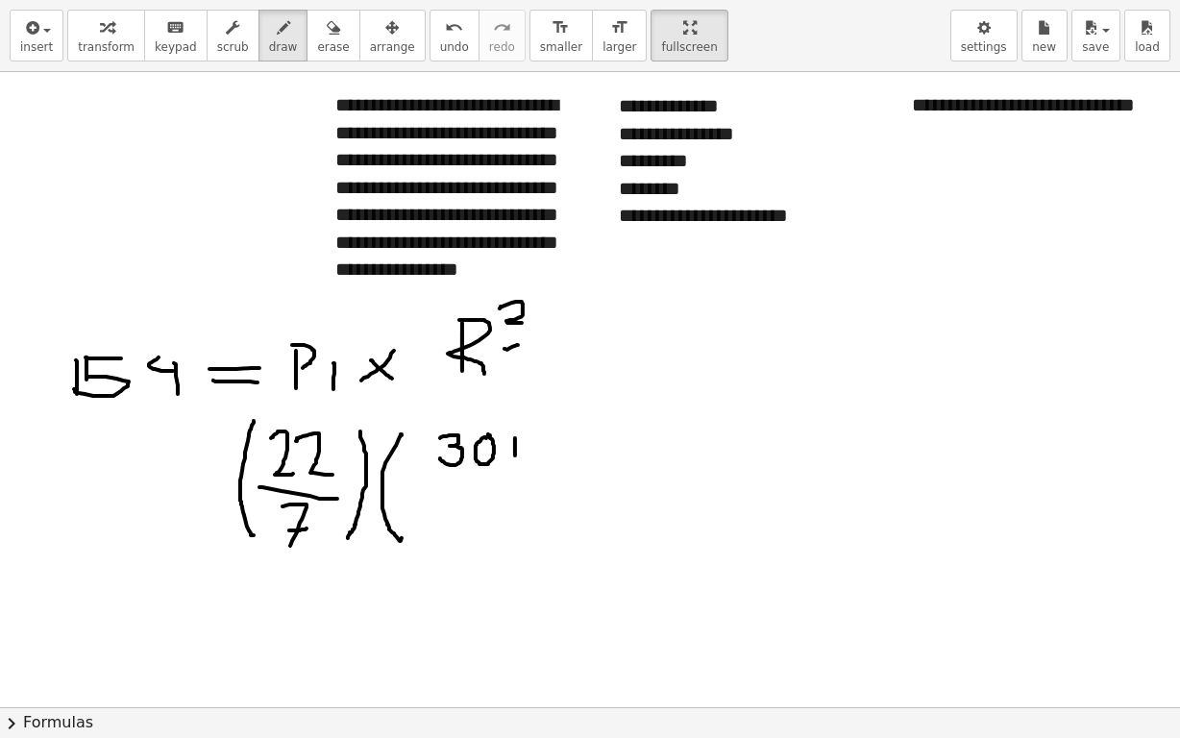
drag, startPoint x: 515, startPoint y: 437, endPoint x: 512, endPoint y: 458, distance: 20.4
click at [514, 459] on div at bounding box center [604, 707] width 1209 height 1271
drag, startPoint x: 508, startPoint y: 445, endPoint x: 524, endPoint y: 443, distance: 16.5
click at [524, 444] on div at bounding box center [604, 707] width 1209 height 1271
drag, startPoint x: 540, startPoint y: 419, endPoint x: 540, endPoint y: 459, distance: 40.4
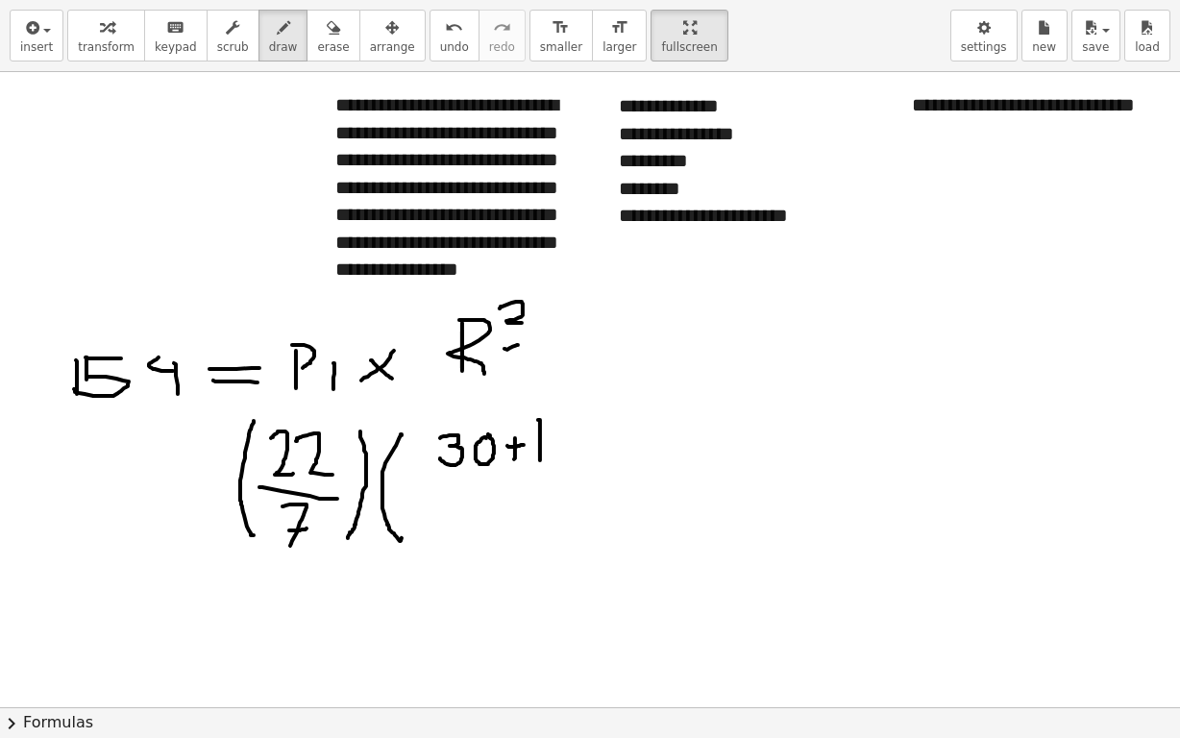
click at [540, 459] on div at bounding box center [604, 707] width 1209 height 1271
drag, startPoint x: 574, startPoint y: 449, endPoint x: 538, endPoint y: 459, distance: 37.1
click at [539, 461] on div at bounding box center [604, 707] width 1209 height 1271
drag, startPoint x: 425, startPoint y: 484, endPoint x: 499, endPoint y: 505, distance: 77.0
click at [584, 490] on div at bounding box center [604, 707] width 1209 height 1271
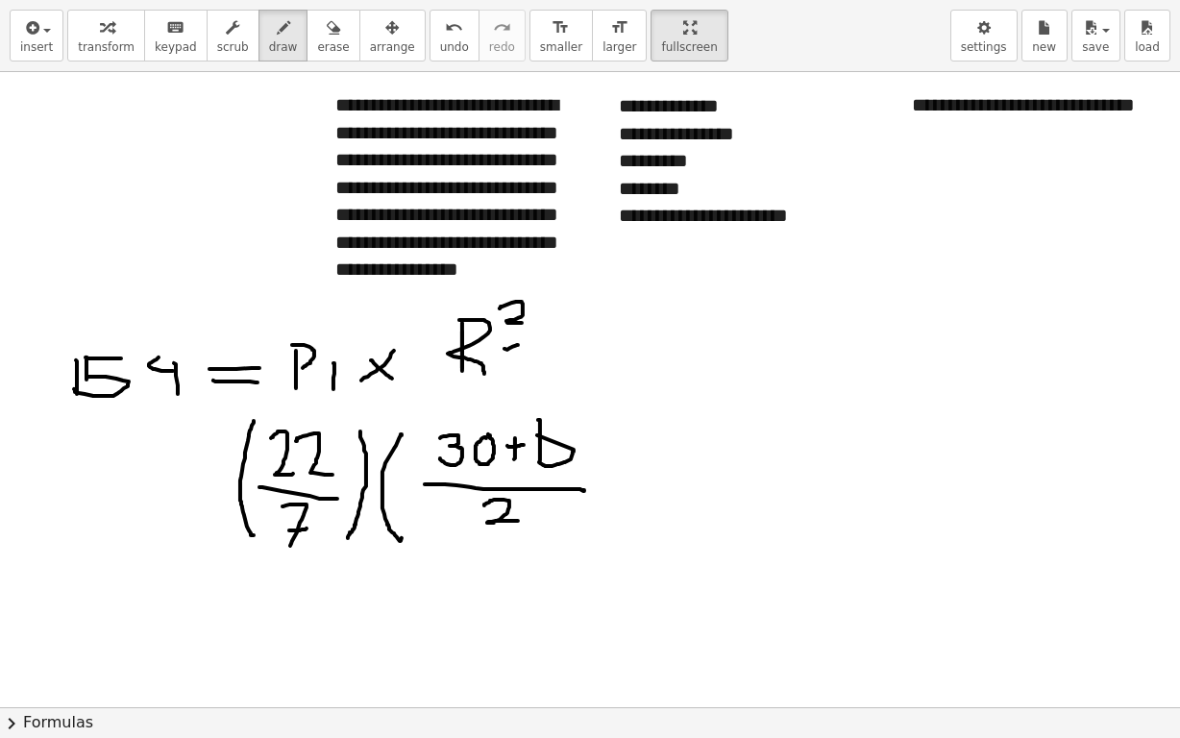
drag, startPoint x: 484, startPoint y: 505, endPoint x: 518, endPoint y: 520, distance: 37.0
click at [518, 520] on div at bounding box center [604, 707] width 1209 height 1271
drag, startPoint x: 611, startPoint y: 493, endPoint x: 627, endPoint y: 492, distance: 15.4
click at [626, 493] on div at bounding box center [604, 707] width 1209 height 1271
drag, startPoint x: 654, startPoint y: 465, endPoint x: 672, endPoint y: 523, distance: 60.5
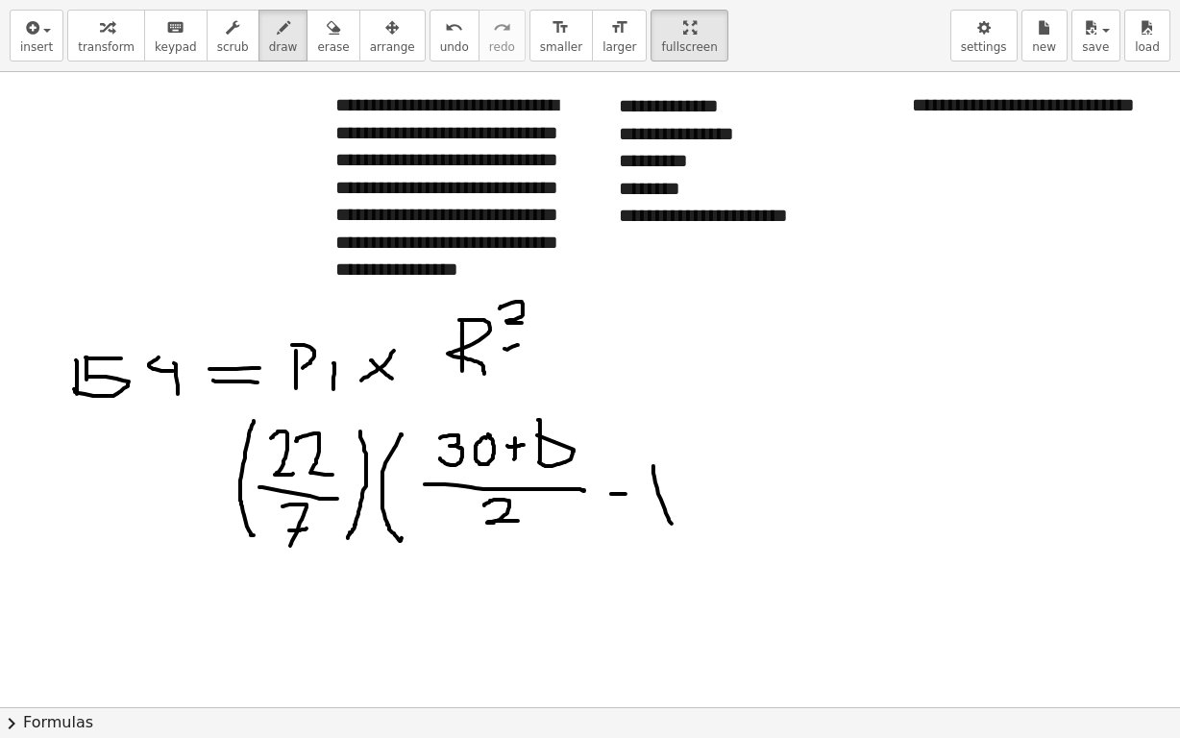
click at [672, 523] on div at bounding box center [604, 707] width 1209 height 1271
drag, startPoint x: 678, startPoint y: 475, endPoint x: 695, endPoint y: 497, distance: 28.1
click at [696, 512] on div at bounding box center [604, 707] width 1209 height 1271
drag, startPoint x: 678, startPoint y: 475, endPoint x: 727, endPoint y: 462, distance: 50.6
click at [725, 463] on div at bounding box center [604, 707] width 1209 height 1271
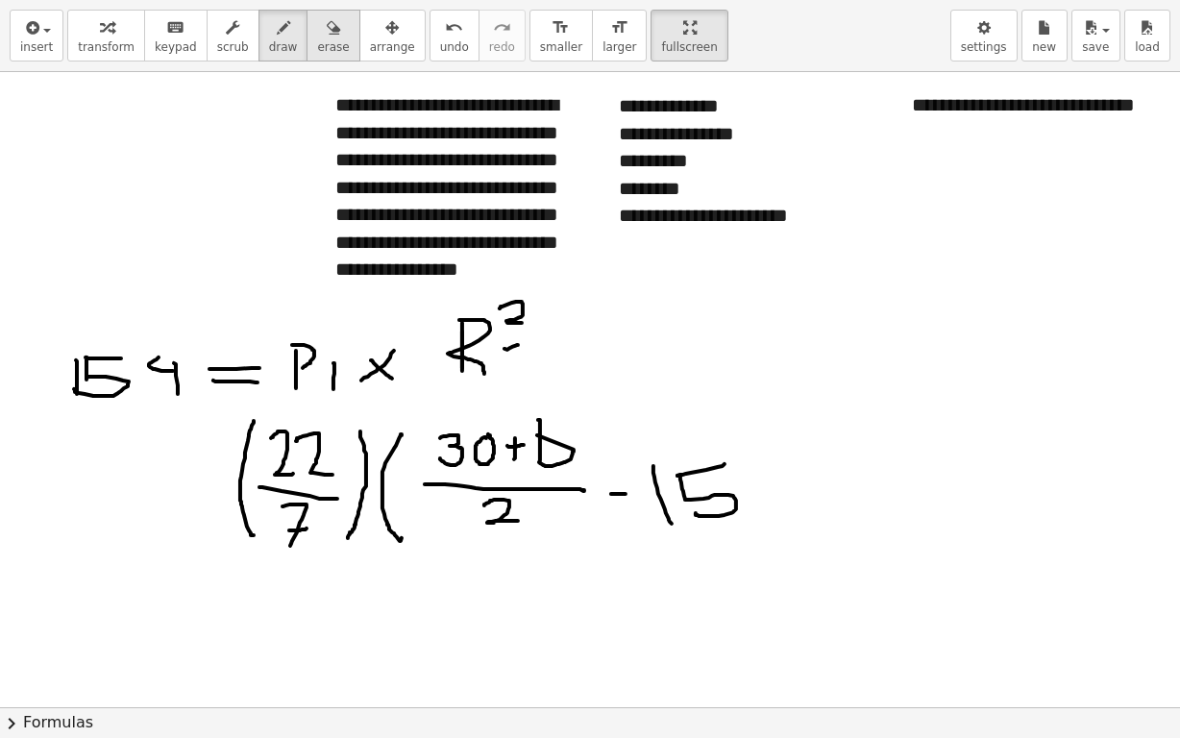
click at [317, 29] on div "button" at bounding box center [333, 26] width 32 height 23
click at [550, 390] on div at bounding box center [604, 707] width 1209 height 1271
click at [269, 35] on div "button" at bounding box center [283, 26] width 29 height 23
drag, startPoint x: 535, startPoint y: 435, endPoint x: 564, endPoint y: 445, distance: 30.7
click at [564, 445] on div at bounding box center [604, 707] width 1209 height 1271
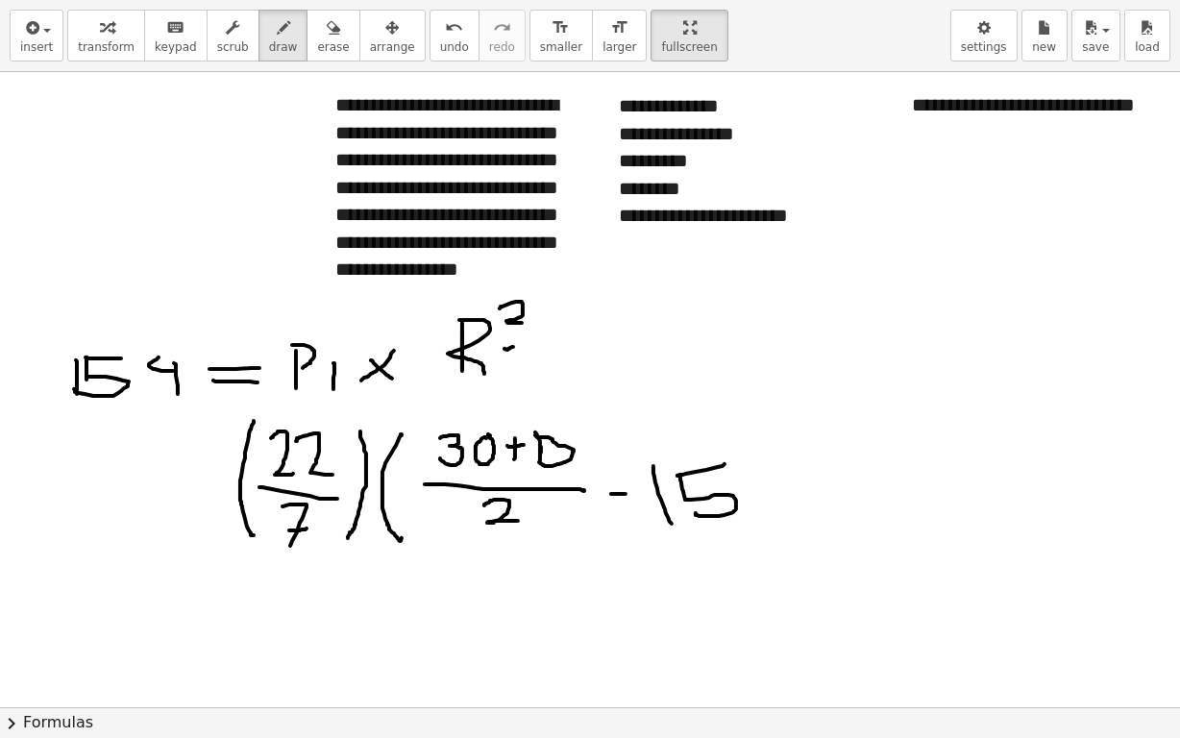
drag, startPoint x: 537, startPoint y: 435, endPoint x: 541, endPoint y: 452, distance: 17.7
click at [541, 452] on div at bounding box center [604, 707] width 1209 height 1271
drag, startPoint x: 745, startPoint y: 435, endPoint x: 742, endPoint y: 521, distance: 86.6
click at [742, 522] on div at bounding box center [604, 707] width 1209 height 1271
drag, startPoint x: 776, startPoint y: 230, endPoint x: 834, endPoint y: 236, distance: 58.9
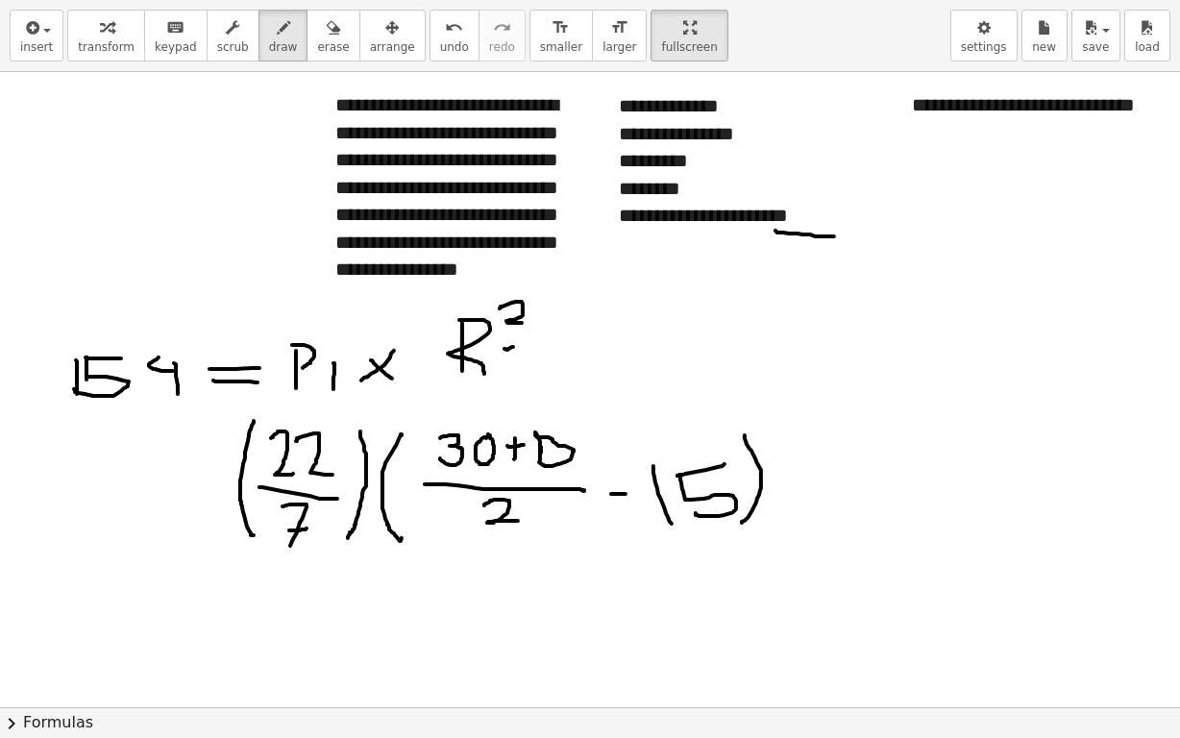
click at [834, 236] on div at bounding box center [604, 707] width 1209 height 1271
drag, startPoint x: 629, startPoint y: 235, endPoint x: 736, endPoint y: 236, distance: 107.7
click at [736, 236] on div at bounding box center [604, 707] width 1209 height 1271
drag, startPoint x: 645, startPoint y: 281, endPoint x: 634, endPoint y: 315, distance: 36.2
click at [634, 315] on div at bounding box center [604, 707] width 1209 height 1271
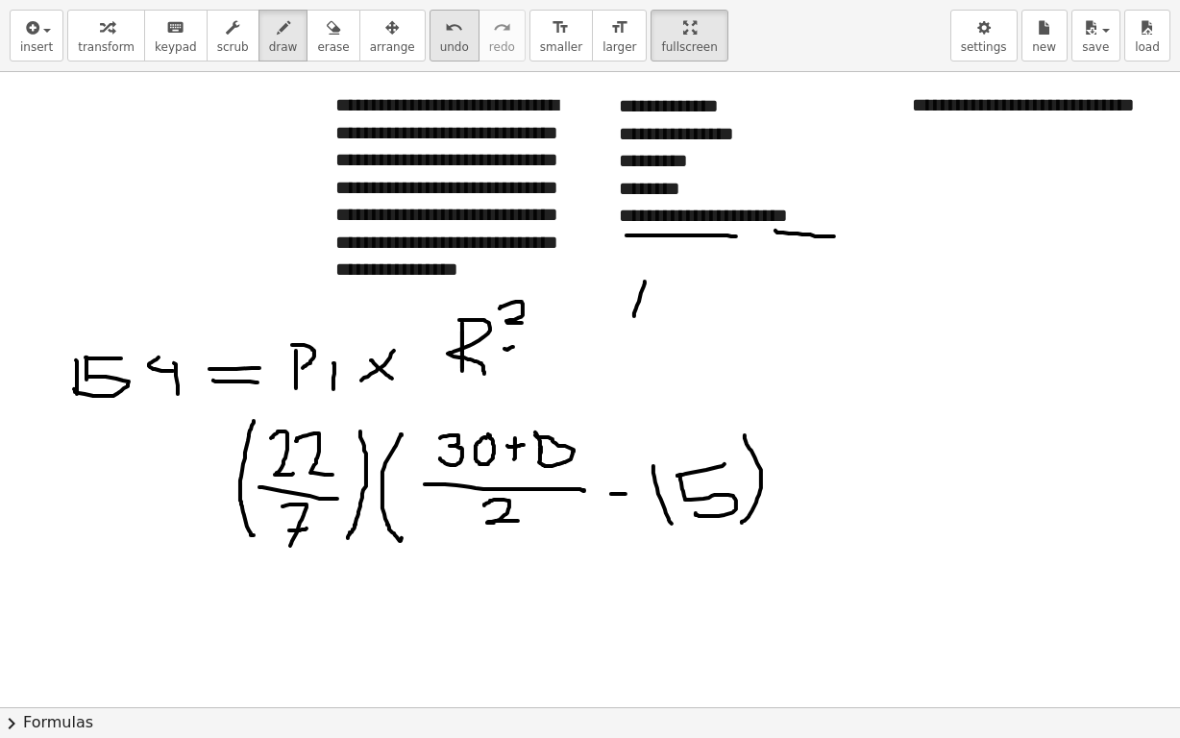
click at [440, 43] on span "undo" at bounding box center [454, 46] width 29 height 13
click at [709, 117] on div at bounding box center [604, 707] width 1209 height 1271
click at [714, 117] on div at bounding box center [604, 707] width 1209 height 1271
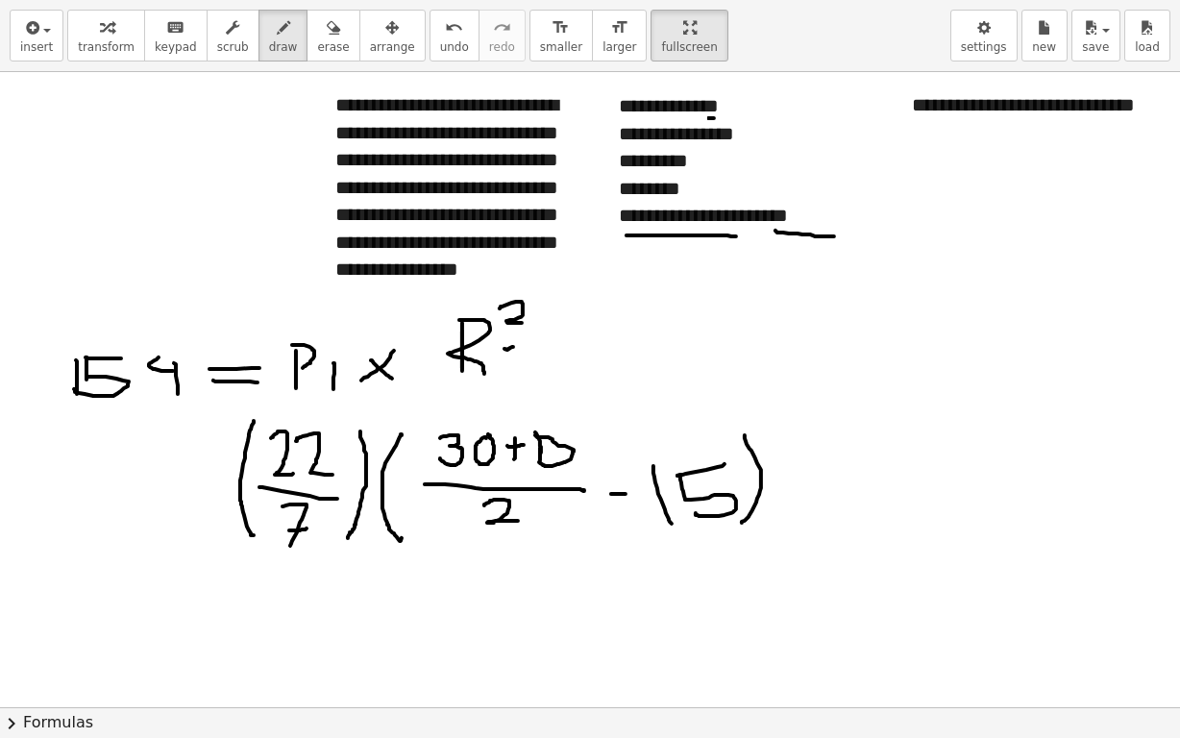
click at [714, 117] on div at bounding box center [604, 707] width 1209 height 1271
click at [715, 117] on div at bounding box center [604, 707] width 1209 height 1271
click at [110, 407] on div at bounding box center [604, 707] width 1209 height 1271
click at [113, 406] on div at bounding box center [604, 707] width 1209 height 1271
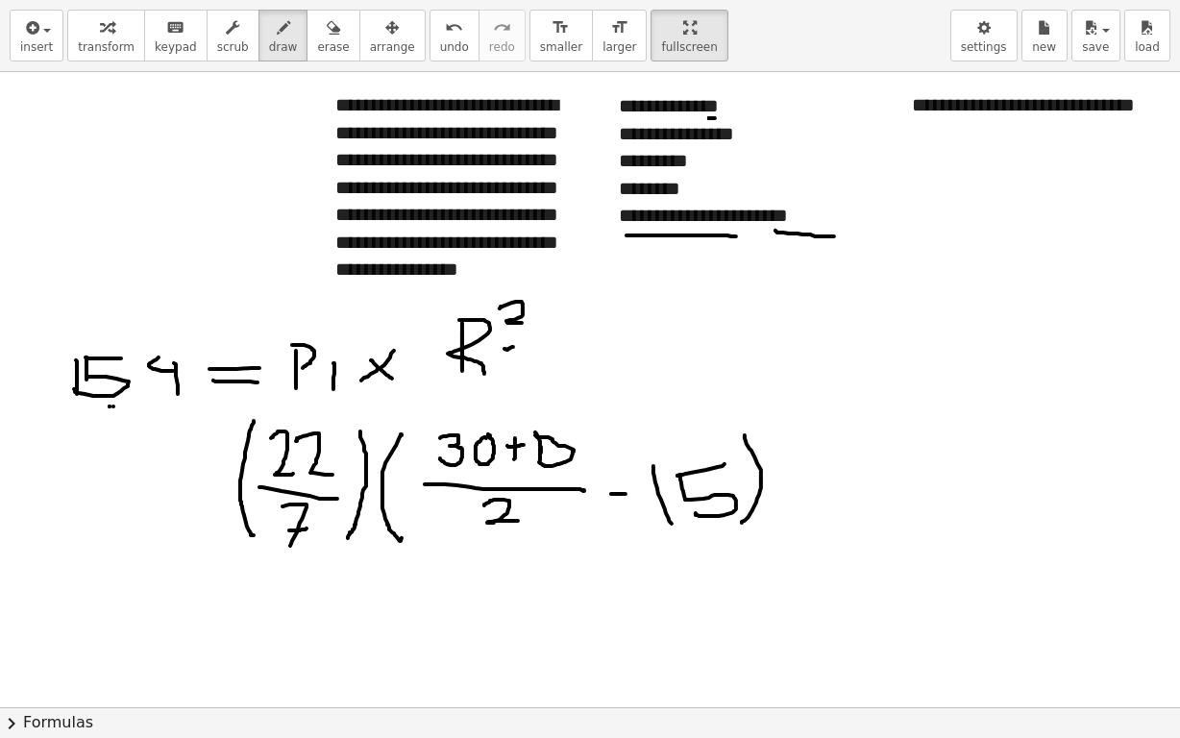
click at [113, 406] on div at bounding box center [604, 707] width 1209 height 1271
click at [114, 405] on div at bounding box center [604, 707] width 1209 height 1271
click at [144, 401] on div at bounding box center [604, 707] width 1209 height 1271
drag, startPoint x: 272, startPoint y: 555, endPoint x: 313, endPoint y: 558, distance: 41.4
click at [313, 558] on div at bounding box center [604, 707] width 1209 height 1271
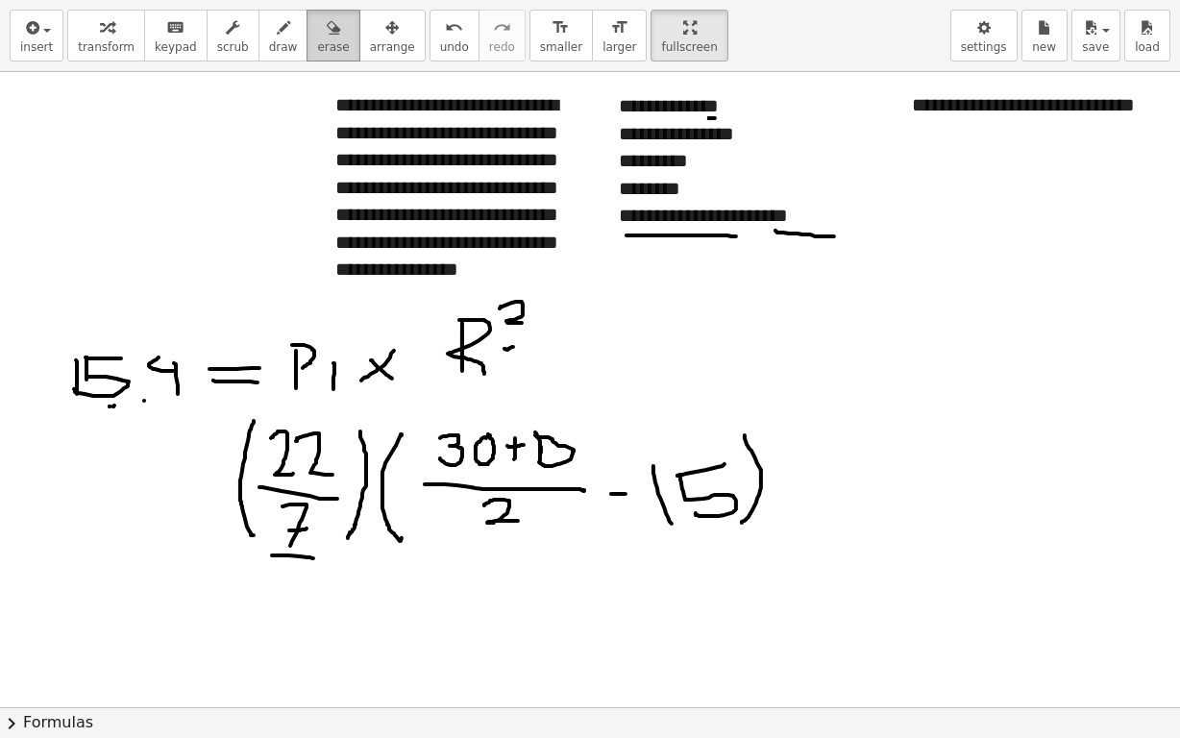
click at [327, 34] on icon "button" at bounding box center [333, 27] width 13 height 23
drag, startPoint x: 455, startPoint y: 429, endPoint x: 605, endPoint y: 308, distance: 192.8
click at [552, 434] on div at bounding box center [604, 707] width 1209 height 1271
click at [269, 41] on span "draw" at bounding box center [283, 46] width 29 height 13
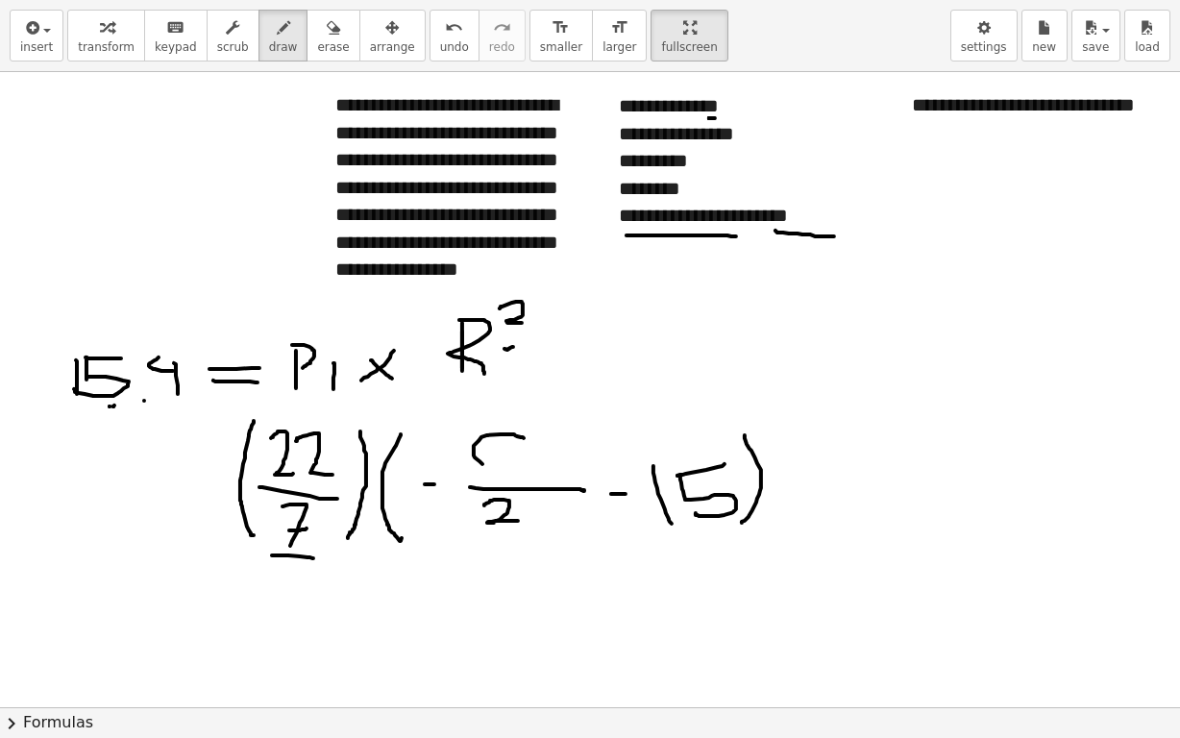
drag, startPoint x: 517, startPoint y: 435, endPoint x: 537, endPoint y: 465, distance: 36.0
click at [537, 469] on div at bounding box center [604, 707] width 1209 height 1271
click at [317, 49] on span "erase" at bounding box center [333, 46] width 32 height 13
drag, startPoint x: 482, startPoint y: 423, endPoint x: 524, endPoint y: 429, distance: 42.7
click at [521, 432] on div at bounding box center [604, 707] width 1209 height 1271
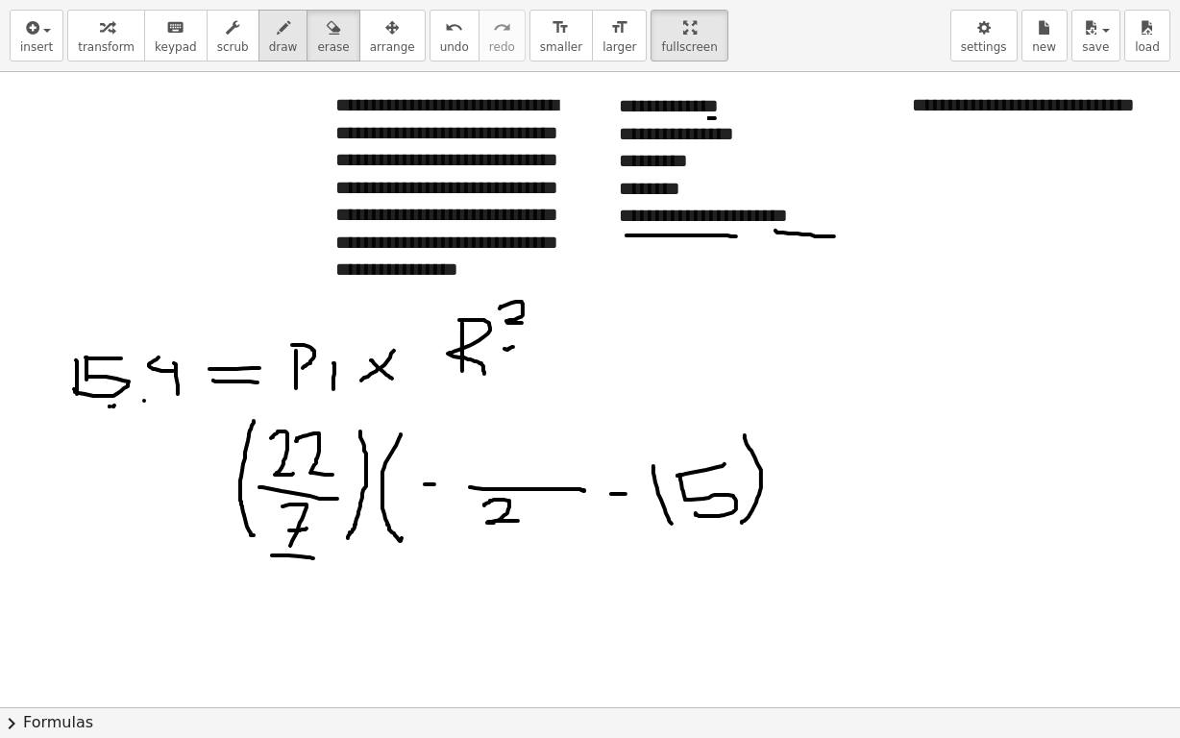
click at [277, 32] on icon "button" at bounding box center [283, 27] width 13 height 23
drag, startPoint x: 446, startPoint y: 423, endPoint x: 434, endPoint y: 459, distance: 37.7
click at [434, 459] on div at bounding box center [604, 707] width 1209 height 1271
click at [484, 420] on div at bounding box center [604, 707] width 1209 height 1271
drag, startPoint x: 525, startPoint y: 429, endPoint x: 522, endPoint y: 453, distance: 24.2
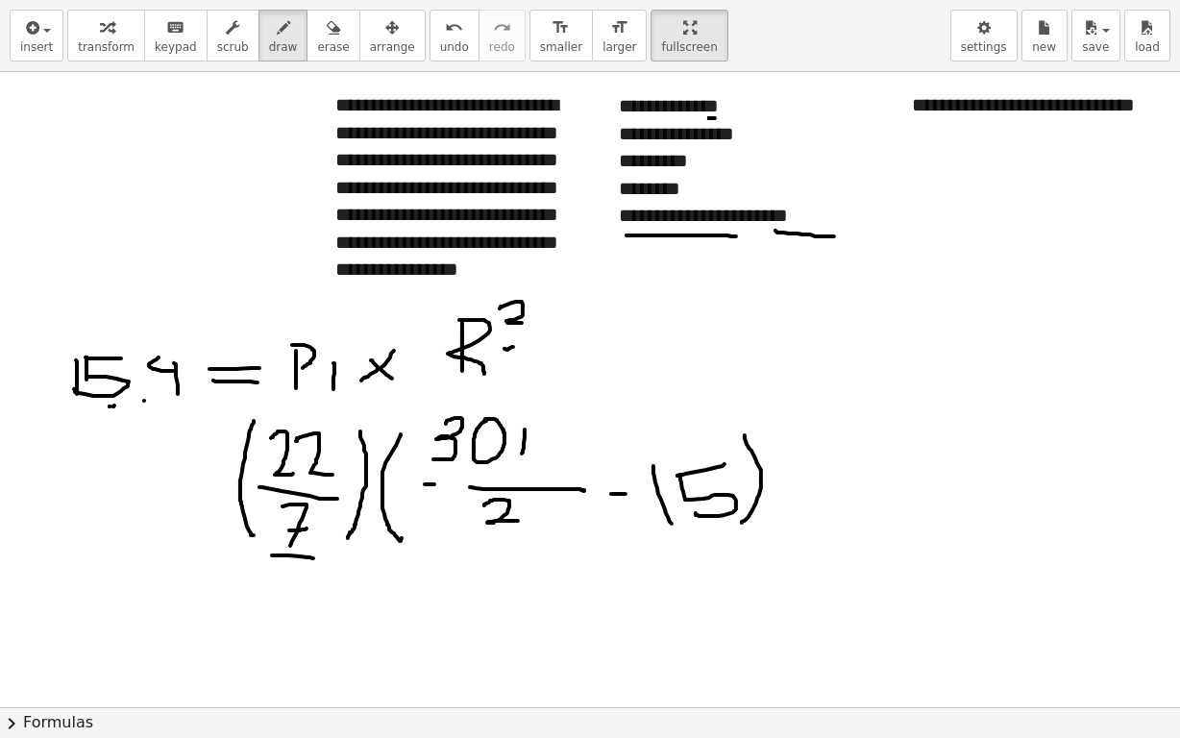
click at [522, 453] on div at bounding box center [604, 707] width 1209 height 1271
drag, startPoint x: 515, startPoint y: 442, endPoint x: 534, endPoint y: 442, distance: 19.2
click at [532, 442] on div at bounding box center [604, 707] width 1209 height 1271
drag, startPoint x: 568, startPoint y: 457, endPoint x: 577, endPoint y: 466, distance: 12.9
click at [572, 475] on div at bounding box center [604, 707] width 1209 height 1271
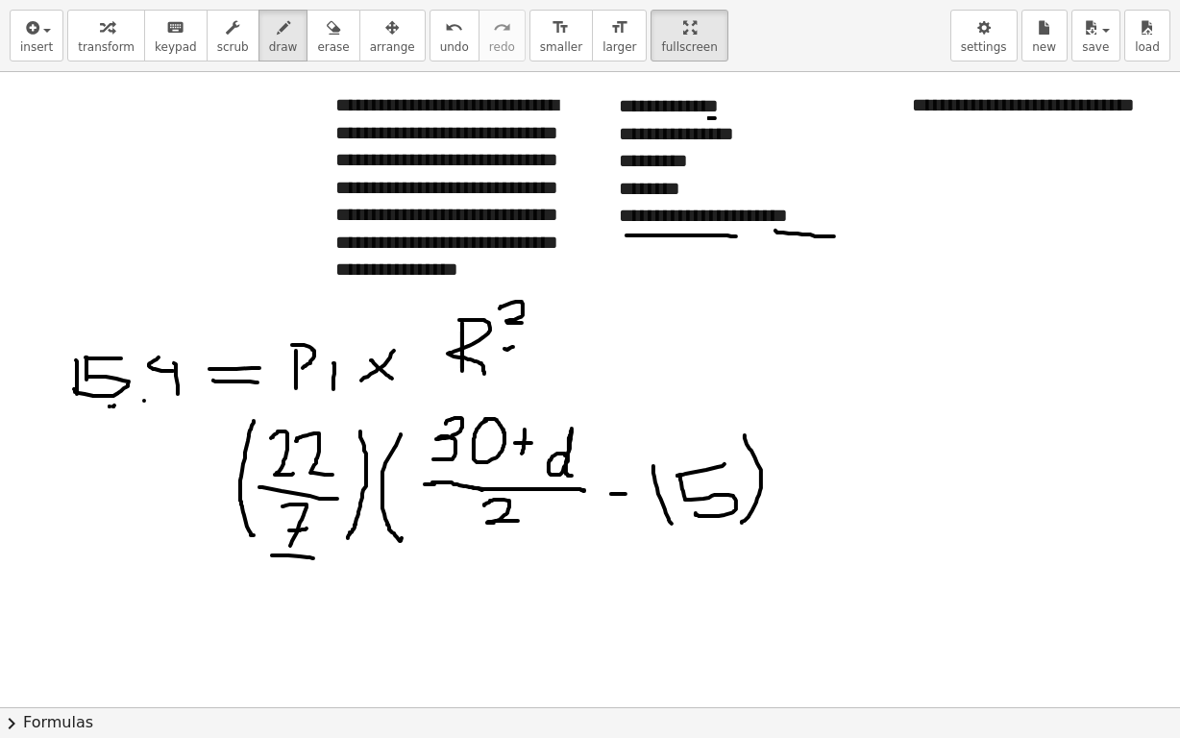
drag, startPoint x: 430, startPoint y: 484, endPoint x: 483, endPoint y: 489, distance: 53.2
click at [483, 489] on div at bounding box center [604, 707] width 1209 height 1271
drag, startPoint x: 759, startPoint y: 408, endPoint x: 782, endPoint y: 428, distance: 29.9
click at [782, 428] on div at bounding box center [604, 707] width 1209 height 1271
drag, startPoint x: 810, startPoint y: 468, endPoint x: 850, endPoint y: 468, distance: 39.4
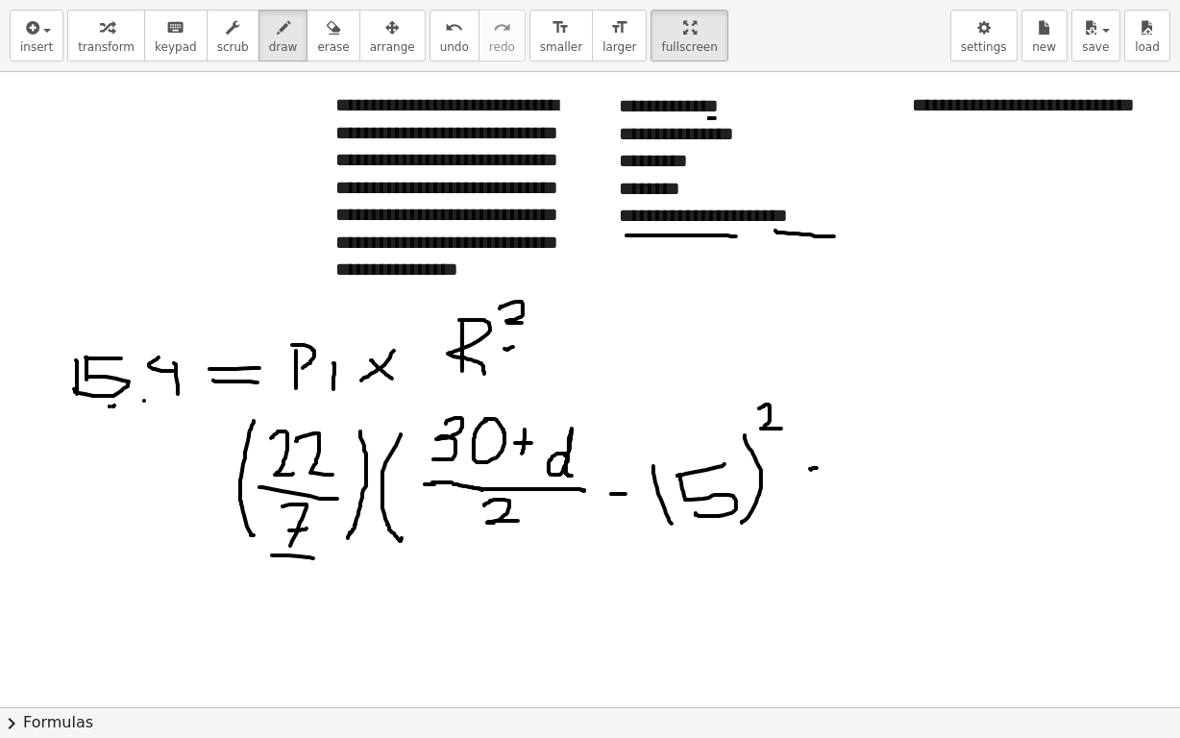
click at [854, 465] on div at bounding box center [604, 707] width 1209 height 1271
drag, startPoint x: 809, startPoint y: 484, endPoint x: 841, endPoint y: 484, distance: 31.7
click at [827, 482] on div at bounding box center [604, 707] width 1209 height 1271
drag, startPoint x: 897, startPoint y: 432, endPoint x: 897, endPoint y: 524, distance: 92.3
click at [897, 524] on div at bounding box center [604, 707] width 1209 height 1271
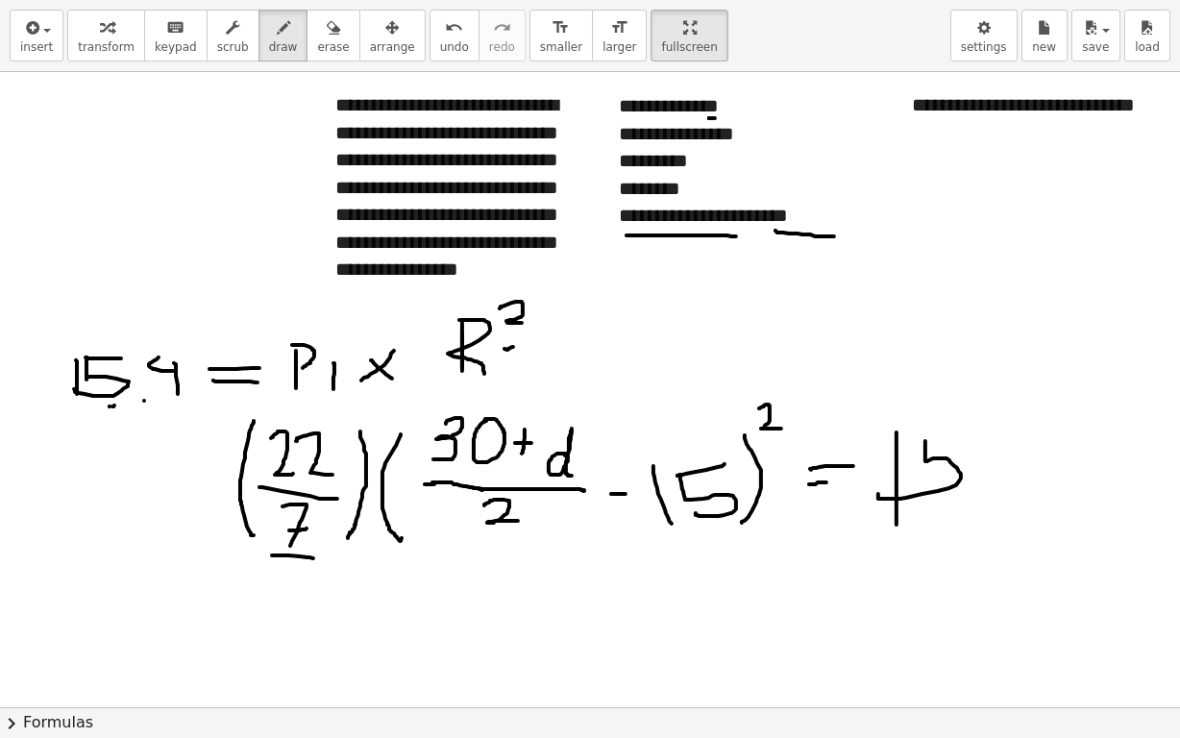
drag, startPoint x: 926, startPoint y: 440, endPoint x: 879, endPoint y: 493, distance: 70.8
click at [879, 493] on div at bounding box center [604, 707] width 1209 height 1271
drag, startPoint x: 910, startPoint y: 432, endPoint x: 961, endPoint y: 434, distance: 51.0
click at [947, 434] on div at bounding box center [604, 707] width 1209 height 1271
drag, startPoint x: 980, startPoint y: 435, endPoint x: 1007, endPoint y: 481, distance: 53.9
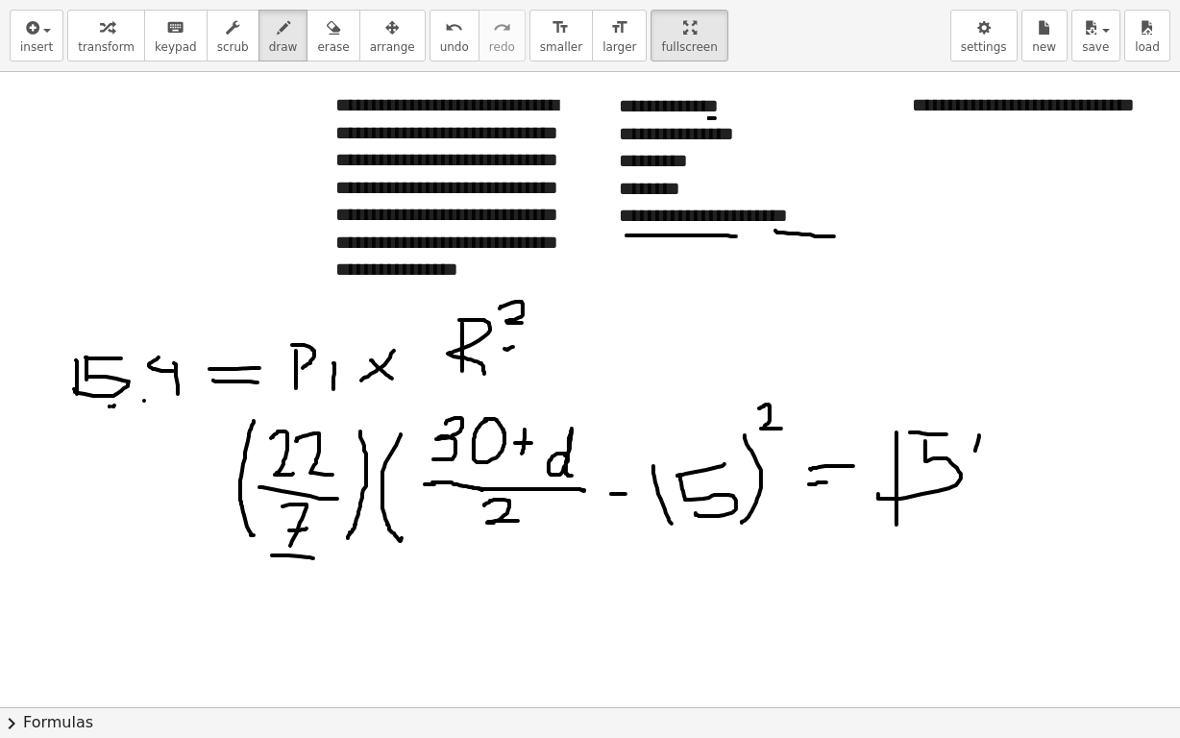
click at [1007, 481] on div at bounding box center [604, 707] width 1209 height 1271
drag, startPoint x: 1014, startPoint y: 440, endPoint x: 1002, endPoint y: 547, distance: 107.4
click at [1004, 536] on div at bounding box center [604, 707] width 1209 height 1271
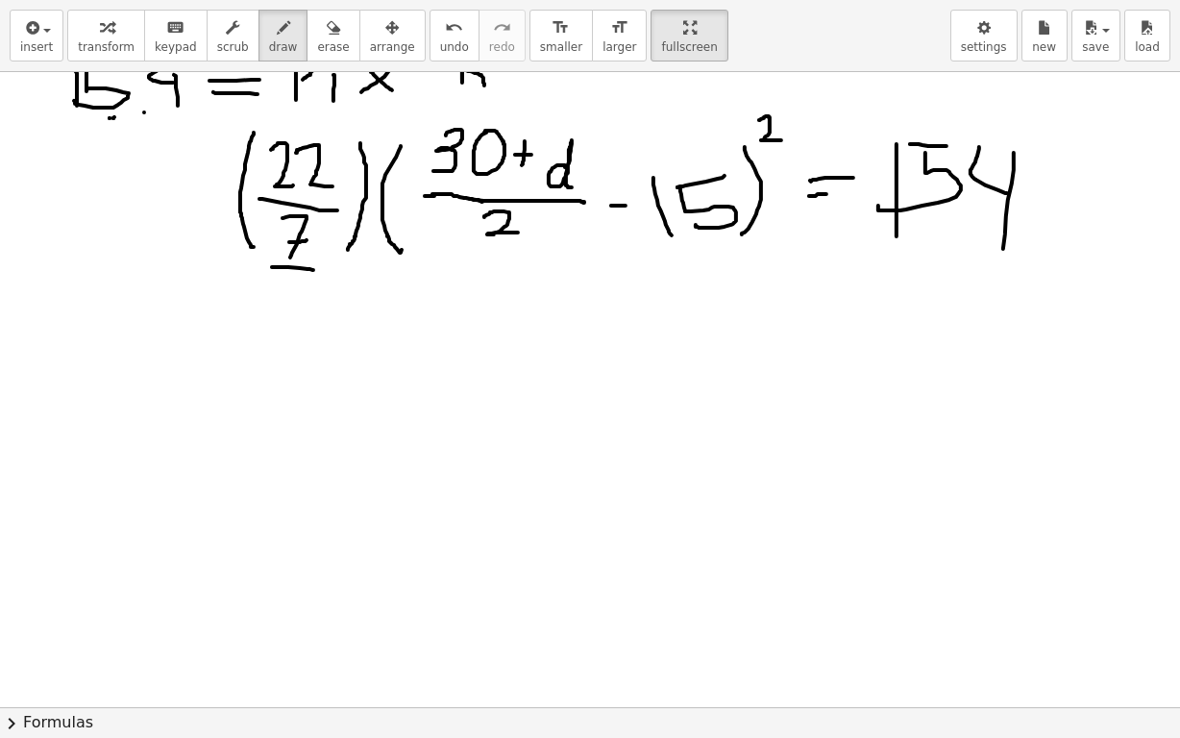
scroll to position [192, 0]
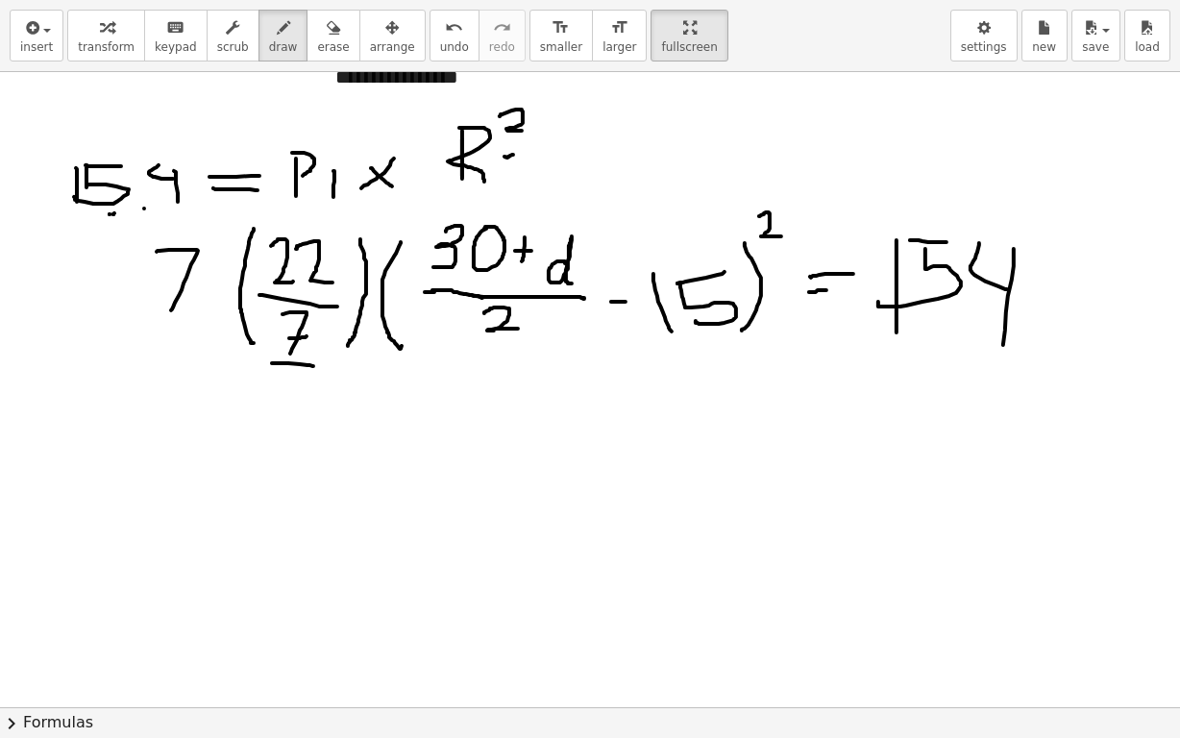
drag, startPoint x: 157, startPoint y: 251, endPoint x: 173, endPoint y: 307, distance: 58.1
click at [171, 309] on div at bounding box center [604, 515] width 1209 height 1271
drag, startPoint x: 172, startPoint y: 279, endPoint x: 197, endPoint y: 276, distance: 25.2
click at [195, 277] on div at bounding box center [604, 515] width 1209 height 1271
drag, startPoint x: 221, startPoint y: 211, endPoint x: 249, endPoint y: 211, distance: 27.9
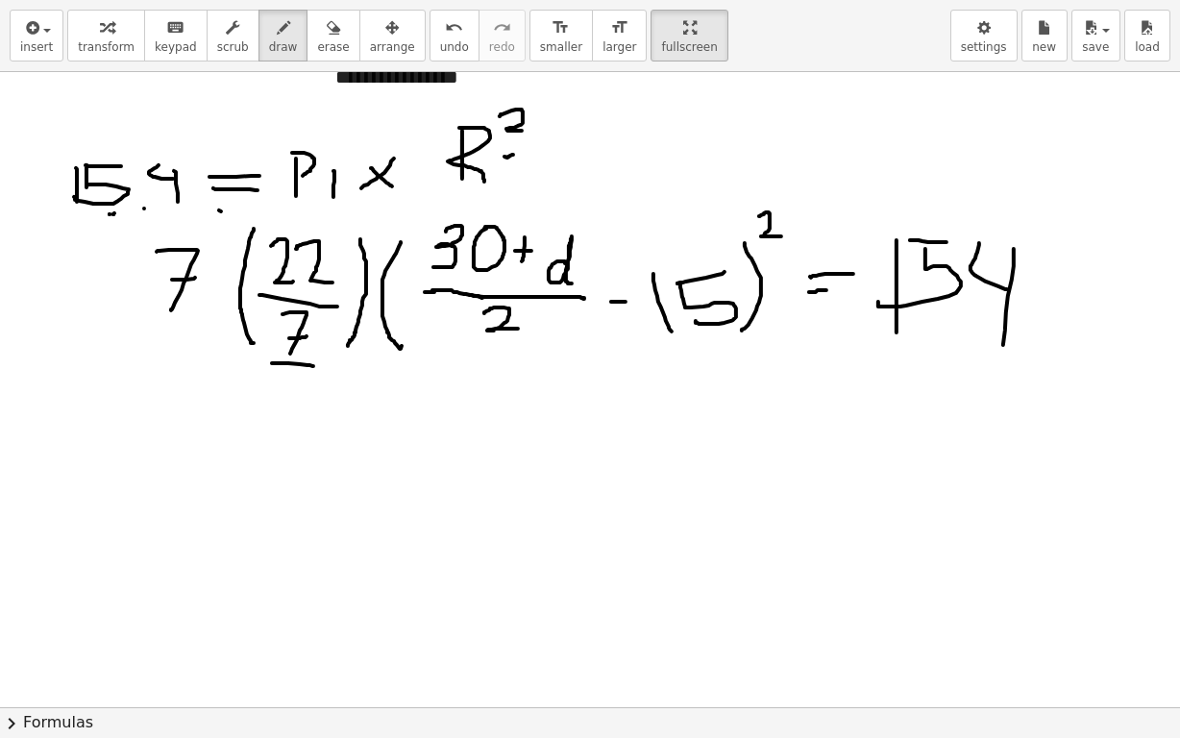
click at [248, 211] on div at bounding box center [604, 515] width 1209 height 1271
drag, startPoint x: 224, startPoint y: 210, endPoint x: 345, endPoint y: 388, distance: 216.0
click at [251, 361] on div at bounding box center [604, 515] width 1209 height 1271
drag, startPoint x: 1014, startPoint y: 206, endPoint x: 1002, endPoint y: 367, distance: 162.0
click at [1002, 371] on div at bounding box center [604, 515] width 1209 height 1271
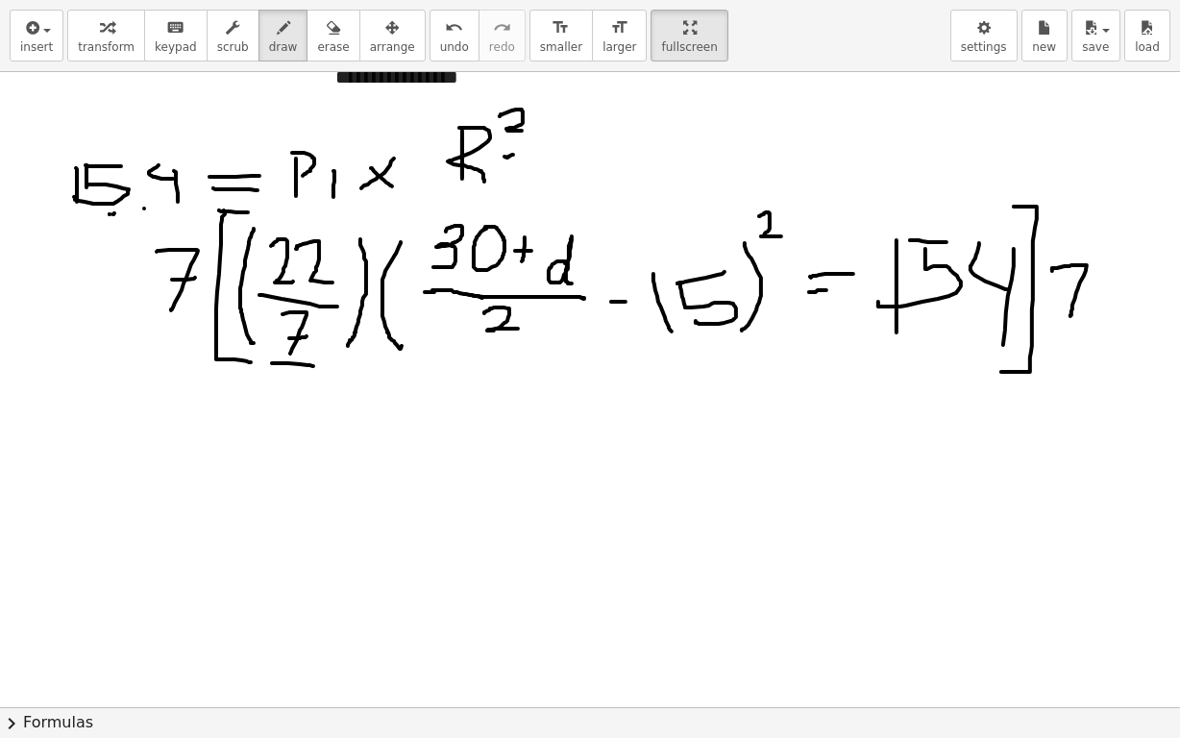
drag, startPoint x: 1053, startPoint y: 268, endPoint x: 1070, endPoint y: 319, distance: 53.8
click at [1070, 319] on div at bounding box center [604, 515] width 1209 height 1271
drag, startPoint x: 1056, startPoint y: 290, endPoint x: 1082, endPoint y: 287, distance: 26.1
click at [1082, 287] on div at bounding box center [604, 515] width 1209 height 1271
drag, startPoint x: 151, startPoint y: 252, endPoint x: 190, endPoint y: 301, distance: 62.9
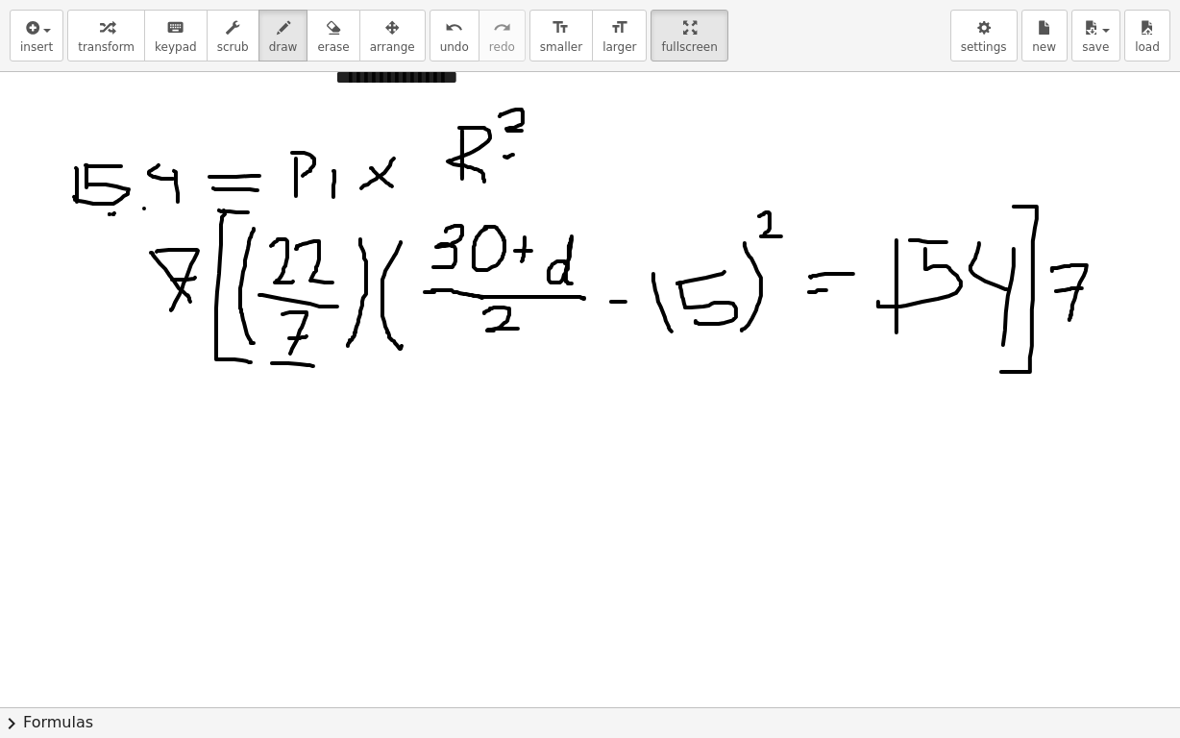
click at [190, 301] on div at bounding box center [604, 515] width 1209 height 1271
drag, startPoint x: 274, startPoint y: 312, endPoint x: 311, endPoint y: 345, distance: 49.7
click at [311, 345] on div at bounding box center [604, 515] width 1209 height 1271
drag, startPoint x: 854, startPoint y: 448, endPoint x: 858, endPoint y: 524, distance: 76.1
click at [857, 524] on div at bounding box center [604, 515] width 1209 height 1271
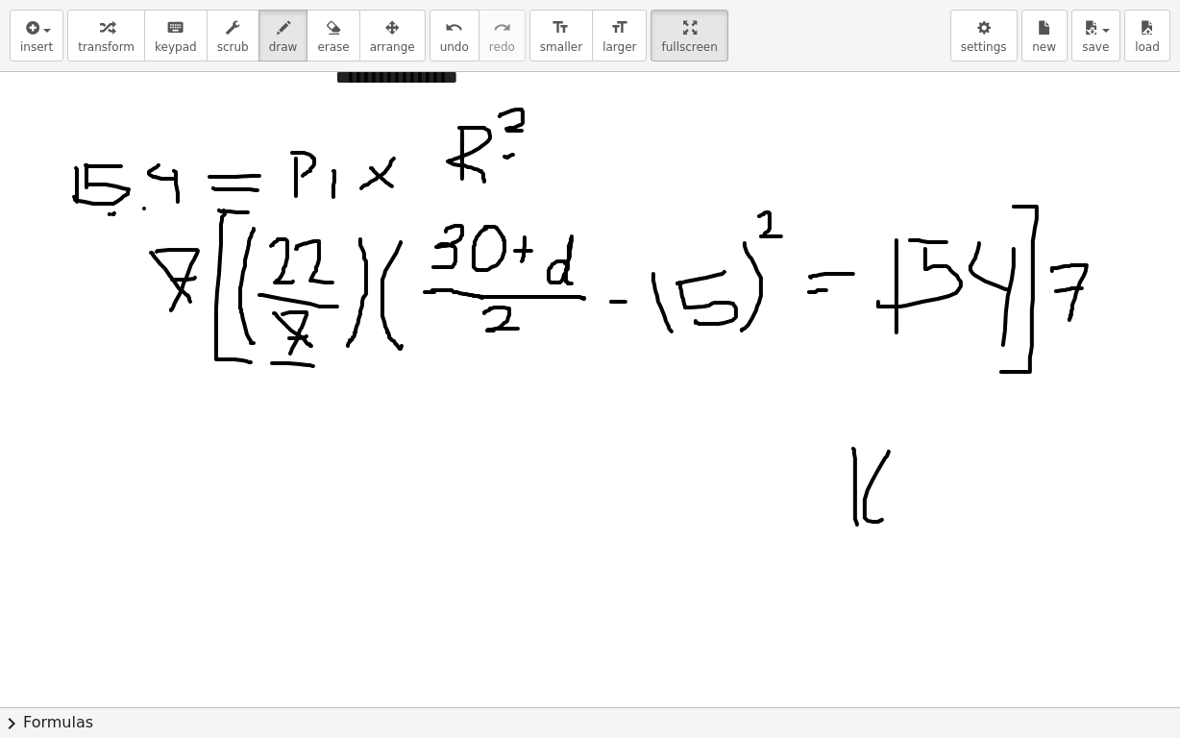
click at [888, 451] on div at bounding box center [604, 515] width 1209 height 1271
drag, startPoint x: 906, startPoint y: 449, endPoint x: 910, endPoint y: 508, distance: 58.8
click at [910, 508] on div at bounding box center [604, 515] width 1209 height 1271
drag, startPoint x: 907, startPoint y: 477, endPoint x: 949, endPoint y: 477, distance: 41.3
click at [943, 477] on div at bounding box center [604, 515] width 1209 height 1271
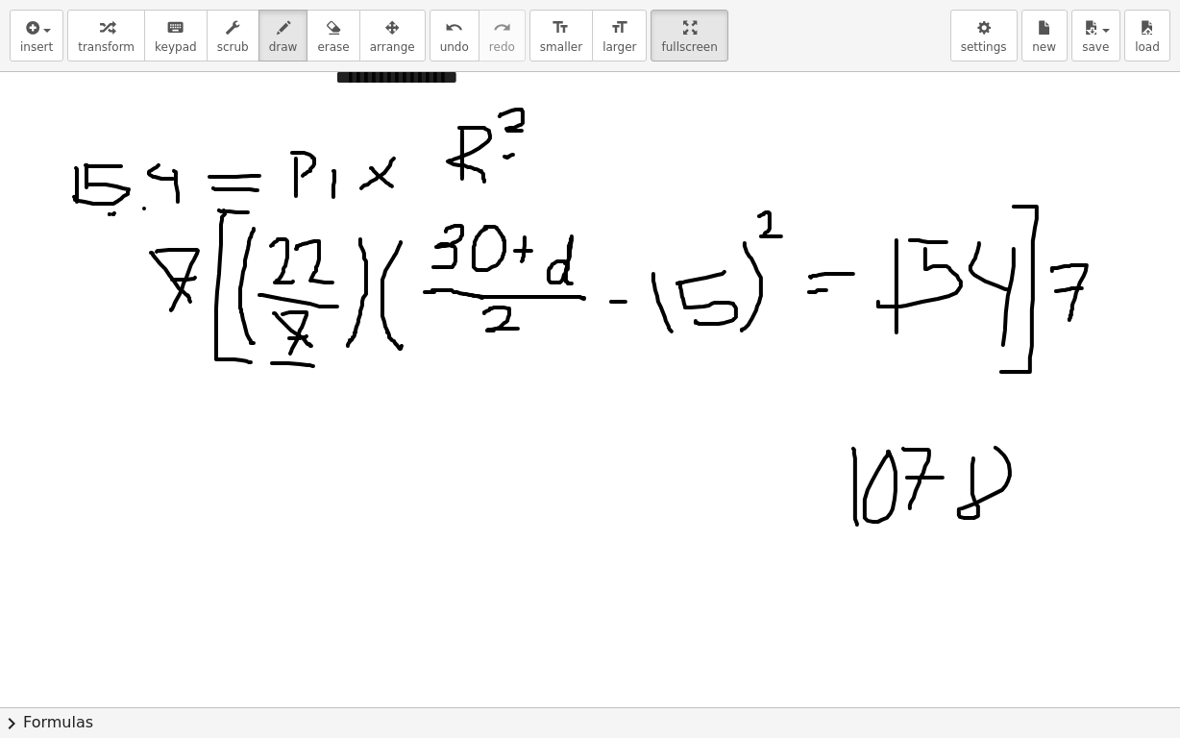
drag, startPoint x: 974, startPoint y: 458, endPoint x: 951, endPoint y: 448, distance: 25.0
click at [993, 446] on div at bounding box center [604, 515] width 1209 height 1271
drag, startPoint x: 226, startPoint y: 492, endPoint x: 223, endPoint y: 524, distance: 31.9
click at [222, 527] on div at bounding box center [604, 515] width 1209 height 1271
drag, startPoint x: 273, startPoint y: 485, endPoint x: 317, endPoint y: 488, distance: 44.3
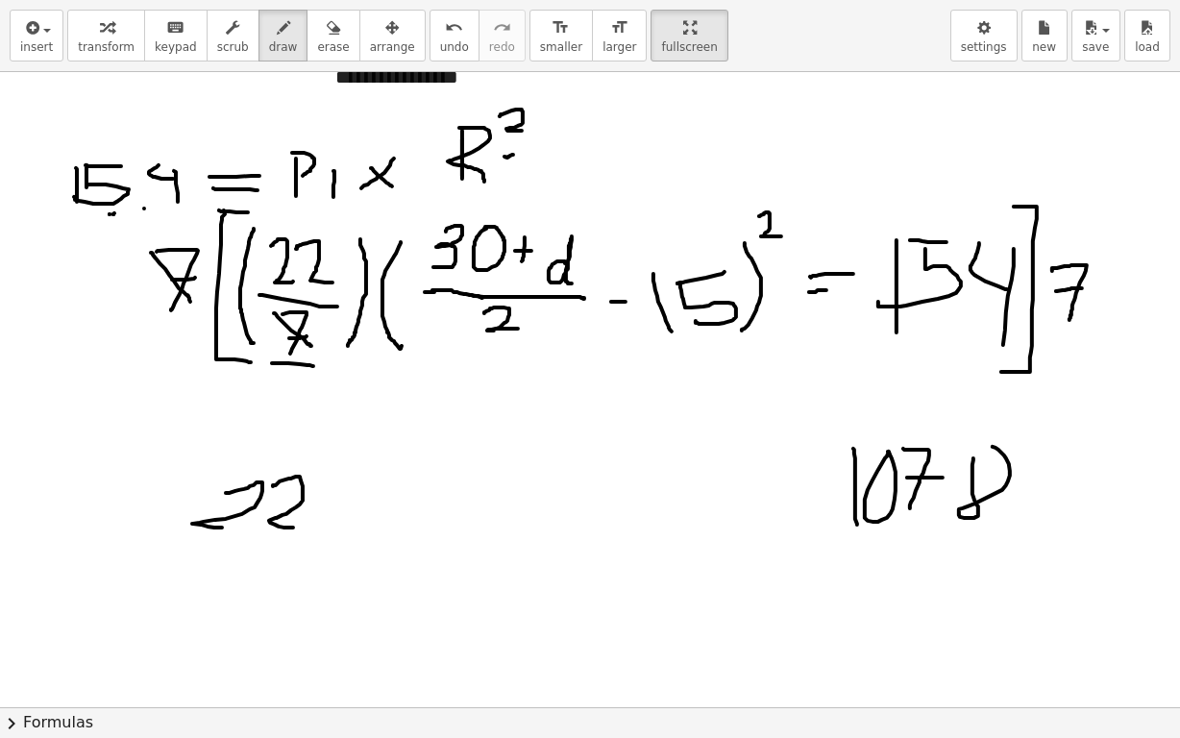
click at [293, 526] on div at bounding box center [604, 515] width 1209 height 1271
drag, startPoint x: 326, startPoint y: 448, endPoint x: 208, endPoint y: 495, distance: 127.3
click at [318, 524] on div at bounding box center [604, 515] width 1209 height 1271
drag, startPoint x: 198, startPoint y: 451, endPoint x: 224, endPoint y: 534, distance: 87.6
click at [209, 534] on div at bounding box center [604, 515] width 1209 height 1271
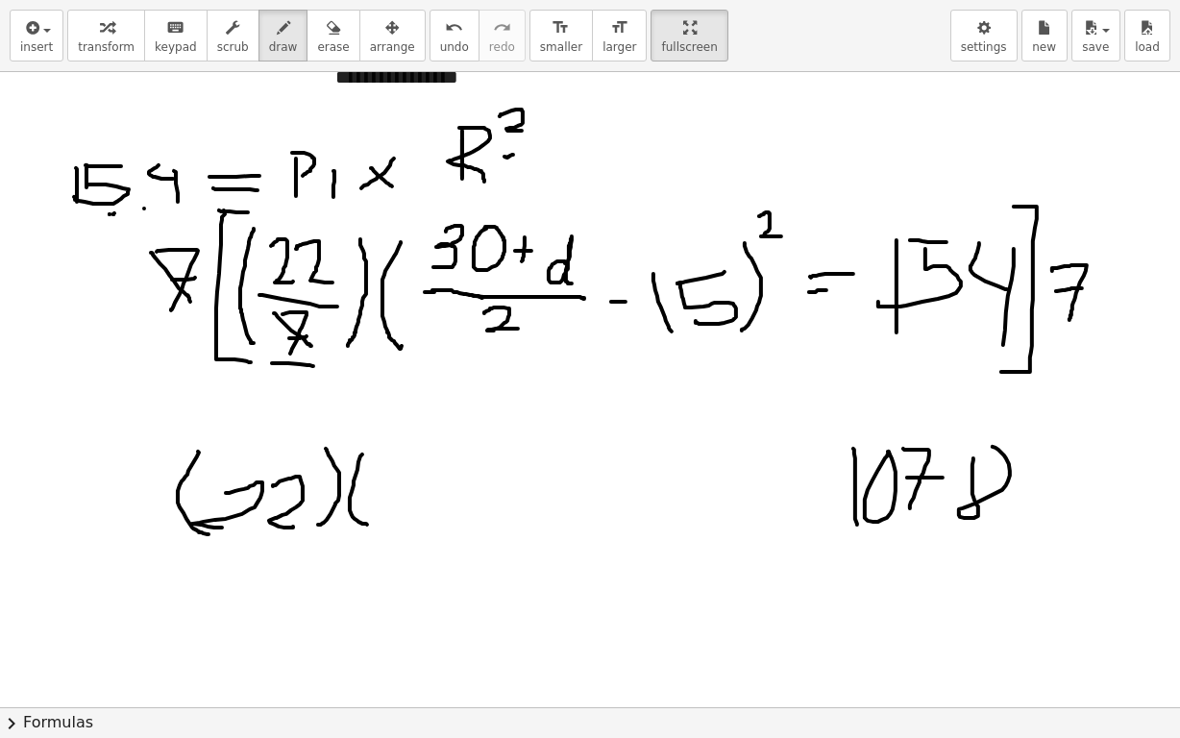
drag, startPoint x: 356, startPoint y: 475, endPoint x: 376, endPoint y: 504, distance: 35.2
click at [370, 523] on div at bounding box center [604, 515] width 1209 height 1271
drag, startPoint x: 384, startPoint y: 451, endPoint x: 400, endPoint y: 477, distance: 30.7
click at [388, 478] on div at bounding box center [604, 515] width 1209 height 1271
drag, startPoint x: 438, startPoint y: 448, endPoint x: 509, endPoint y: 409, distance: 81.3
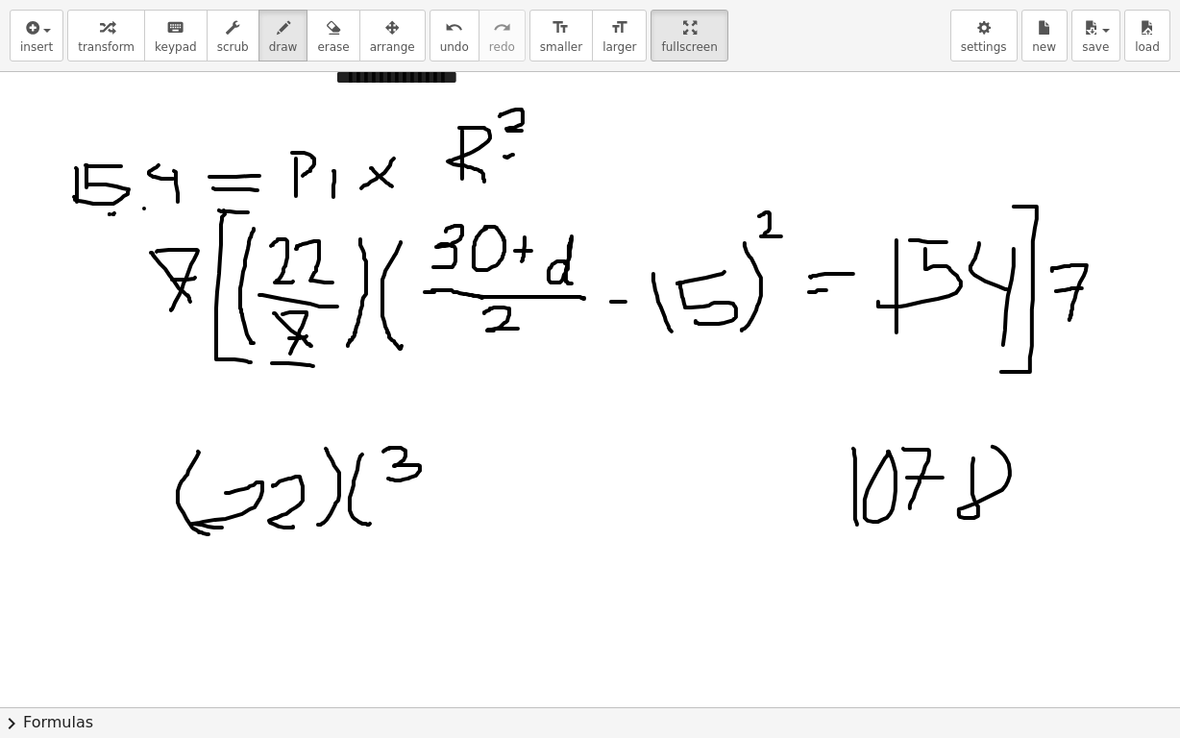
click at [441, 446] on div at bounding box center [604, 515] width 1209 height 1271
drag, startPoint x: 585, startPoint y: 374, endPoint x: 571, endPoint y: 445, distance: 72.6
click at [571, 446] on div at bounding box center [604, 515] width 1209 height 1271
drag, startPoint x: 559, startPoint y: 426, endPoint x: 608, endPoint y: 440, distance: 51.1
click at [608, 441] on div at bounding box center [604, 515] width 1209 height 1271
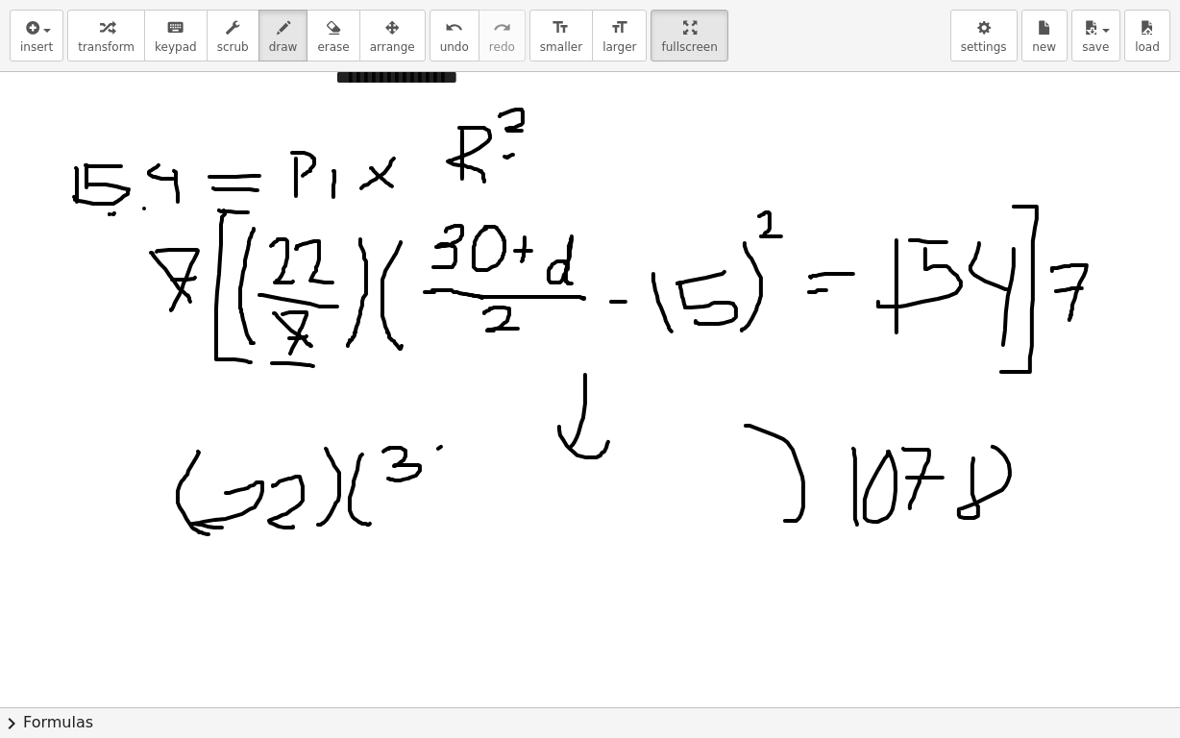
drag, startPoint x: 747, startPoint y: 425, endPoint x: 761, endPoint y: 508, distance: 83.9
click at [765, 518] on div at bounding box center [604, 515] width 1209 height 1271
drag, startPoint x: 787, startPoint y: 400, endPoint x: 842, endPoint y: 433, distance: 63.8
click at [842, 433] on div at bounding box center [604, 515] width 1209 height 1271
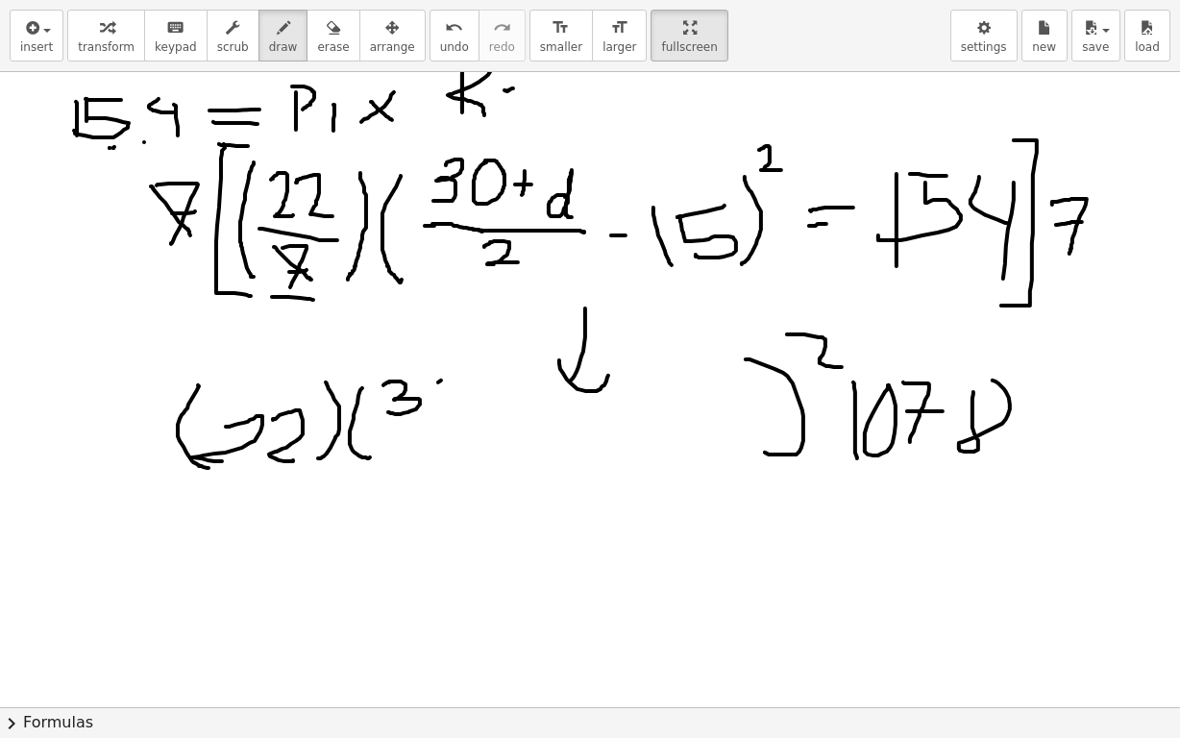
scroll to position [288, 0]
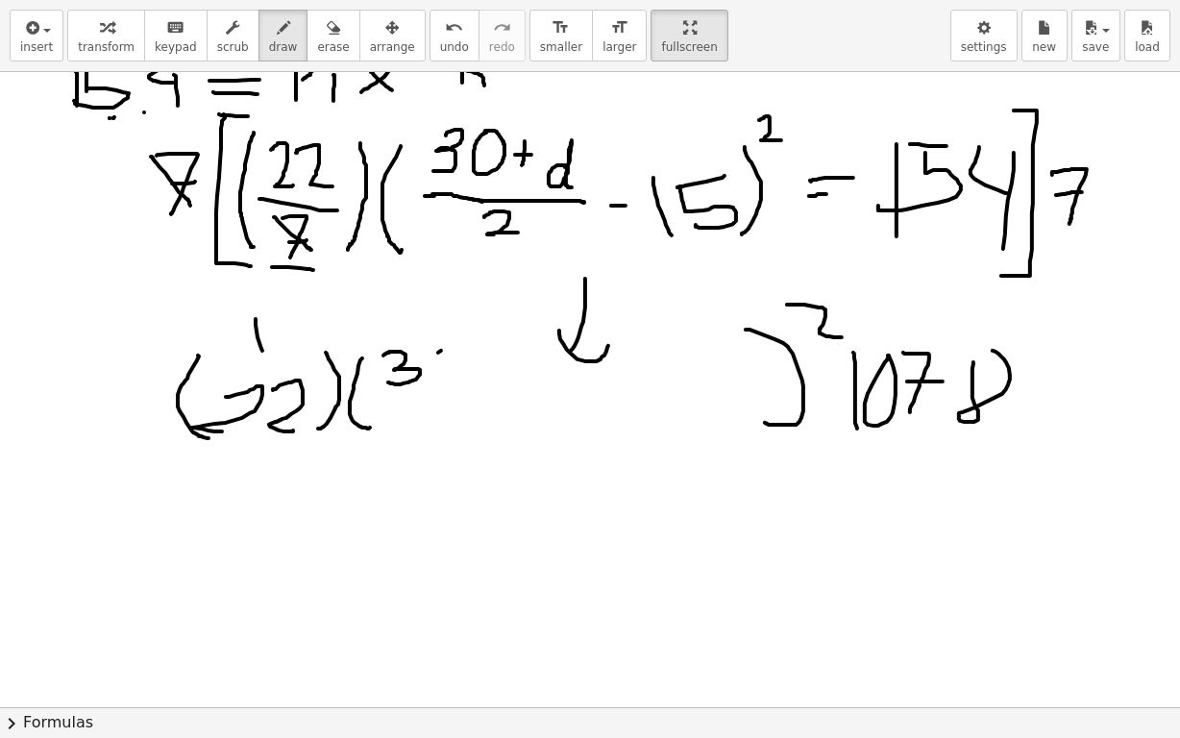
drag, startPoint x: 256, startPoint y: 318, endPoint x: 262, endPoint y: 350, distance: 32.4
click at [262, 350] on div at bounding box center [604, 419] width 1209 height 1271
drag, startPoint x: 254, startPoint y: 345, endPoint x: 285, endPoint y: 334, distance: 32.9
click at [285, 335] on div at bounding box center [604, 419] width 1209 height 1271
drag, startPoint x: 819, startPoint y: 379, endPoint x: 838, endPoint y: 379, distance: 19.2
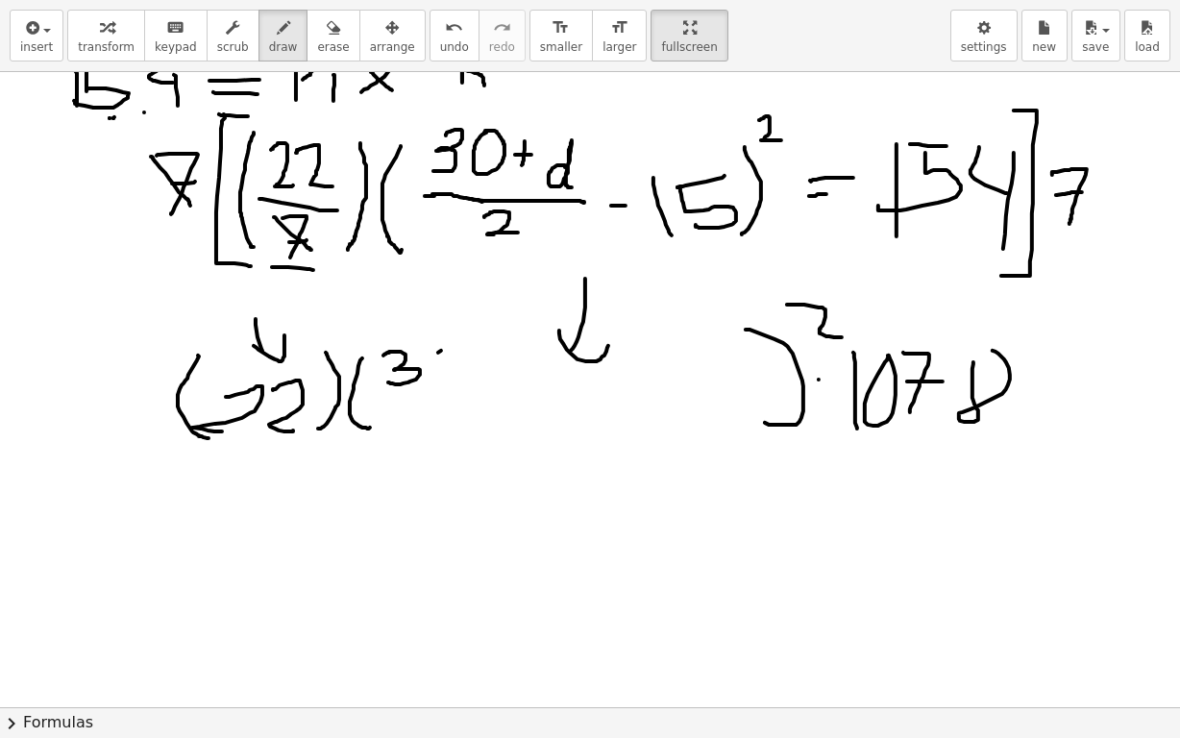
click at [838, 379] on div at bounding box center [604, 419] width 1209 height 1271
drag, startPoint x: 825, startPoint y: 394, endPoint x: 839, endPoint y: 393, distance: 14.5
click at [839, 393] on div at bounding box center [604, 419] width 1209 height 1271
drag, startPoint x: 178, startPoint y: 445, endPoint x: 332, endPoint y: 442, distance: 153.8
click at [332, 442] on div at bounding box center [604, 419] width 1209 height 1271
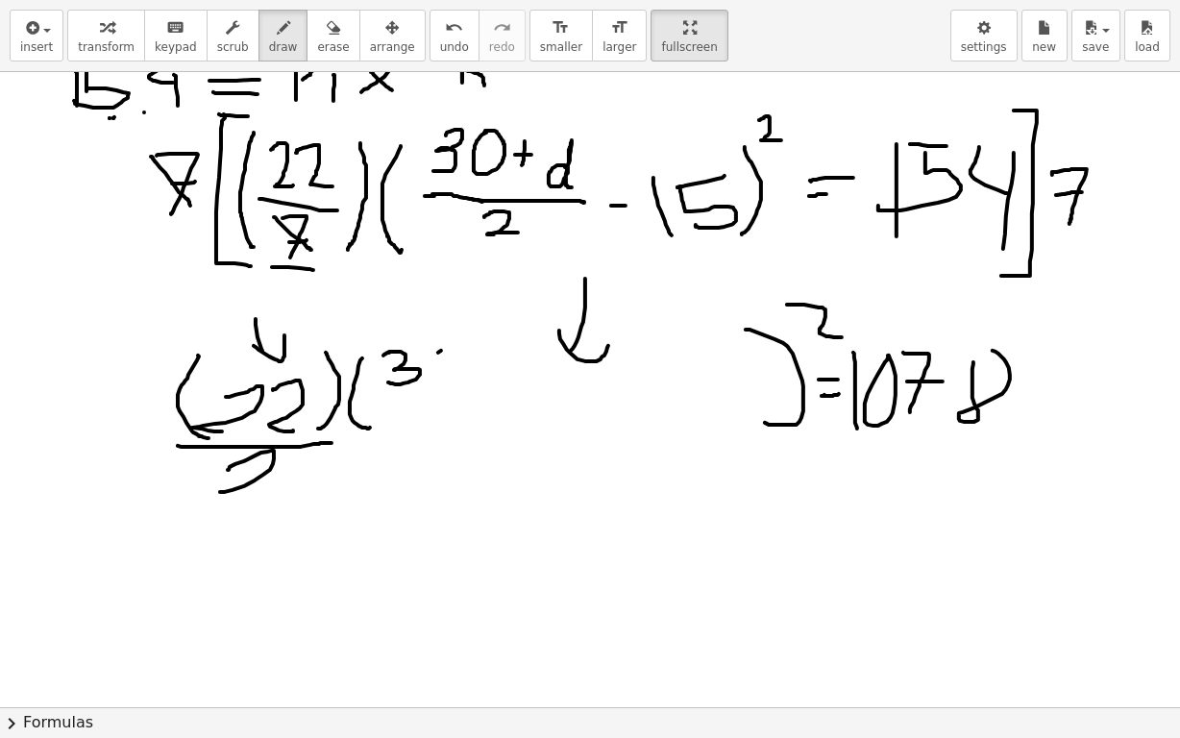
drag, startPoint x: 228, startPoint y: 469, endPoint x: 223, endPoint y: 491, distance: 22.6
click at [223, 491] on div at bounding box center [604, 419] width 1209 height 1271
click at [440, 40] on span "undo" at bounding box center [454, 46] width 29 height 13
drag, startPoint x: 219, startPoint y: 463, endPoint x: 259, endPoint y: 486, distance: 45.7
click at [252, 488] on div at bounding box center [604, 419] width 1209 height 1271
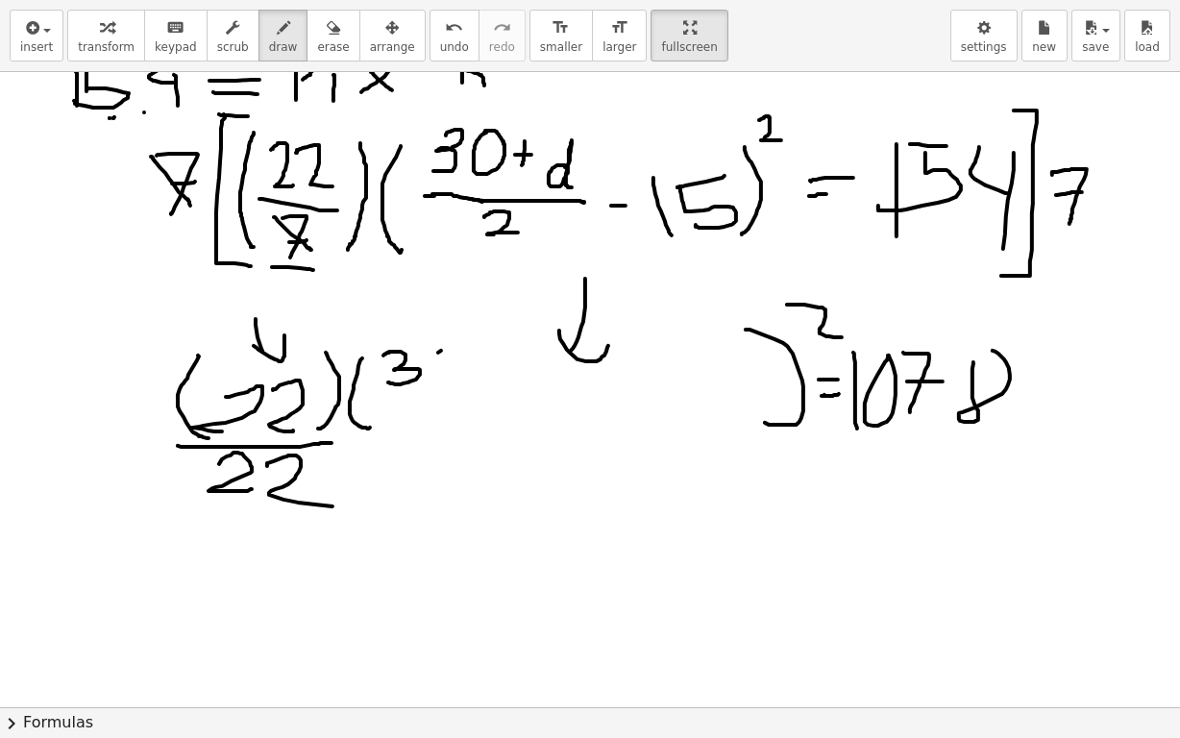
drag, startPoint x: 267, startPoint y: 465, endPoint x: 405, endPoint y: 506, distance: 143.3
click at [348, 506] on div at bounding box center [604, 419] width 1209 height 1271
drag, startPoint x: 809, startPoint y: 434, endPoint x: 992, endPoint y: 417, distance: 183.4
click at [992, 417] on div at bounding box center [604, 419] width 1209 height 1271
drag, startPoint x: 849, startPoint y: 465, endPoint x: 867, endPoint y: 495, distance: 35.0
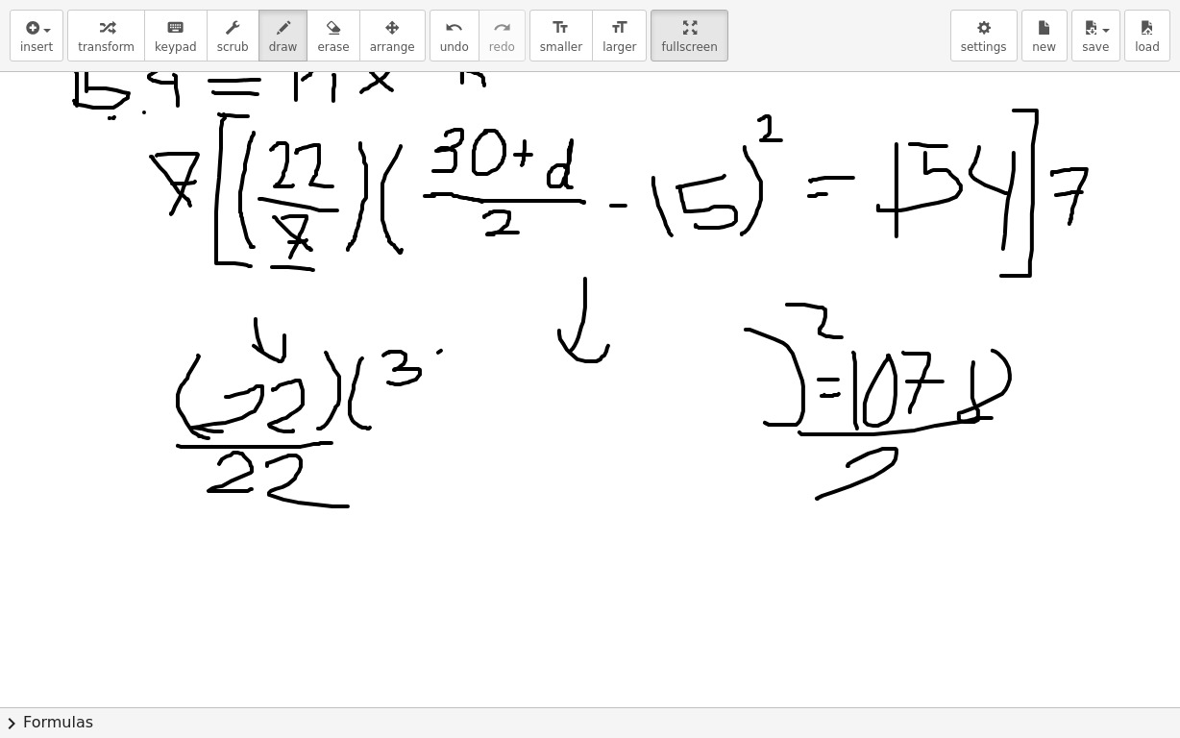
click at [864, 497] on div at bounding box center [604, 419] width 1209 height 1271
drag, startPoint x: 914, startPoint y: 459, endPoint x: 955, endPoint y: 497, distance: 55.8
click at [955, 497] on div at bounding box center [604, 419] width 1209 height 1271
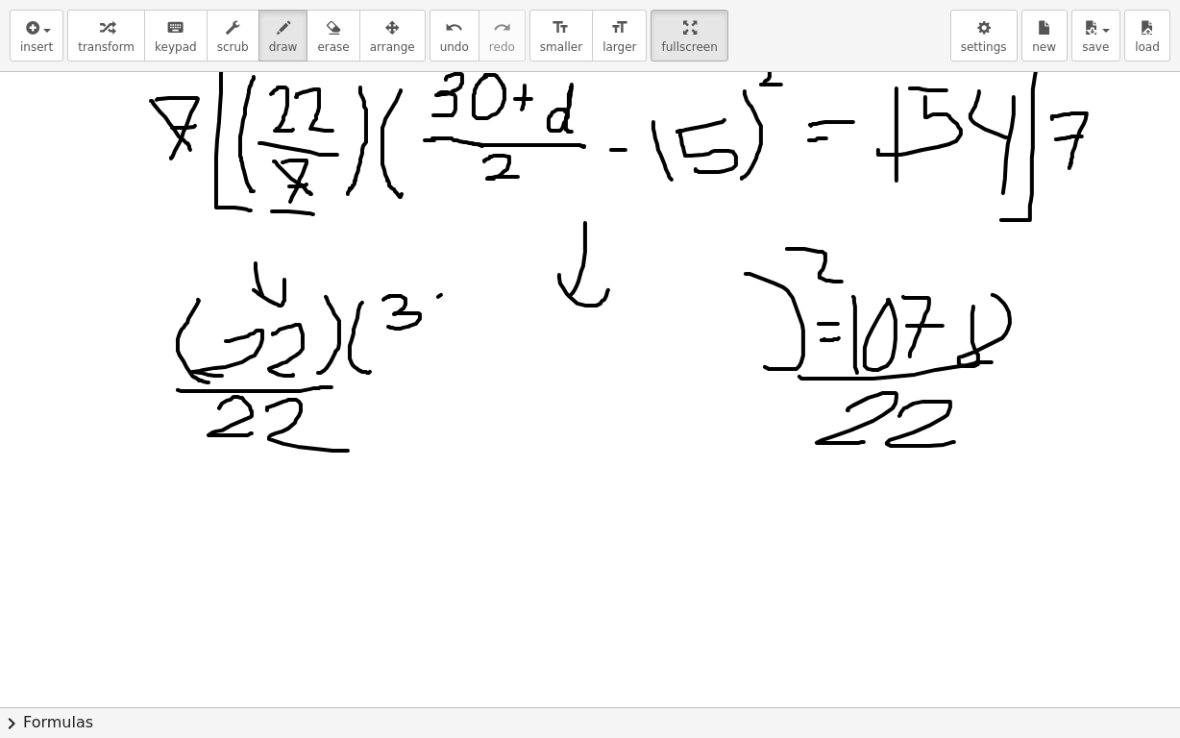
scroll to position [385, 0]
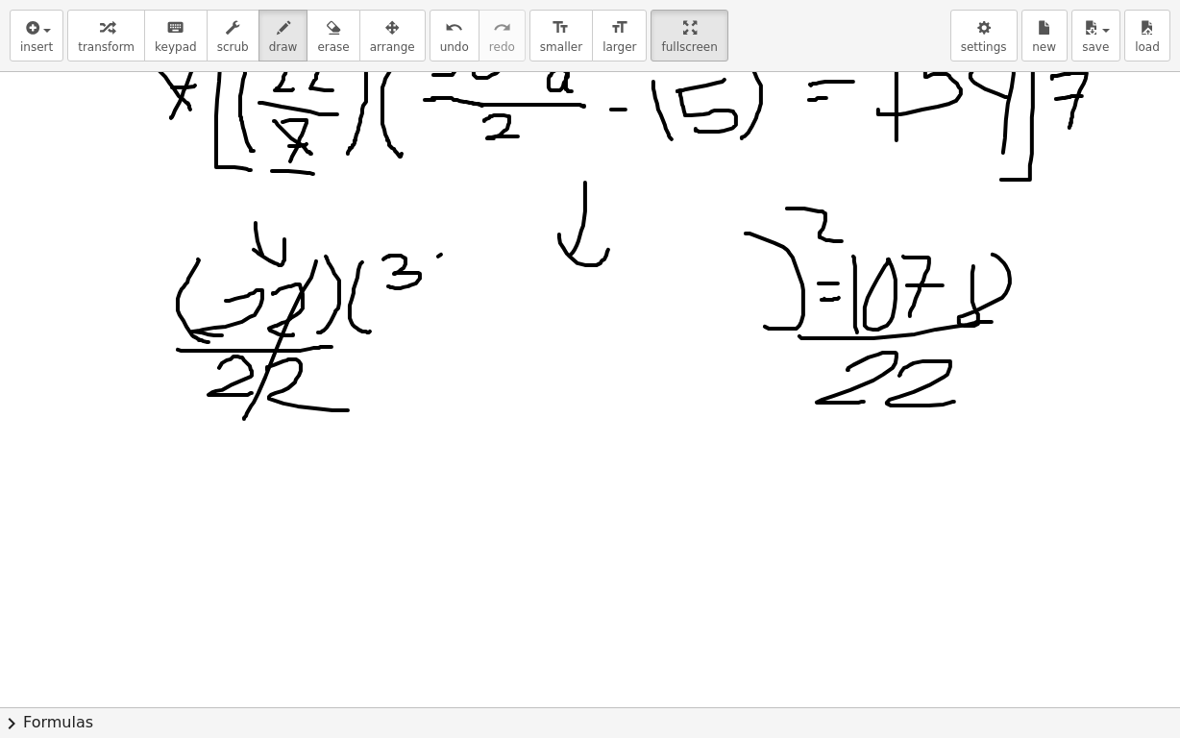
drag, startPoint x: 316, startPoint y: 261, endPoint x: 244, endPoint y: 418, distance: 173.4
click at [244, 418] on div at bounding box center [604, 323] width 1209 height 1271
drag, startPoint x: 894, startPoint y: 573, endPoint x: 890, endPoint y: 601, distance: 28.1
click at [890, 601] on div at bounding box center [604, 323] width 1209 height 1271
drag, startPoint x: 901, startPoint y: 578, endPoint x: 896, endPoint y: 625, distance: 47.3
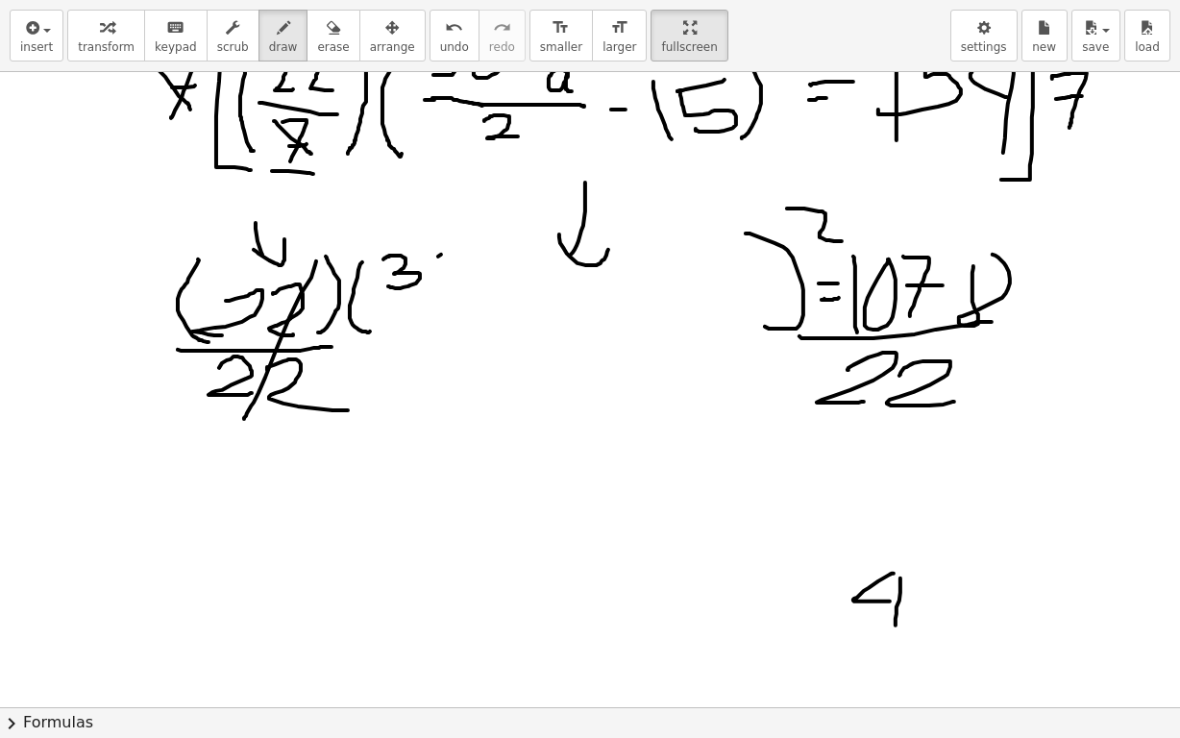
click at [896, 625] on div at bounding box center [604, 323] width 1209 height 1271
drag, startPoint x: 956, startPoint y: 576, endPoint x: 962, endPoint y: 609, distance: 34.1
click at [962, 609] on div at bounding box center [604, 323] width 1209 height 1271
drag, startPoint x: 325, startPoint y: 493, endPoint x: 368, endPoint y: 505, distance: 44.8
click at [311, 524] on div at bounding box center [604, 323] width 1209 height 1271
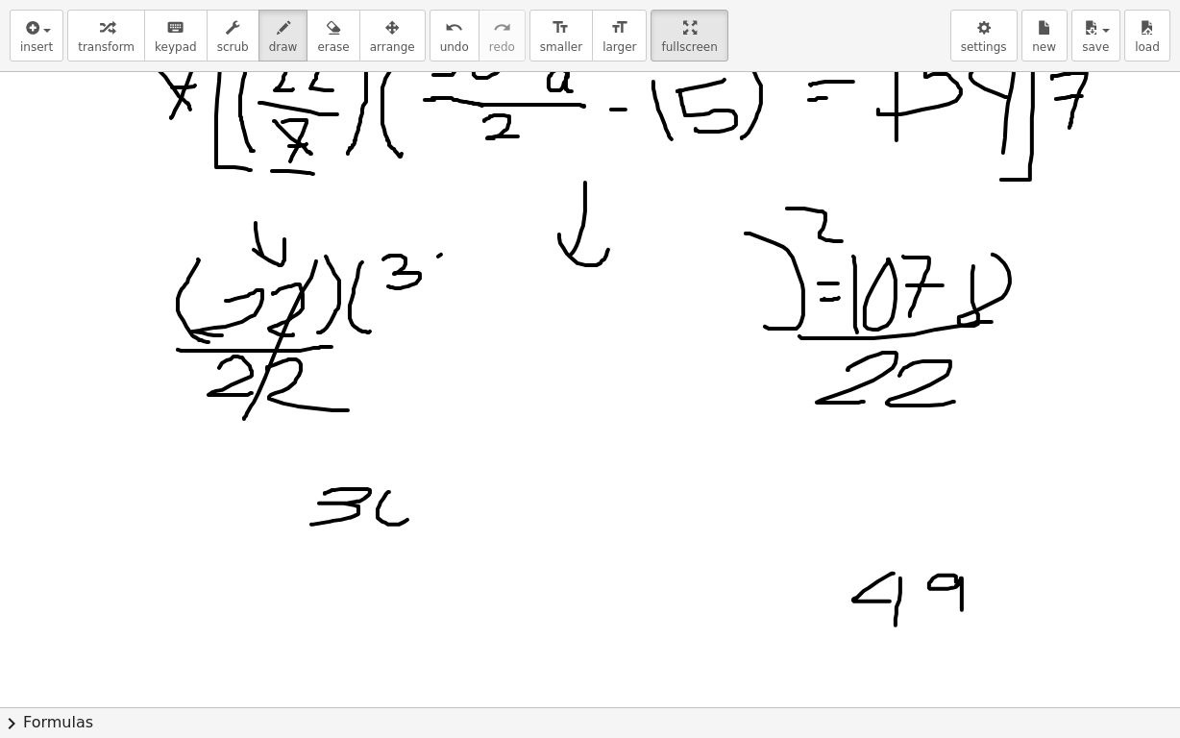
drag, startPoint x: 386, startPoint y: 493, endPoint x: 383, endPoint y: 484, distance: 10.4
click at [389, 484] on div at bounding box center [604, 323] width 1209 height 1271
drag, startPoint x: 438, startPoint y: 489, endPoint x: 438, endPoint y: 514, distance: 25.0
click at [438, 514] on div at bounding box center [604, 323] width 1209 height 1271
drag, startPoint x: 427, startPoint y: 497, endPoint x: 457, endPoint y: 500, distance: 29.9
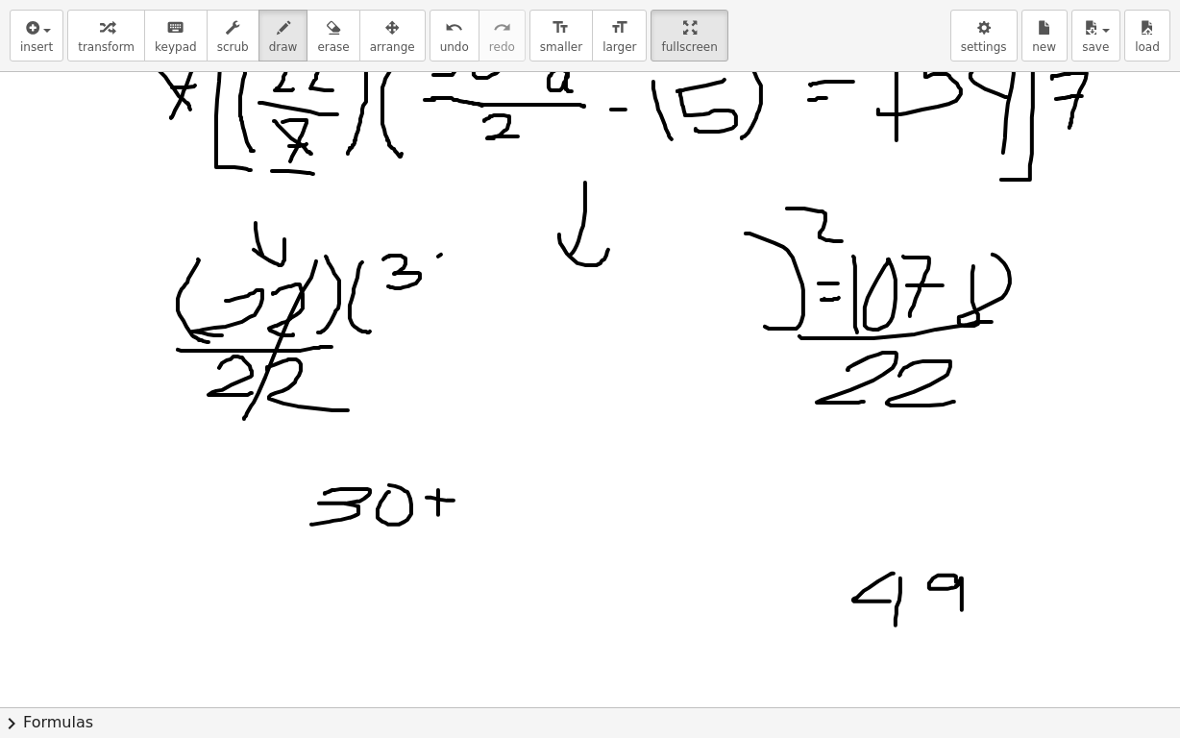
click at [457, 500] on div at bounding box center [604, 323] width 1209 height 1271
drag, startPoint x: 488, startPoint y: 503, endPoint x: 487, endPoint y: 530, distance: 26.9
click at [499, 532] on div at bounding box center [604, 323] width 1209 height 1271
drag, startPoint x: 368, startPoint y: 555, endPoint x: 516, endPoint y: 567, distance: 148.6
click at [517, 568] on div at bounding box center [604, 323] width 1209 height 1271
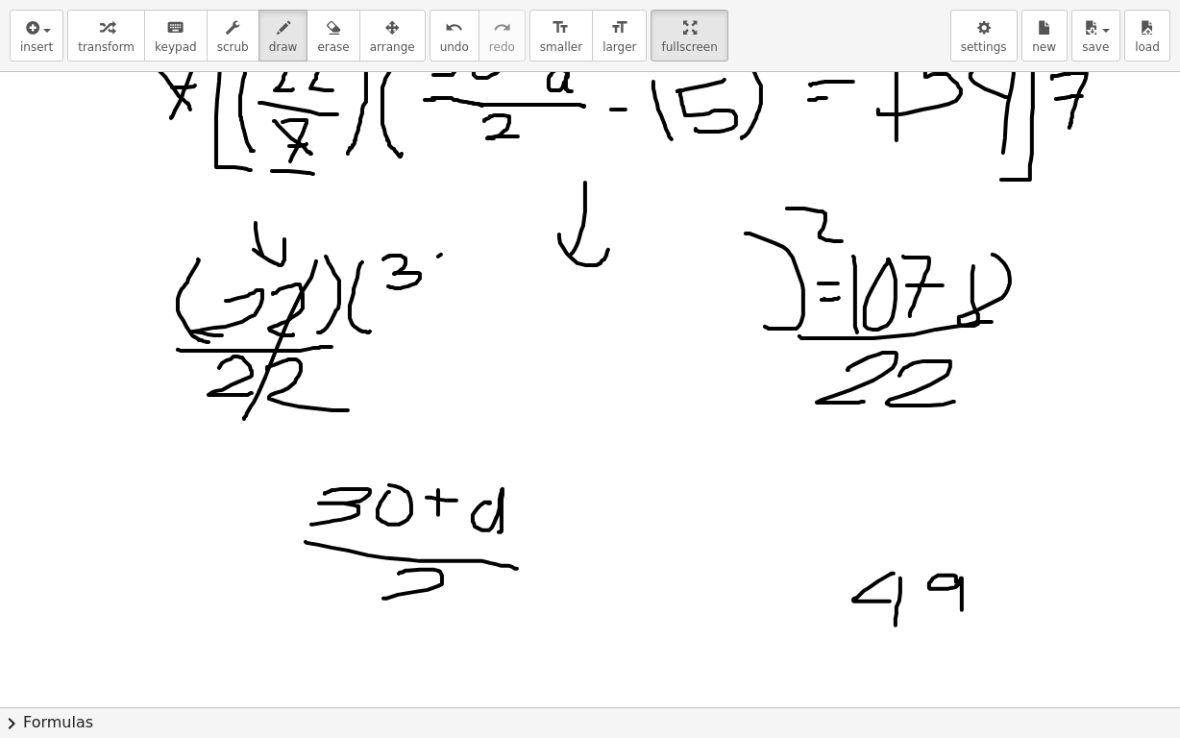
drag, startPoint x: 399, startPoint y: 573, endPoint x: 452, endPoint y: 607, distance: 62.7
click at [445, 607] on div at bounding box center [604, 323] width 1209 height 1271
drag, startPoint x: 552, startPoint y: 564, endPoint x: 592, endPoint y: 564, distance: 40.4
click at [592, 564] on div at bounding box center [604, 323] width 1209 height 1271
drag, startPoint x: 631, startPoint y: 513, endPoint x: 634, endPoint y: 584, distance: 71.2
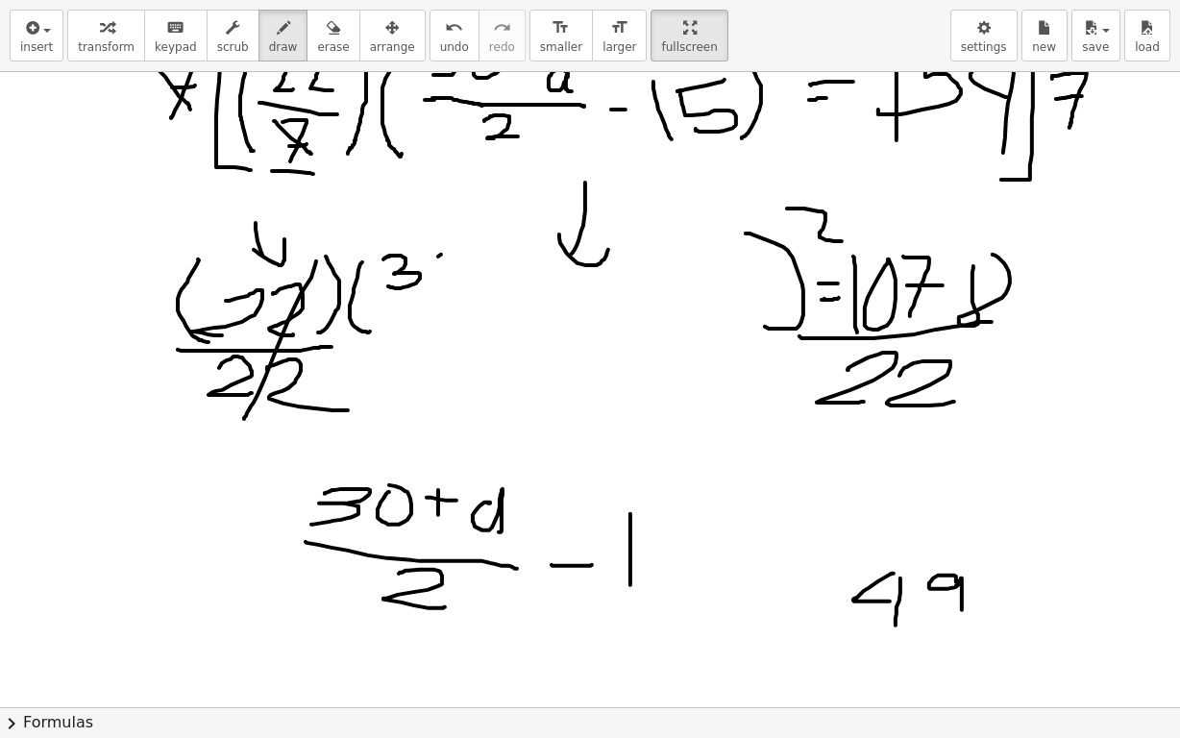
click at [631, 585] on div at bounding box center [604, 323] width 1209 height 1271
drag, startPoint x: 755, startPoint y: 579, endPoint x: 794, endPoint y: 578, distance: 39.4
click at [794, 578] on div at bounding box center [604, 323] width 1209 height 1271
drag, startPoint x: 740, startPoint y: 593, endPoint x: 807, endPoint y: 602, distance: 66.9
click at [807, 602] on div at bounding box center [604, 323] width 1209 height 1271
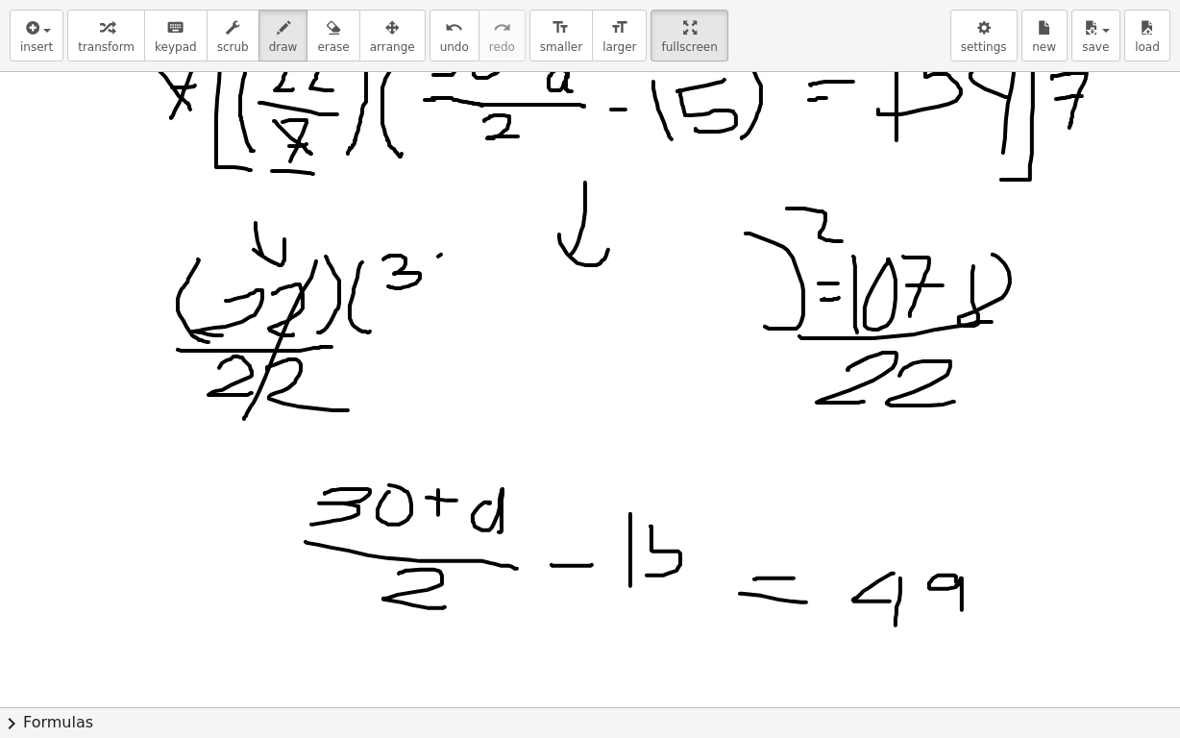
drag, startPoint x: 651, startPoint y: 526, endPoint x: 652, endPoint y: 547, distance: 21.2
click at [647, 568] on div at bounding box center [604, 323] width 1209 height 1271
drag, startPoint x: 652, startPoint y: 530, endPoint x: 704, endPoint y: 530, distance: 51.9
click at [704, 530] on div at bounding box center [604, 323] width 1209 height 1271
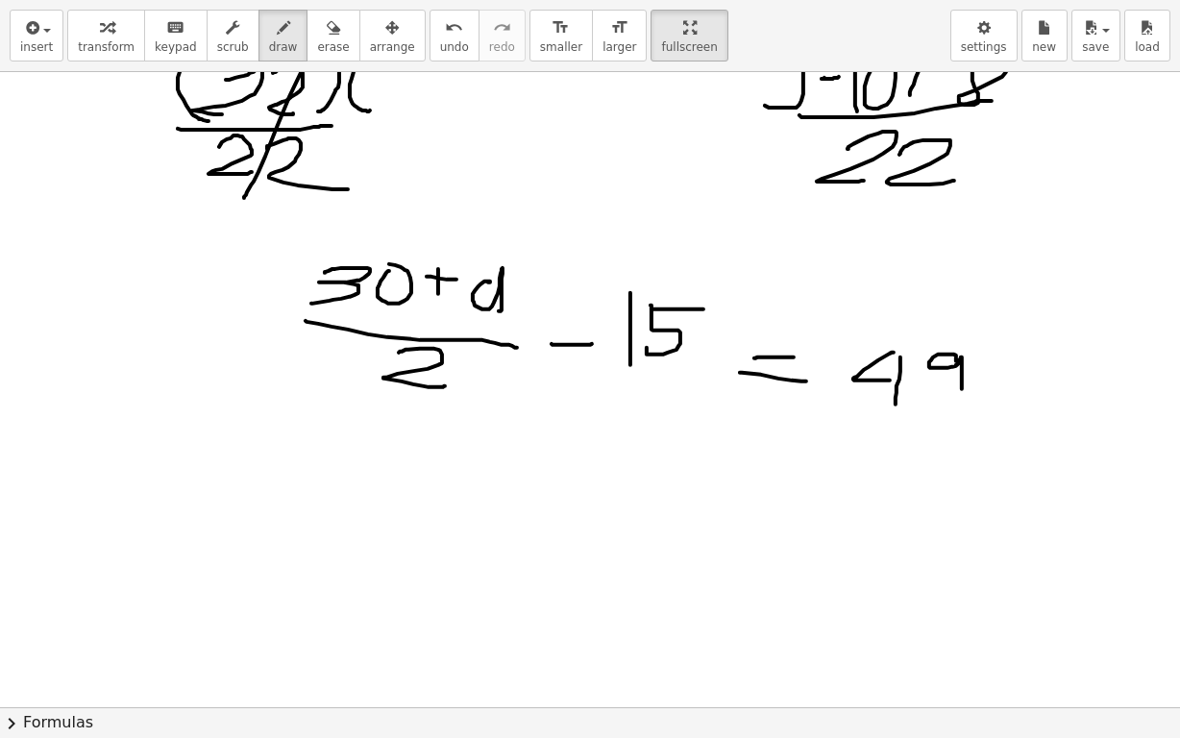
scroll to position [621, 0]
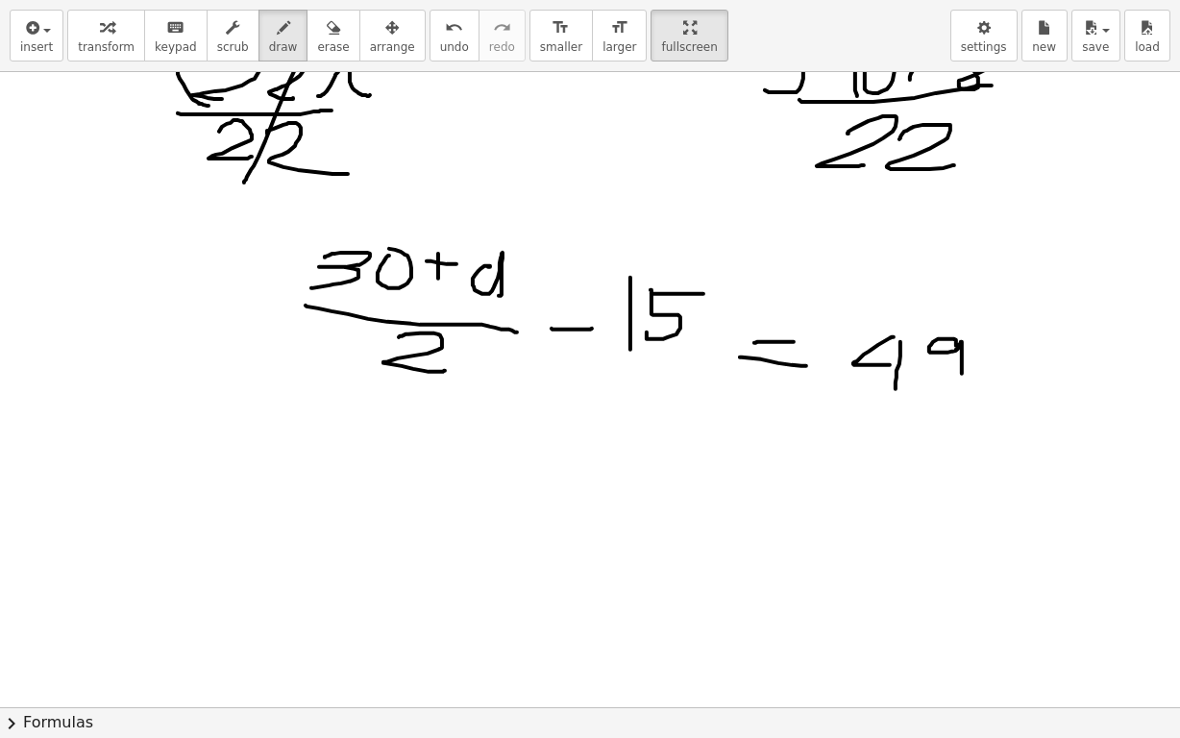
drag, startPoint x: 515, startPoint y: 451, endPoint x: 670, endPoint y: 432, distance: 156.0
drag, startPoint x: 670, startPoint y: 432, endPoint x: 441, endPoint y: 418, distance: 229.2
click at [441, 418] on div at bounding box center [604, 405] width 1209 height 1909
drag, startPoint x: 700, startPoint y: 244, endPoint x: 684, endPoint y: 414, distance: 170.8
click at [701, 415] on div at bounding box center [604, 405] width 1209 height 1909
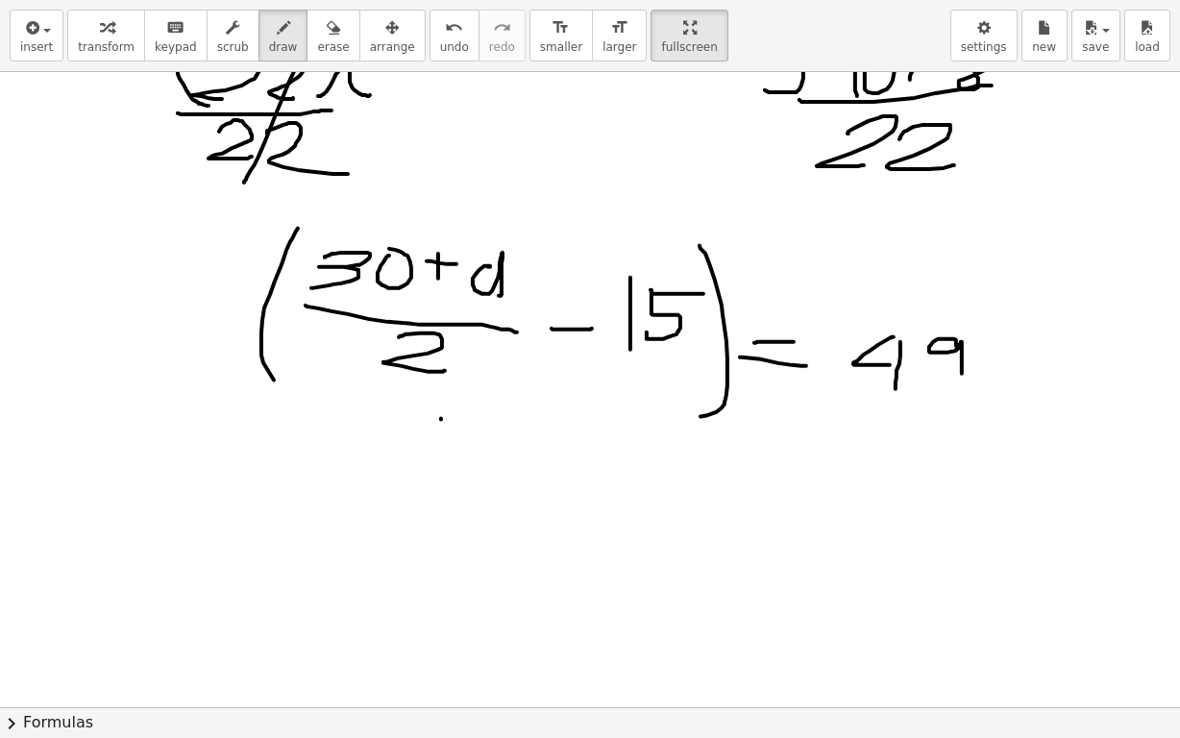
drag, startPoint x: 298, startPoint y: 227, endPoint x: 467, endPoint y: 351, distance: 209.8
click at [307, 403] on div at bounding box center [604, 405] width 1209 height 1909
drag, startPoint x: 745, startPoint y: 221, endPoint x: 752, endPoint y: 267, distance: 46.6
click at [752, 268] on div at bounding box center [604, 405] width 1209 height 1909
click at [445, 34] on icon "undo" at bounding box center [454, 27] width 18 height 23
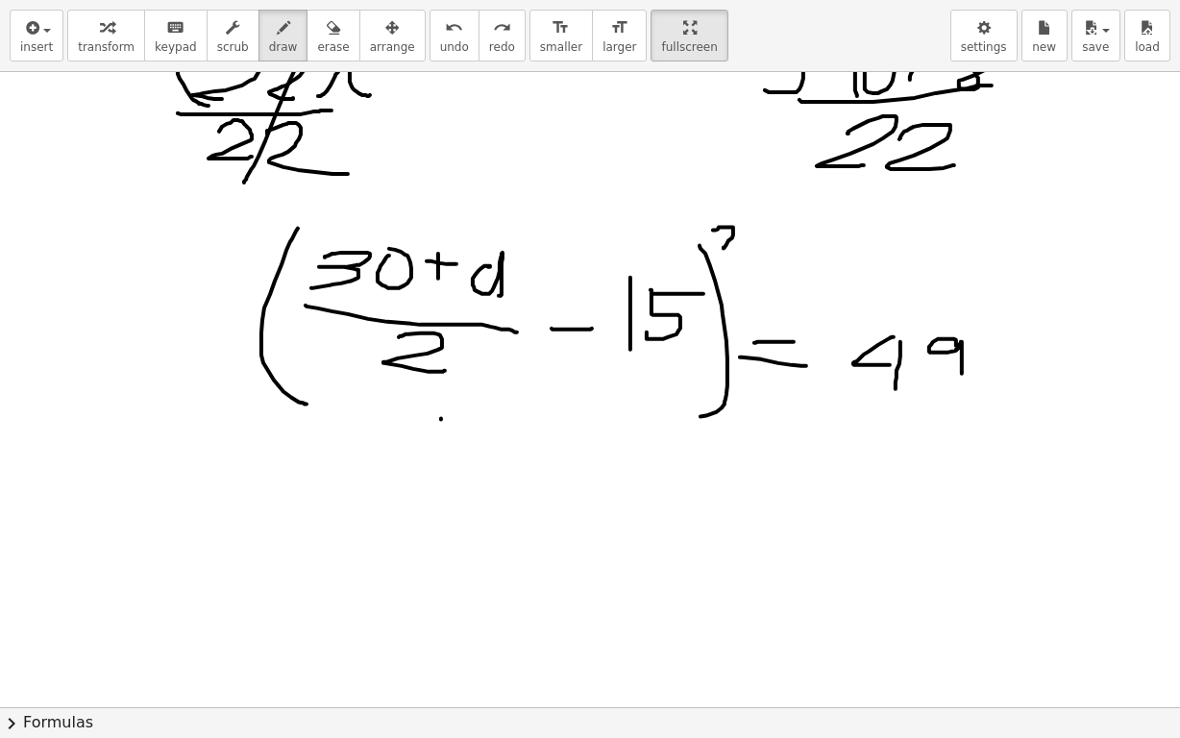
drag, startPoint x: 713, startPoint y: 229, endPoint x: 738, endPoint y: 248, distance: 31.5
click at [738, 248] on div at bounding box center [604, 405] width 1209 height 1909
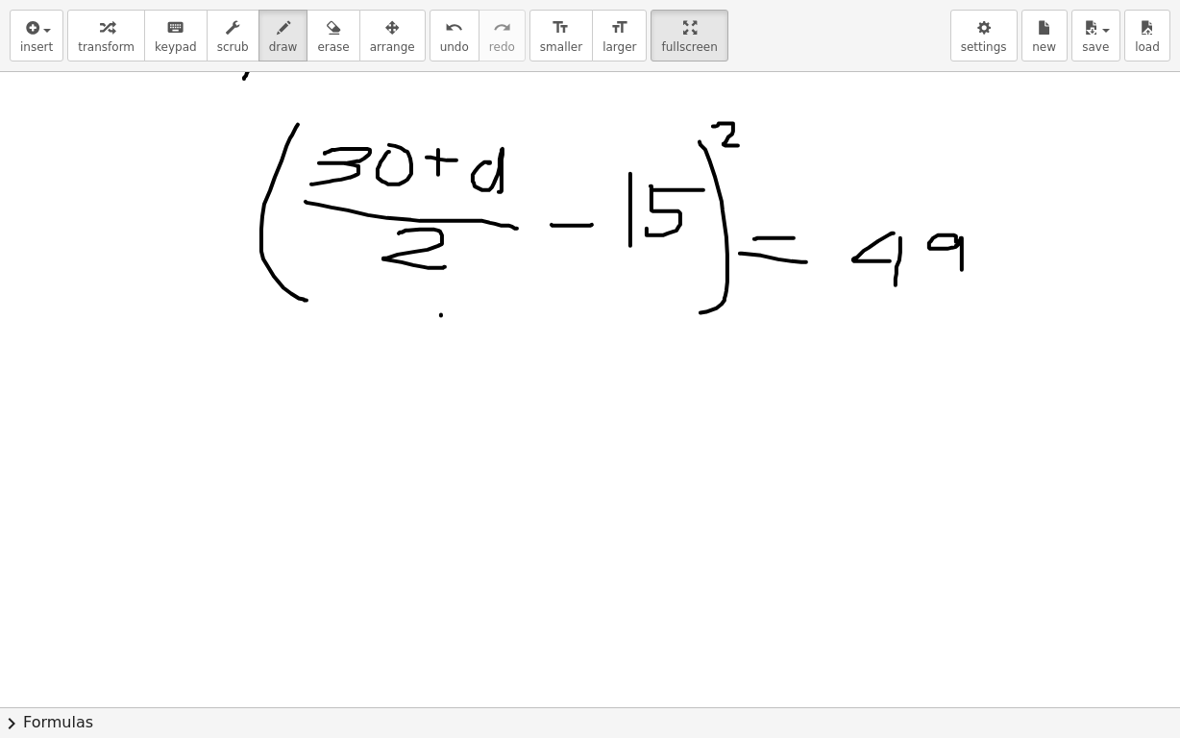
scroll to position [813, 0]
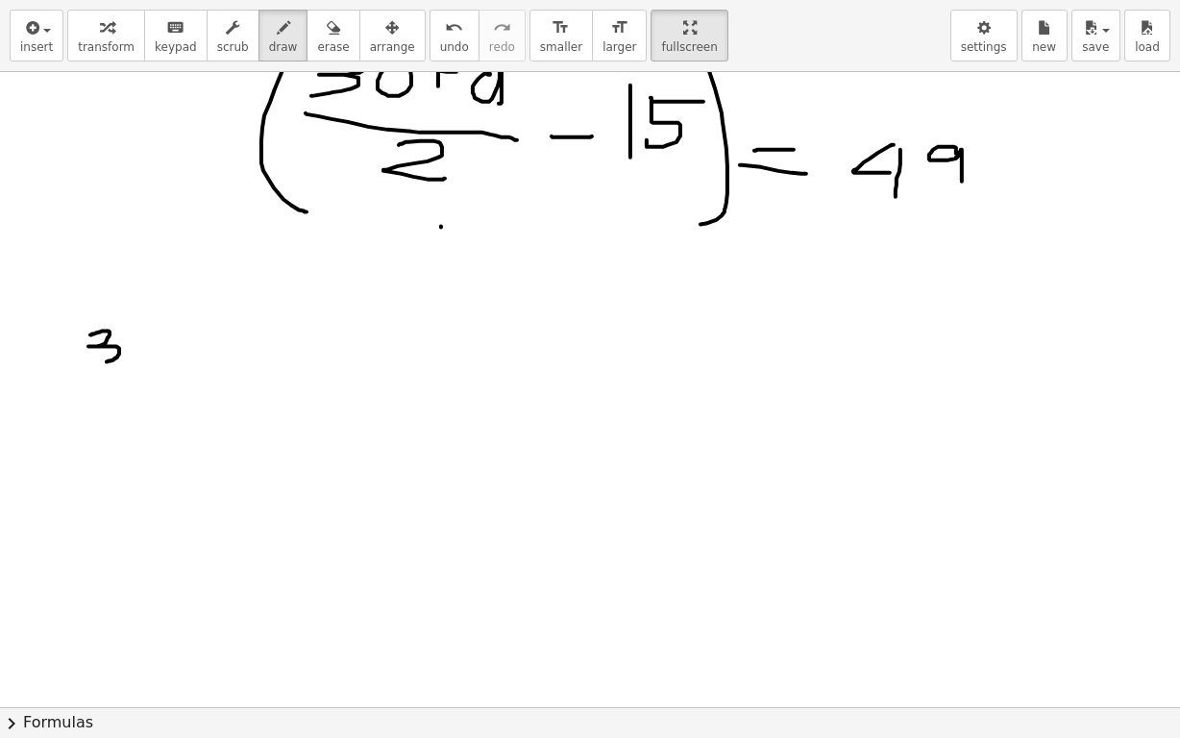
drag
click at [92, 361] on div at bounding box center [604, 213] width 1209 height 1909
click at [130, 334] on div at bounding box center [604, 213] width 1209 height 1909
click at [173, 362] on div at bounding box center [604, 213] width 1209 height 1909
click at [189, 346] on div at bounding box center [604, 213] width 1209 height 1909
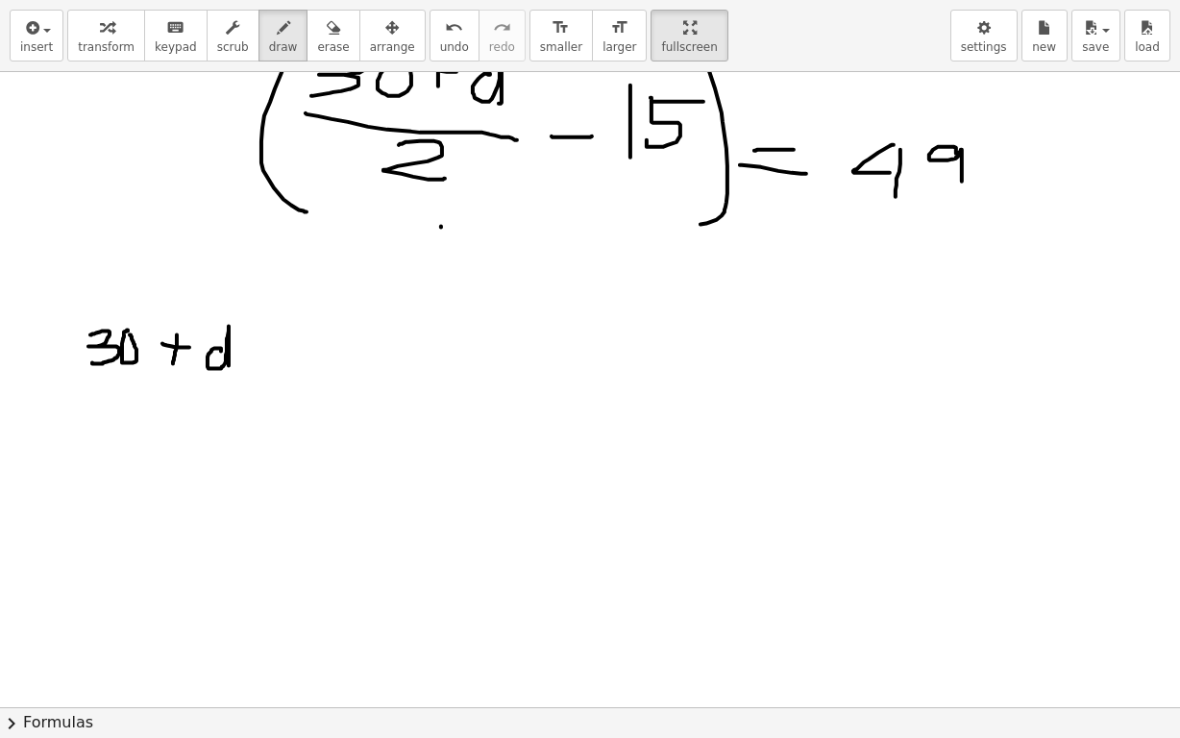
click at [229, 367] on div at bounding box center [604, 213] width 1209 height 1909
click at [236, 391] on div at bounding box center [604, 213] width 1209 height 1909
click at [202, 453] on div at bounding box center [604, 213] width 1209 height 1909
click at [277, 393] on div at bounding box center [604, 213] width 1209 height 1909
click at [301, 416] on div at bounding box center [604, 213] width 1209 height 1909
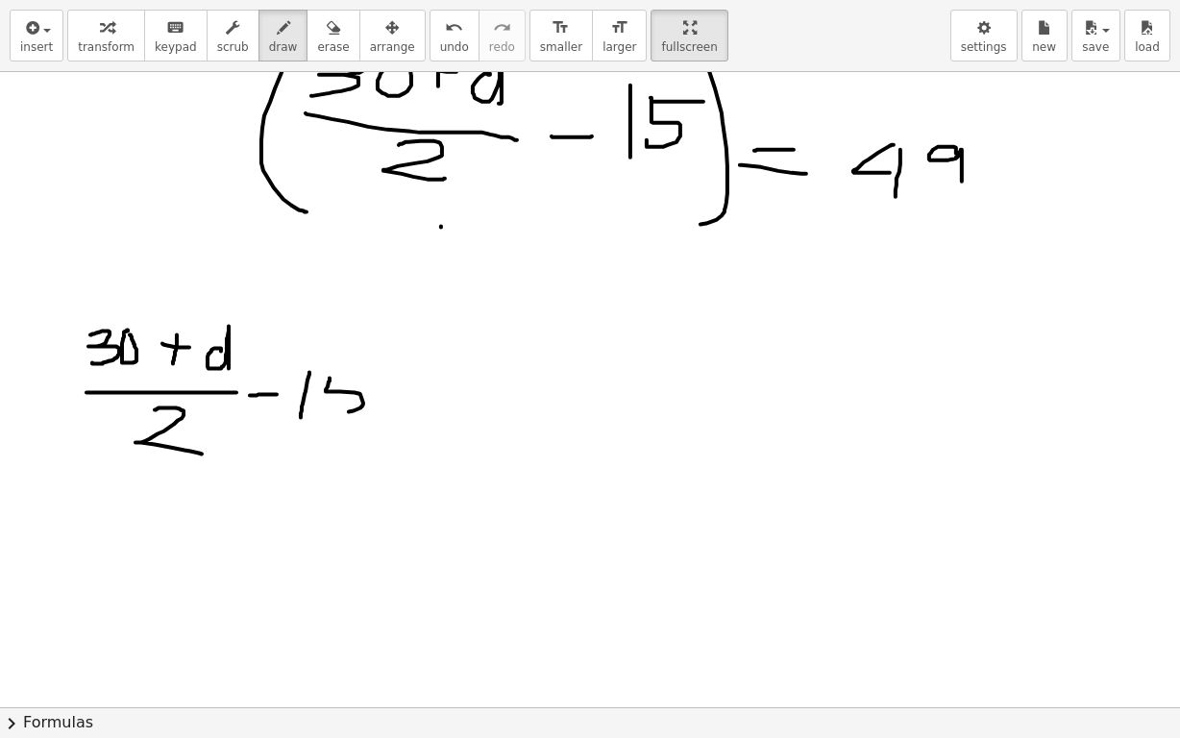
click at [317, 409] on div at bounding box center [604, 213] width 1209 height 1909
click at [361, 375] on div at bounding box center [604, 213] width 1209 height 1909
click at [352, 455] on div at bounding box center [604, 213] width 1209 height 1909
click at [99, 459] on div at bounding box center [604, 213] width 1209 height 1909
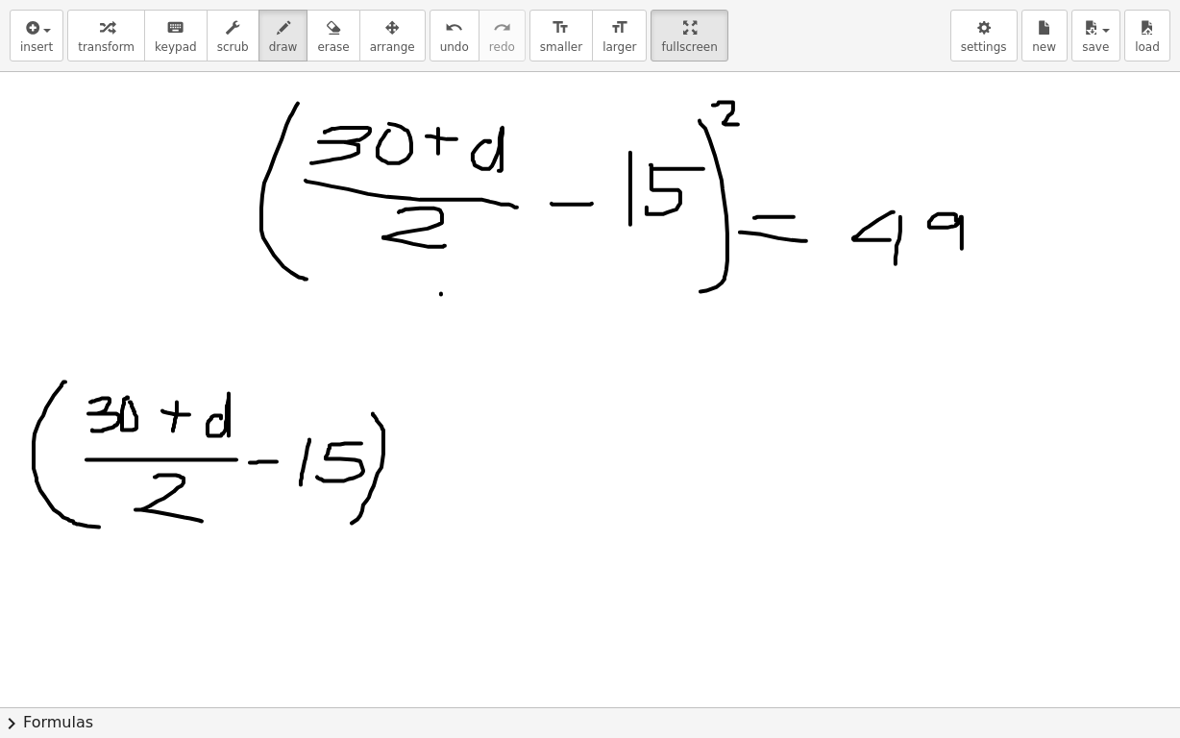
scroll to position [717, 0]
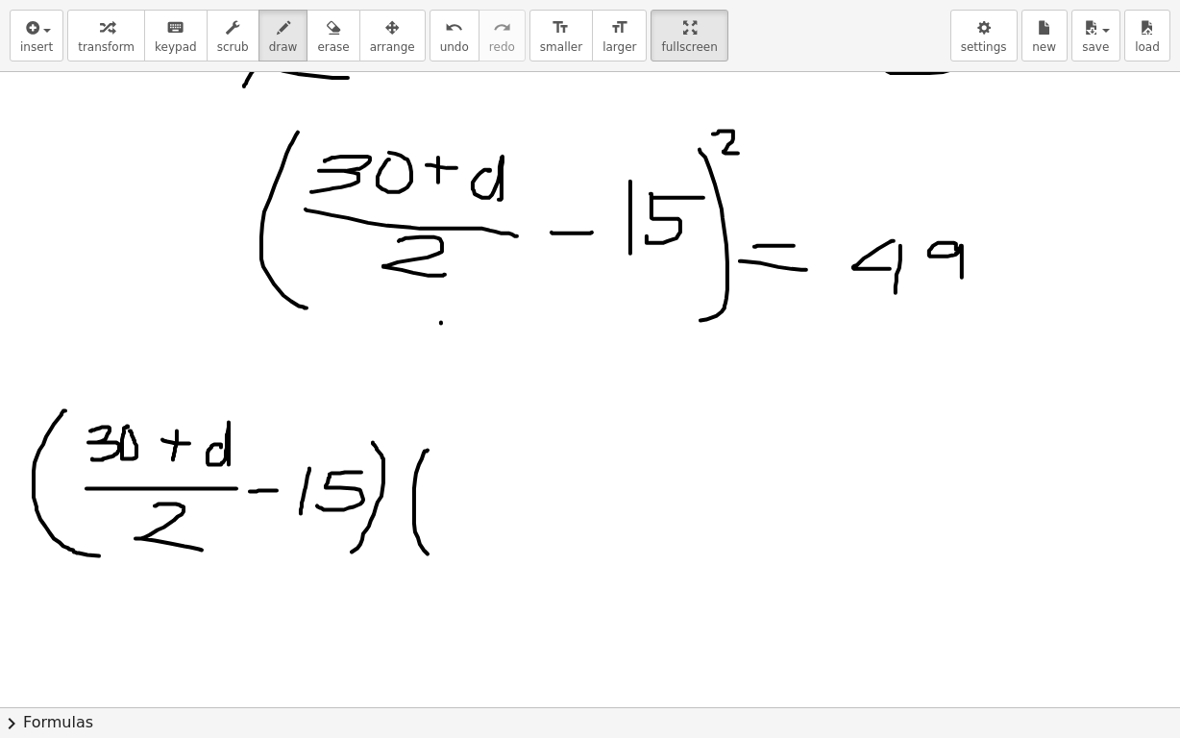
click at [433, 552] on div at bounding box center [604, 309] width 1209 height 1909
click at [477, 493] on div at bounding box center [604, 309] width 1209 height 1909
click at [521, 471] on div at bounding box center [604, 309] width 1209 height 1909
click at [596, 474] on div at bounding box center [604, 309] width 1209 height 1909
click at [584, 485] on div at bounding box center [604, 309] width 1209 height 1909
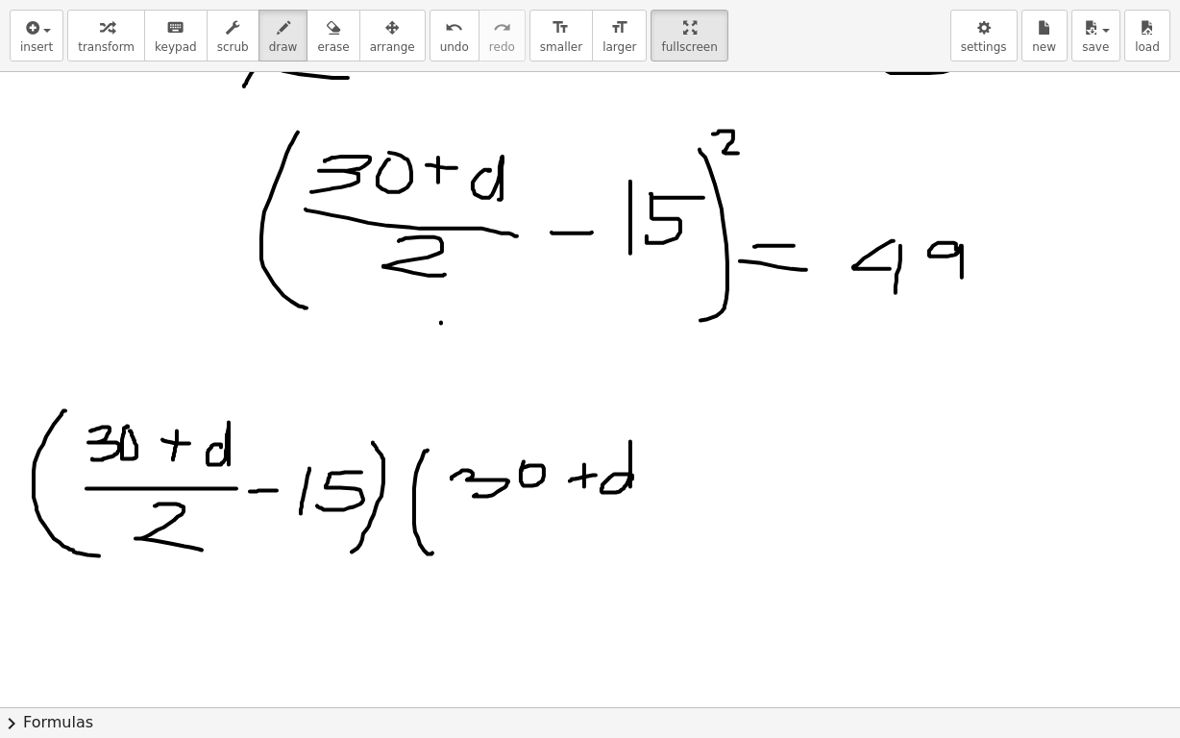
click at [629, 503] on div at bounding box center [604, 309] width 1209 height 1909
click at [655, 503] on div at bounding box center [604, 309] width 1209 height 1909
click at [611, 537] on div at bounding box center [604, 309] width 1209 height 1909
click at [727, 499] on div at bounding box center [604, 309] width 1209 height 1909
click at [734, 538] on div at bounding box center [604, 309] width 1209 height 1909
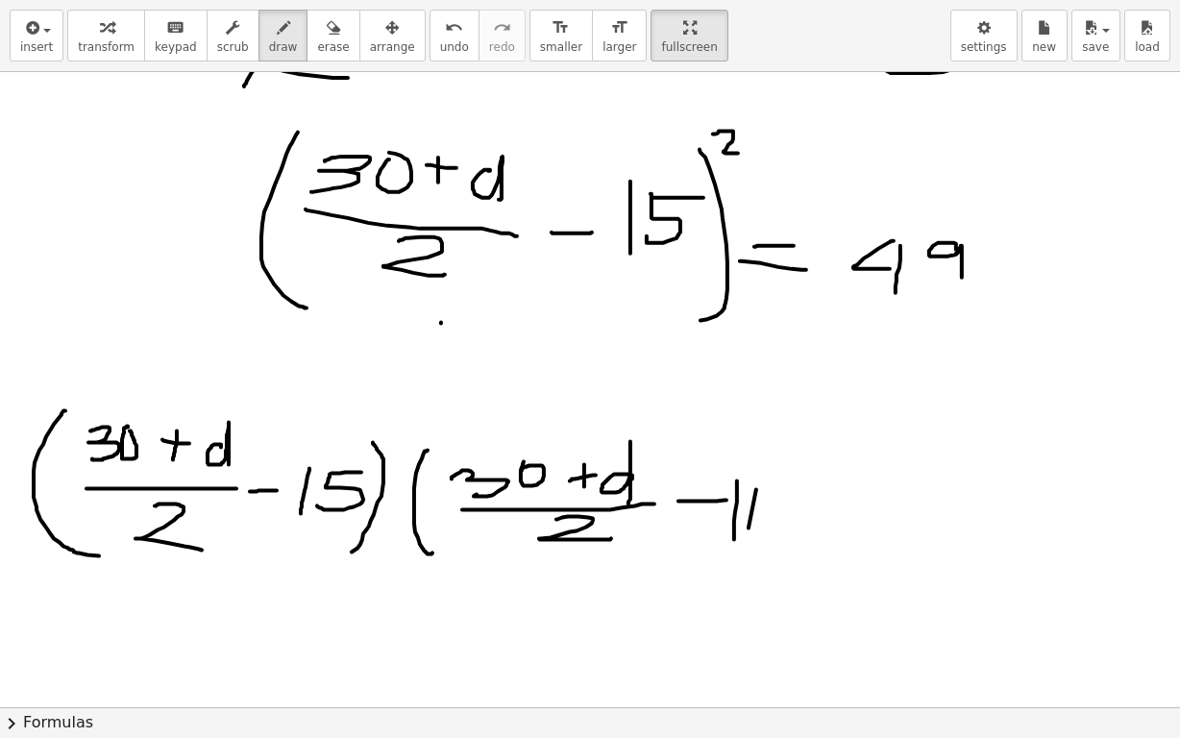
click at [745, 528] on div at bounding box center [604, 309] width 1209 height 1909
click at [743, 541] on div at bounding box center [604, 309] width 1209 height 1909
click at [784, 485] on div at bounding box center [604, 309] width 1209 height 1909
click at [808, 559] on div at bounding box center [604, 309] width 1209 height 1909
click at [919, 467] on div at bounding box center [604, 309] width 1209 height 1909
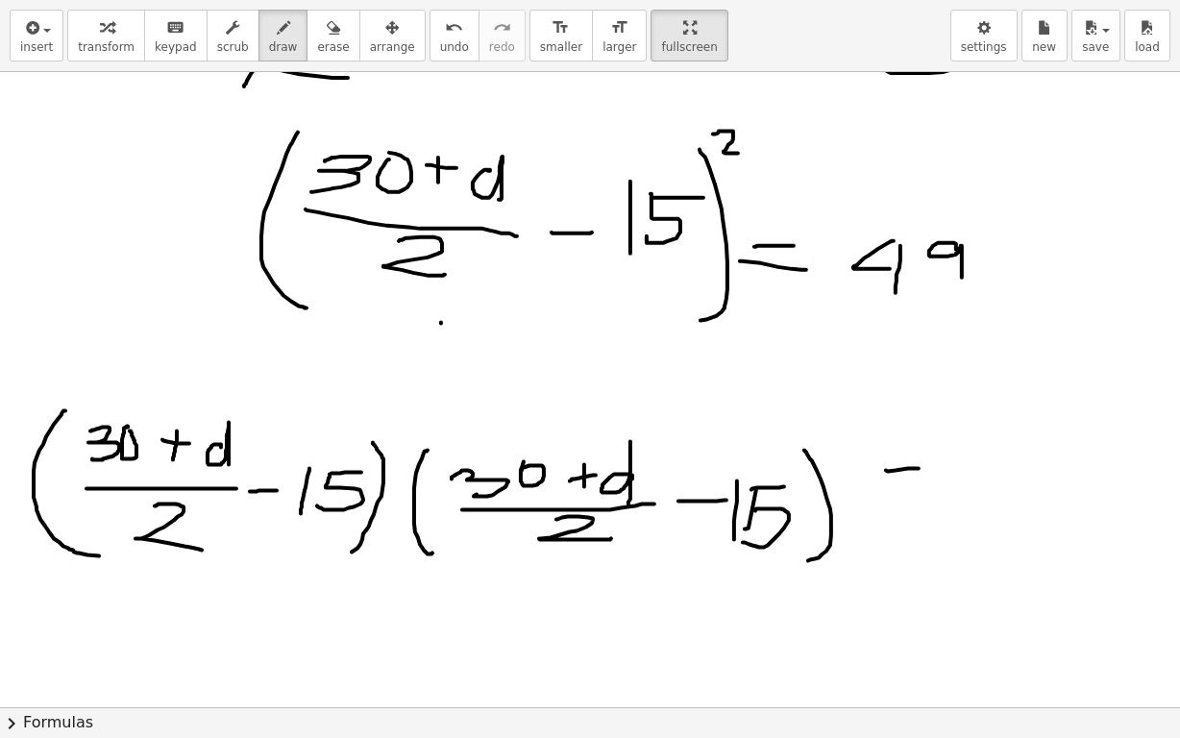
click at [918, 493] on div at bounding box center [604, 309] width 1209 height 1909
click at [891, 476] on div at bounding box center [604, 309] width 1209 height 1909
click at [982, 509] on div at bounding box center [604, 309] width 1209 height 1909
click at [948, 534] on div at bounding box center [604, 309] width 1209 height 1909
click at [1017, 550] on div at bounding box center [604, 309] width 1209 height 1909
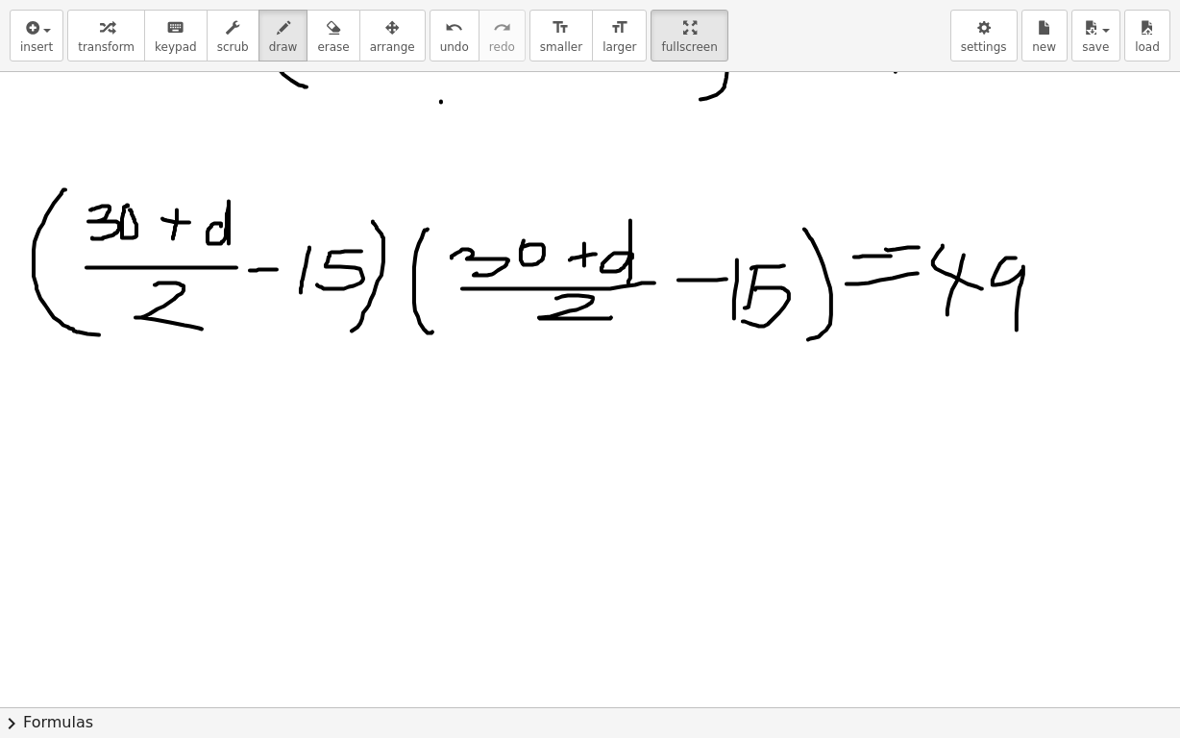
scroll to position [909, 0]
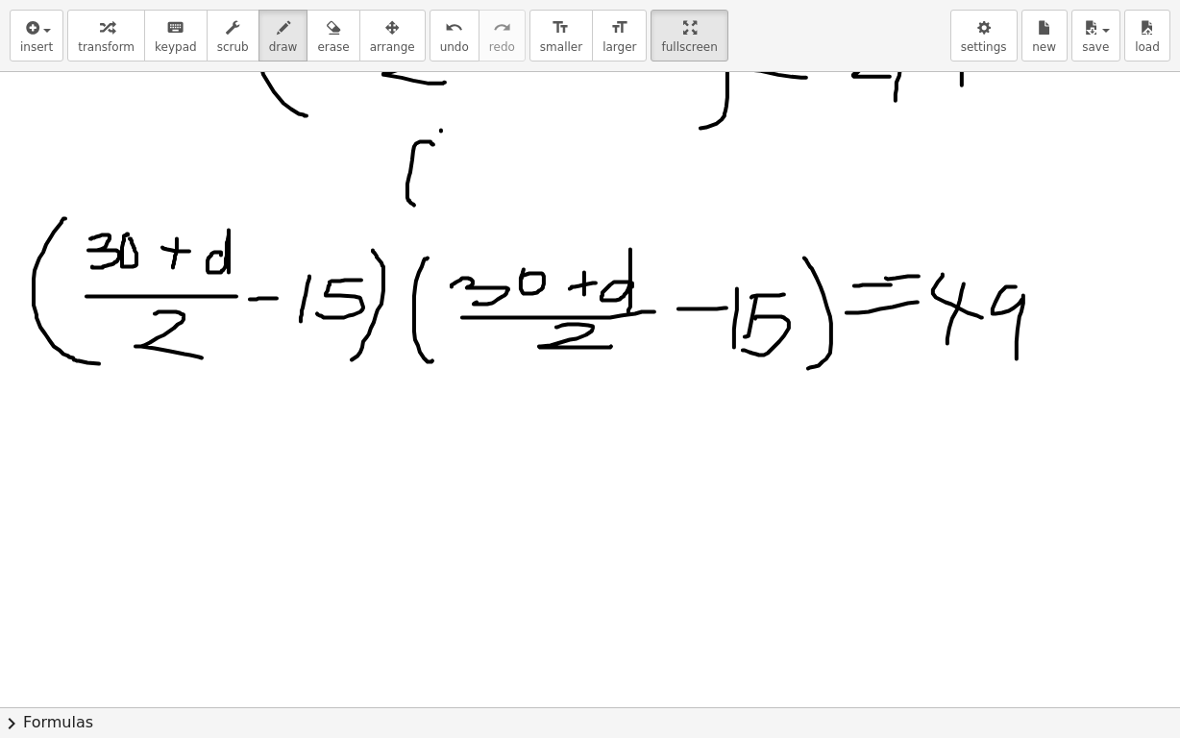
click at [416, 211] on div at bounding box center [604, 117] width 1209 height 1909
click at [462, 165] on div at bounding box center [604, 117] width 1209 height 1909
click at [476, 194] on div at bounding box center [604, 117] width 1209 height 1909
click at [593, 213] on div at bounding box center [604, 117] width 1209 height 1909
click at [622, 197] on div at bounding box center [604, 117] width 1209 height 1909
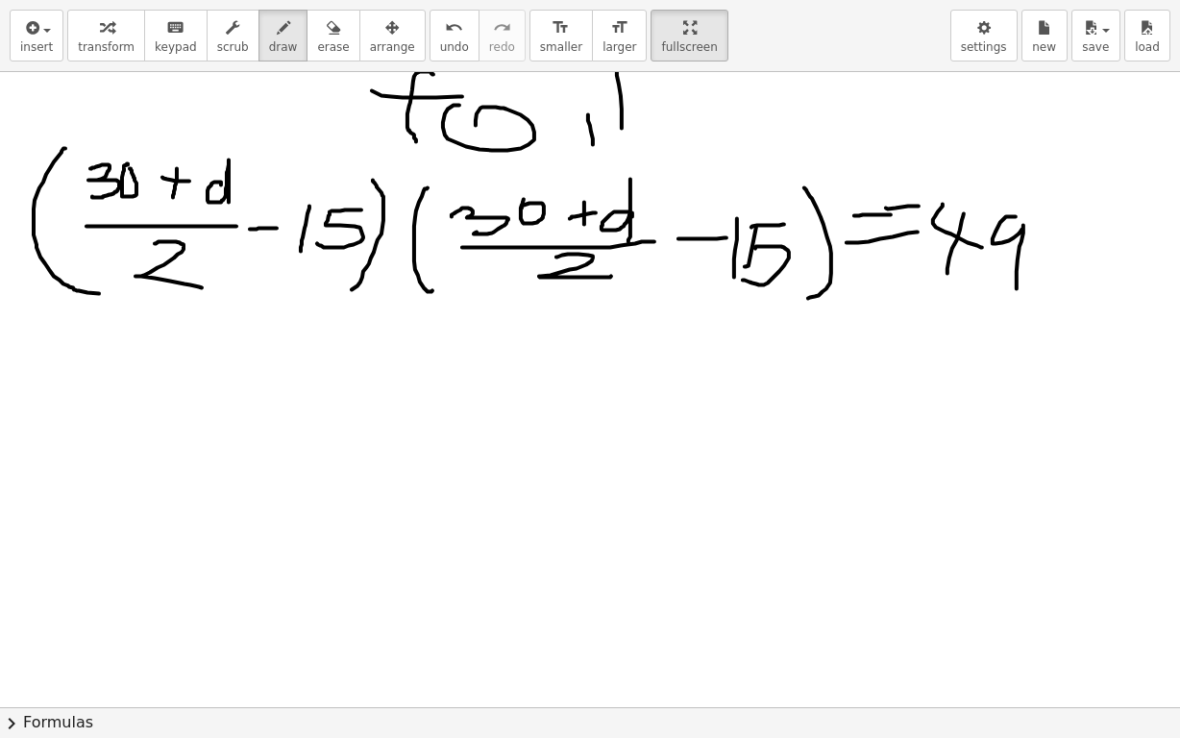
scroll to position [1006, 0]
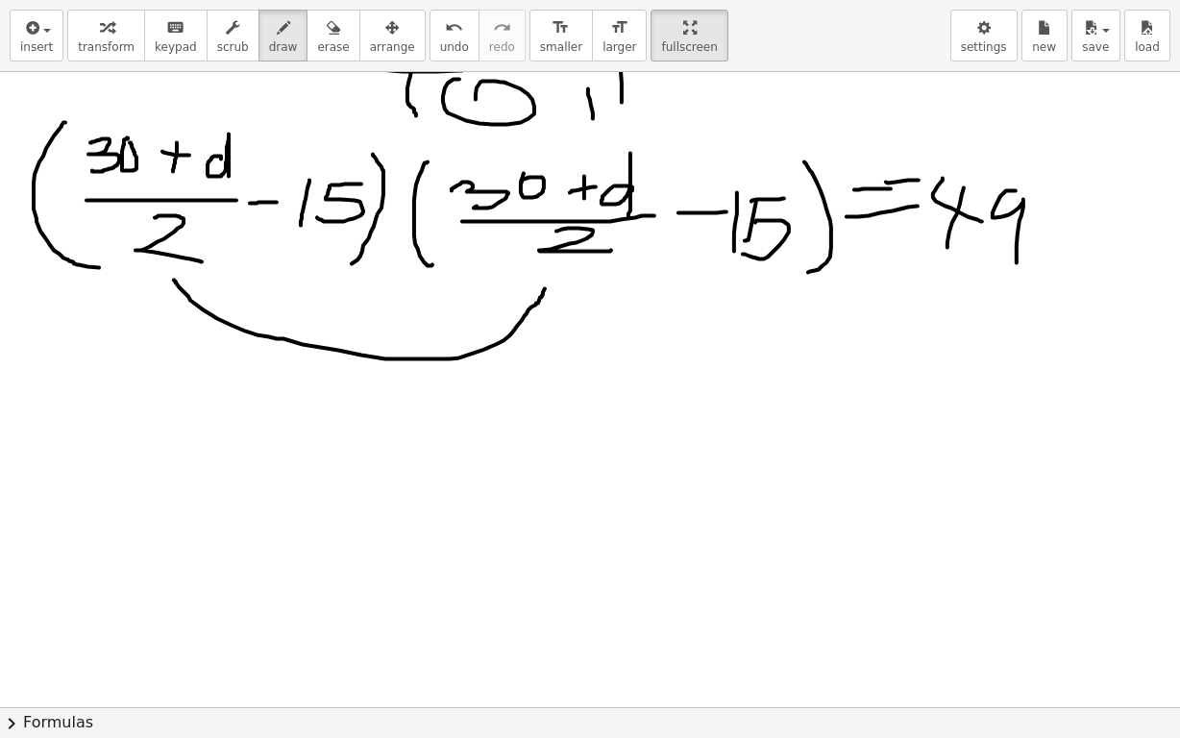
click at [545, 287] on div at bounding box center [604, 21] width 1209 height 1909
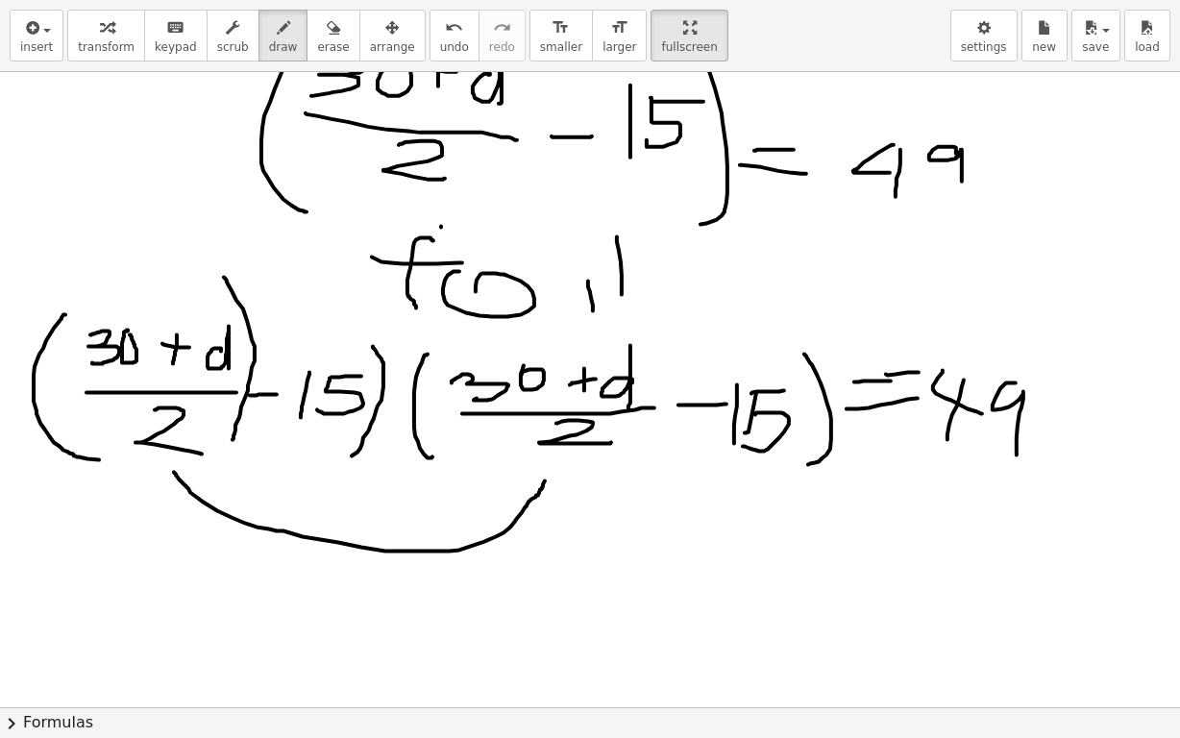
click at [232, 437] on div at bounding box center [604, 213] width 1209 height 1909
click at [137, 440] on div at bounding box center [604, 213] width 1209 height 1909
click at [457, 433] on div at bounding box center [604, 213] width 1209 height 1909
click at [625, 455] on div at bounding box center [604, 213] width 1209 height 1909
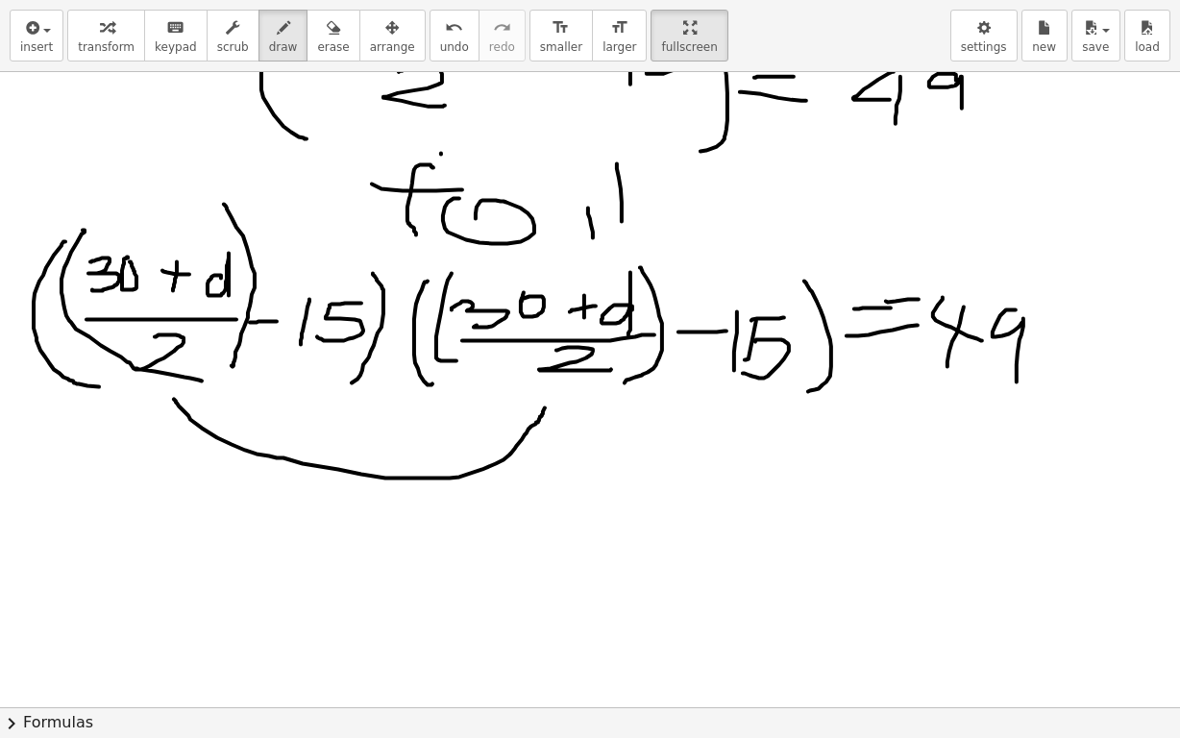
scroll to position [1006, 0]
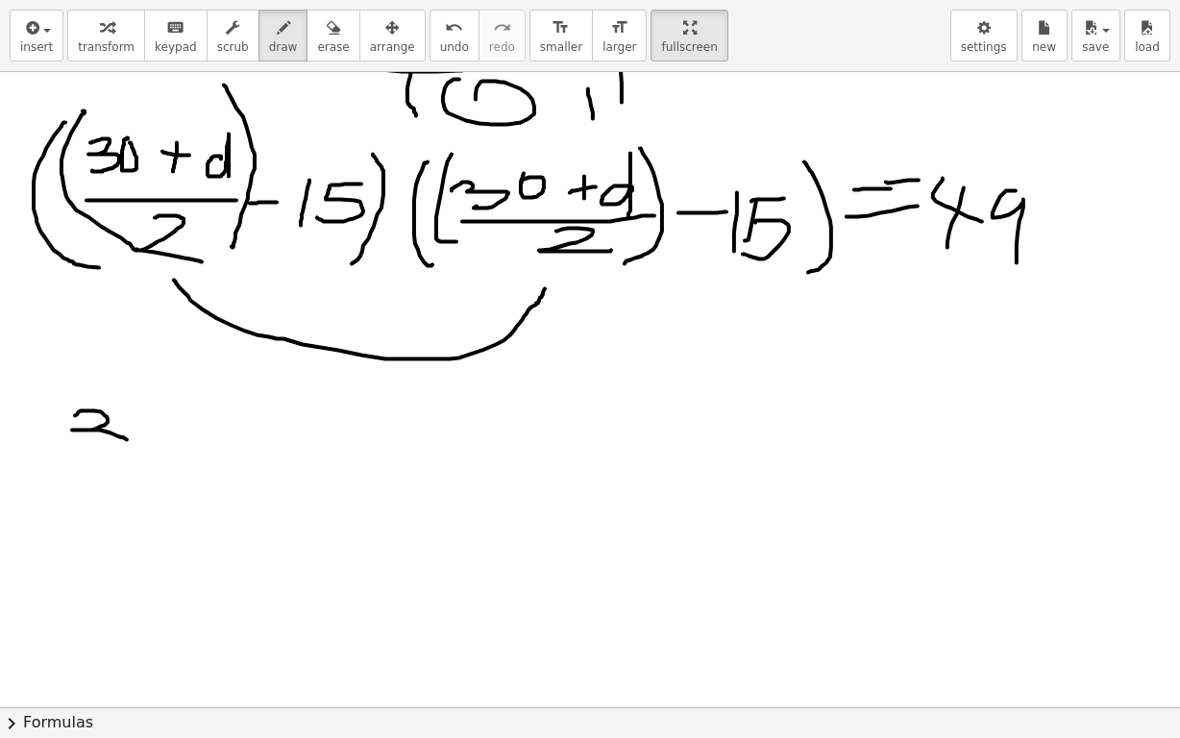
click at [78, 449] on div at bounding box center [604, 21] width 1209 height 1909
click at [146, 392] on div at bounding box center [604, 21] width 1209 height 1909
click at [188, 447] on div at bounding box center [604, 21] width 1209 height 1909
click at [205, 432] on div at bounding box center [604, 21] width 1209 height 1909
click at [255, 456] on div at bounding box center [604, 21] width 1209 height 1909
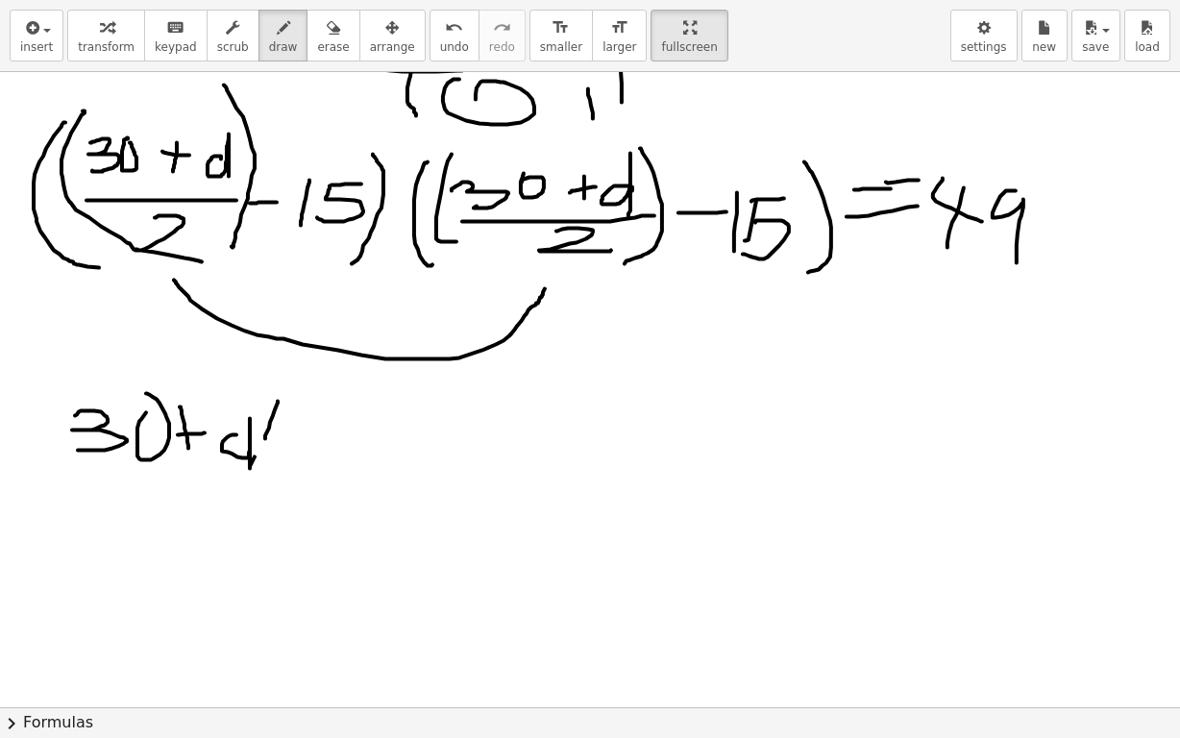
click at [273, 461] on div at bounding box center [604, 21] width 1209 height 1909
click at [286, 450] on div at bounding box center [604, 21] width 1209 height 1909
click at [244, 471] on div at bounding box center [604, 21] width 1209 height 1909
click at [709, 46] on div "**********" at bounding box center [590, 369] width 1180 height 738
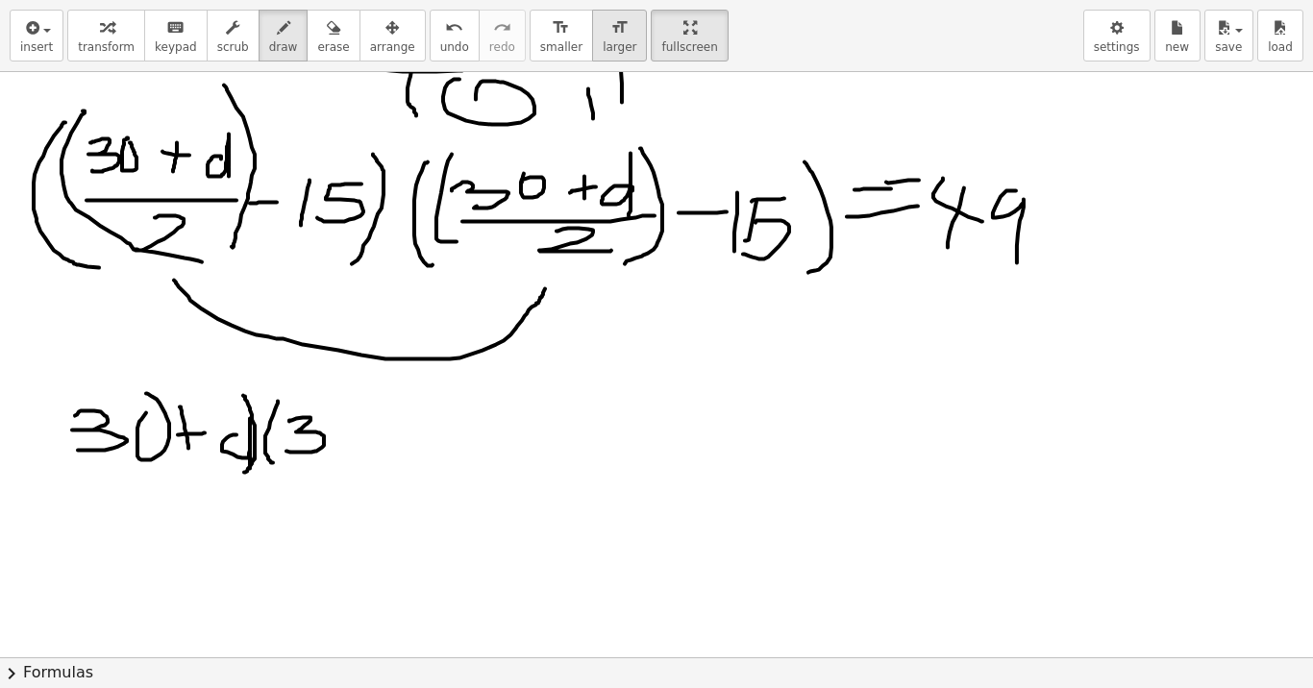
click at [558, 94] on div "**********" at bounding box center [656, 344] width 1313 height 688
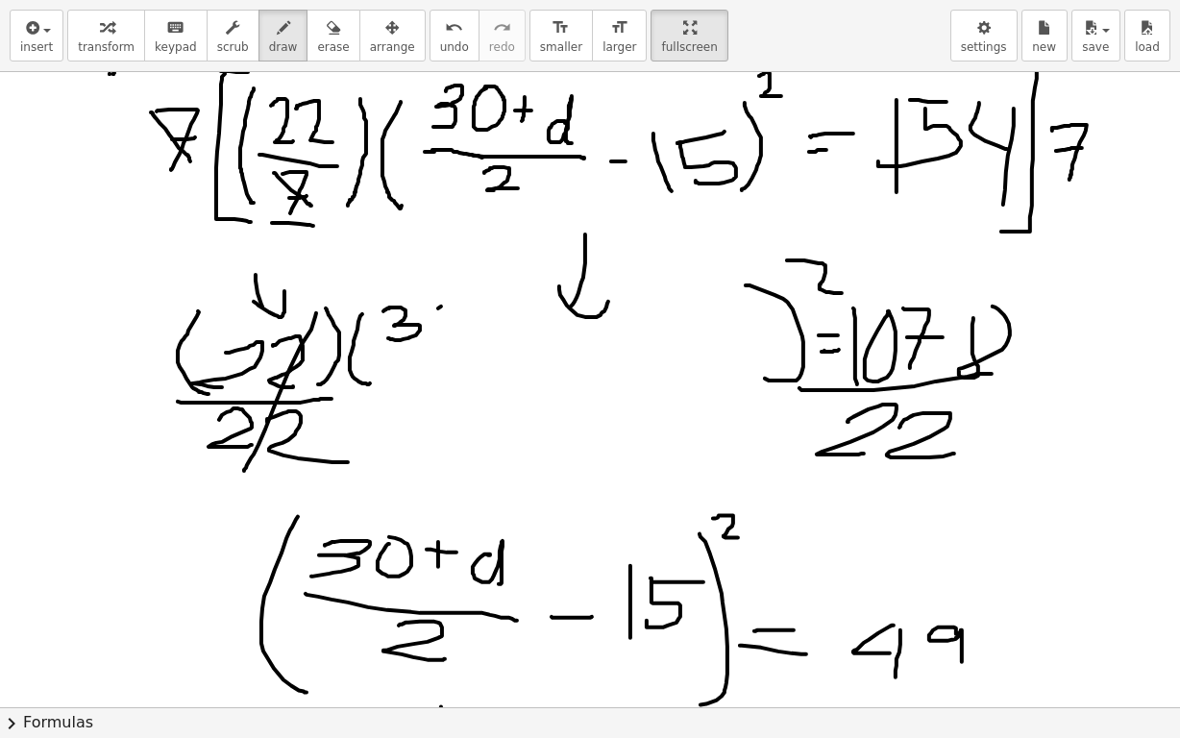
scroll to position [0, 0]
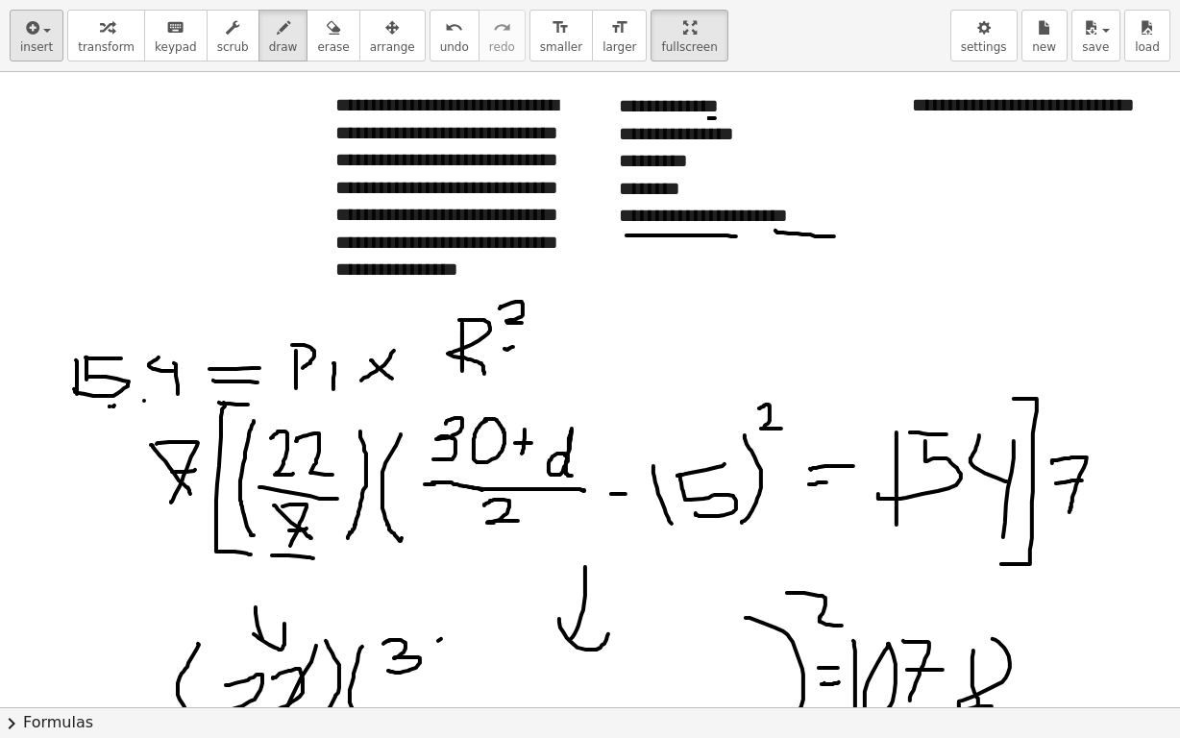
click at [993, 55] on button "settings" at bounding box center [984, 36] width 67 height 52
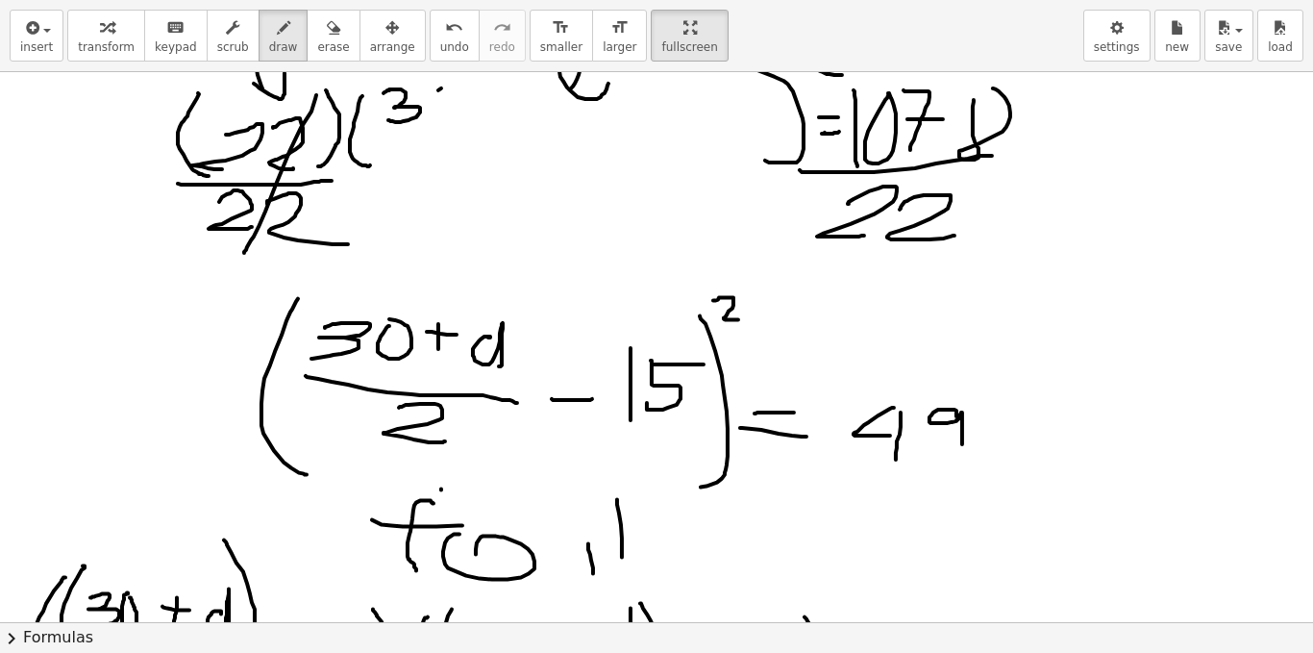
scroll to position [385, 0]
